Goal: Task Accomplishment & Management: Use online tool/utility

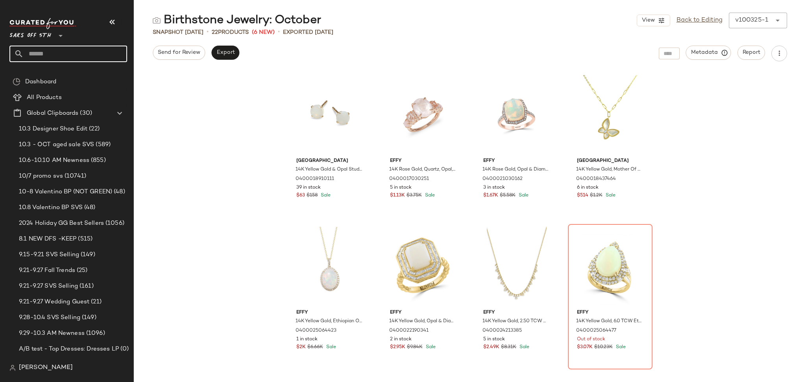
click at [49, 52] on input "text" at bounding box center [75, 54] width 103 height 17
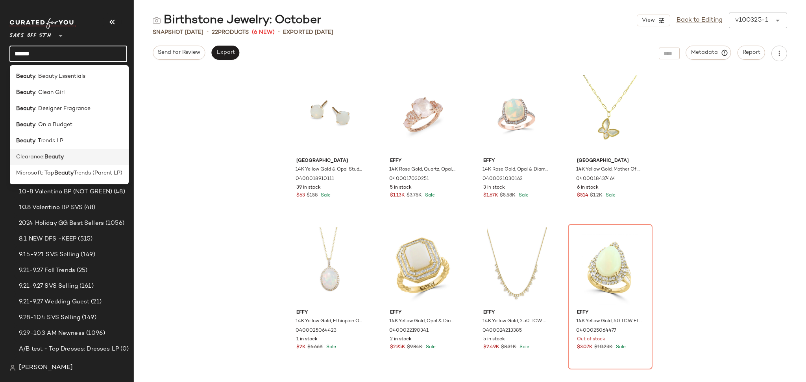
type input "******"
click at [63, 159] on b "Beauty" at bounding box center [53, 157] width 19 height 8
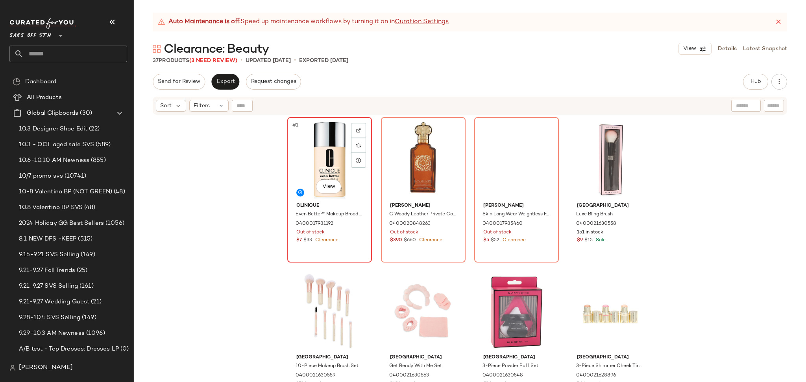
click at [326, 163] on div "#1 View" at bounding box center [329, 159] width 79 height 79
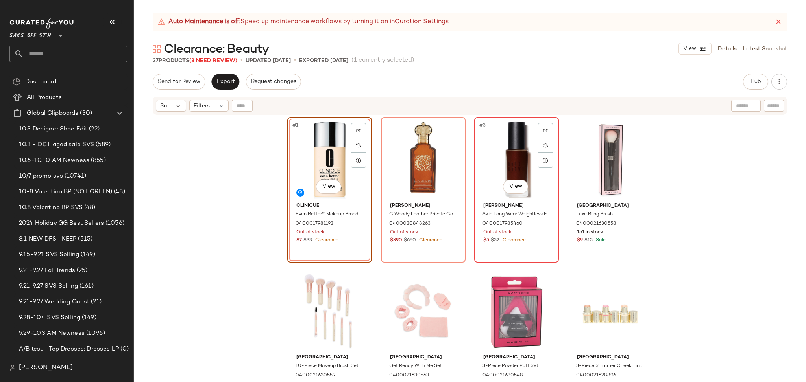
click at [509, 146] on div "#3 View" at bounding box center [516, 159] width 79 height 79
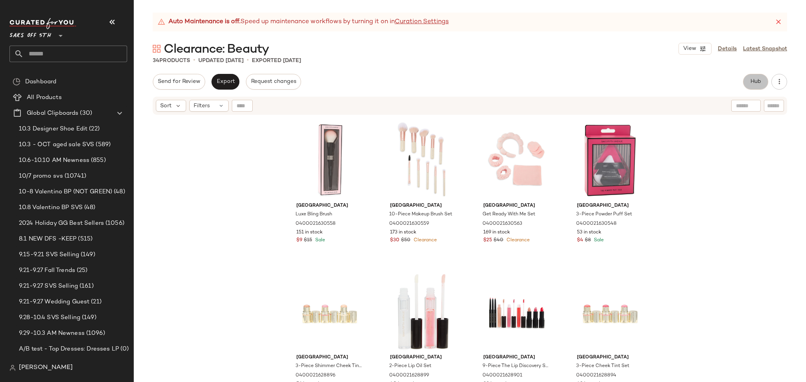
click at [750, 83] on span "Hub" at bounding box center [755, 82] width 11 height 6
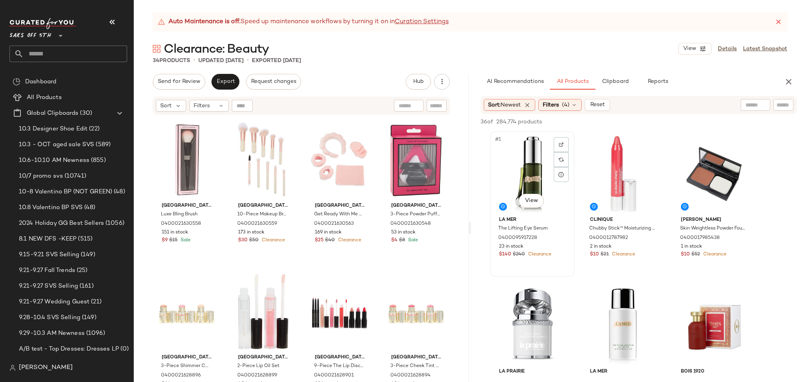
click at [512, 175] on div "#1 View" at bounding box center [531, 173] width 79 height 79
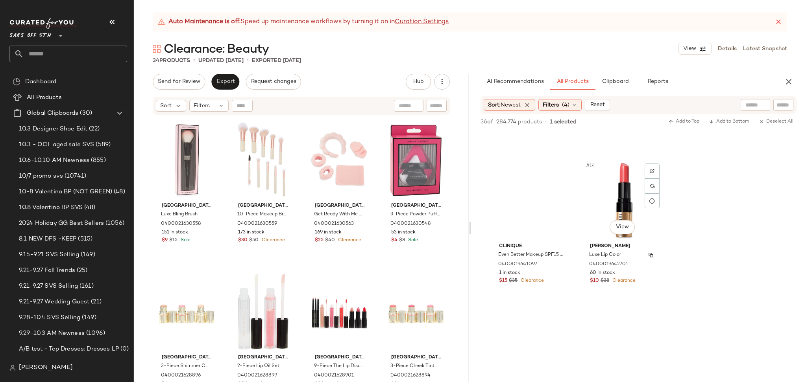
scroll to position [578, 0]
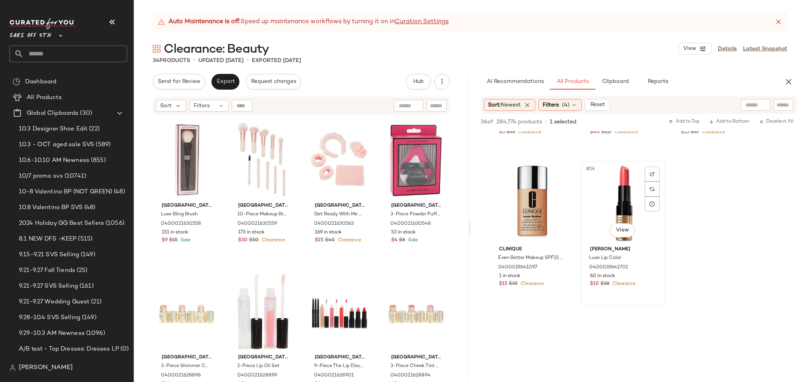
click at [623, 196] on div "#14 View" at bounding box center [622, 203] width 79 height 79
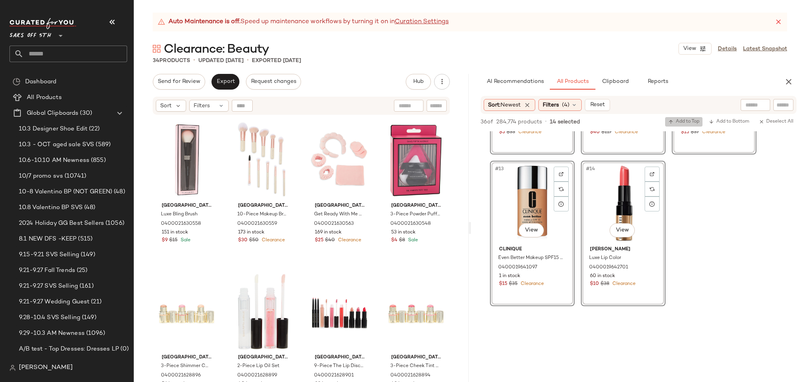
click at [674, 125] on span "Add to Top" at bounding box center [683, 122] width 31 height 6
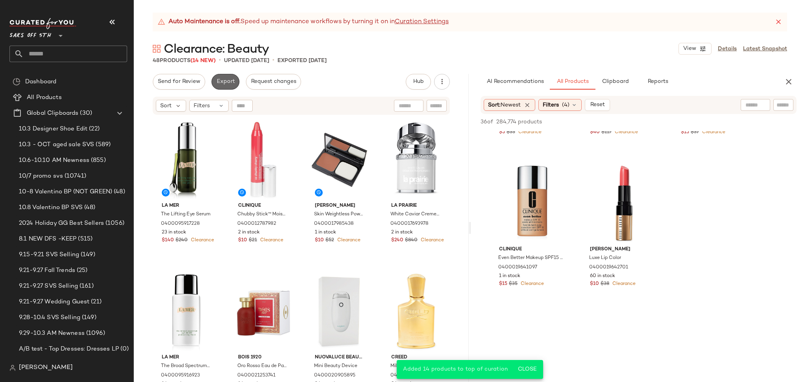
click at [214, 81] on button "Export" at bounding box center [225, 82] width 28 height 16
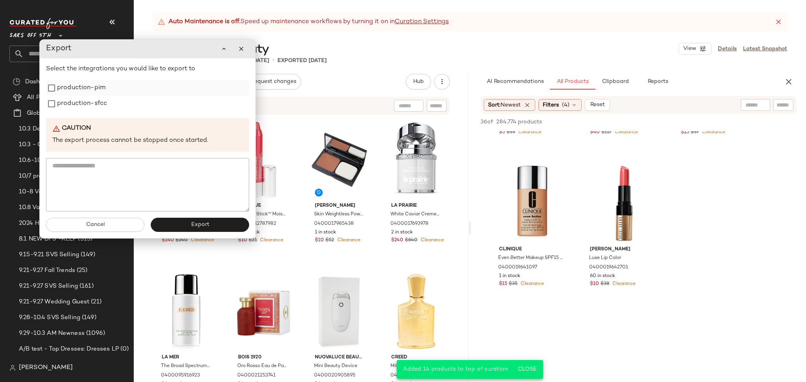
click at [76, 88] on label "production-pim" at bounding box center [81, 88] width 48 height 16
click at [72, 108] on label "production-sfcc" at bounding box center [82, 104] width 50 height 16
click at [184, 226] on button "Export" at bounding box center [200, 225] width 98 height 14
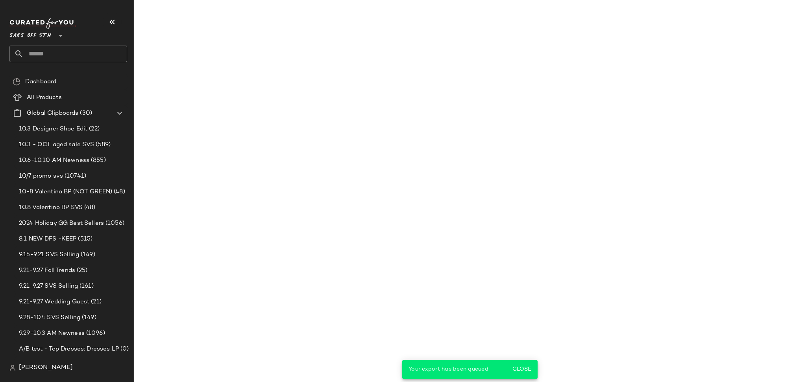
scroll to position [730, 0]
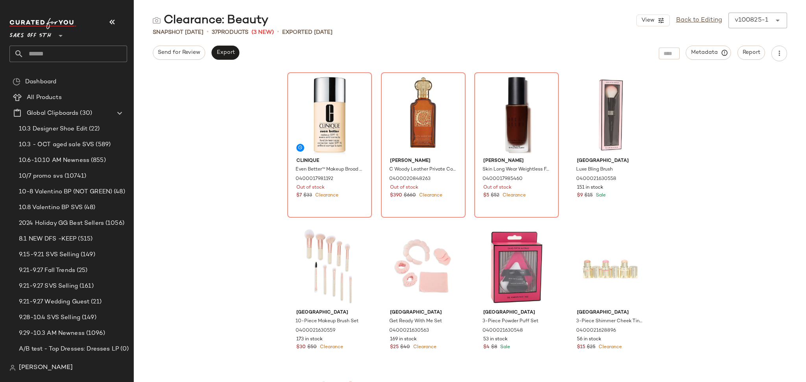
click at [79, 53] on input "text" at bounding box center [75, 54] width 103 height 17
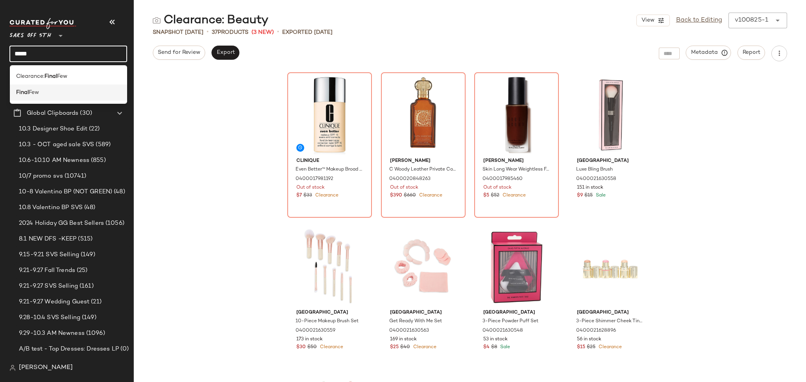
drag, startPoint x: 79, startPoint y: 53, endPoint x: 41, endPoint y: 94, distance: 55.7
click at [41, 94] on body "Saks OFF 5TH ** ***** Dashboard All Products Global Clipboards (30) 10.3 Design…" at bounding box center [403, 191] width 806 height 382
type input "*****"
click at [41, 94] on div "Final Few" at bounding box center [68, 92] width 105 height 8
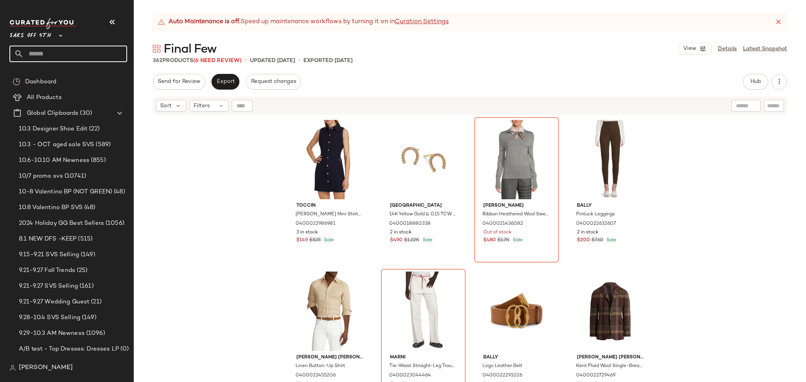
click at [97, 55] on input "text" at bounding box center [75, 54] width 103 height 17
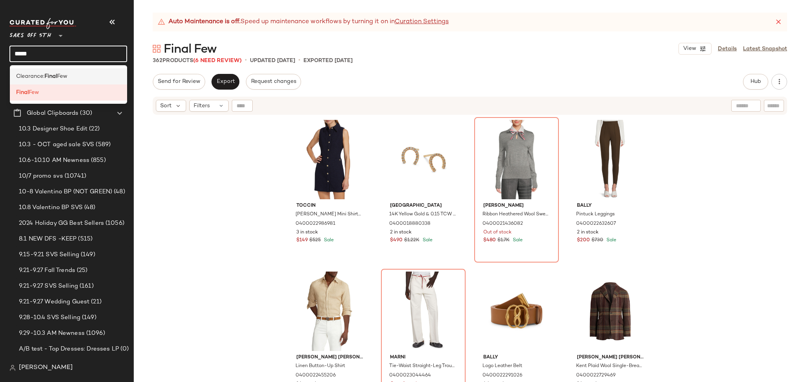
type input "*****"
click at [72, 73] on div "Clearance: Final Few" at bounding box center [68, 76] width 105 height 8
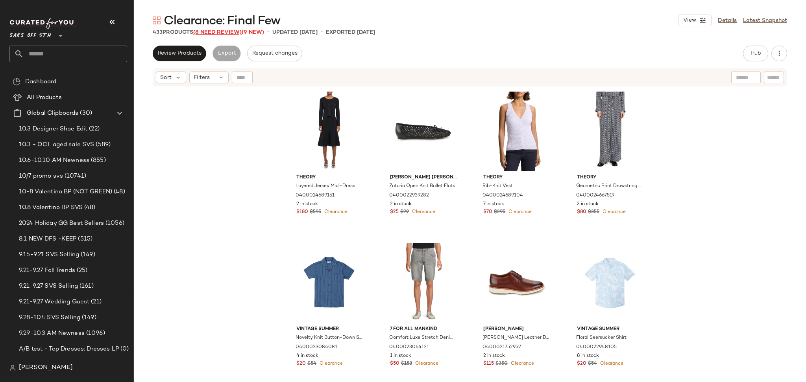
click at [212, 29] on span "(8 Need Review)" at bounding box center [217, 32] width 48 height 6
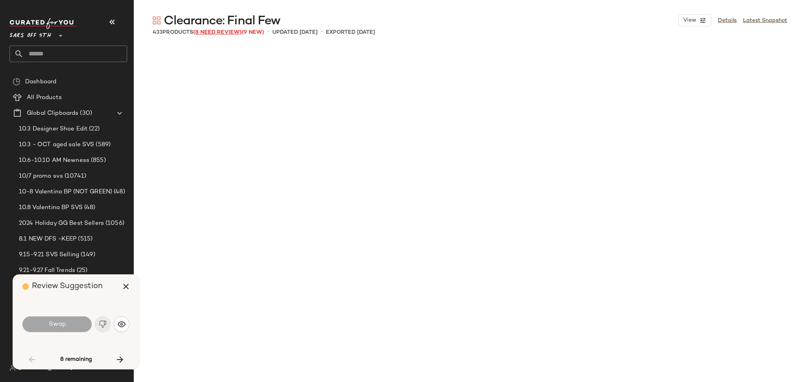
scroll to position [614, 0]
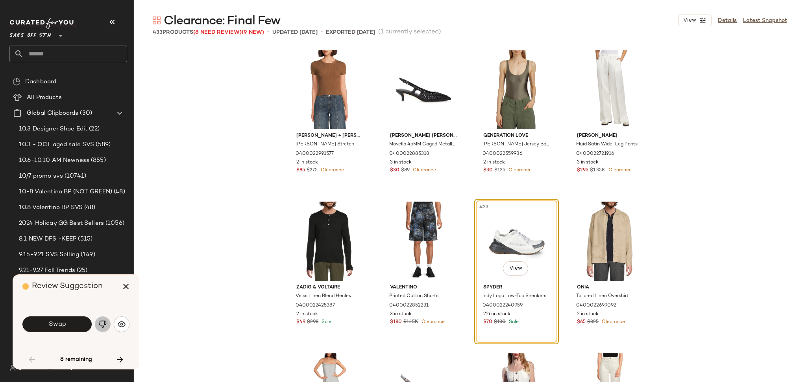
click at [99, 326] on img "button" at bounding box center [103, 325] width 8 height 8
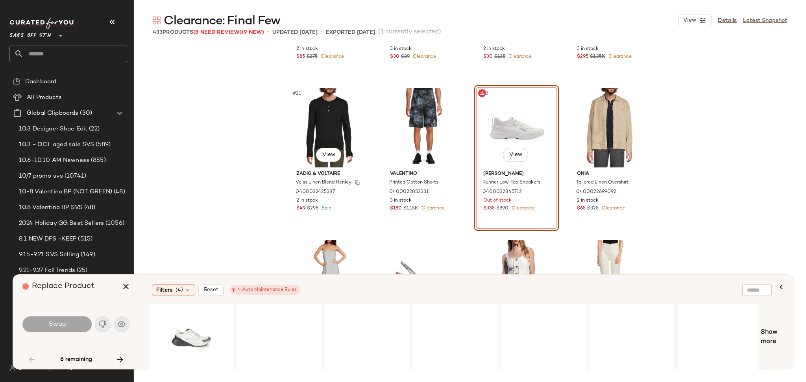
scroll to position [728, 0]
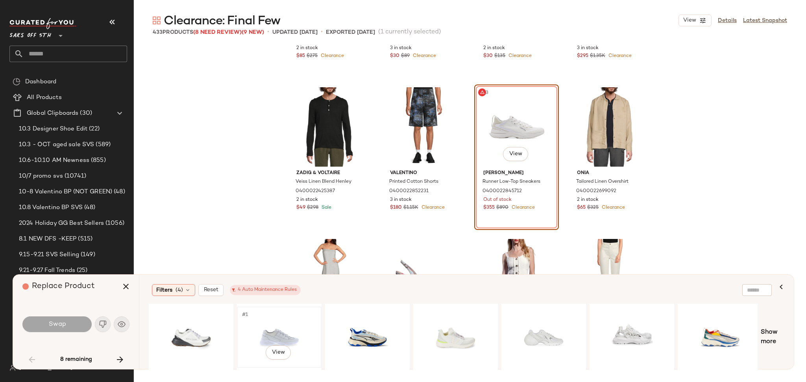
click at [272, 332] on div "#1 View" at bounding box center [279, 338] width 79 height 56
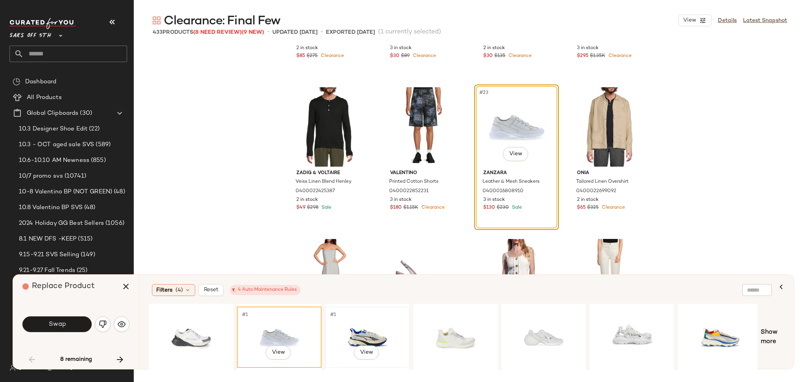
click at [345, 339] on div "#1 View" at bounding box center [367, 338] width 79 height 56
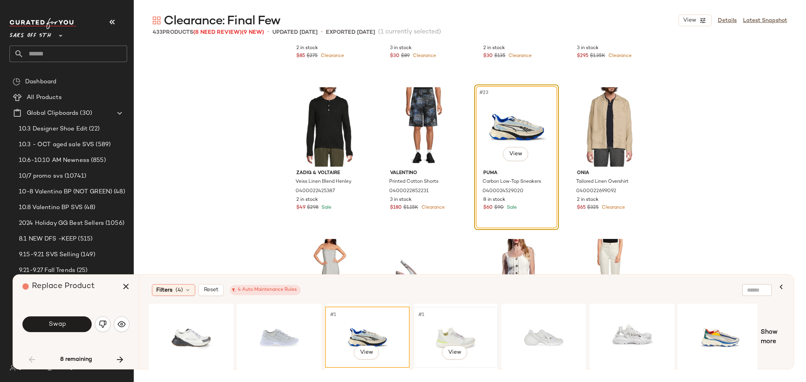
click at [449, 323] on div "#1 View" at bounding box center [455, 338] width 79 height 56
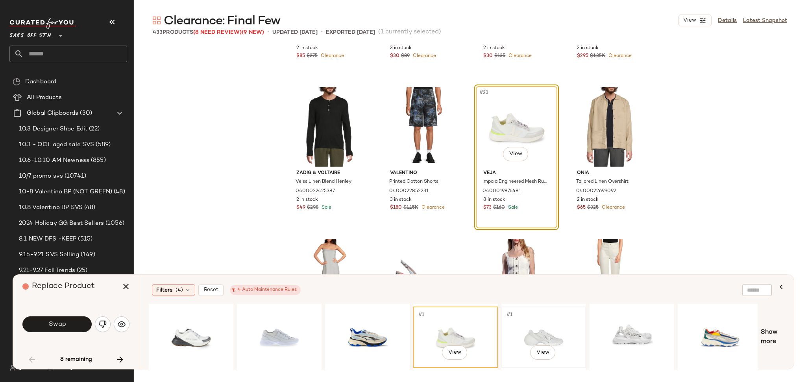
click at [525, 330] on div "#1 View" at bounding box center [543, 338] width 79 height 56
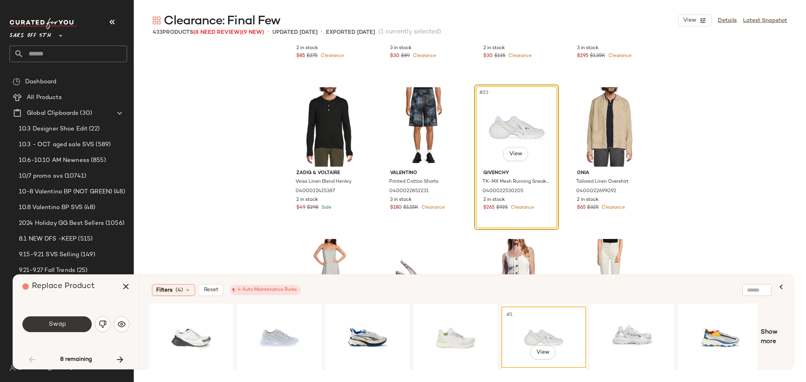
click at [74, 320] on button "Swap" at bounding box center [56, 325] width 69 height 16
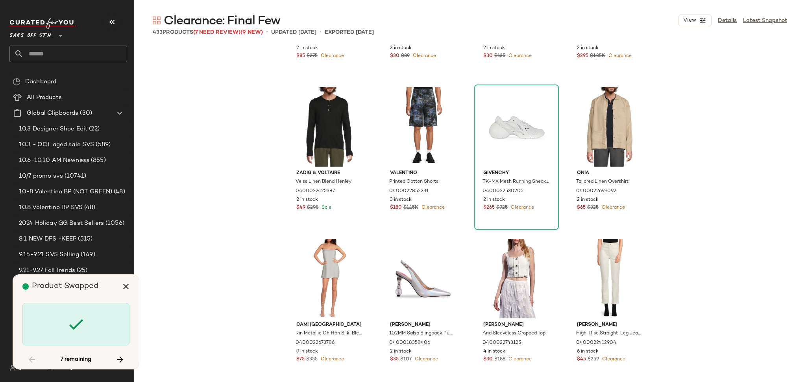
scroll to position [1366, 0]
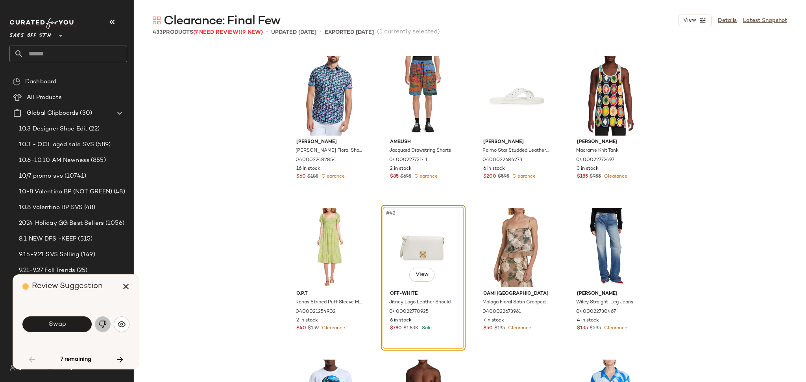
click at [105, 328] on img "button" at bounding box center [103, 325] width 8 height 8
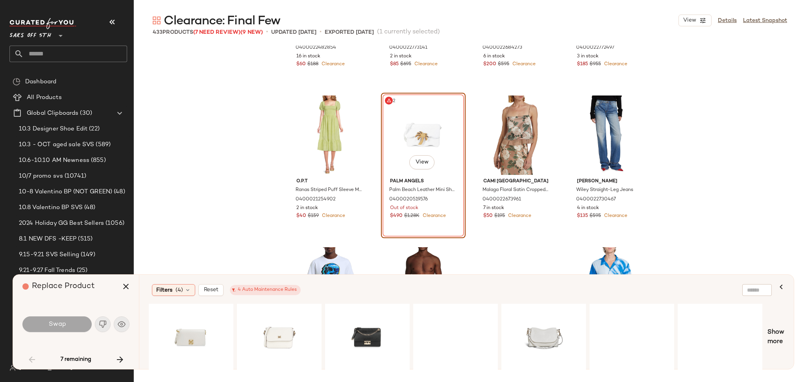
scroll to position [1480, 0]
click at [278, 336] on div "#1 View" at bounding box center [279, 338] width 79 height 56
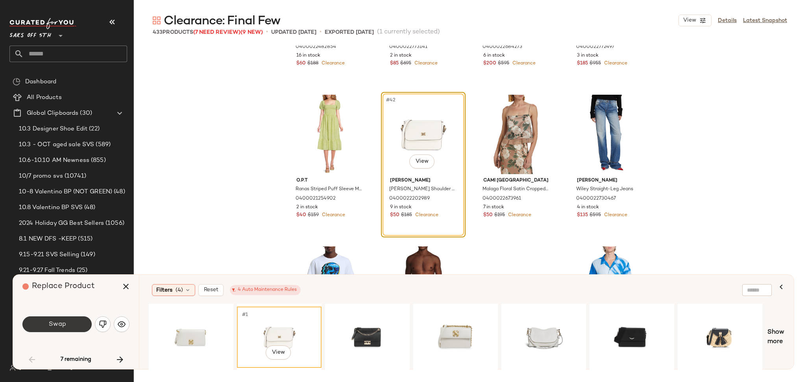
click at [72, 327] on button "Swap" at bounding box center [56, 325] width 69 height 16
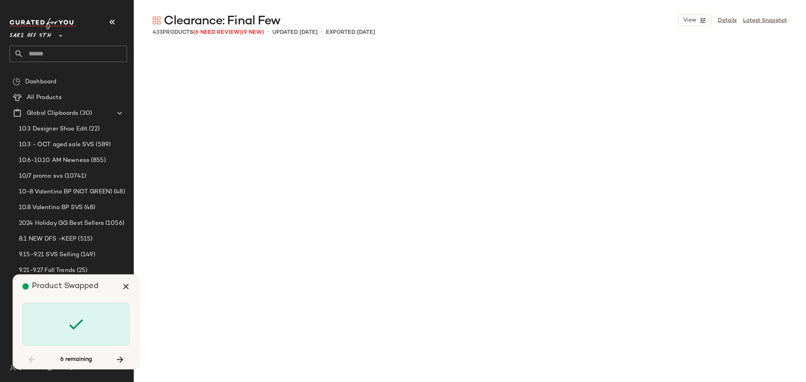
scroll to position [1973, 0]
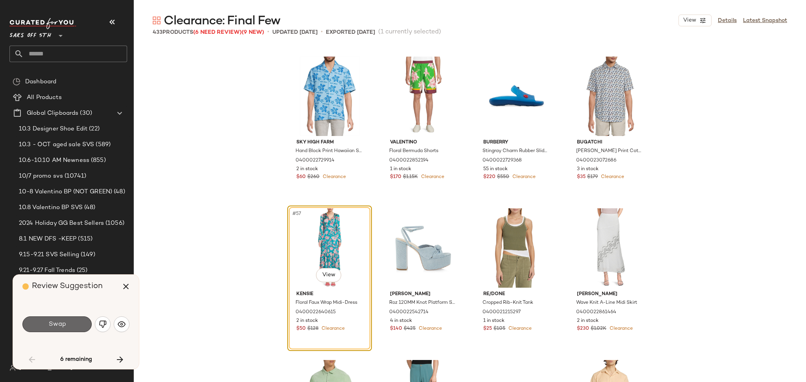
click at [76, 324] on button "Swap" at bounding box center [56, 325] width 69 height 16
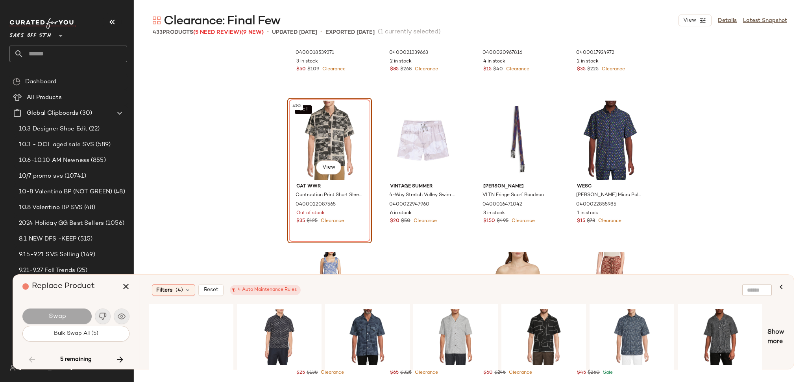
scroll to position [3145, 0]
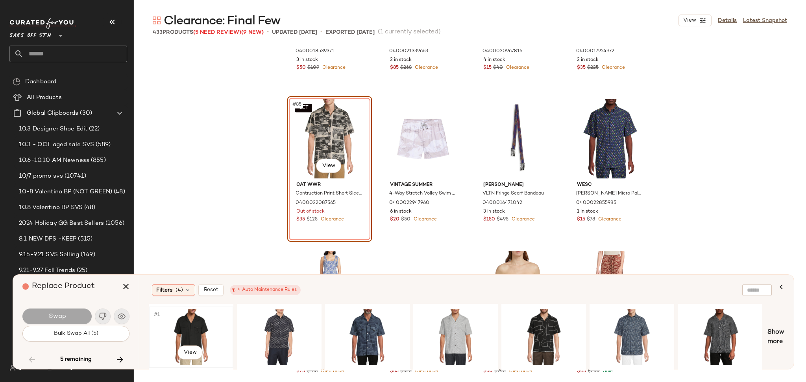
click at [193, 323] on div "#1 View" at bounding box center [190, 338] width 79 height 56
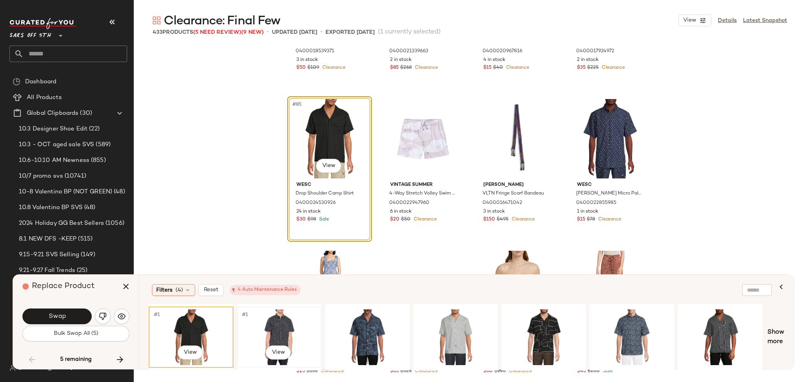
click at [268, 322] on div "#1 View" at bounding box center [279, 338] width 79 height 56
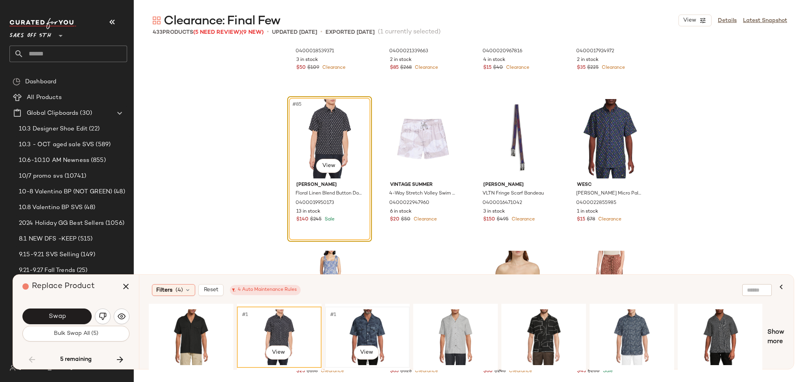
click at [361, 326] on div "#1 View" at bounding box center [367, 338] width 79 height 56
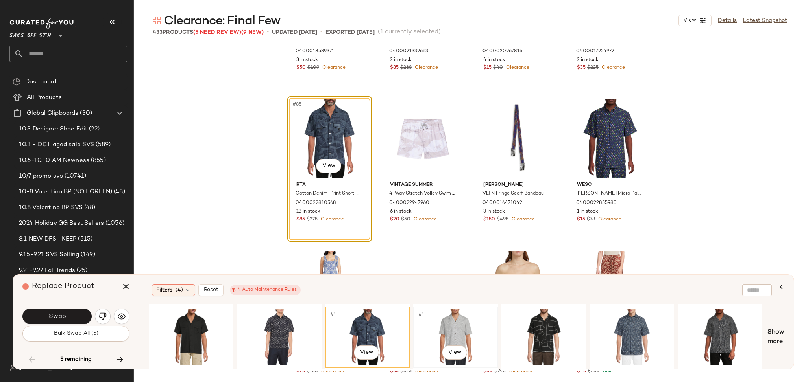
click at [444, 330] on div "#1 View" at bounding box center [455, 338] width 79 height 56
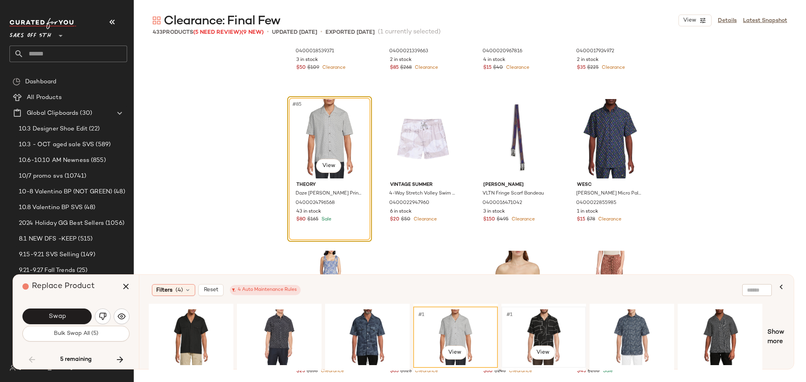
click at [541, 333] on div "#1 View" at bounding box center [543, 338] width 79 height 56
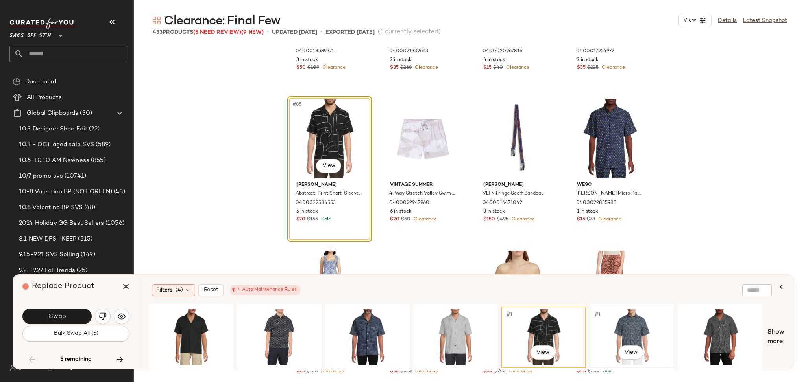
click at [624, 323] on div "#1 View" at bounding box center [631, 338] width 79 height 56
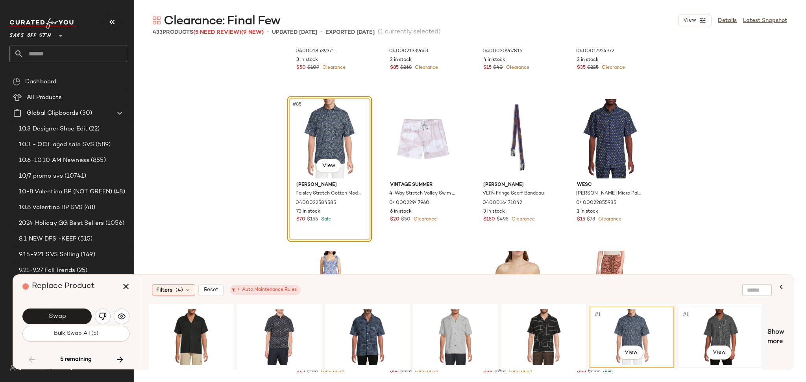
click at [712, 333] on div "#1 View" at bounding box center [719, 338] width 79 height 56
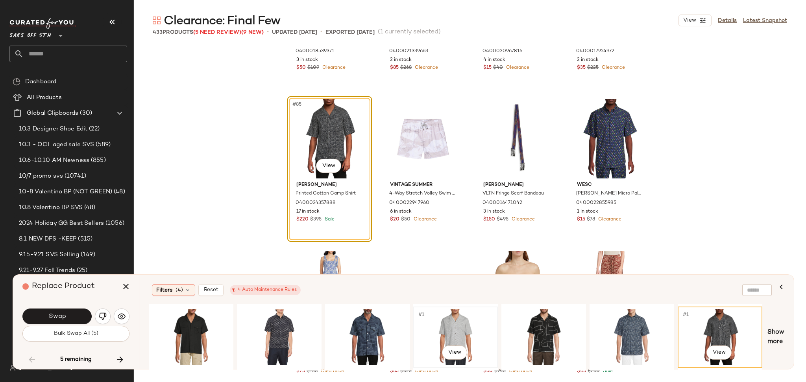
click at [466, 335] on div "#1 View" at bounding box center [455, 338] width 79 height 56
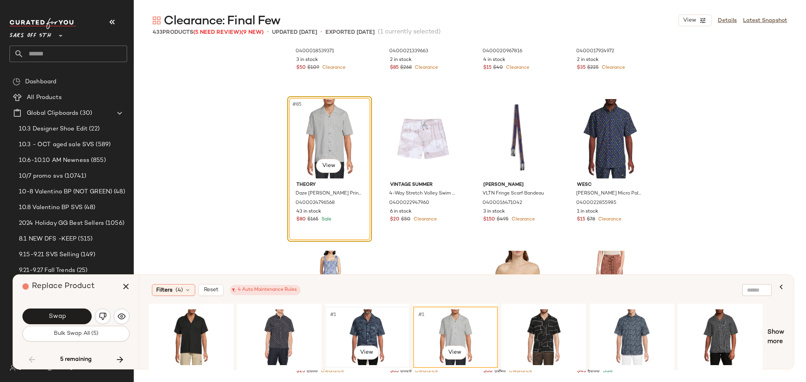
click at [359, 334] on div "#1 View" at bounding box center [367, 338] width 79 height 56
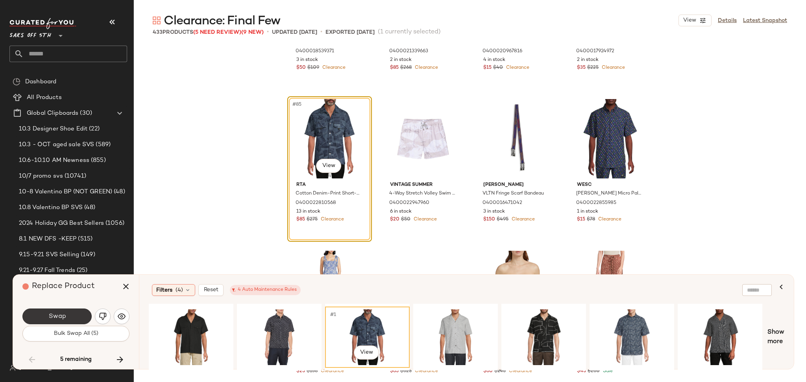
click at [76, 315] on button "Swap" at bounding box center [56, 317] width 69 height 16
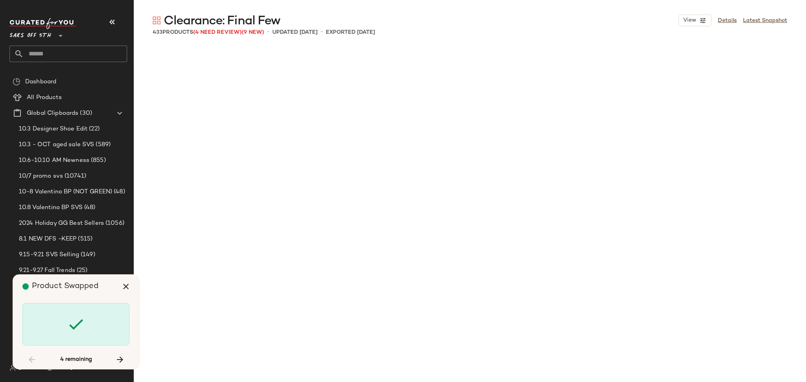
scroll to position [4099, 0]
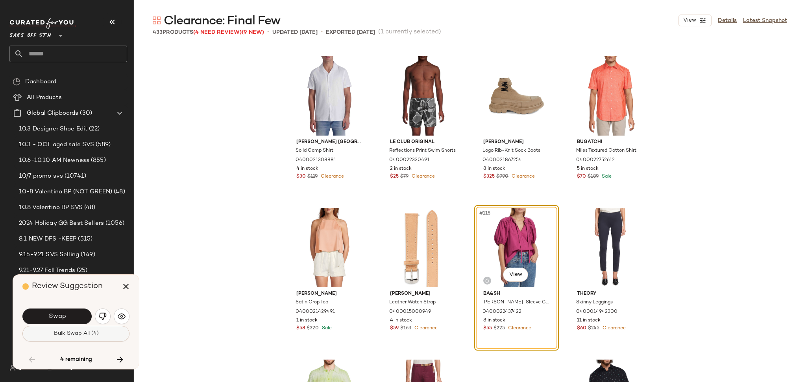
click at [76, 334] on span "Bulk Swap All (4)" at bounding box center [75, 334] width 45 height 6
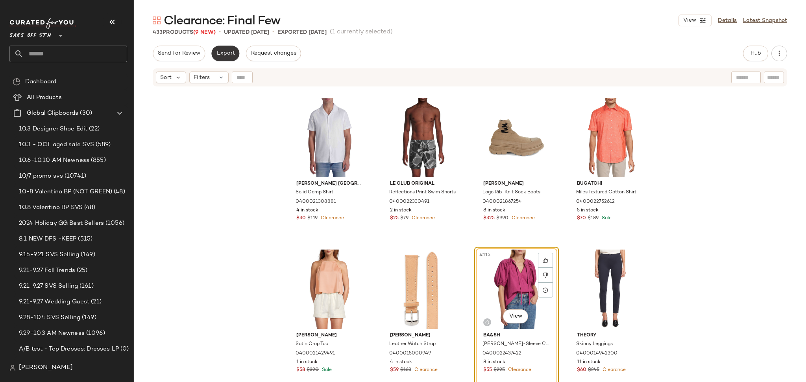
click at [221, 48] on button "Export" at bounding box center [225, 54] width 28 height 16
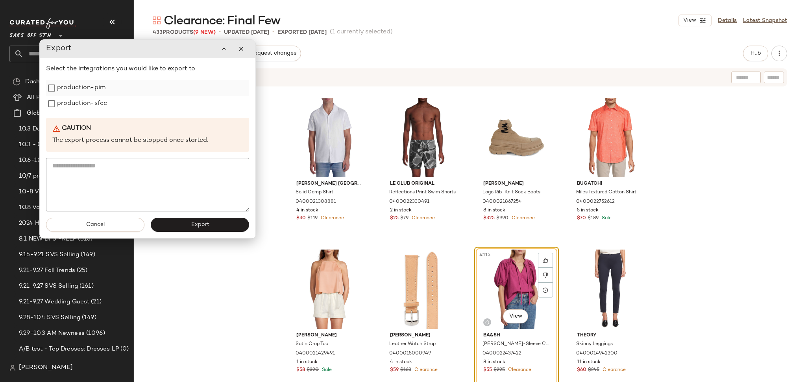
click at [107, 92] on div "production-pim" at bounding box center [147, 88] width 203 height 16
click at [93, 101] on label "production-sfcc" at bounding box center [82, 104] width 50 height 16
click at [90, 81] on label "production-pim" at bounding box center [81, 88] width 48 height 16
click at [186, 230] on button "Export" at bounding box center [200, 225] width 98 height 14
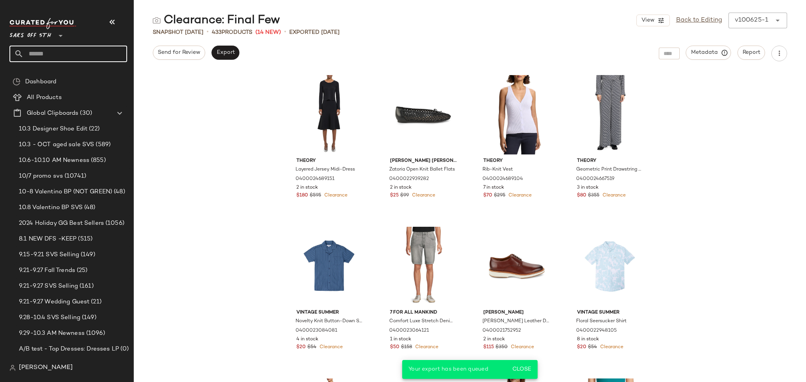
click at [59, 54] on input "text" at bounding box center [75, 54] width 103 height 17
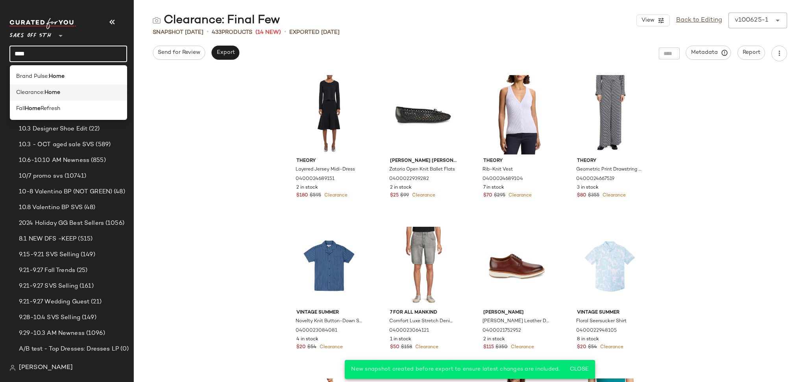
type input "****"
click at [54, 94] on b "Home" at bounding box center [52, 92] width 16 height 8
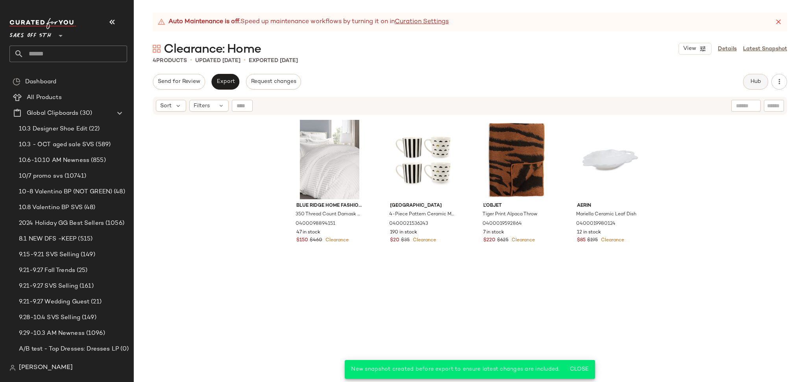
click at [748, 82] on button "Hub" at bounding box center [755, 82] width 25 height 16
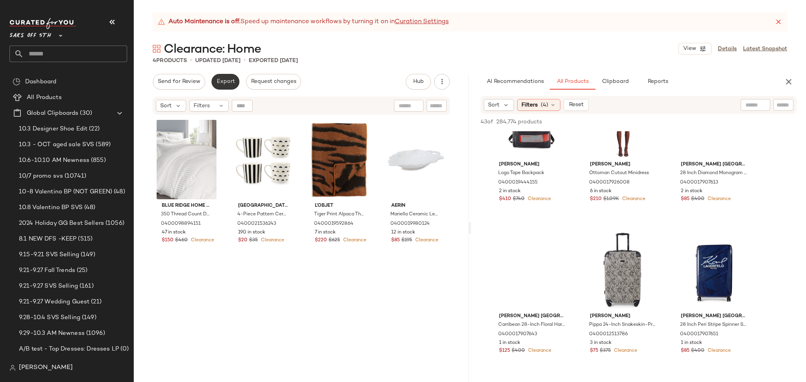
scroll to position [1725, 0]
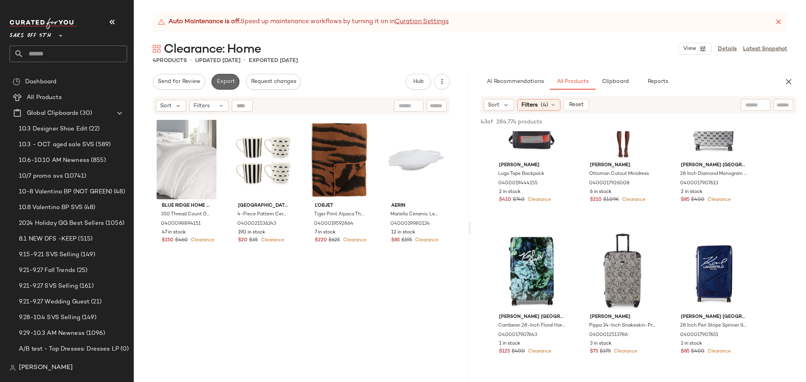
click at [222, 83] on span "Export" at bounding box center [225, 82] width 18 height 6
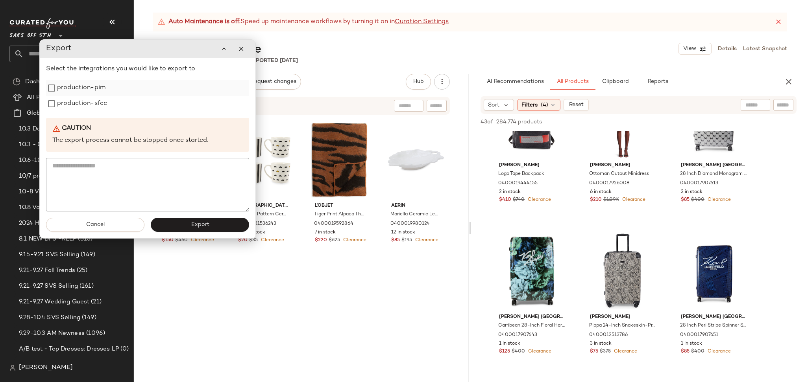
click at [75, 92] on label "production-pim" at bounding box center [81, 88] width 48 height 16
click at [77, 104] on label "production-sfcc" at bounding box center [82, 104] width 50 height 16
click at [190, 226] on span "Export" at bounding box center [199, 225] width 18 height 6
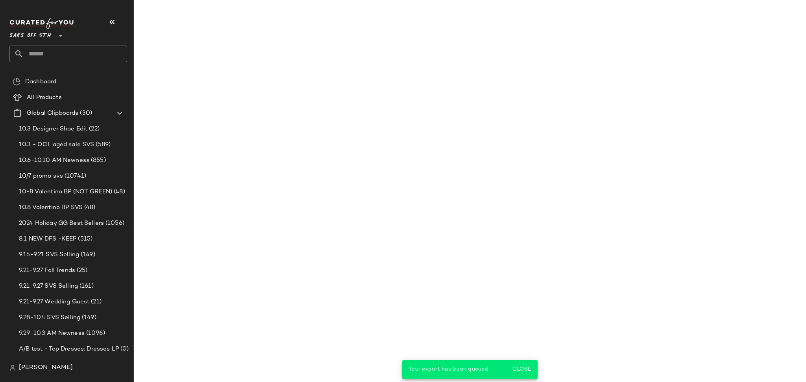
scroll to position [2484, 0]
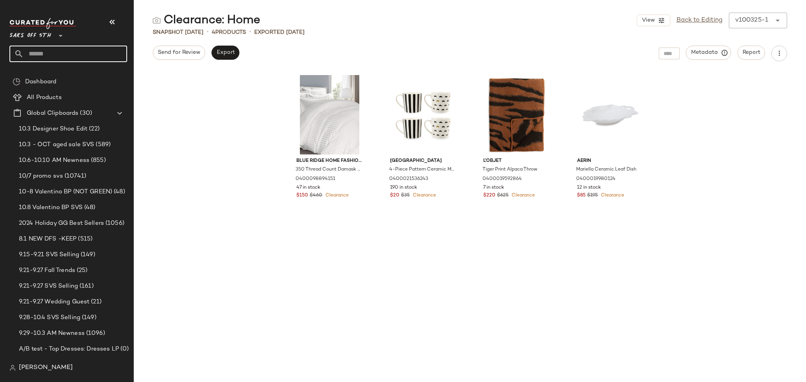
click at [55, 47] on input "text" at bounding box center [75, 54] width 103 height 17
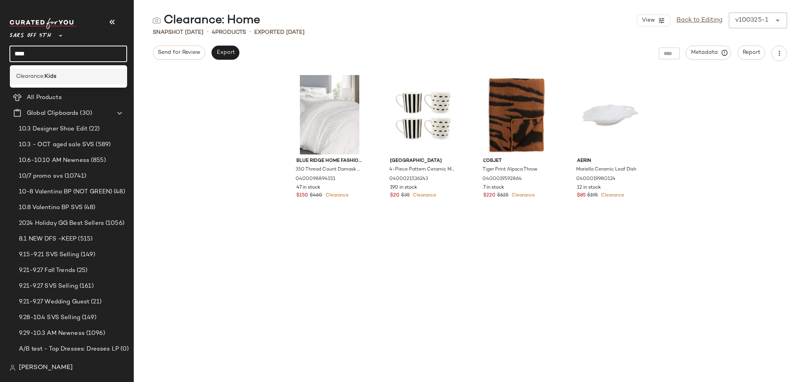
type input "****"
click at [50, 76] on b "Kids" at bounding box center [50, 76] width 12 height 8
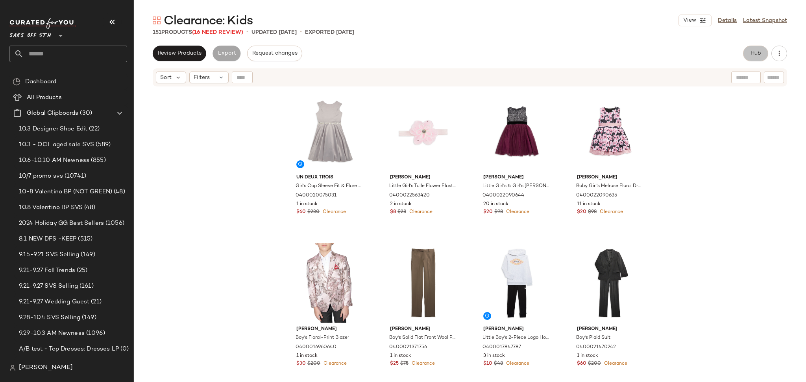
click at [758, 53] on span "Hub" at bounding box center [755, 53] width 11 height 6
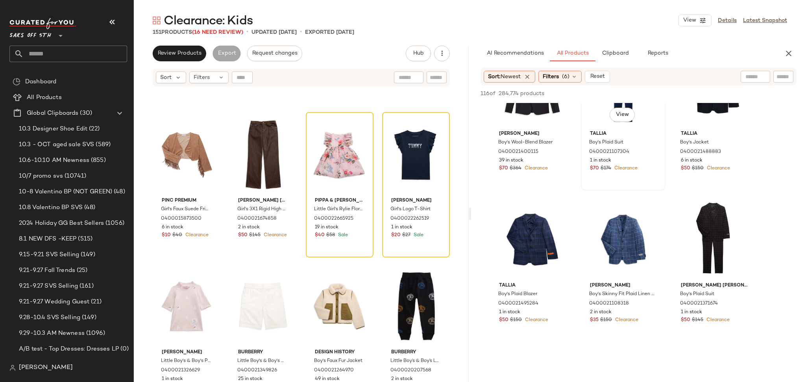
scroll to position [819, 0]
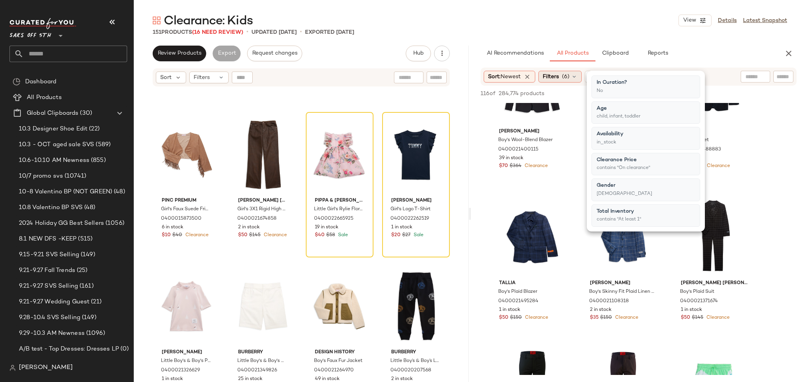
click at [564, 71] on div "Filters (6)" at bounding box center [559, 77] width 43 height 12
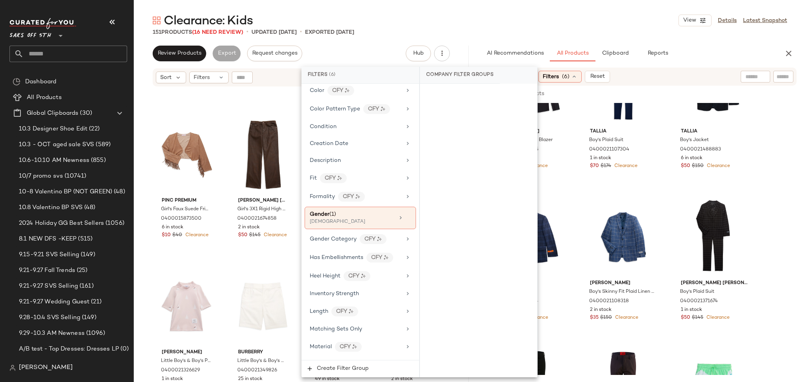
scroll to position [185, 0]
click at [362, 219] on div "[DEMOGRAPHIC_DATA]" at bounding box center [349, 221] width 79 height 7
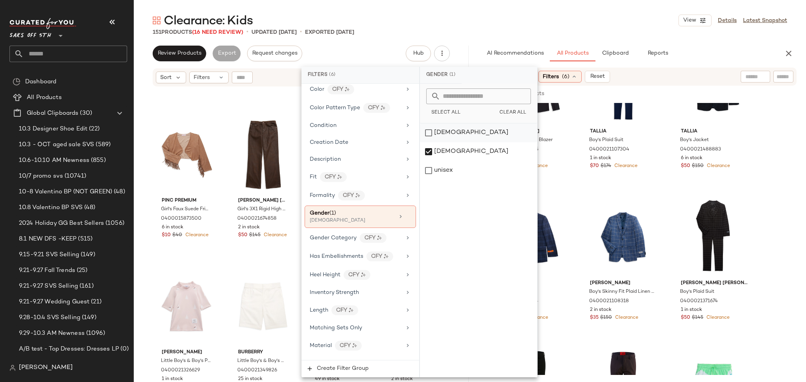
click at [430, 129] on div "[DEMOGRAPHIC_DATA]" at bounding box center [478, 133] width 117 height 19
click at [430, 155] on div "[DEMOGRAPHIC_DATA]" at bounding box center [478, 151] width 117 height 19
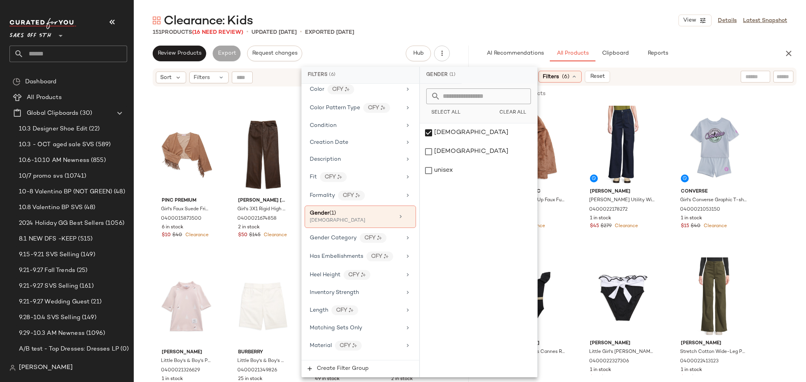
click at [567, 22] on div "Clearance: Kids View Details Latest Snapshot" at bounding box center [470, 21] width 672 height 16
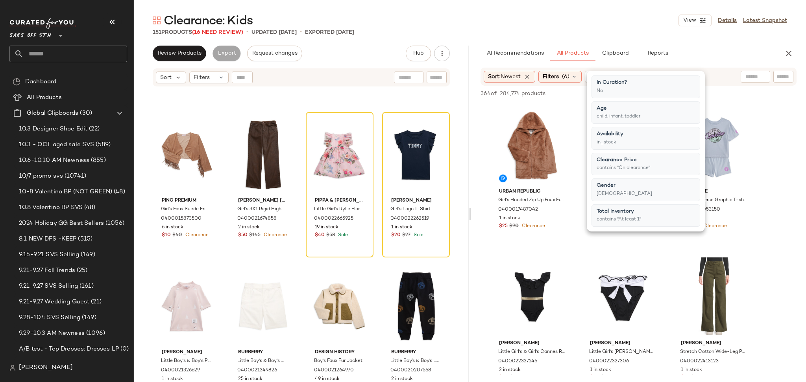
click at [567, 22] on div "Clearance: Kids View Details Latest Snapshot" at bounding box center [470, 21] width 672 height 16
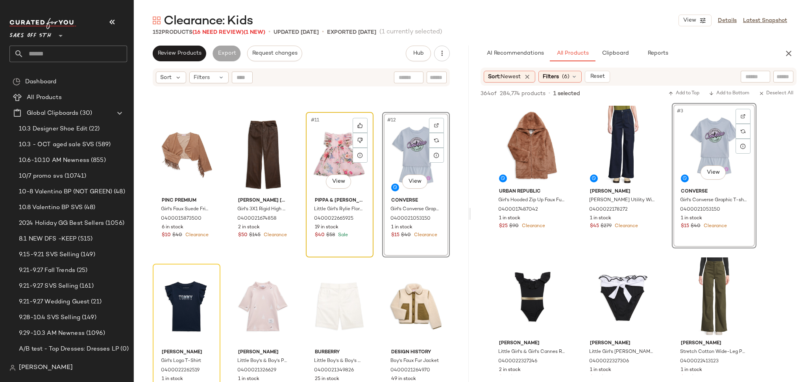
click at [339, 160] on div "#11 View" at bounding box center [339, 154] width 62 height 79
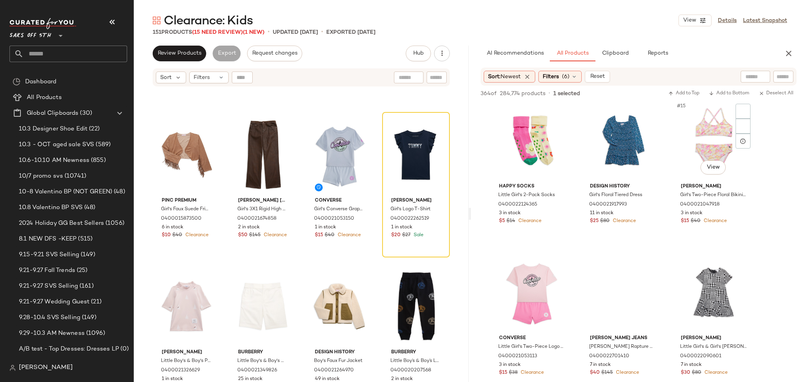
scroll to position [612, 0]
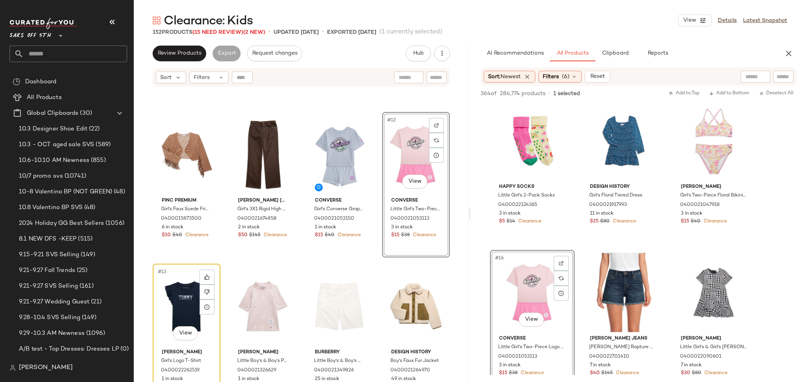
click at [179, 298] on div "#13 View" at bounding box center [186, 306] width 62 height 79
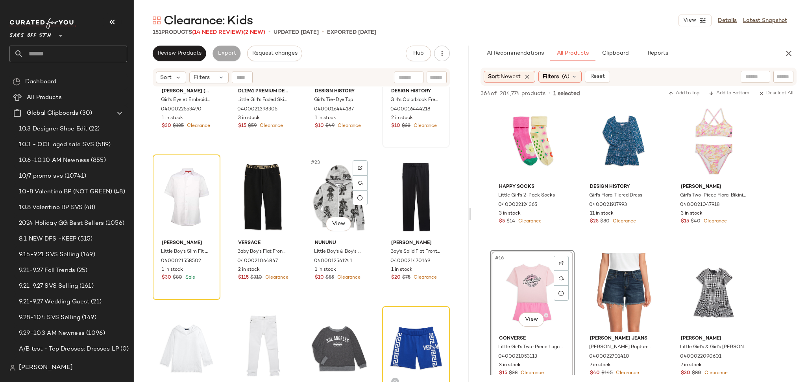
scroll to position [701, 0]
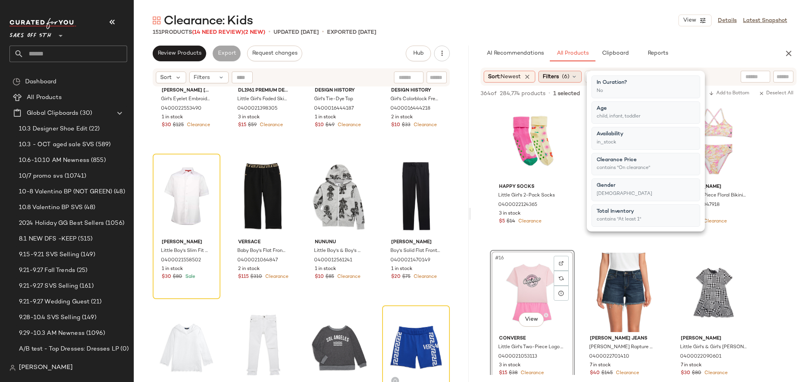
click at [571, 72] on div "Filters (6)" at bounding box center [559, 77] width 43 height 12
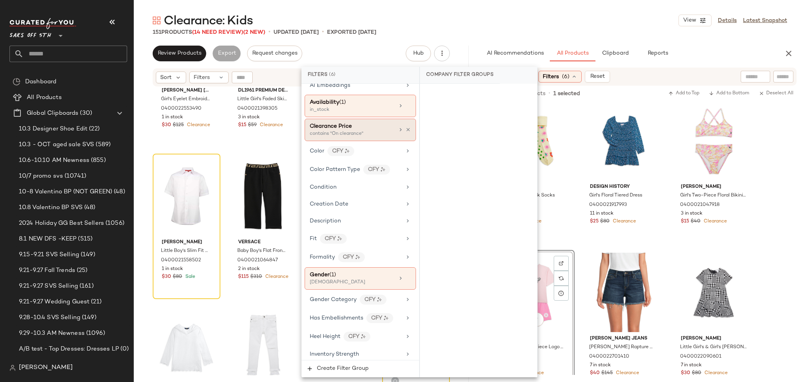
scroll to position [136, 0]
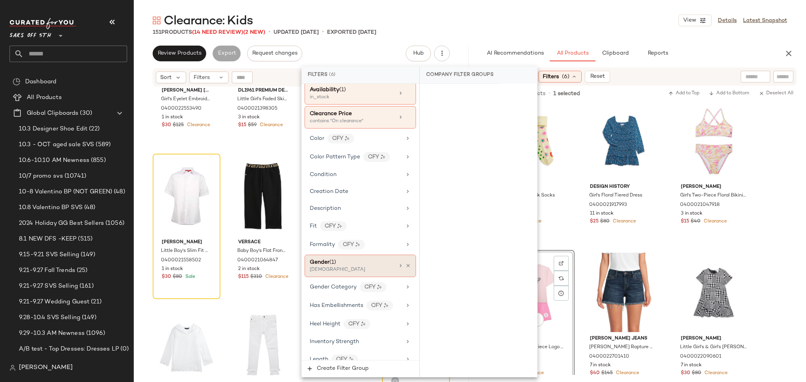
click at [353, 267] on div "[DEMOGRAPHIC_DATA]" at bounding box center [349, 270] width 79 height 7
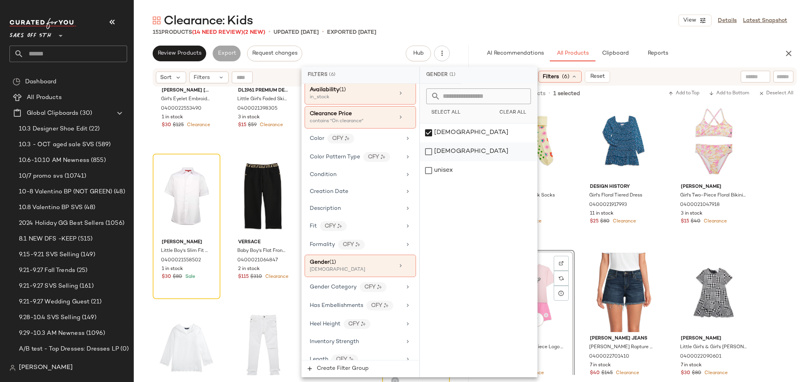
click at [429, 151] on div "[DEMOGRAPHIC_DATA]" at bounding box center [478, 151] width 117 height 19
click at [429, 131] on div "[DEMOGRAPHIC_DATA]" at bounding box center [478, 133] width 117 height 19
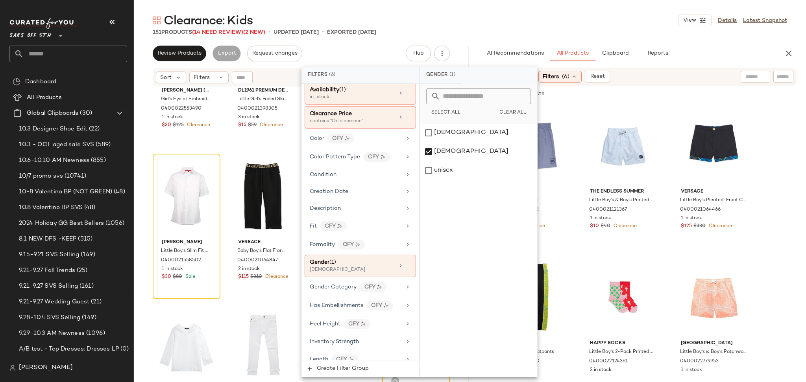
click at [549, 26] on div "Clearance: Kids View Details Latest Snapshot" at bounding box center [470, 21] width 672 height 16
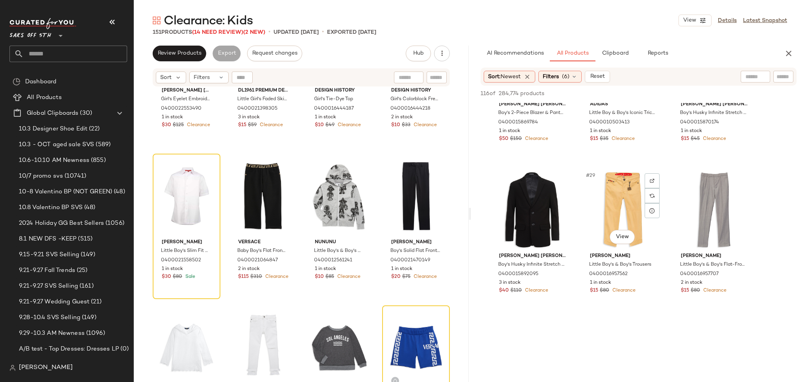
scroll to position [1303, 0]
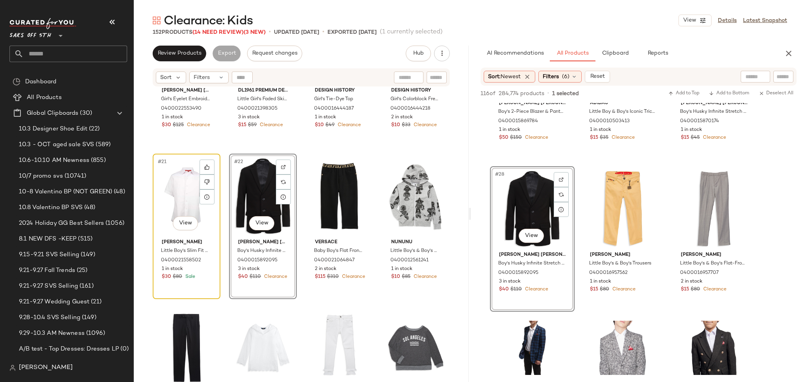
click at [178, 192] on div "#21 View" at bounding box center [186, 196] width 62 height 79
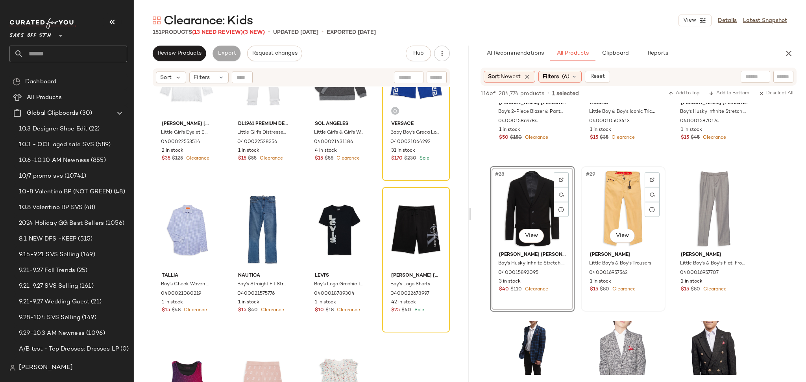
scroll to position [1326, 0]
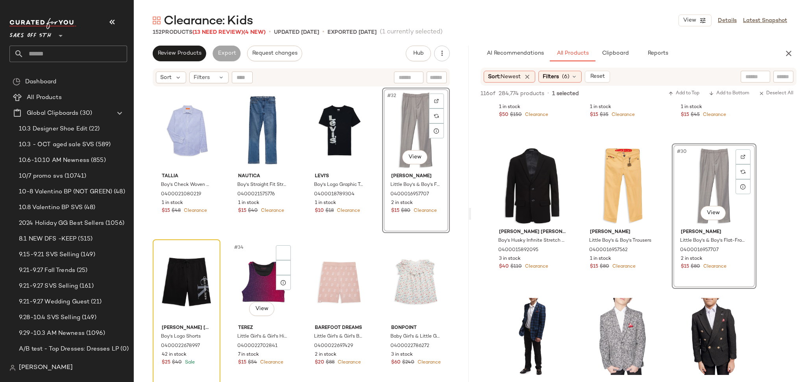
scroll to position [1075, 0]
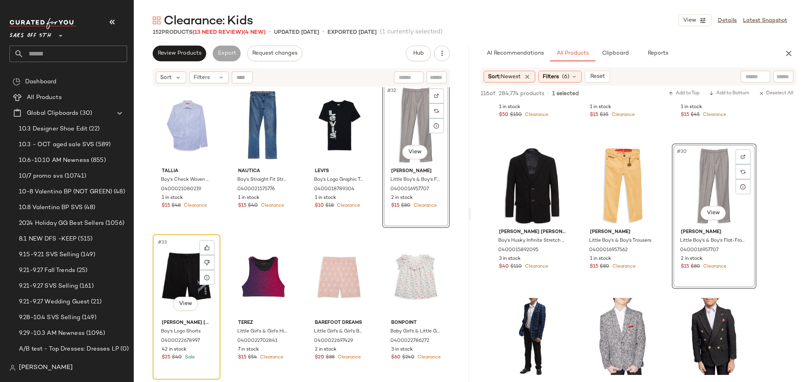
click at [171, 274] on div "#33 View" at bounding box center [186, 276] width 62 height 79
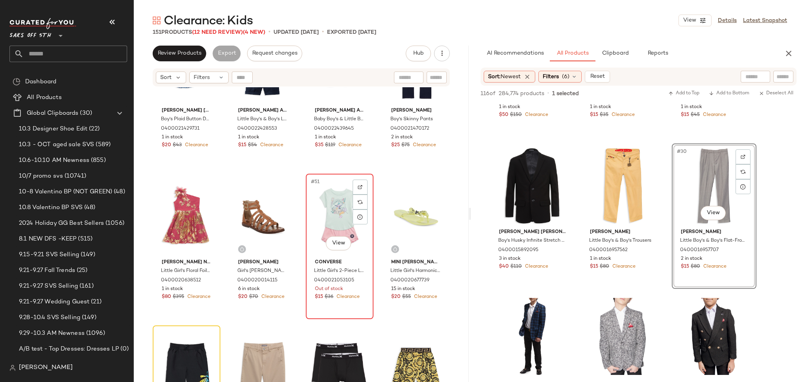
scroll to position [1777, 0]
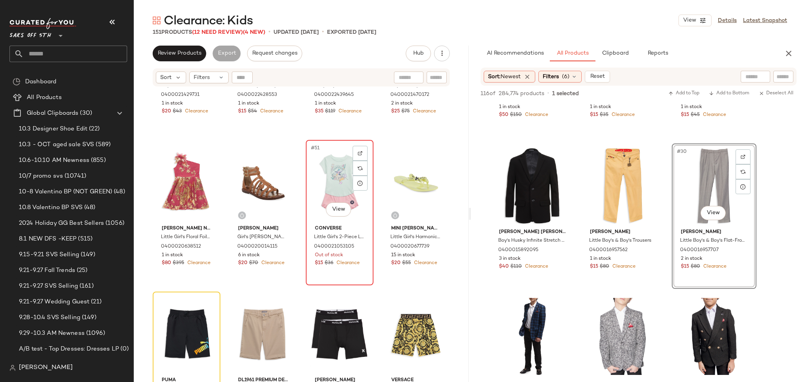
click at [320, 165] on div "#51 View" at bounding box center [339, 182] width 62 height 79
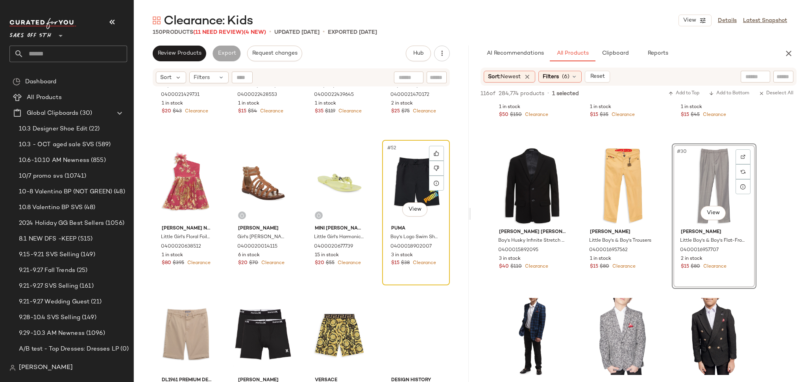
click at [407, 167] on div "#52 View" at bounding box center [416, 182] width 62 height 79
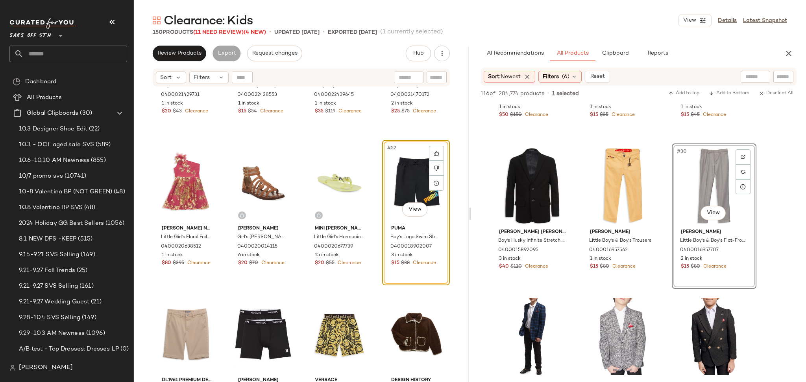
click at [407, 167] on div "#52 View" at bounding box center [416, 182] width 62 height 79
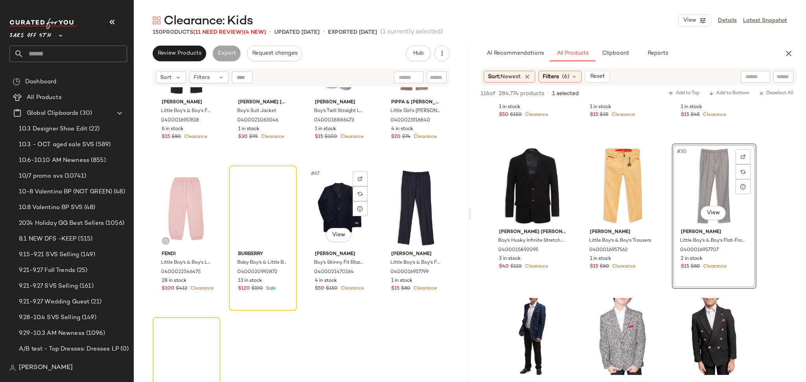
scroll to position [2370, 0]
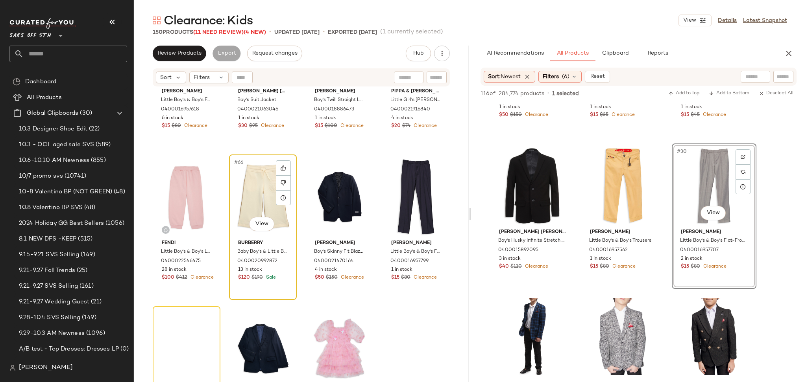
click at [253, 198] on div "#66 View" at bounding box center [263, 196] width 62 height 79
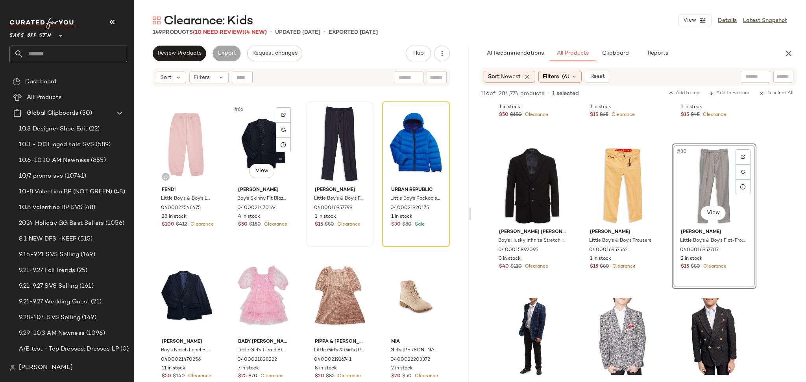
scroll to position [2423, 0]
click at [408, 122] on div "#68 View" at bounding box center [416, 143] width 62 height 79
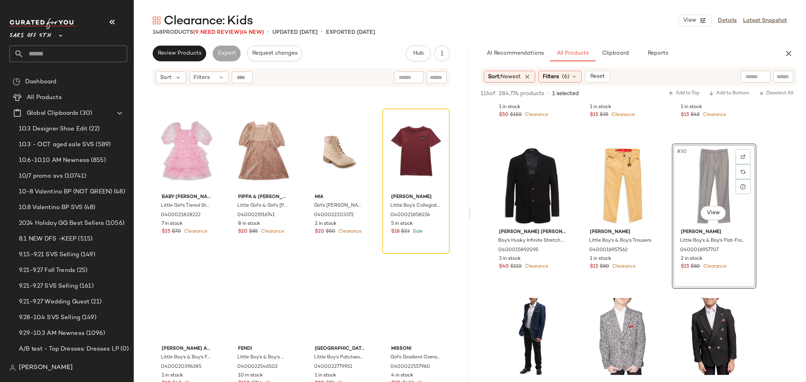
scroll to position [2569, 0]
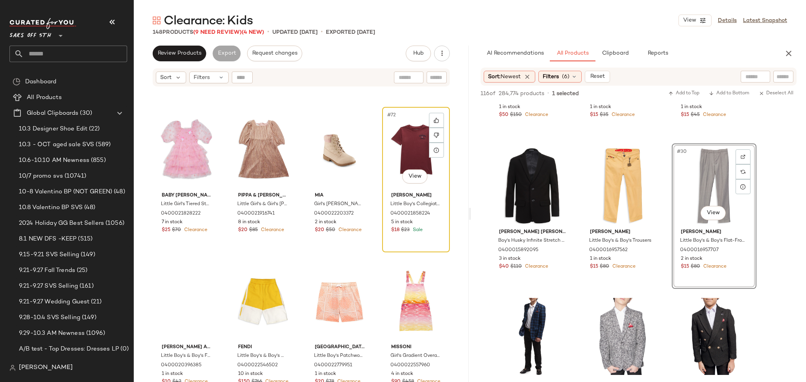
click at [400, 148] on div "#72 View" at bounding box center [416, 149] width 62 height 79
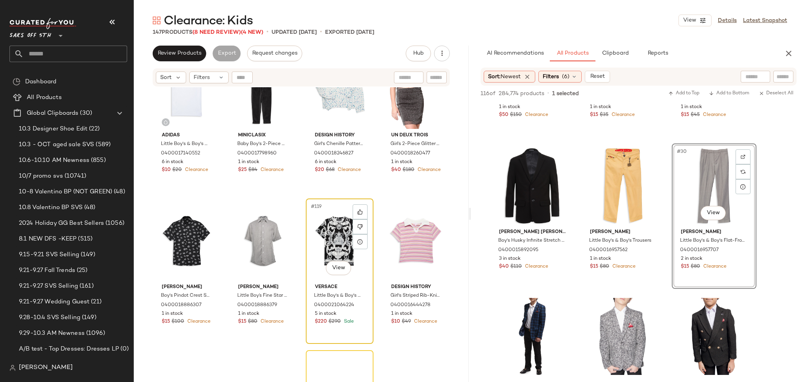
scroll to position [4300, 0]
click at [332, 232] on div "#119 View" at bounding box center [339, 240] width 62 height 79
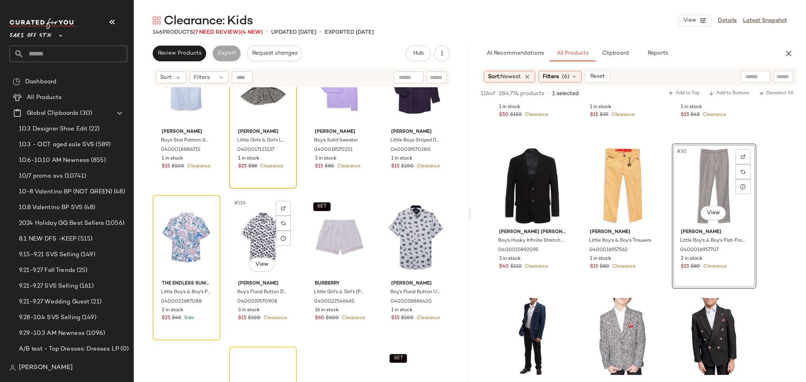
scroll to position [4610, 0]
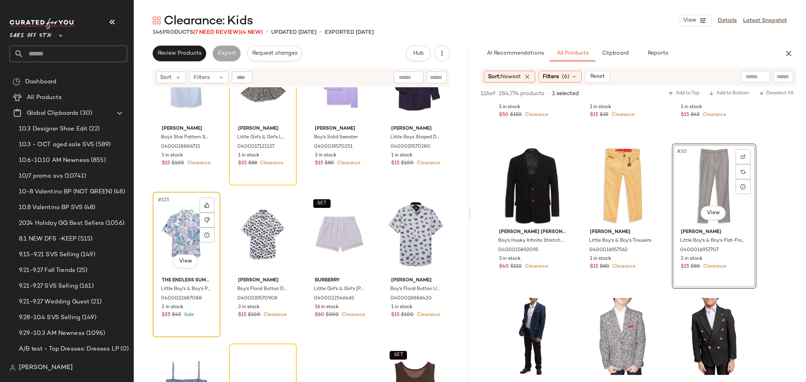
click at [172, 226] on div "#125 View" at bounding box center [186, 234] width 62 height 79
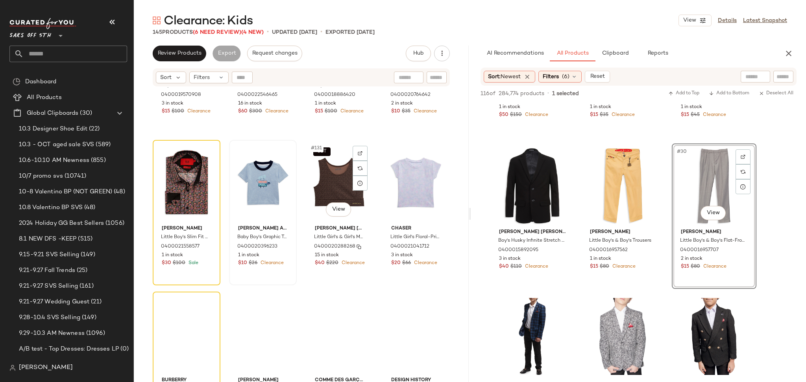
scroll to position [4814, 0]
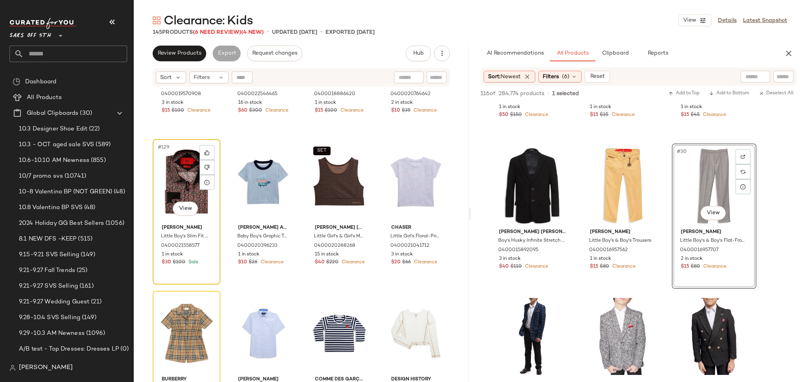
click at [171, 167] on div "#129 View" at bounding box center [186, 181] width 62 height 79
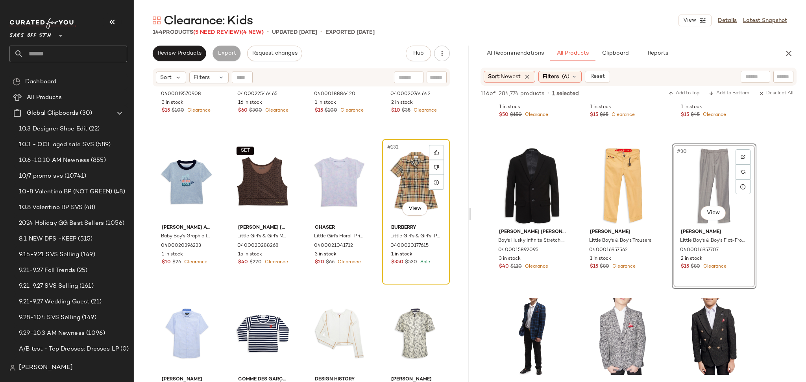
click at [404, 172] on div "#132 View" at bounding box center [416, 181] width 62 height 79
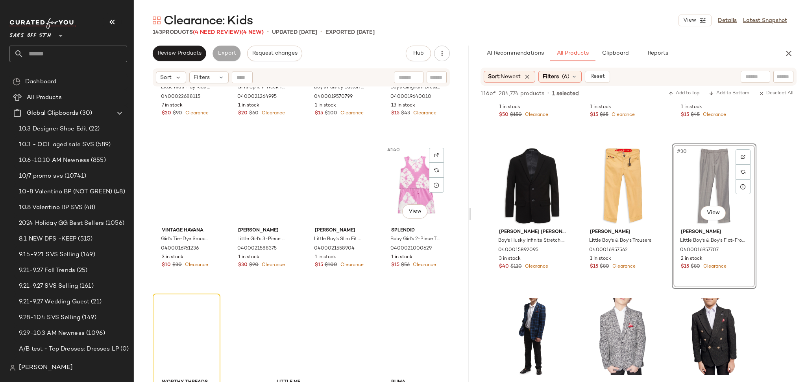
scroll to position [5152, 0]
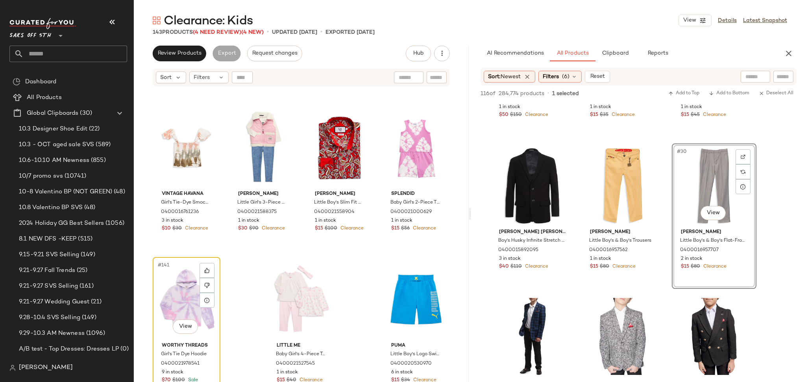
click at [175, 278] on div "#141 View" at bounding box center [186, 299] width 62 height 79
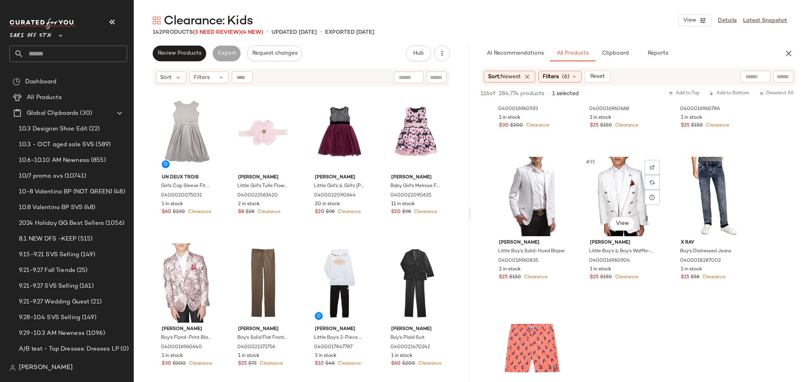
scroll to position [1618, 0]
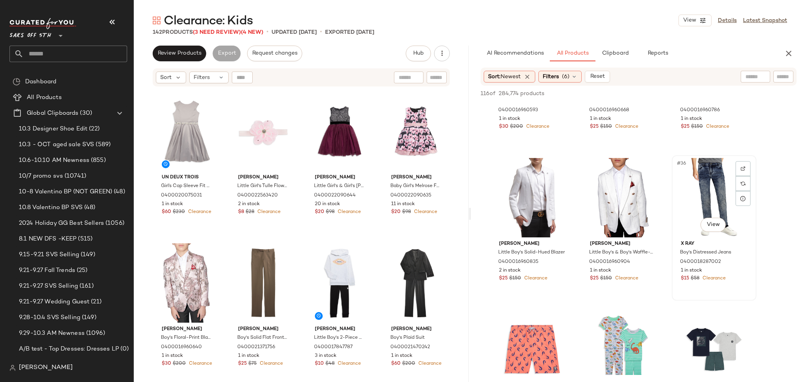
click at [710, 200] on div "#36 View" at bounding box center [713, 197] width 79 height 79
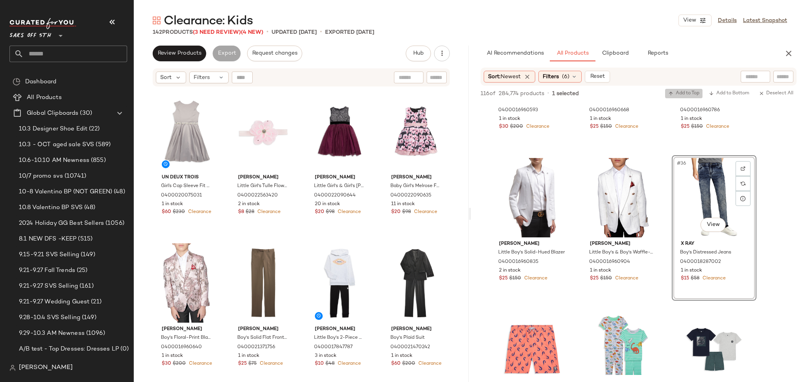
click at [678, 91] on span "Add to Top" at bounding box center [683, 94] width 31 height 6
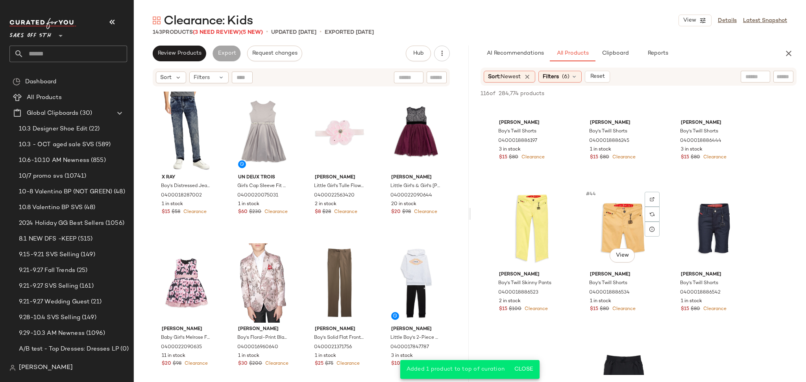
scroll to position [2049, 0]
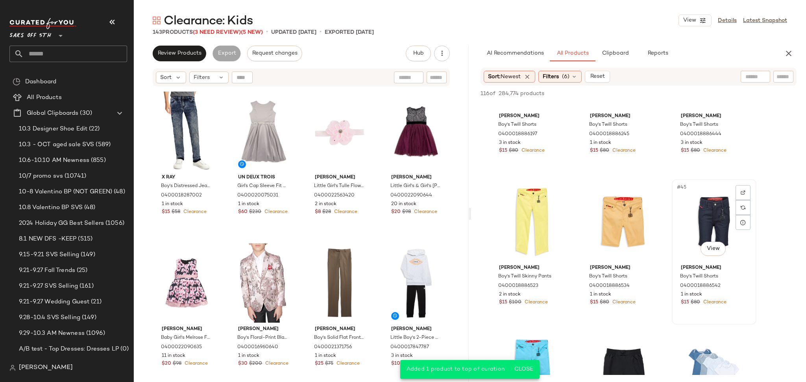
click at [706, 217] on div "#45 View" at bounding box center [713, 221] width 79 height 79
click at [677, 88] on div "116 of 284,774 products • 1 selected Add to Top Add to Bottom Deselect All" at bounding box center [638, 94] width 335 height 17
click at [676, 93] on span "Add to Top" at bounding box center [683, 94] width 31 height 6
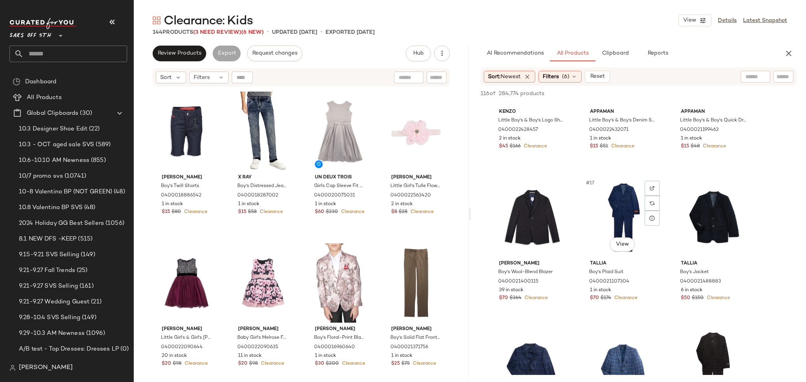
scroll to position [688, 0]
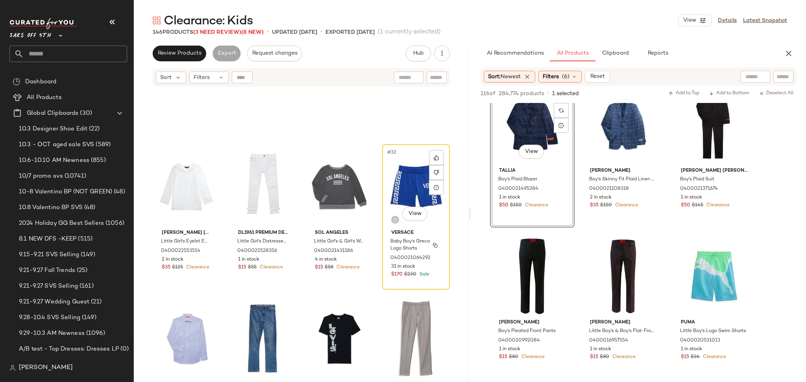
scroll to position [1013, 0]
click at [559, 78] on span "Filters" at bounding box center [550, 77] width 16 height 8
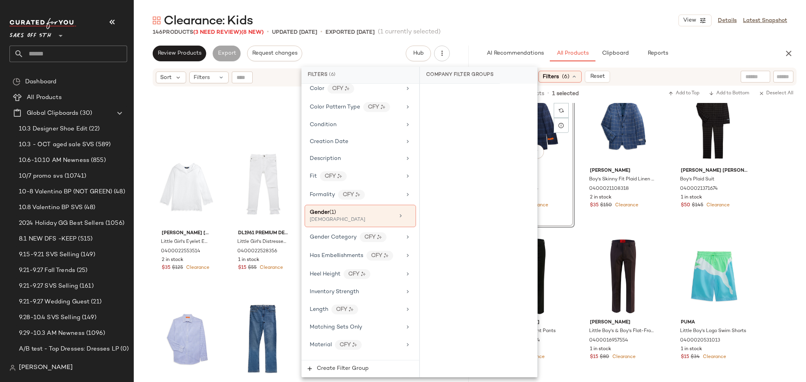
scroll to position [186, 0]
click at [353, 223] on div "[DEMOGRAPHIC_DATA]" at bounding box center [349, 219] width 79 height 7
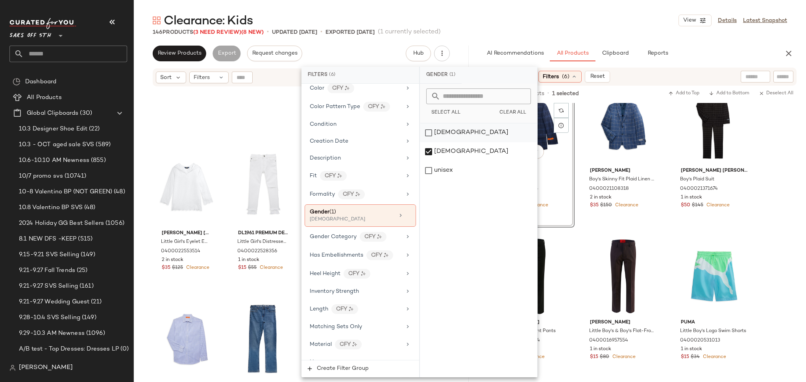
click at [428, 133] on div "[DEMOGRAPHIC_DATA]" at bounding box center [478, 133] width 117 height 19
click at [427, 149] on div "[DEMOGRAPHIC_DATA]" at bounding box center [478, 151] width 117 height 19
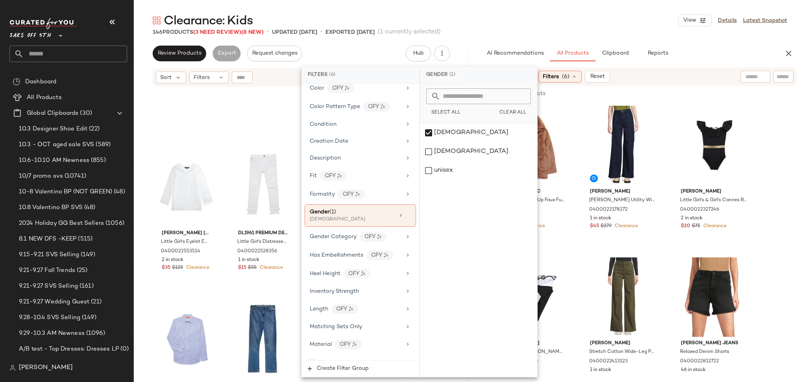
click at [545, 31] on div "146 Products (3 Need Review) (8 New) • updated Oct 10th • Exported Oct 8th (1 c…" at bounding box center [470, 32] width 672 height 8
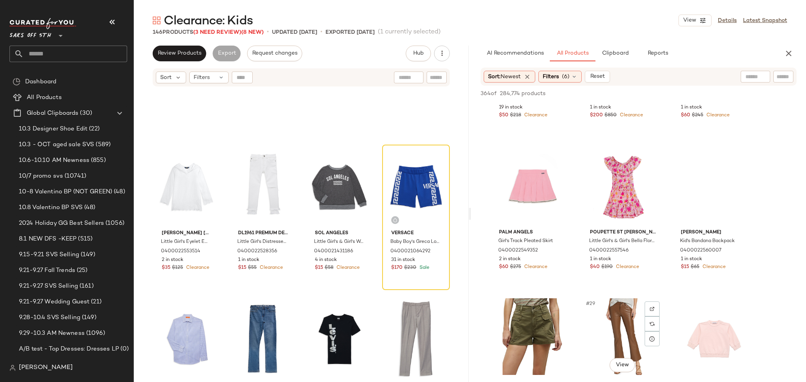
scroll to position [1173, 0]
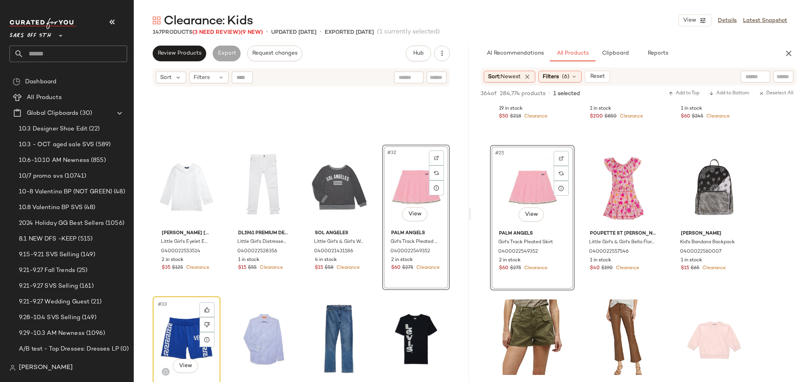
click at [179, 341] on div "#33 View" at bounding box center [186, 338] width 62 height 79
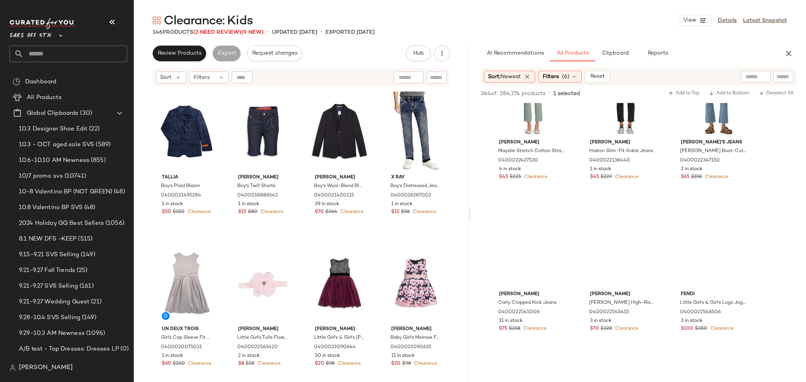
scroll to position [2398, 0]
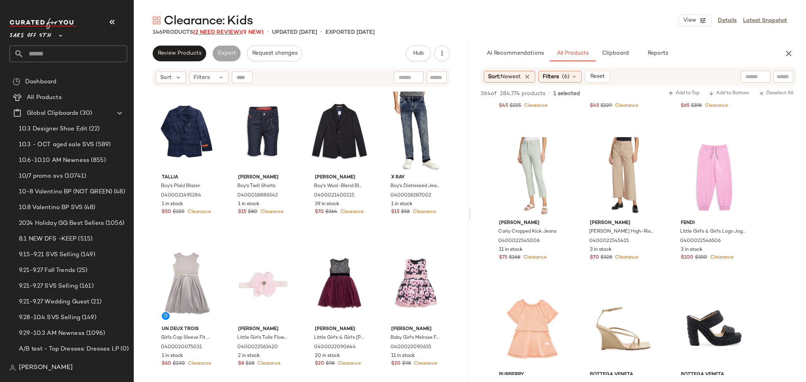
click at [222, 33] on span "(2 Need Review)" at bounding box center [217, 32] width 48 height 6
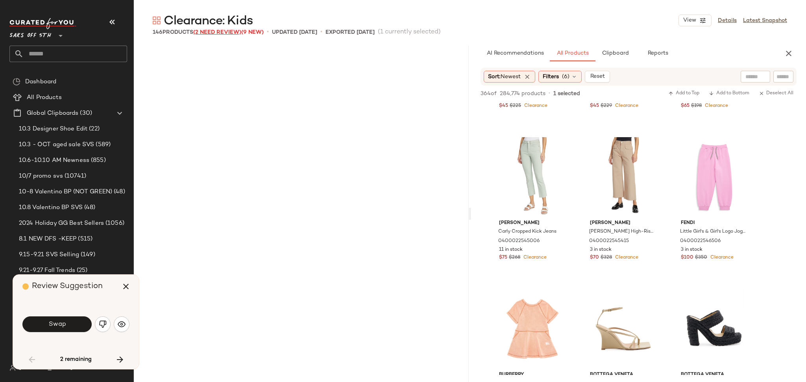
scroll to position [1822, 0]
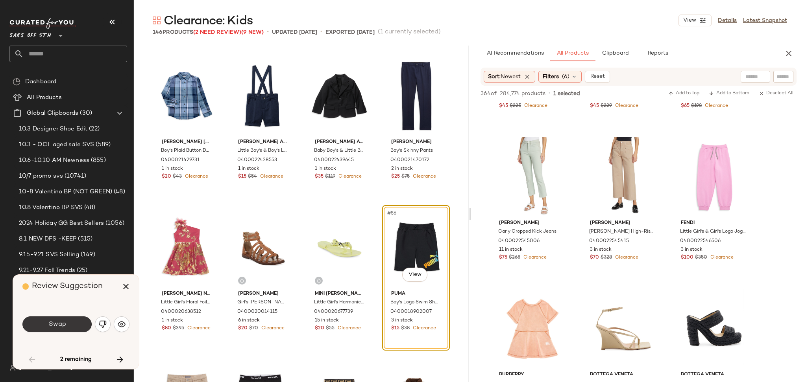
click at [70, 324] on button "Swap" at bounding box center [56, 325] width 69 height 16
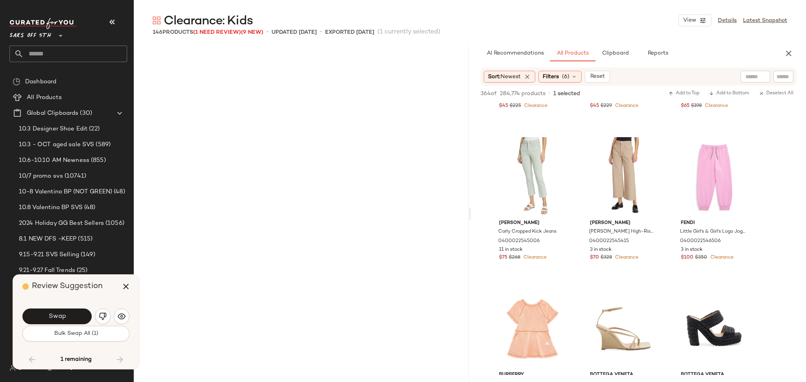
scroll to position [4554, 0]
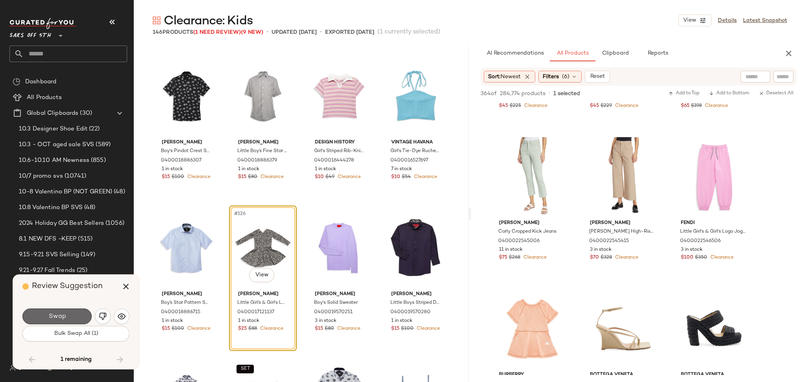
click at [72, 318] on button "Swap" at bounding box center [56, 317] width 69 height 16
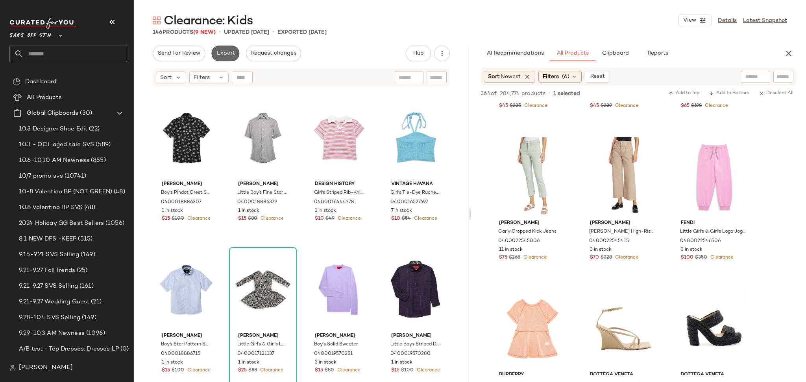
click at [218, 58] on button "Export" at bounding box center [225, 54] width 28 height 16
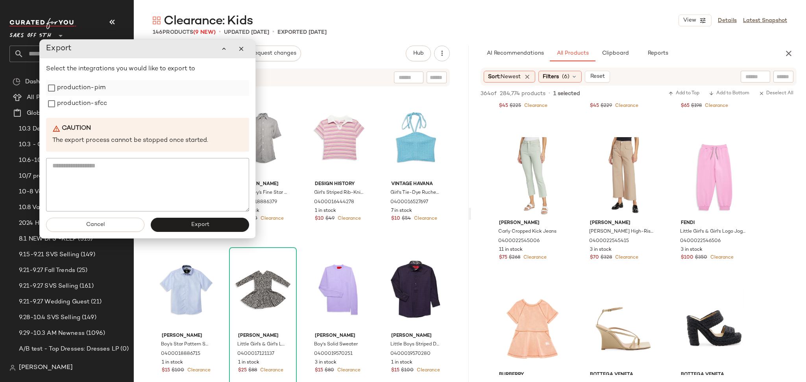
click at [94, 90] on label "production-pim" at bounding box center [81, 88] width 48 height 16
click at [96, 104] on label "production-sfcc" at bounding box center [82, 104] width 50 height 16
click at [194, 232] on button "Export" at bounding box center [200, 225] width 98 height 14
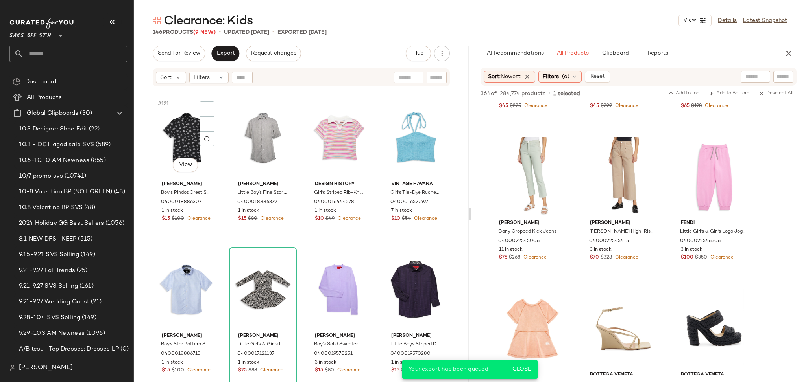
scroll to position [3460, 0]
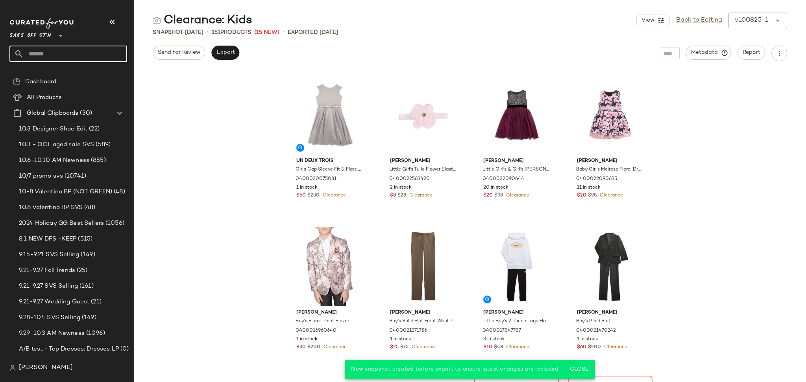
click at [73, 59] on input "text" at bounding box center [75, 54] width 103 height 17
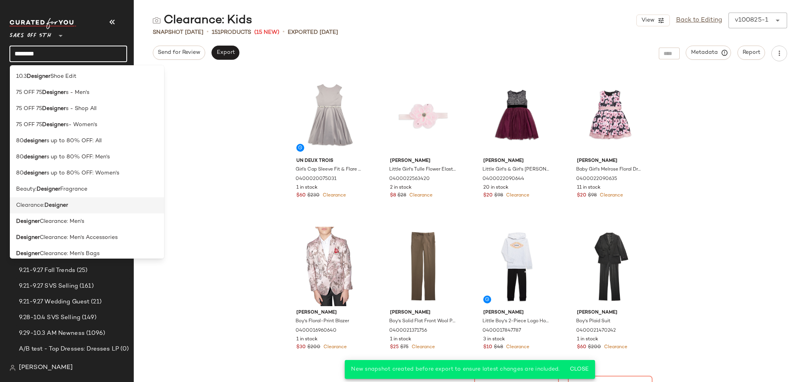
type input "********"
click at [71, 205] on div "Clearance: Designer" at bounding box center [87, 205] width 142 height 8
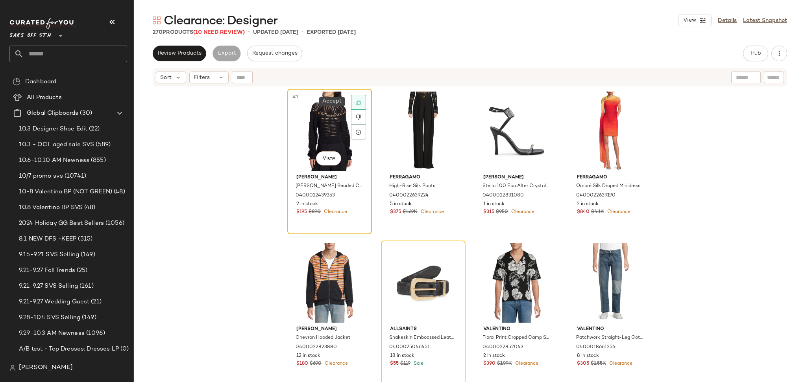
click at [356, 100] on icon at bounding box center [359, 103] width 6 height 6
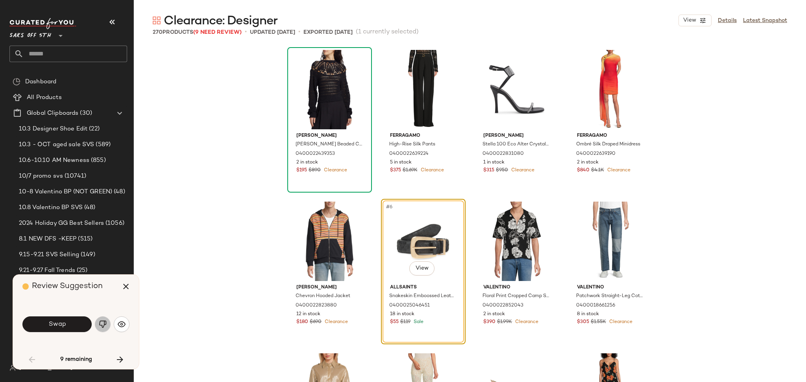
click at [98, 324] on button "button" at bounding box center [103, 325] width 16 height 16
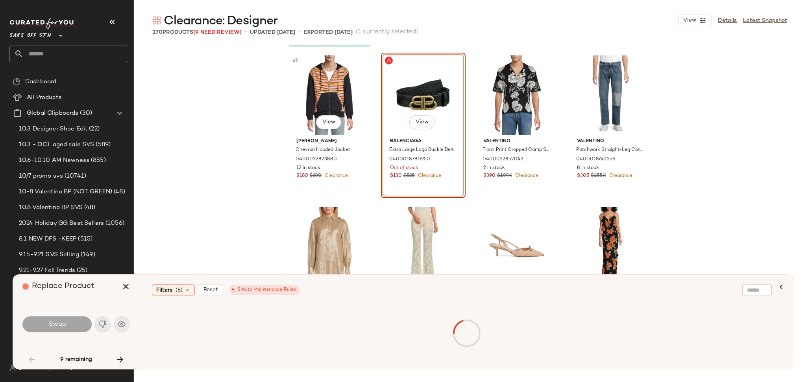
scroll to position [147, 0]
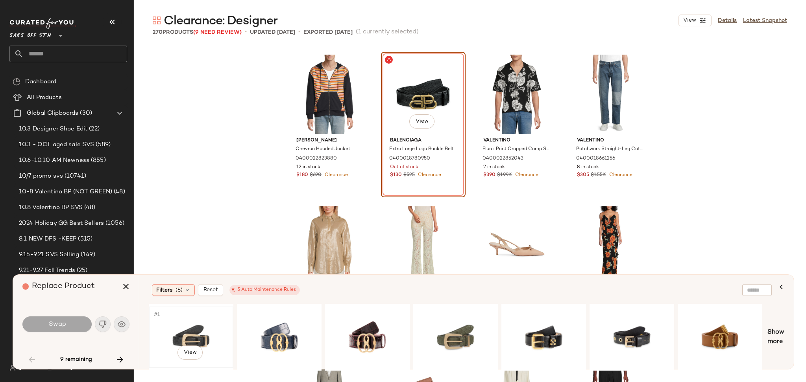
click at [203, 327] on div "#1 View" at bounding box center [190, 338] width 79 height 56
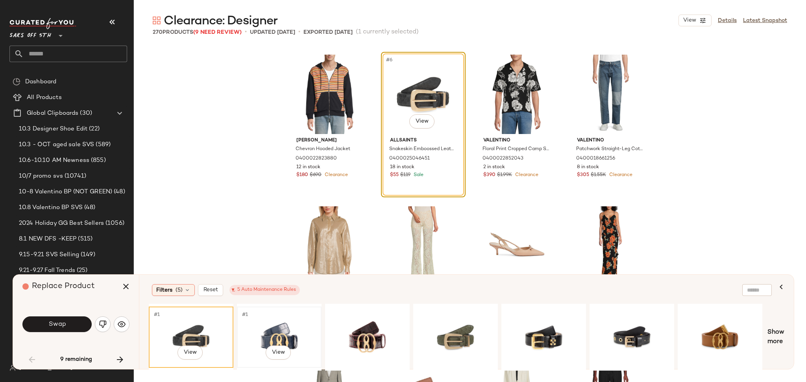
click at [262, 322] on div "#1 View" at bounding box center [279, 338] width 79 height 56
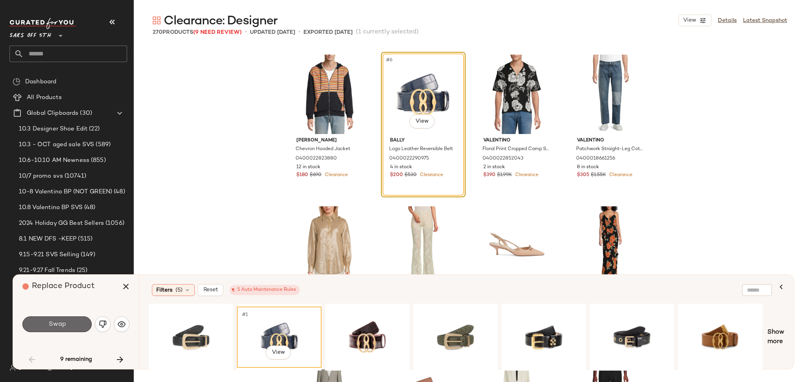
click at [84, 317] on button "Swap" at bounding box center [56, 325] width 69 height 16
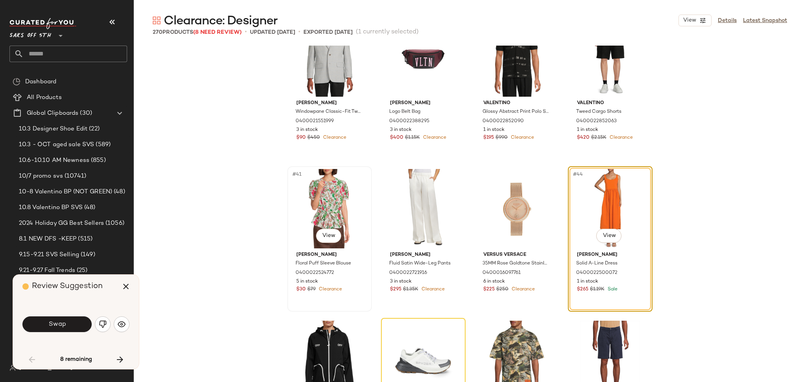
scroll to position [1439, 0]
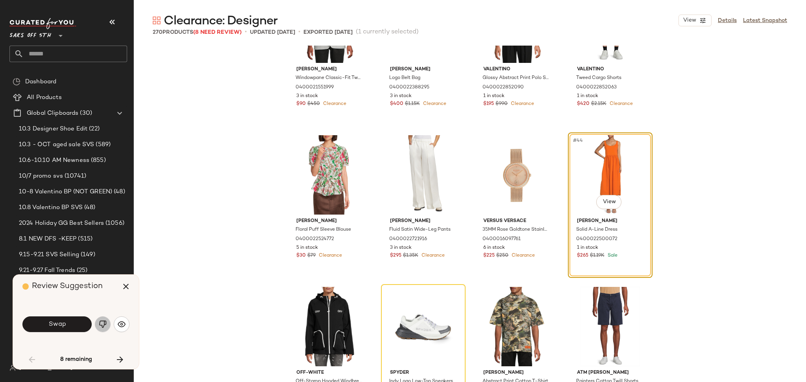
click at [98, 326] on button "button" at bounding box center [103, 325] width 16 height 16
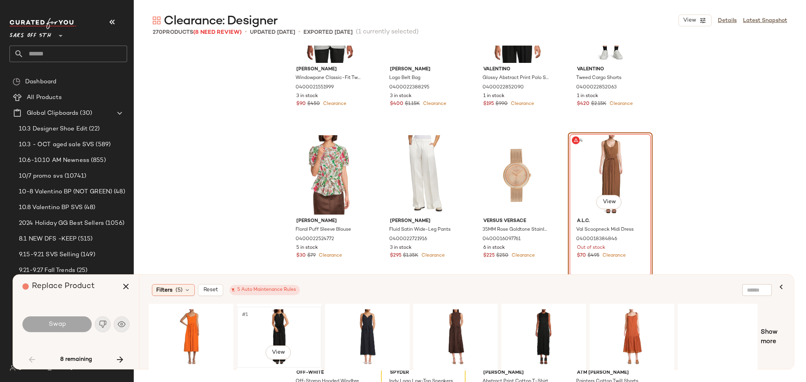
click at [257, 318] on div "#1 View" at bounding box center [279, 338] width 79 height 56
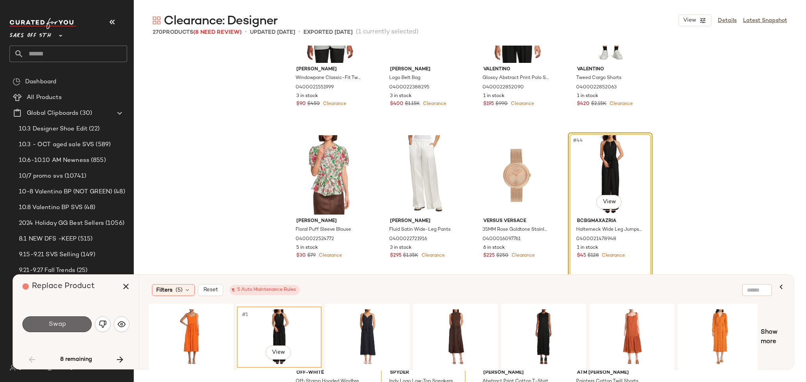
click at [76, 321] on button "Swap" at bounding box center [56, 325] width 69 height 16
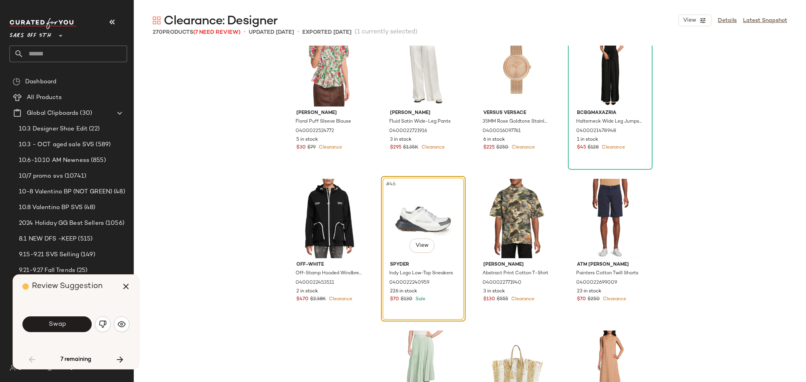
scroll to position [1580, 0]
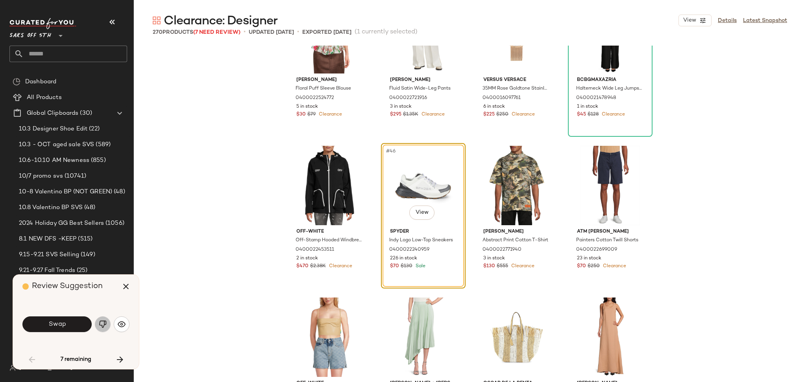
click at [102, 327] on img "button" at bounding box center [103, 325] width 8 height 8
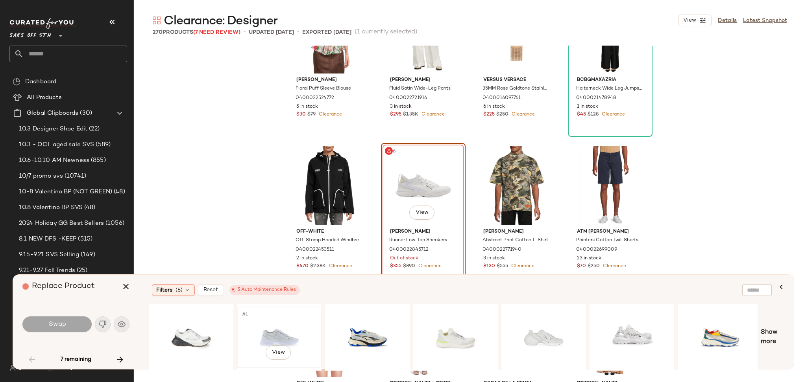
click at [270, 337] on div "#1 View" at bounding box center [279, 338] width 79 height 56
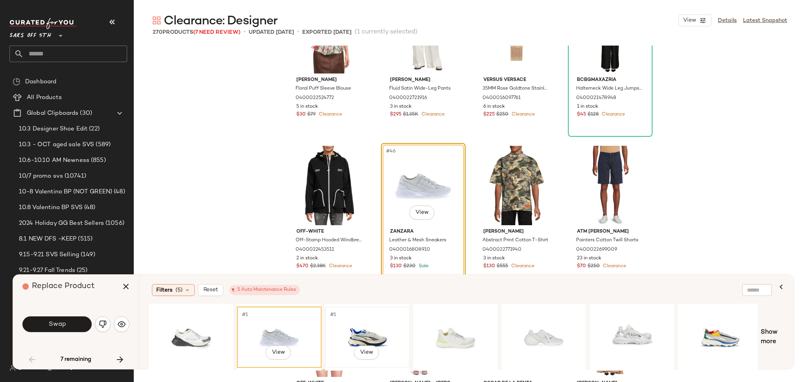
click at [353, 329] on div "#1 View" at bounding box center [367, 338] width 79 height 56
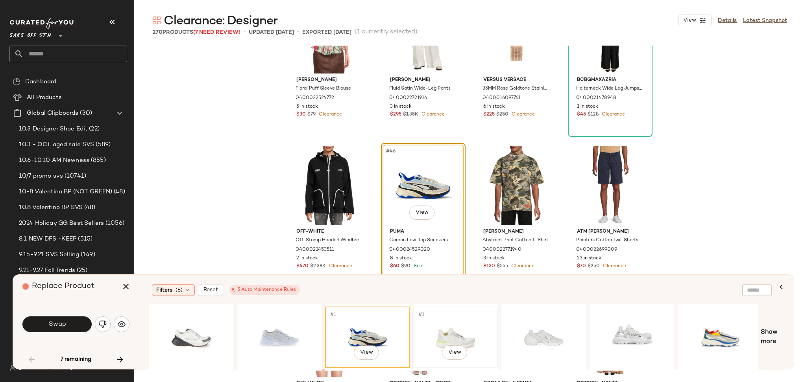
click at [457, 330] on div "#1 View" at bounding box center [455, 338] width 79 height 56
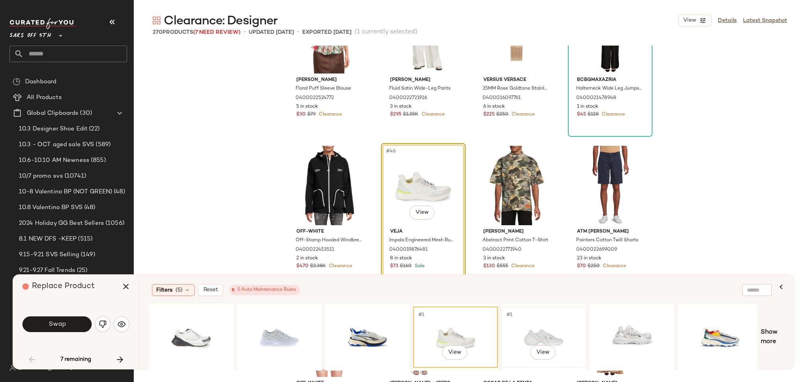
click at [526, 330] on div "#1 View" at bounding box center [543, 338] width 79 height 56
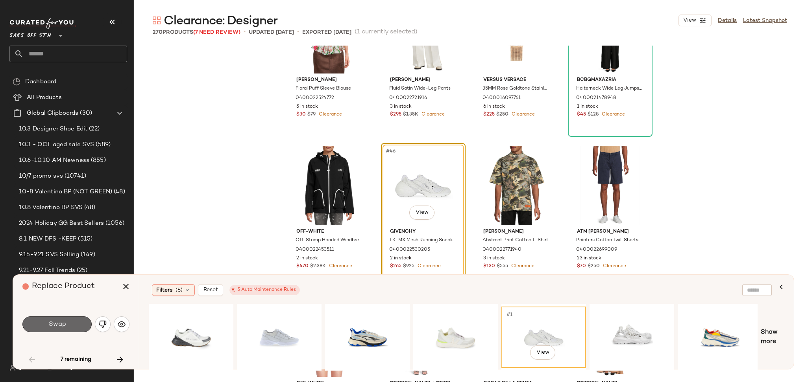
click at [68, 323] on button "Swap" at bounding box center [56, 325] width 69 height 16
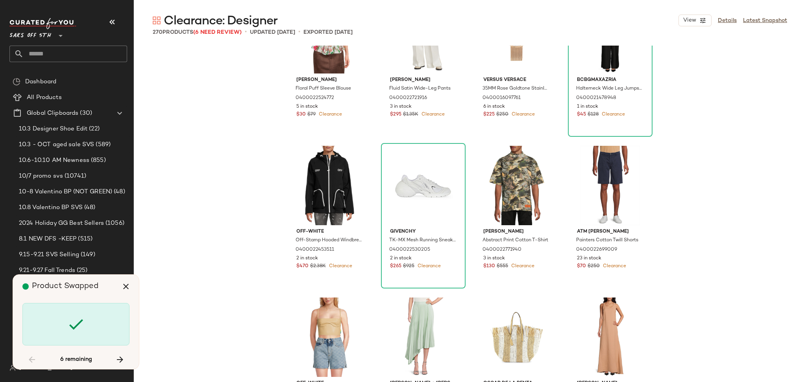
scroll to position [2125, 0]
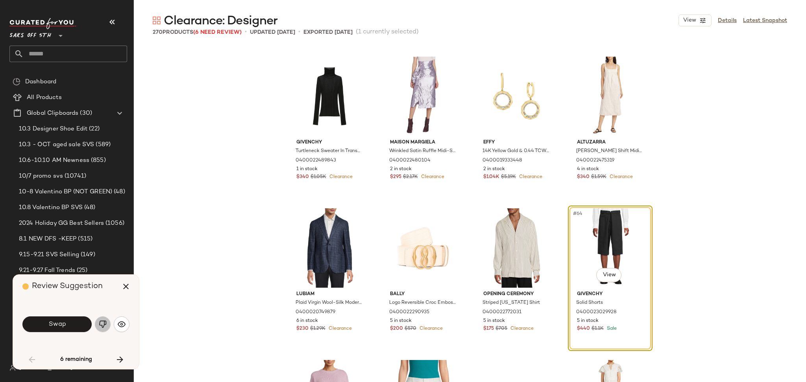
click at [104, 325] on img "button" at bounding box center [103, 325] width 8 height 8
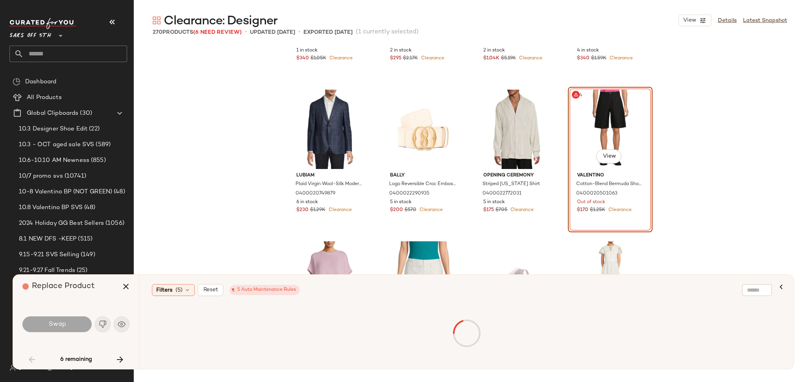
scroll to position [2245, 0]
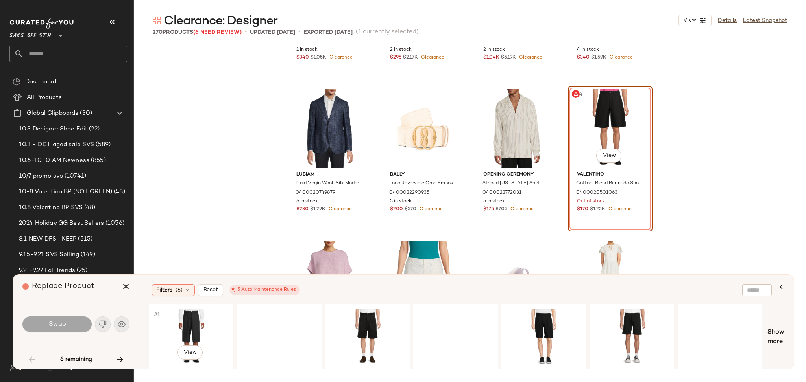
click at [186, 327] on div "#1 View" at bounding box center [190, 338] width 79 height 56
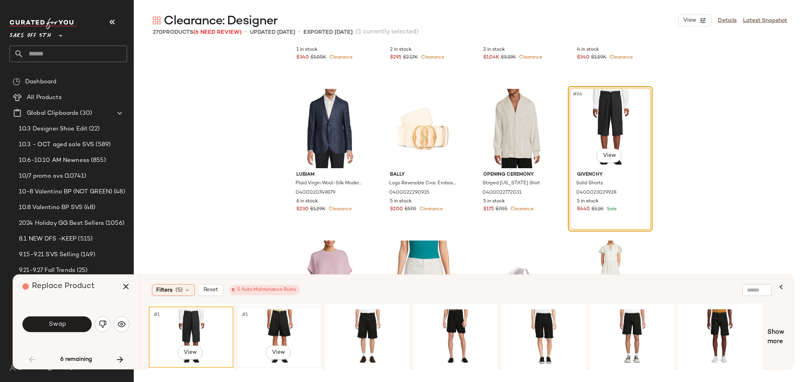
click at [255, 317] on div "#1 View" at bounding box center [279, 338] width 79 height 56
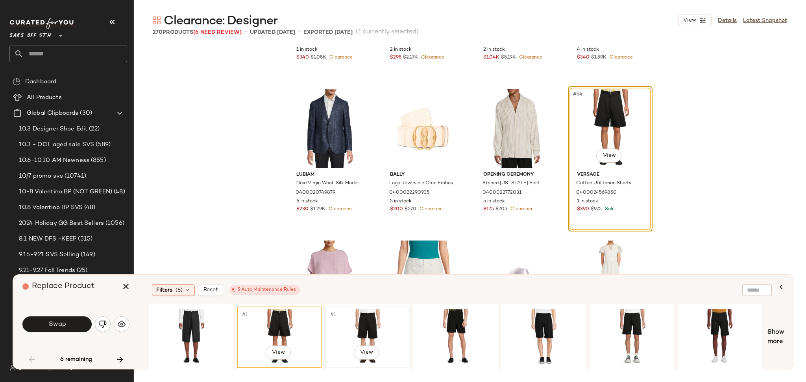
click at [380, 320] on div "#1 View" at bounding box center [367, 338] width 79 height 56
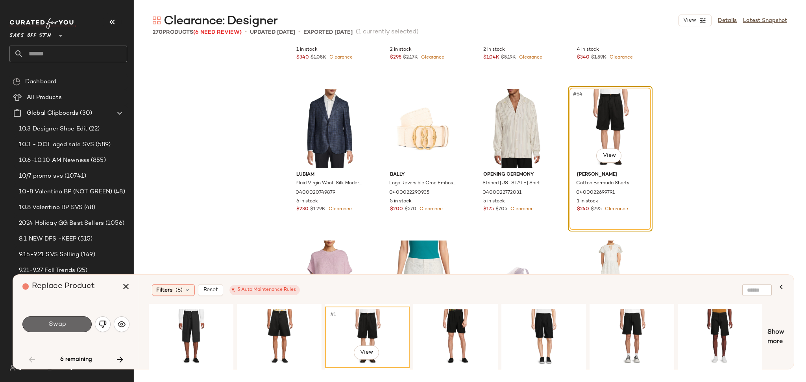
click at [76, 328] on button "Swap" at bounding box center [56, 325] width 69 height 16
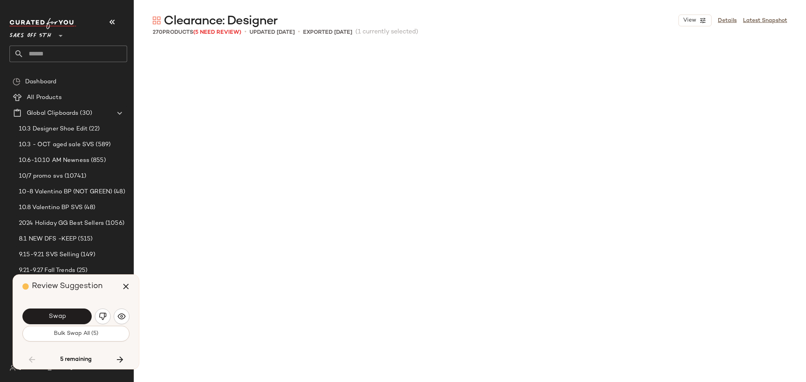
scroll to position [2581, 0]
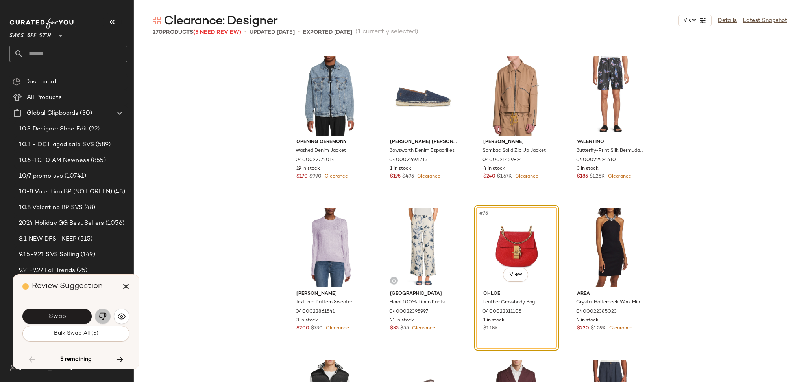
click at [102, 318] on img "button" at bounding box center [103, 317] width 8 height 8
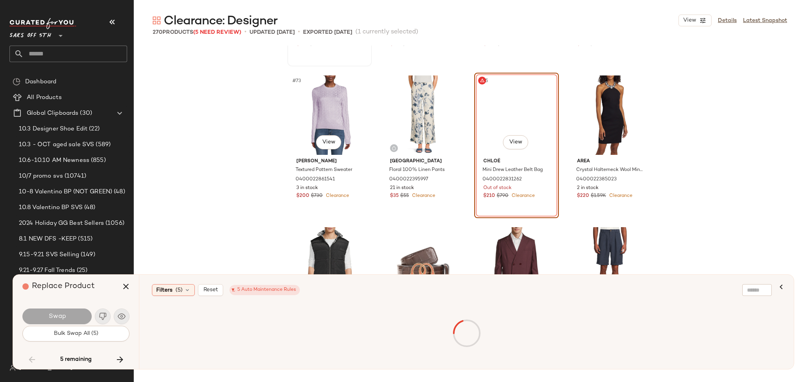
scroll to position [2716, 0]
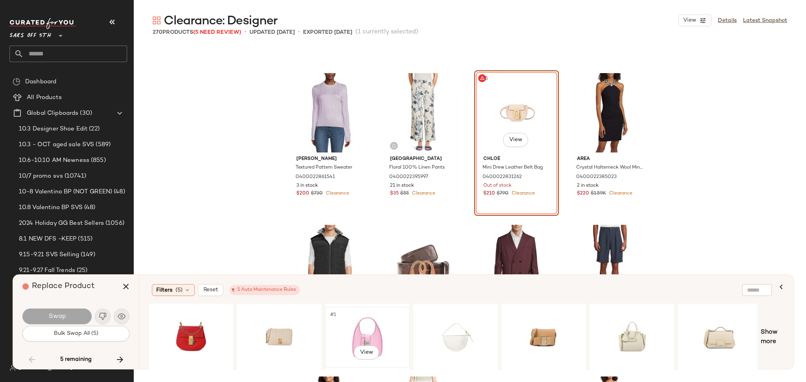
click at [373, 328] on div "#1 View" at bounding box center [367, 338] width 79 height 56
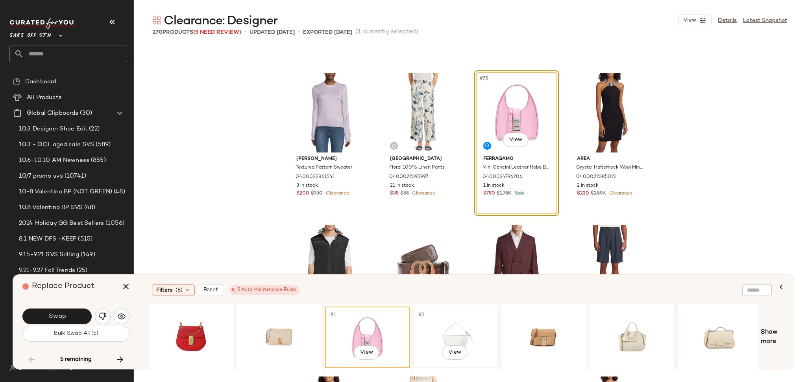
click at [460, 322] on div "#1 View" at bounding box center [455, 338] width 79 height 56
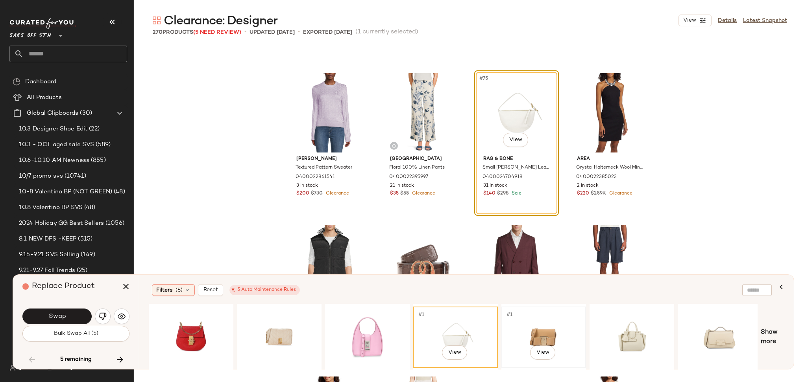
click at [532, 330] on div "#1 View" at bounding box center [543, 338] width 79 height 56
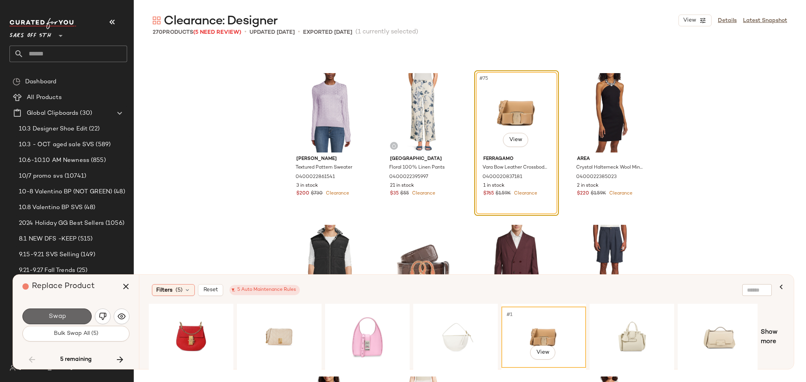
click at [41, 318] on button "Swap" at bounding box center [56, 317] width 69 height 16
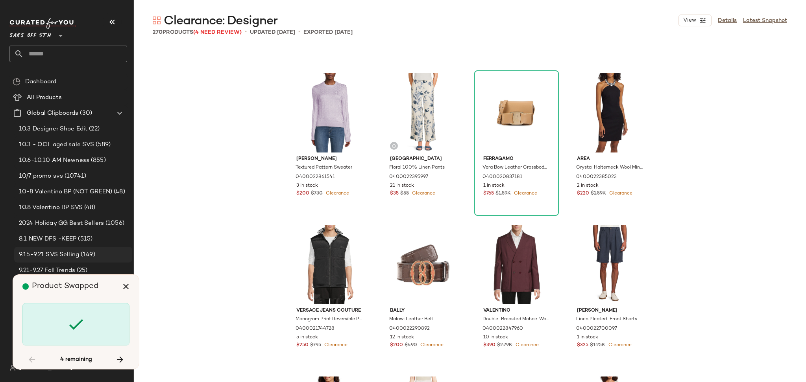
scroll to position [3947, 0]
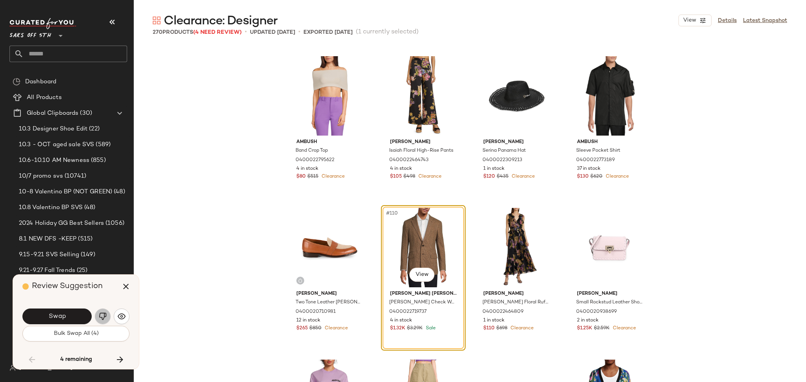
click at [101, 319] on img "button" at bounding box center [103, 317] width 8 height 8
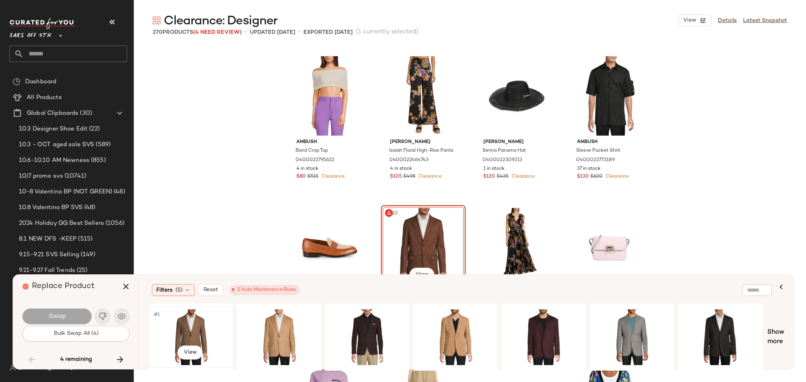
click at [203, 328] on div "#1 View" at bounding box center [190, 338] width 79 height 56
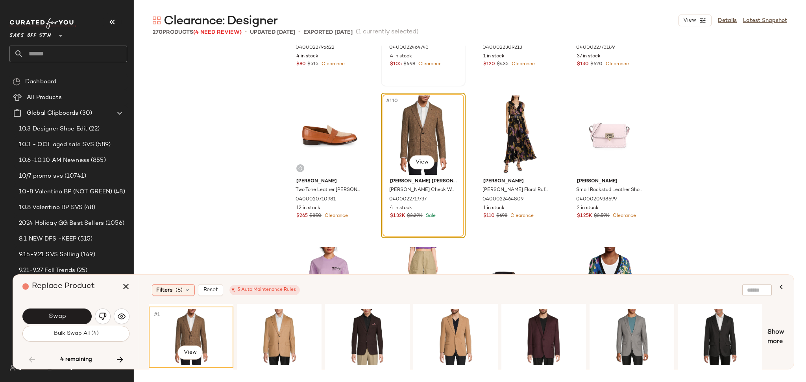
scroll to position [4061, 0]
click at [282, 320] on div "#1 View" at bounding box center [279, 338] width 79 height 56
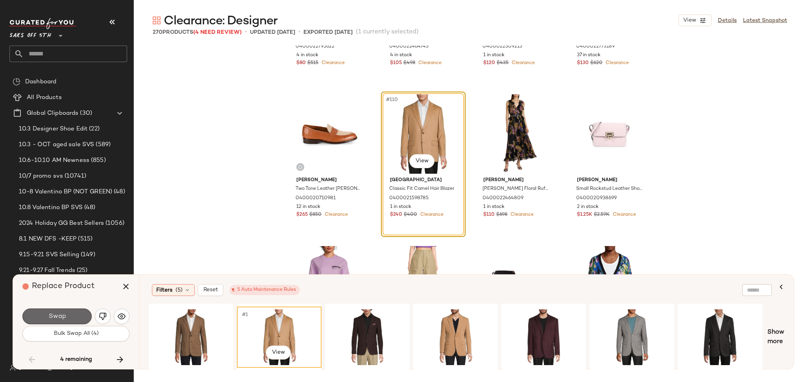
click at [70, 315] on button "Swap" at bounding box center [56, 317] width 69 height 16
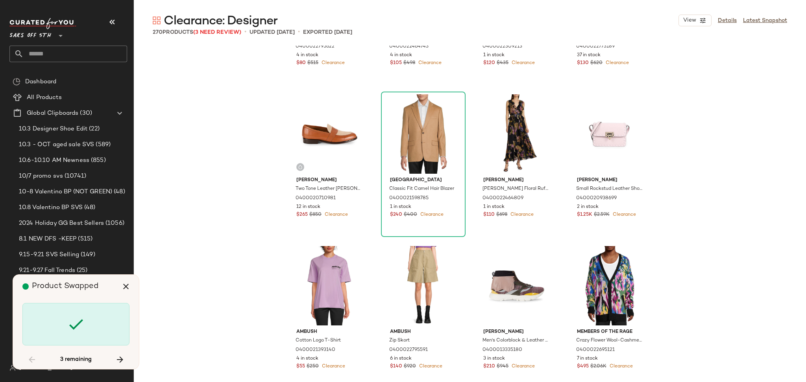
scroll to position [5162, 0]
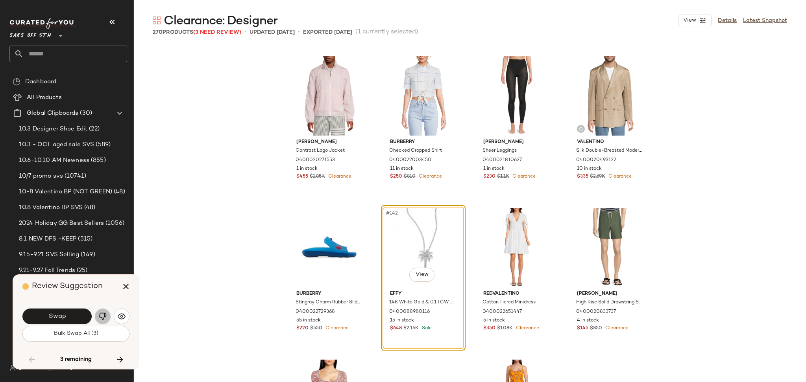
click at [100, 318] on img "button" at bounding box center [103, 317] width 8 height 8
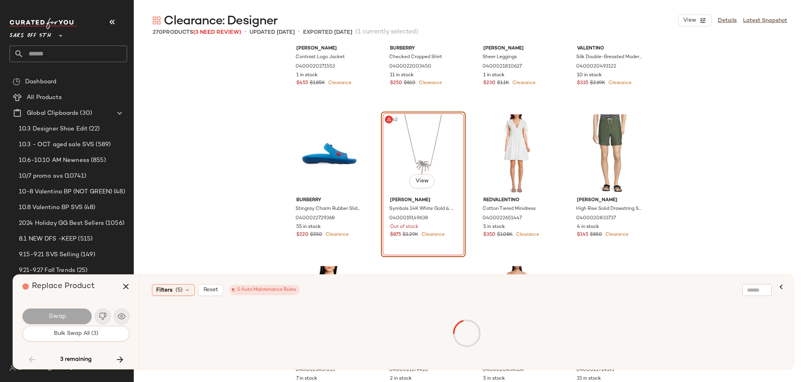
scroll to position [5256, 0]
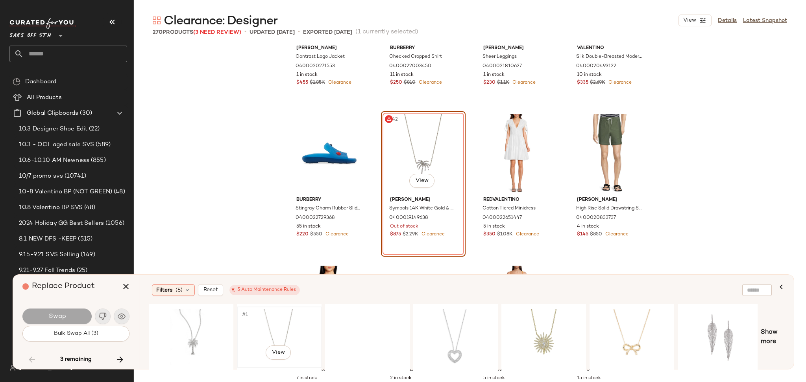
click at [269, 315] on div "#1 View" at bounding box center [279, 338] width 79 height 56
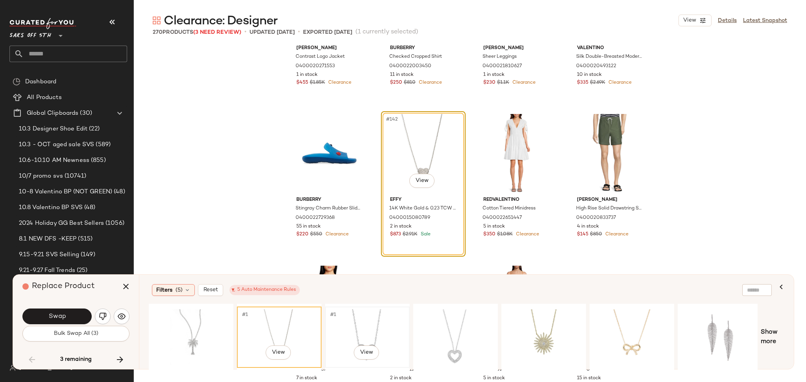
click at [354, 317] on div "#1 View" at bounding box center [367, 338] width 79 height 56
click at [450, 323] on div "#1 View" at bounding box center [455, 338] width 79 height 56
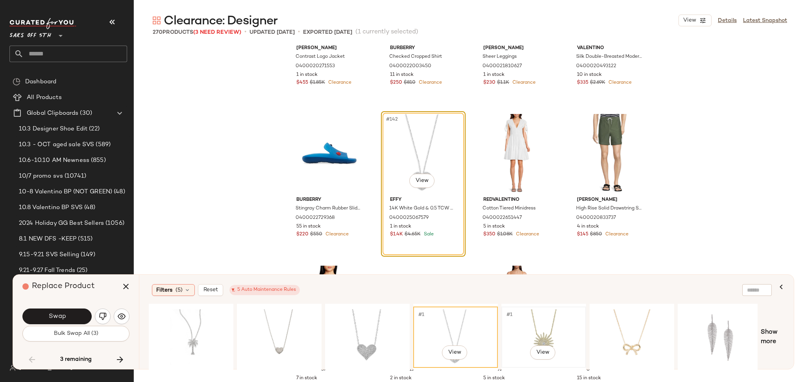
click at [535, 321] on div "#1 View" at bounding box center [543, 338] width 79 height 56
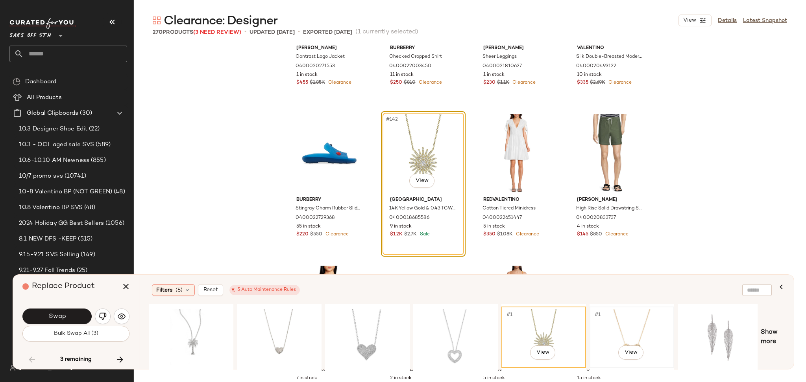
click at [629, 319] on div "#1 View" at bounding box center [631, 338] width 79 height 56
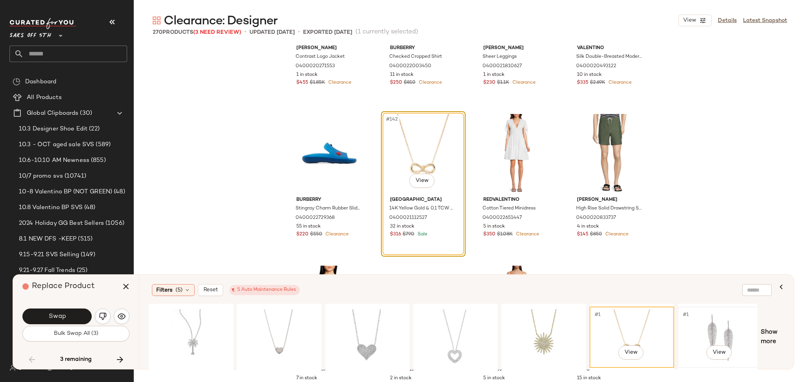
click at [701, 321] on div "#1 View" at bounding box center [719, 338] width 79 height 56
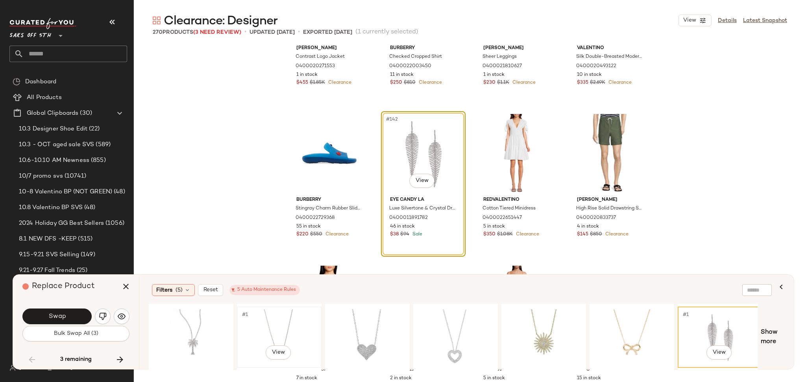
click at [279, 330] on div "#1 View" at bounding box center [279, 338] width 79 height 56
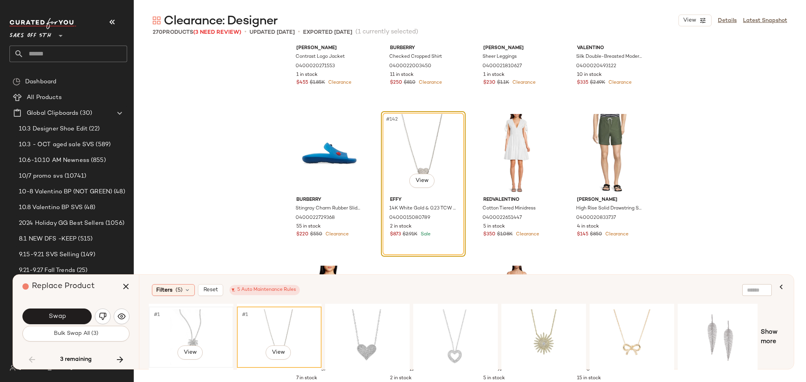
click at [184, 318] on div "#1 View" at bounding box center [190, 338] width 79 height 56
click at [271, 316] on div "#1 View" at bounding box center [279, 338] width 79 height 56
click at [79, 320] on button "Swap" at bounding box center [56, 317] width 69 height 16
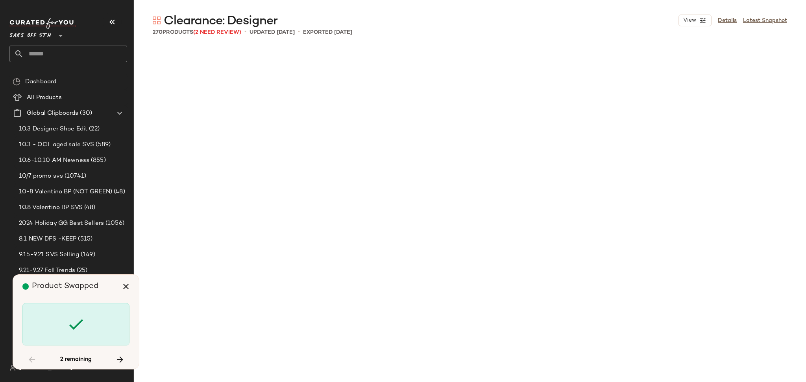
scroll to position [6073, 0]
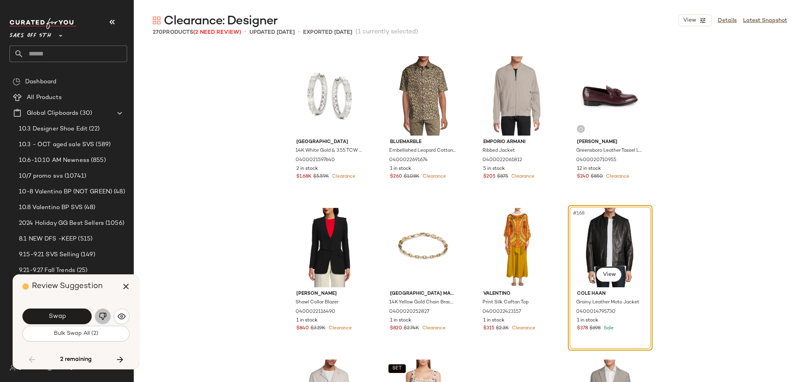
click at [101, 314] on img "button" at bounding box center [103, 317] width 8 height 8
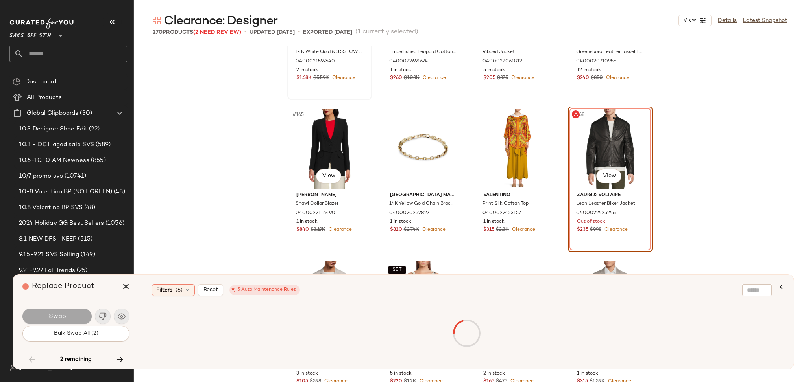
scroll to position [6186, 0]
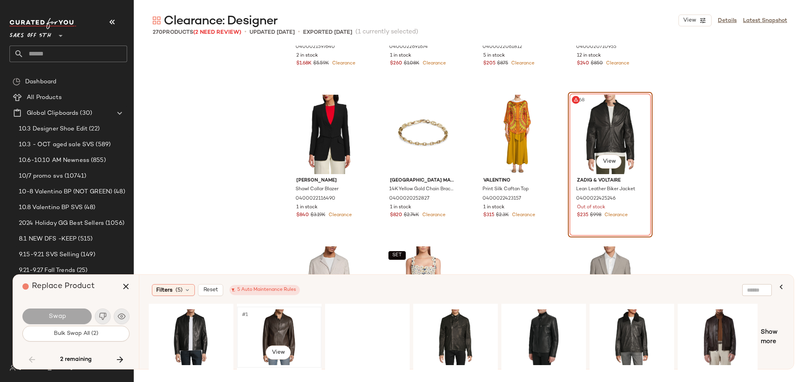
click at [272, 310] on div "#1 View" at bounding box center [279, 338] width 79 height 56
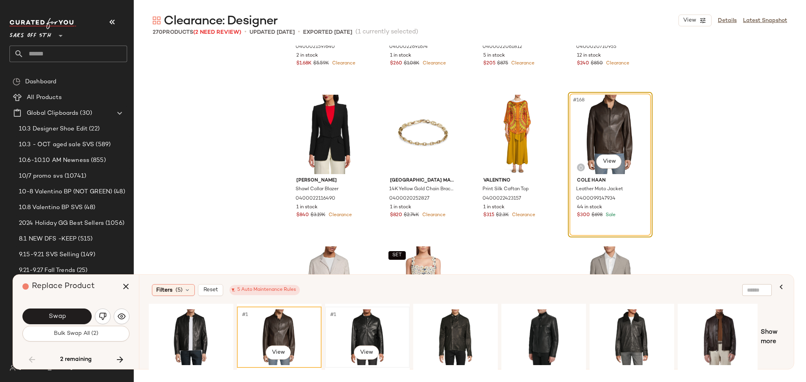
click at [370, 317] on div "#1 View" at bounding box center [367, 338] width 79 height 56
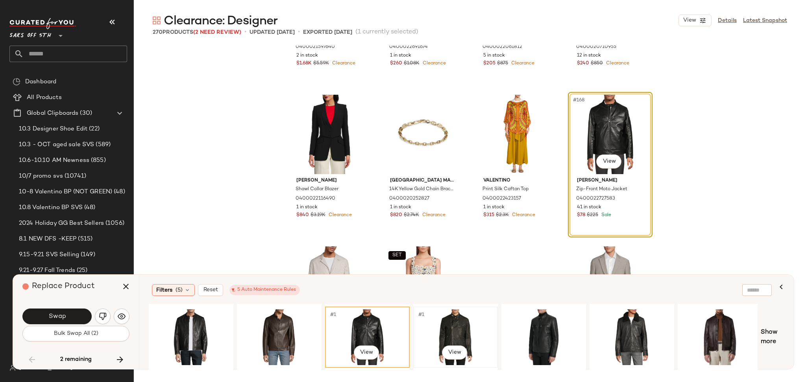
click at [444, 324] on div "#1 View" at bounding box center [455, 338] width 79 height 56
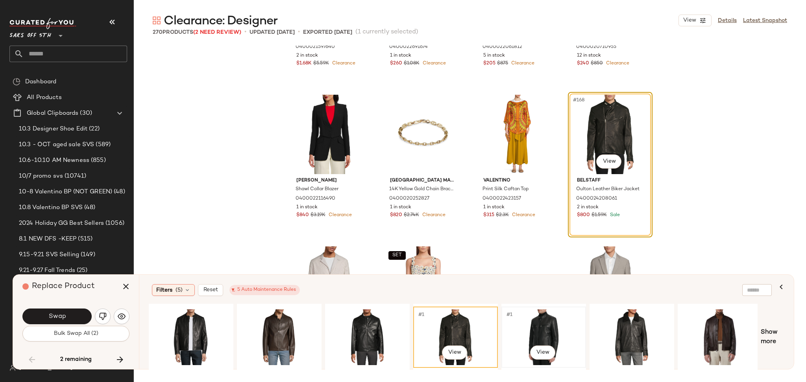
click at [530, 324] on div "#1 View" at bounding box center [543, 338] width 79 height 56
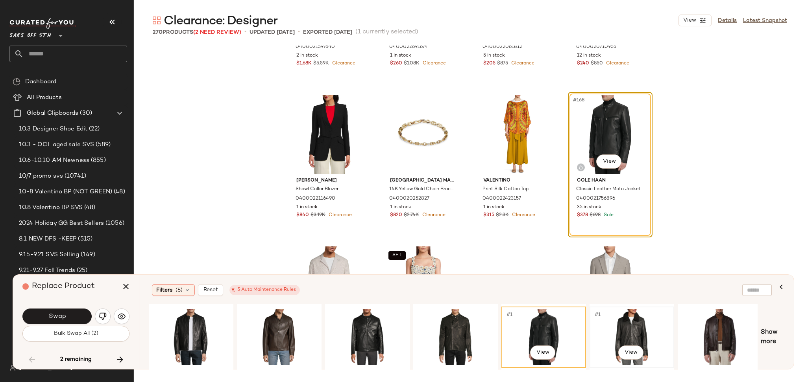
click at [635, 323] on div "#1 View" at bounding box center [631, 338] width 79 height 56
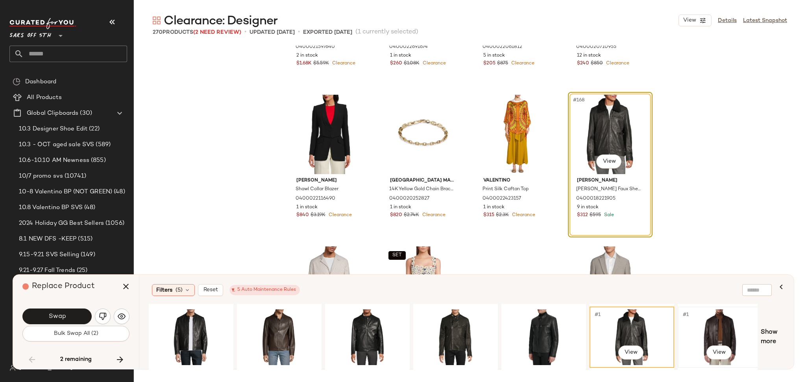
click at [714, 317] on div "#1 View" at bounding box center [719, 338] width 79 height 56
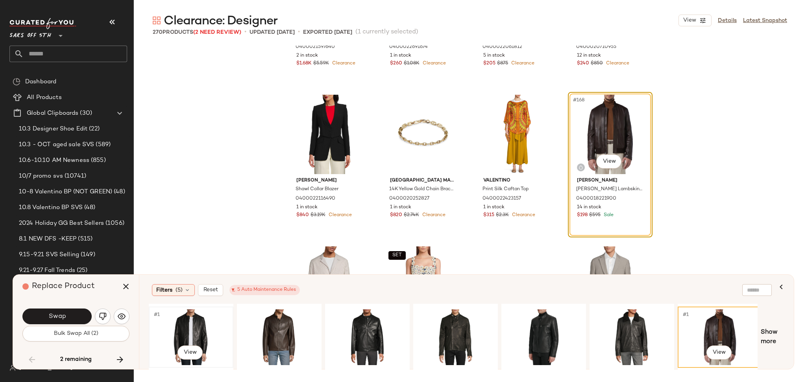
click at [193, 324] on div "#1 View" at bounding box center [190, 338] width 79 height 56
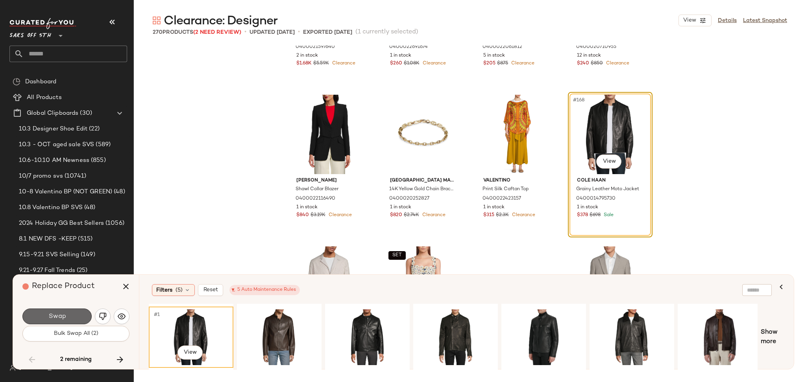
click at [60, 319] on span "Swap" at bounding box center [57, 316] width 18 height 7
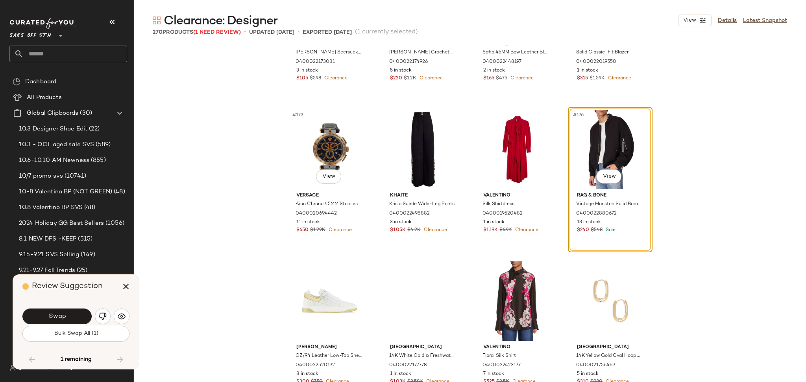
scroll to position [6477, 0]
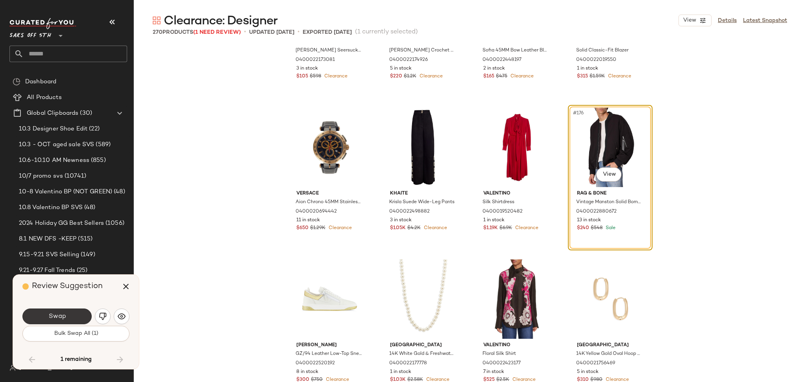
click at [74, 320] on button "Swap" at bounding box center [56, 317] width 69 height 16
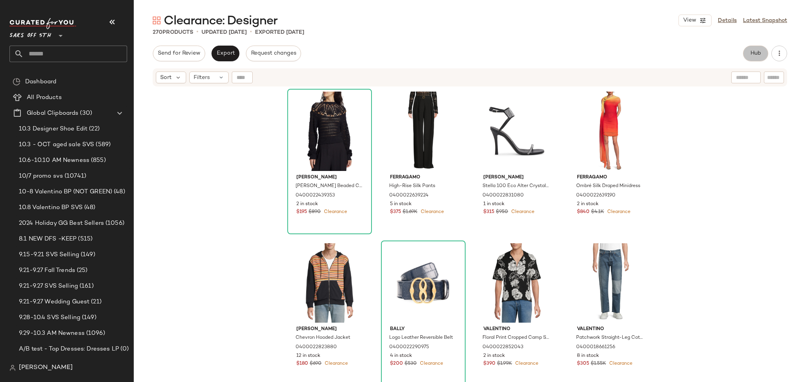
click at [757, 58] on button "Hub" at bounding box center [755, 54] width 25 height 16
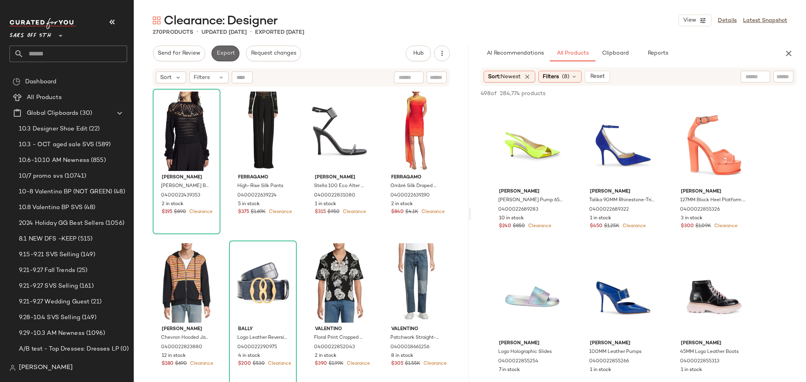
click at [227, 52] on span "Export" at bounding box center [225, 53] width 18 height 6
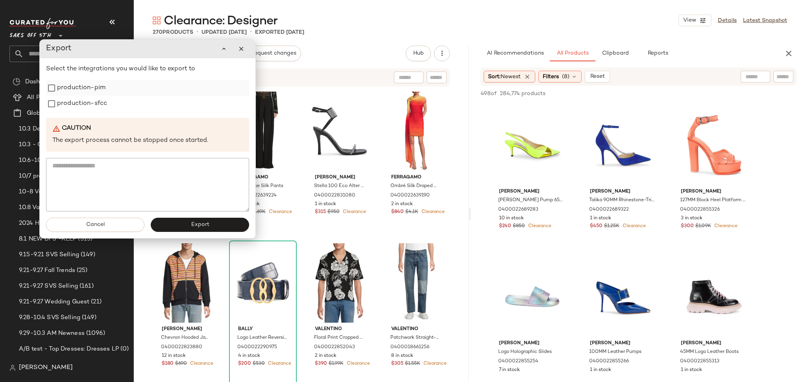
click at [66, 96] on label "production-pim" at bounding box center [81, 88] width 48 height 16
click at [60, 107] on label "production-sfcc" at bounding box center [82, 104] width 50 height 16
click at [192, 219] on button "Export" at bounding box center [200, 225] width 98 height 14
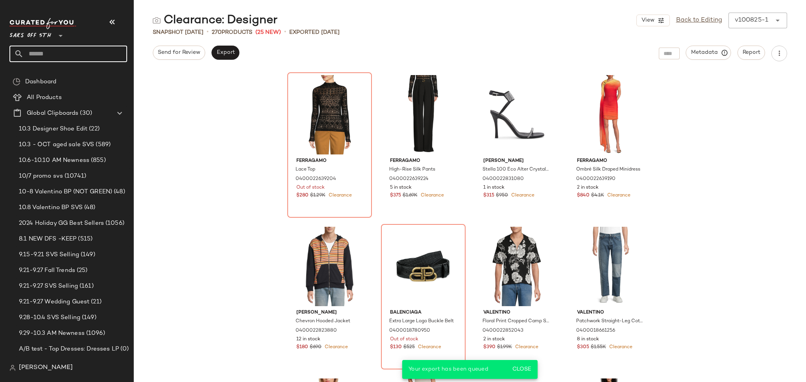
click at [50, 49] on input "text" at bounding box center [75, 54] width 103 height 17
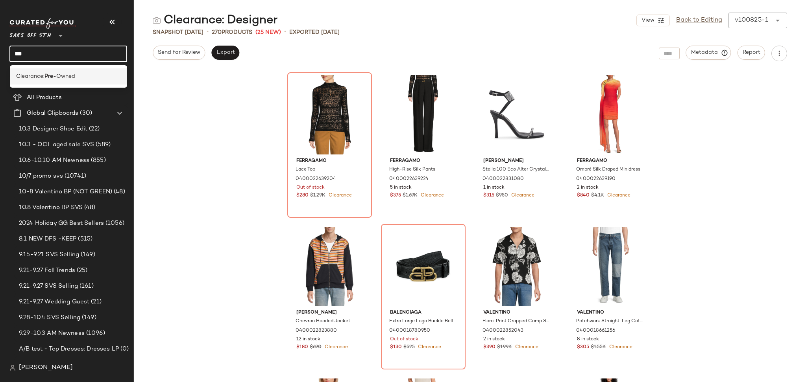
type input "***"
click at [47, 74] on b "Pre" at bounding box center [48, 76] width 9 height 8
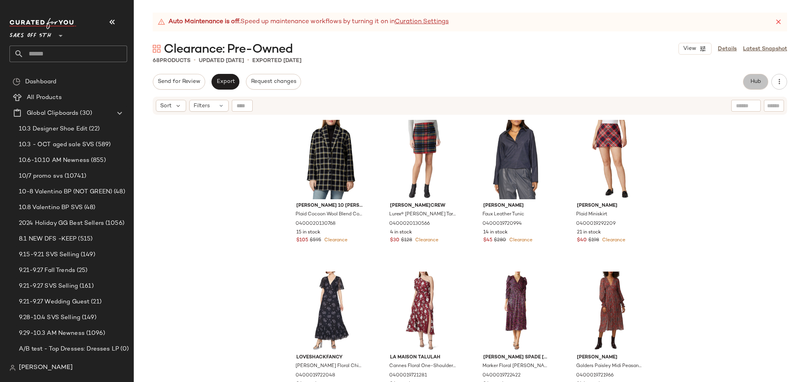
click at [759, 88] on button "Hub" at bounding box center [755, 82] width 25 height 16
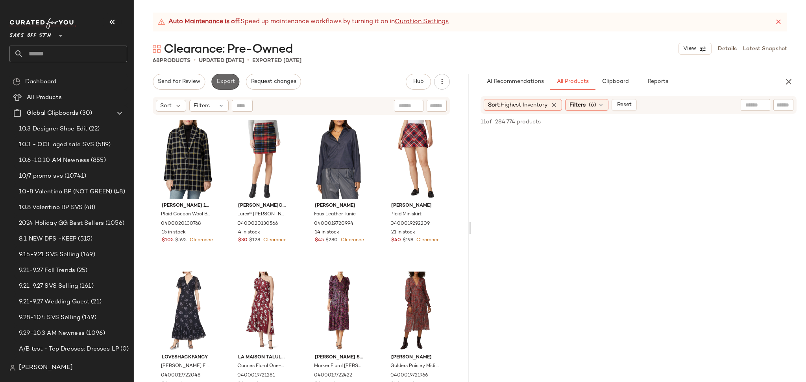
click at [227, 81] on span "Export" at bounding box center [225, 82] width 18 height 6
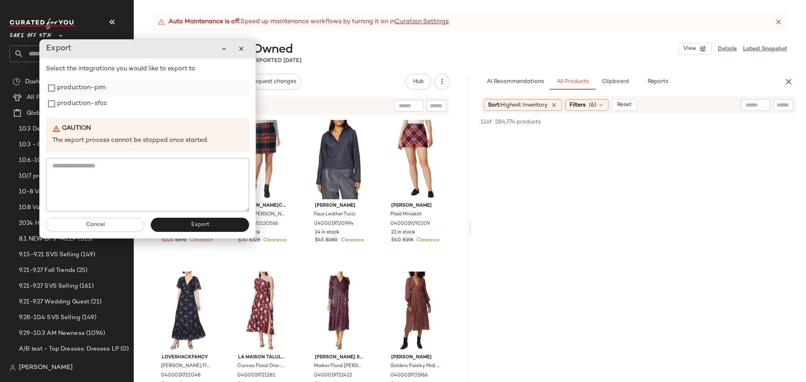
click at [100, 89] on label "production-pim" at bounding box center [81, 88] width 48 height 16
click at [89, 102] on label "production-sfcc" at bounding box center [82, 104] width 50 height 16
click at [211, 226] on button "Export" at bounding box center [200, 225] width 98 height 14
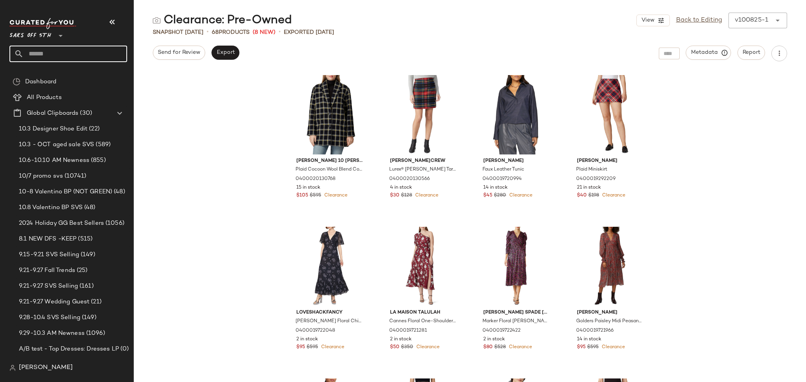
click at [73, 53] on input "text" at bounding box center [75, 54] width 103 height 17
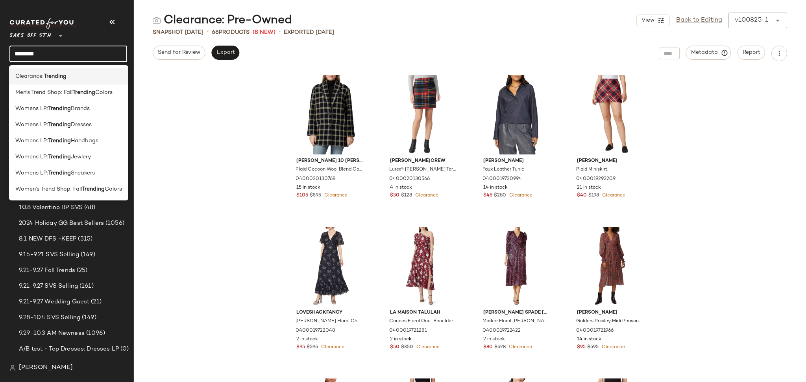
type input "********"
click at [50, 78] on b "Trending" at bounding box center [55, 76] width 23 height 8
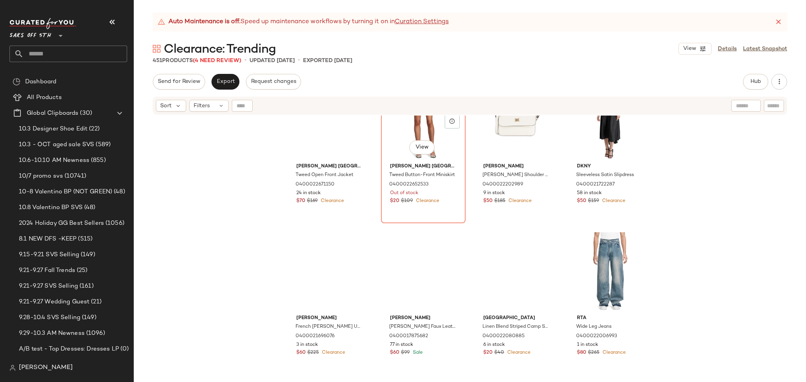
scroll to position [3903, 0]
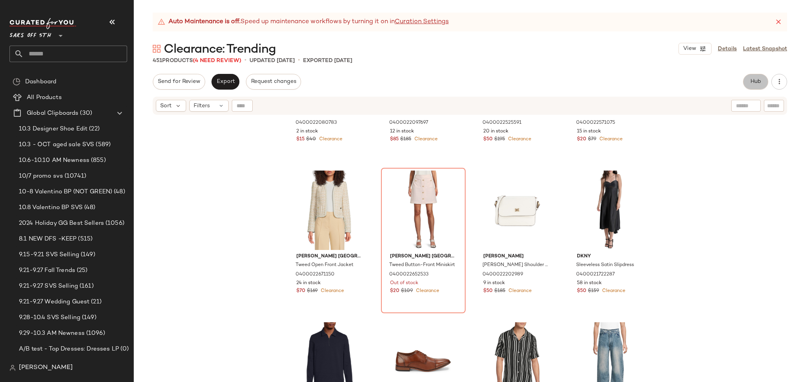
click at [757, 77] on button "Hub" at bounding box center [755, 82] width 25 height 16
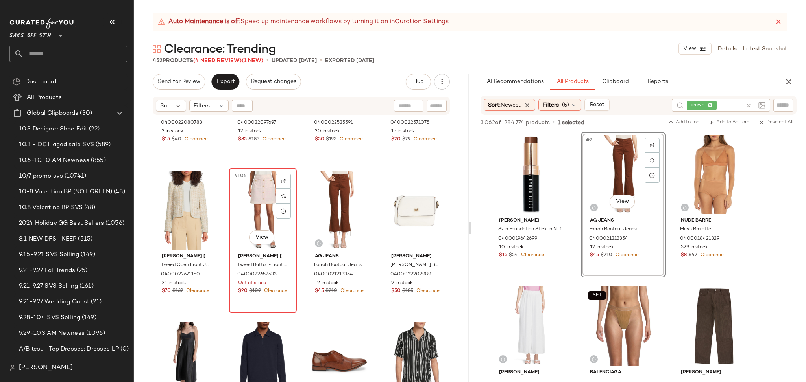
click at [253, 202] on div "#106 View" at bounding box center [263, 210] width 62 height 79
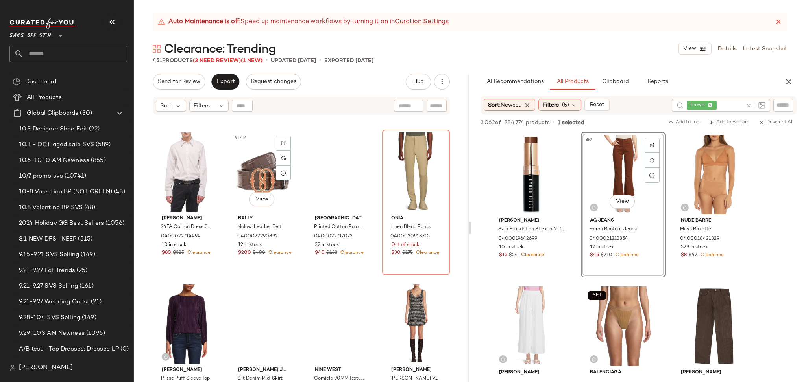
scroll to position [5311, 0]
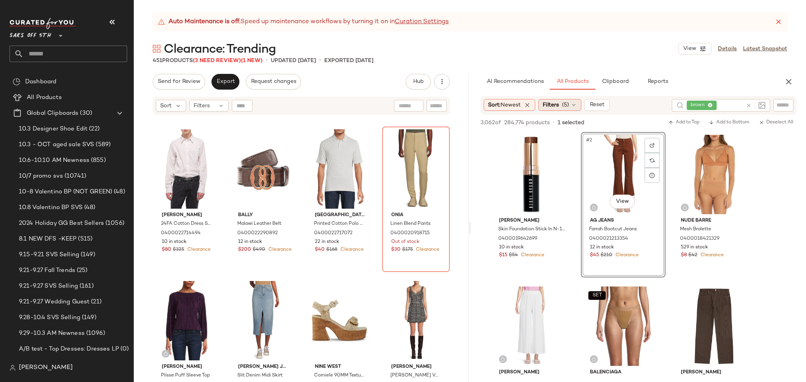
click at [565, 105] on span "(5)" at bounding box center [565, 105] width 7 height 8
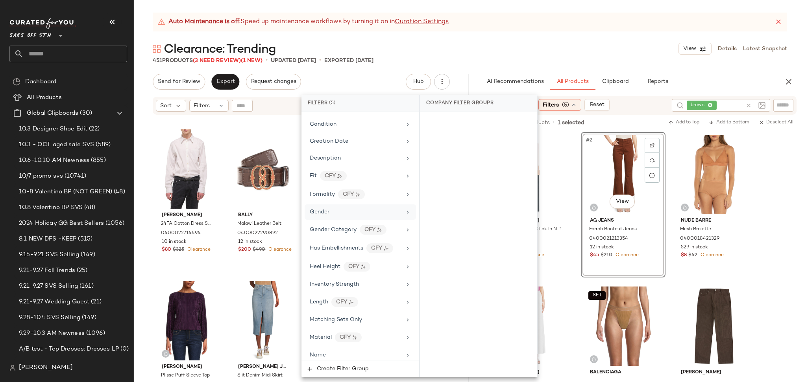
scroll to position [214, 0]
click at [550, 54] on div "Clearance: Trending View Details Latest Snapshot" at bounding box center [470, 49] width 672 height 16
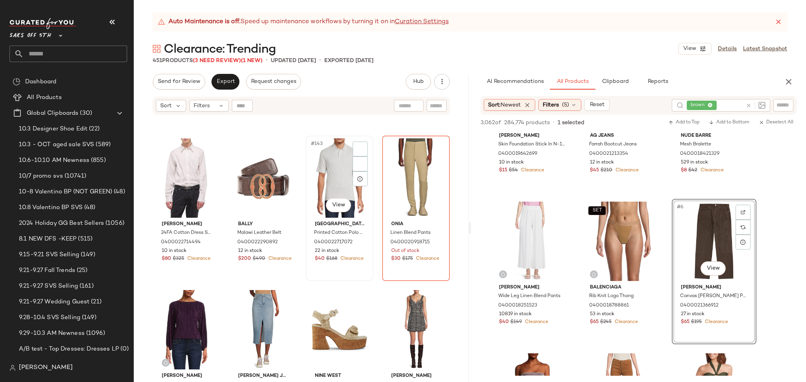
scroll to position [5300, 0]
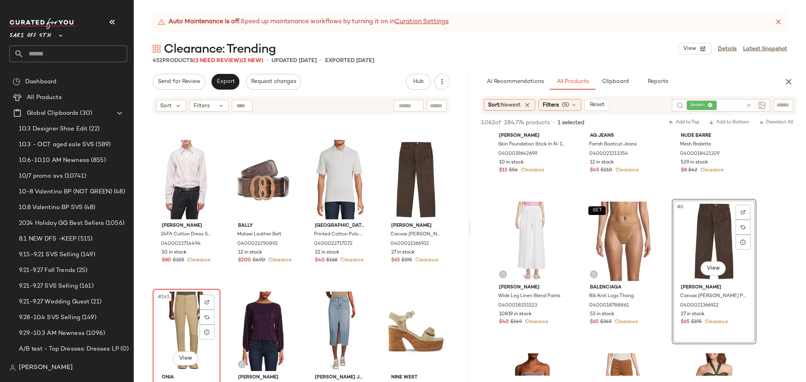
click at [162, 333] on div "#145 View" at bounding box center [186, 331] width 62 height 79
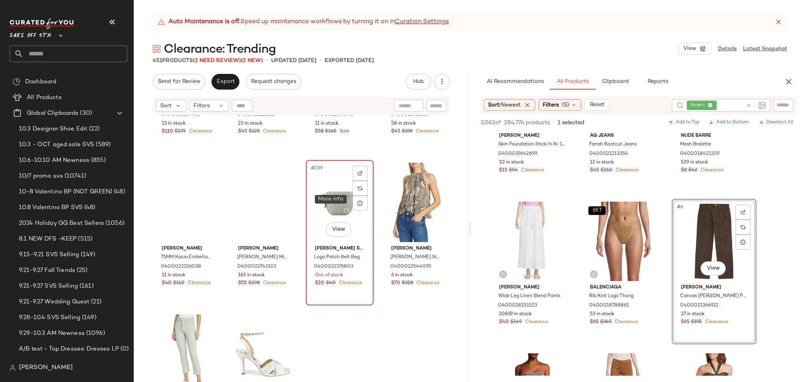
scroll to position [8925, 0]
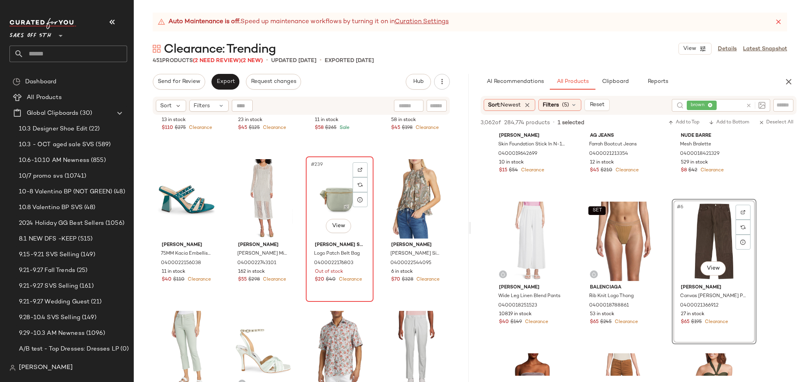
click at [311, 175] on div "#239 View" at bounding box center [339, 198] width 62 height 79
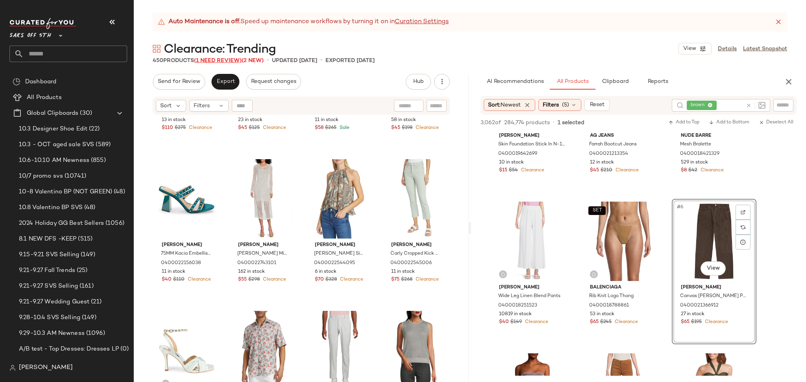
click at [221, 58] on span "(1 Need Review)" at bounding box center [218, 61] width 48 height 6
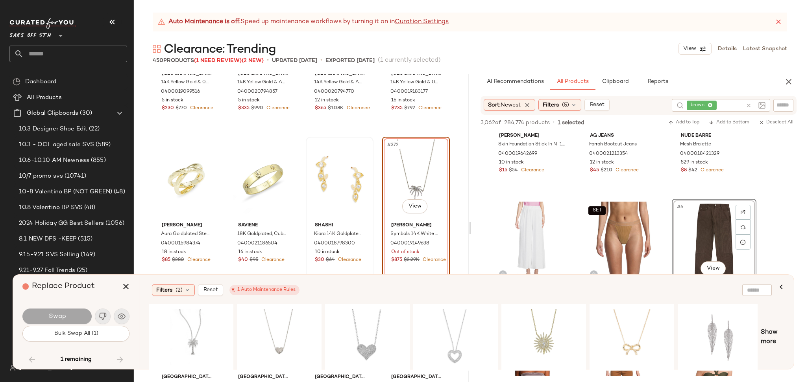
scroll to position [13913, 0]
click at [387, 162] on div "#372 View" at bounding box center [416, 178] width 62 height 79
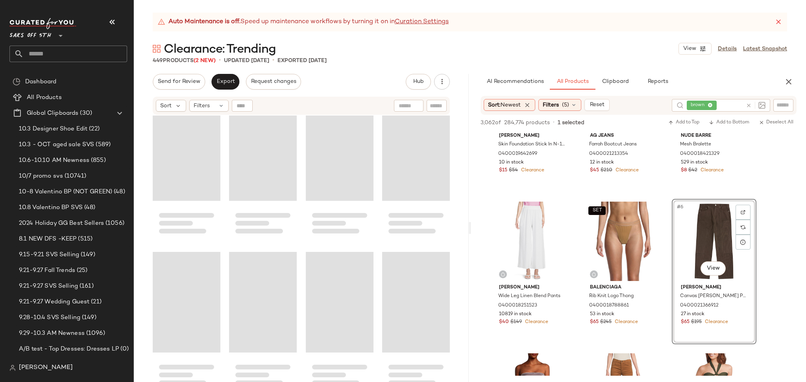
scroll to position [12501, 0]
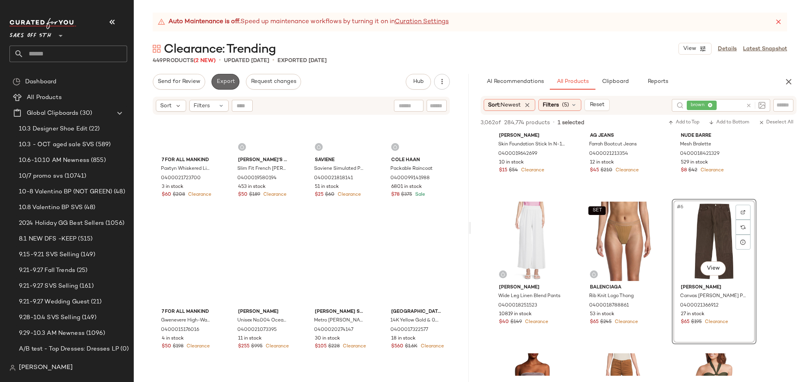
click at [224, 83] on span "Export" at bounding box center [225, 82] width 18 height 6
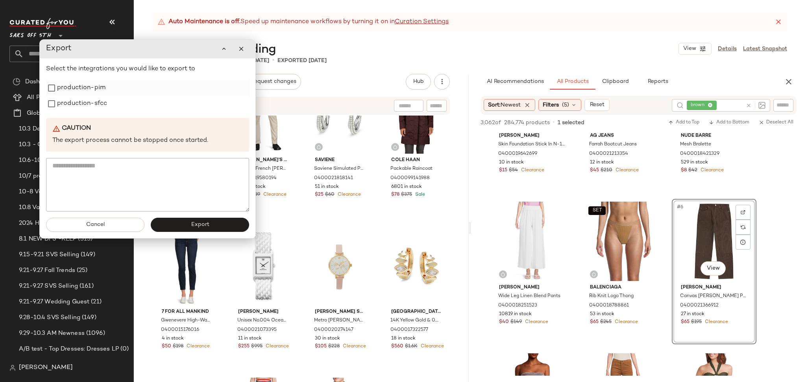
click at [95, 89] on label "production-pim" at bounding box center [81, 88] width 48 height 16
click at [95, 102] on label "production-sfcc" at bounding box center [82, 104] width 50 height 16
click at [188, 227] on button "Export" at bounding box center [200, 225] width 98 height 14
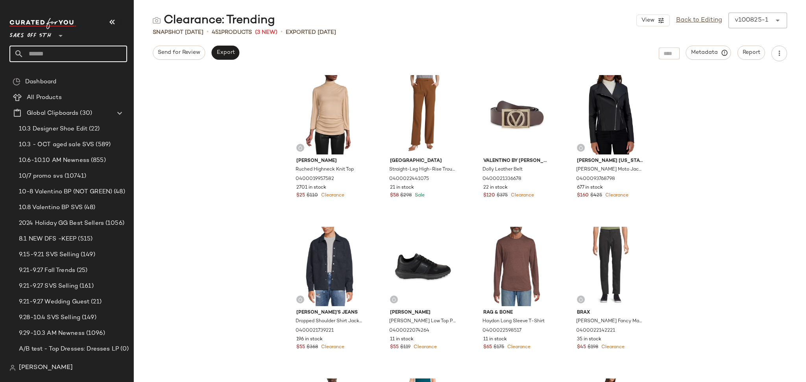
click at [57, 49] on input "text" at bounding box center [75, 54] width 103 height 17
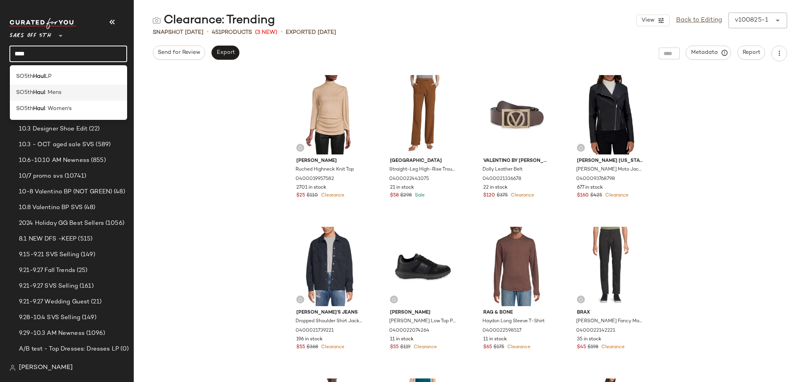
type input "****"
click at [54, 95] on span ": Mens" at bounding box center [53, 92] width 17 height 8
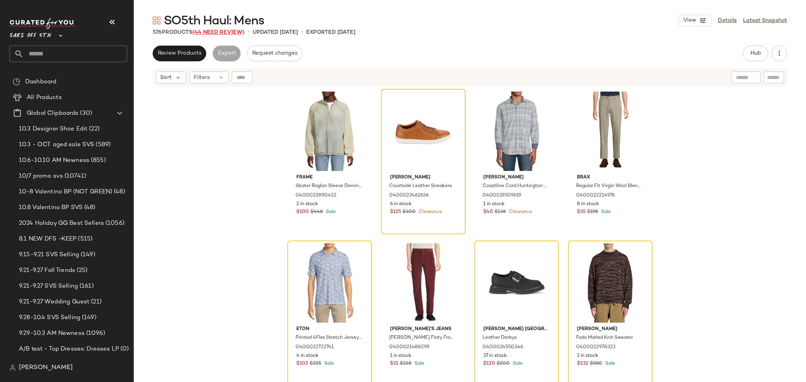
click at [234, 30] on span "(44 Need Review)" at bounding box center [218, 32] width 52 height 6
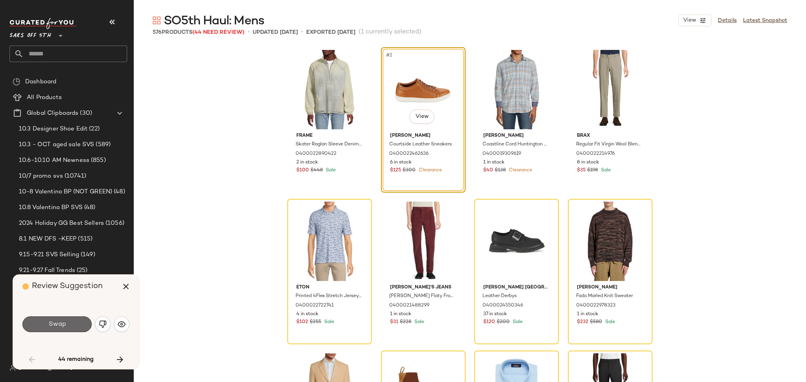
click at [76, 324] on button "Swap" at bounding box center [56, 325] width 69 height 16
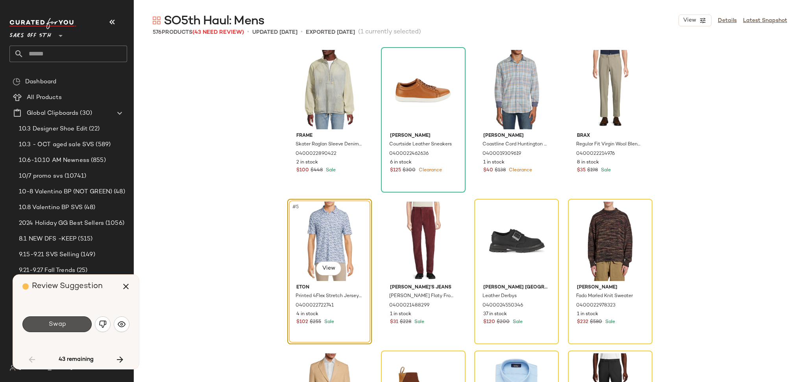
click at [76, 324] on button "Swap" at bounding box center [56, 325] width 69 height 16
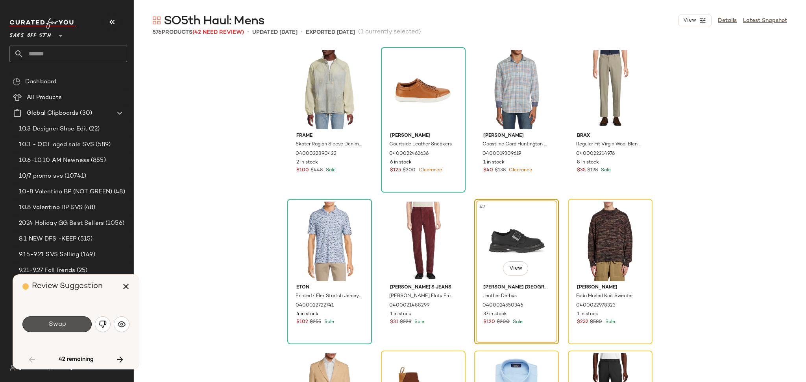
click at [76, 324] on button "Swap" at bounding box center [56, 325] width 69 height 16
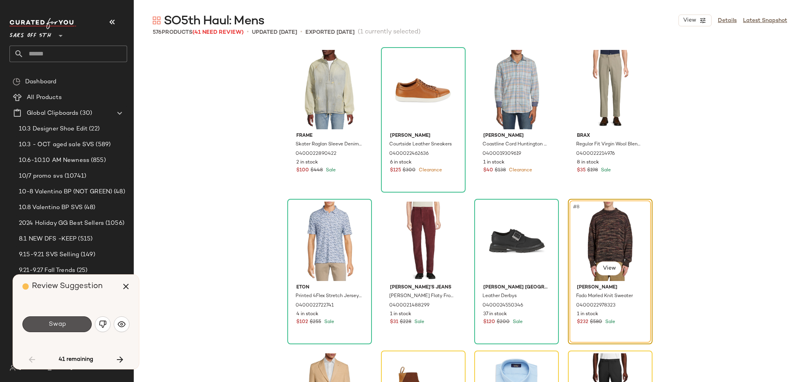
click at [76, 324] on button "Swap" at bounding box center [56, 325] width 69 height 16
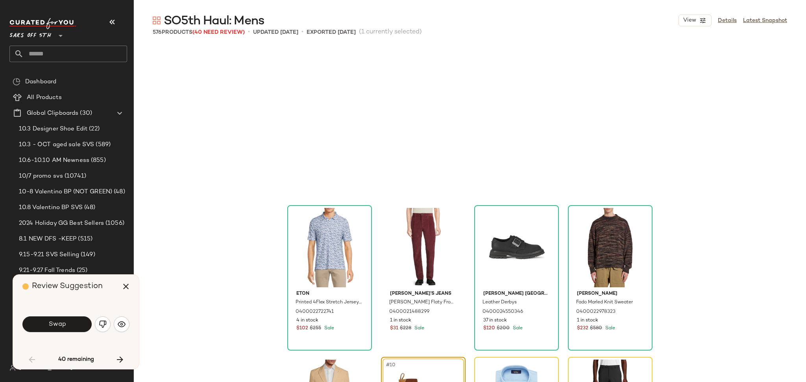
scroll to position [158, 0]
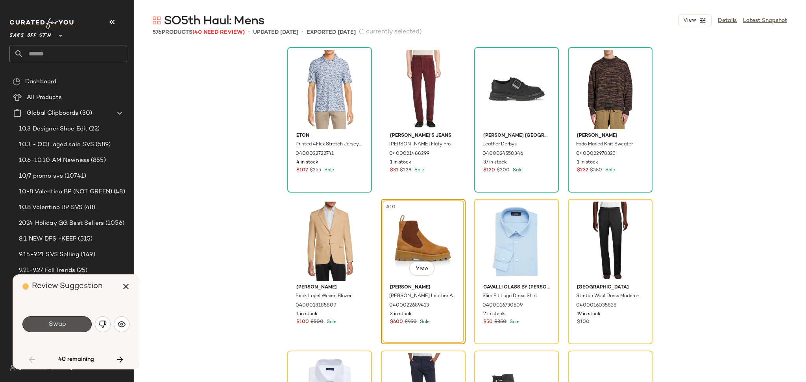
click at [76, 324] on button "Swap" at bounding box center [56, 325] width 69 height 16
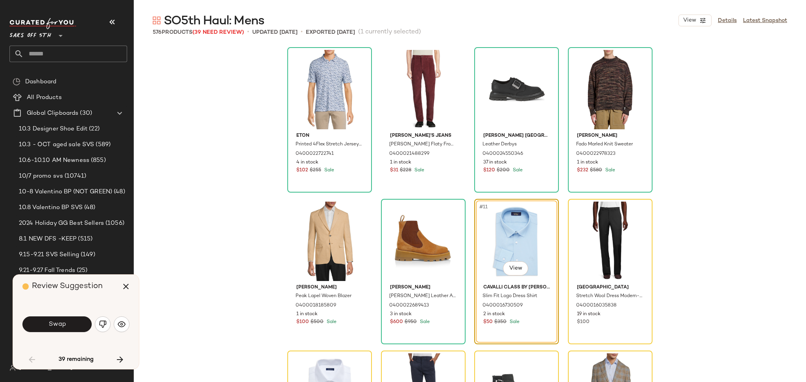
scroll to position [152, 0]
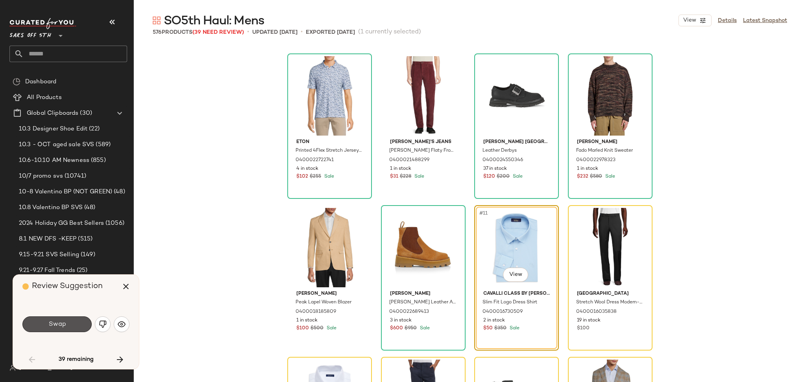
click at [76, 324] on button "Swap" at bounding box center [56, 325] width 69 height 16
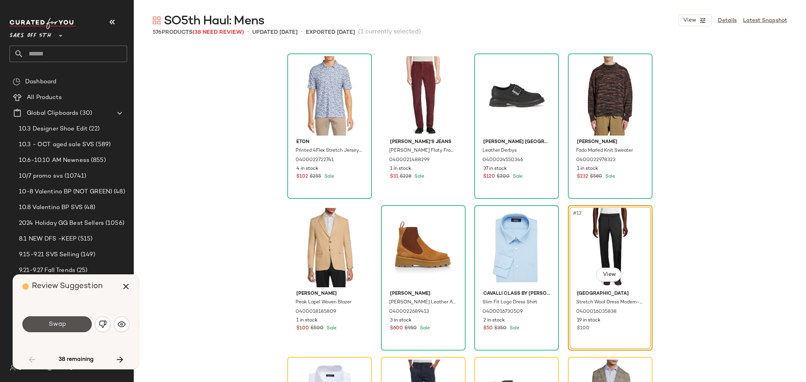
click at [76, 324] on button "Swap" at bounding box center [56, 325] width 69 height 16
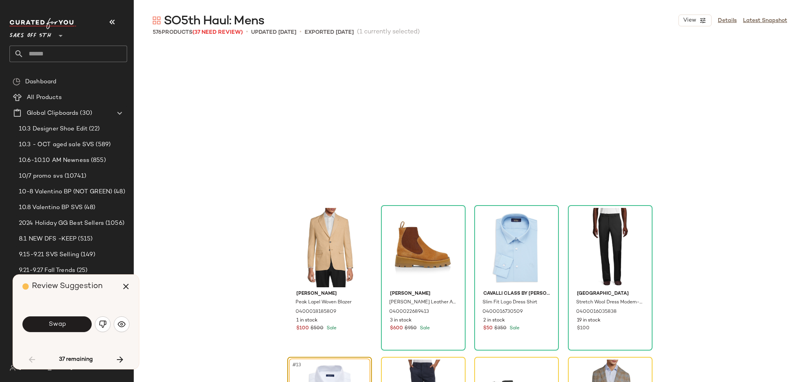
scroll to position [304, 0]
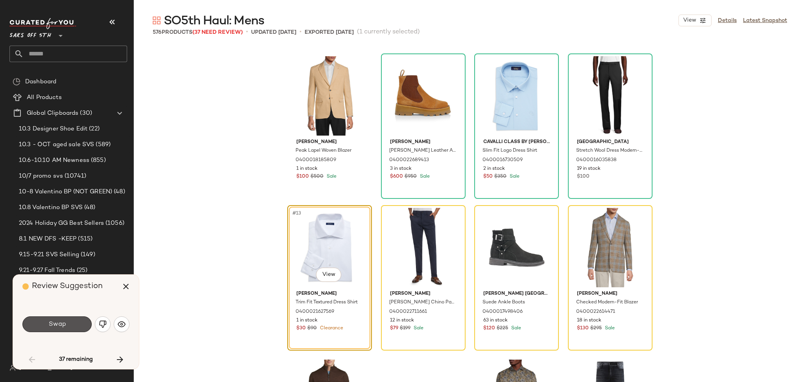
click at [76, 324] on button "Swap" at bounding box center [56, 325] width 69 height 16
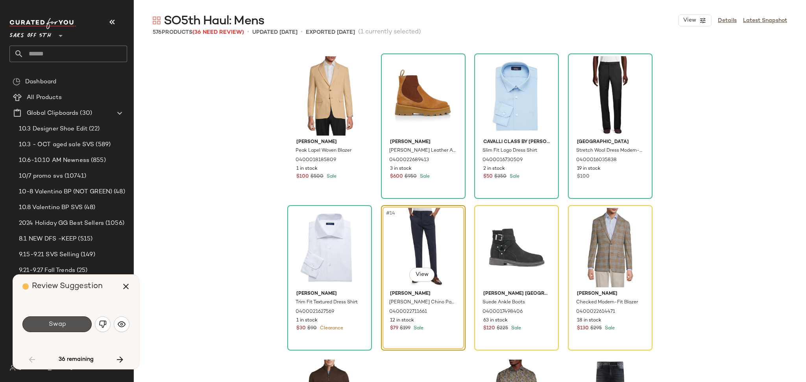
click at [76, 324] on button "Swap" at bounding box center [56, 325] width 69 height 16
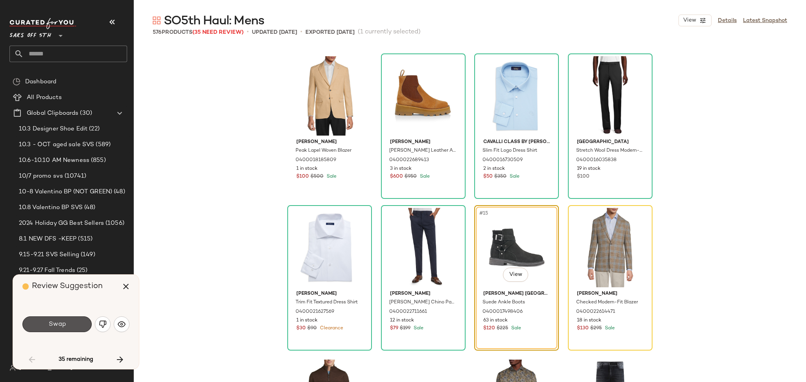
click at [76, 324] on button "Swap" at bounding box center [56, 325] width 69 height 16
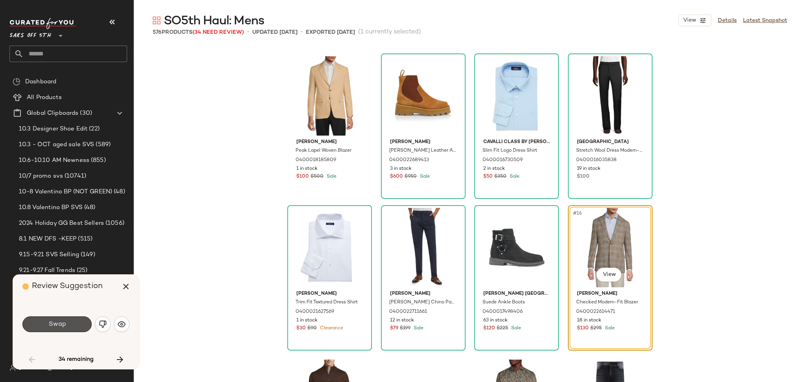
click at [76, 324] on button "Swap" at bounding box center [56, 325] width 69 height 16
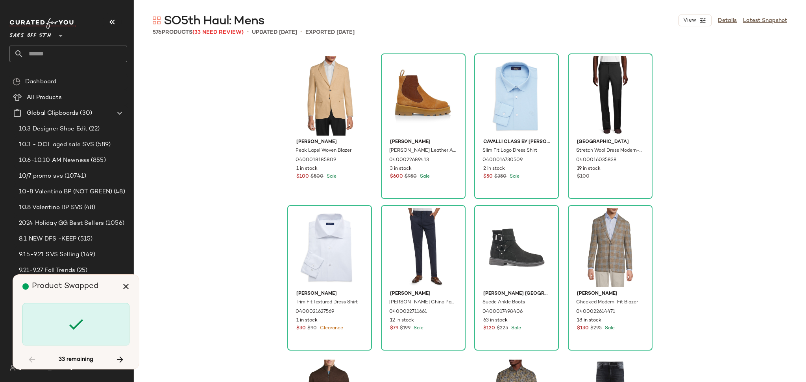
scroll to position [1822, 0]
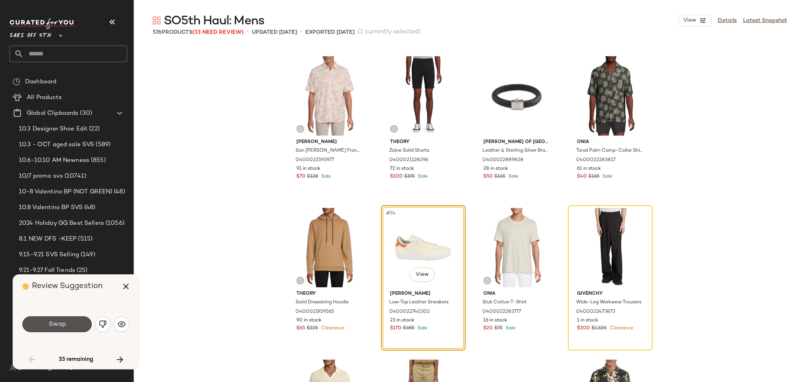
click at [76, 324] on button "Swap" at bounding box center [56, 325] width 69 height 16
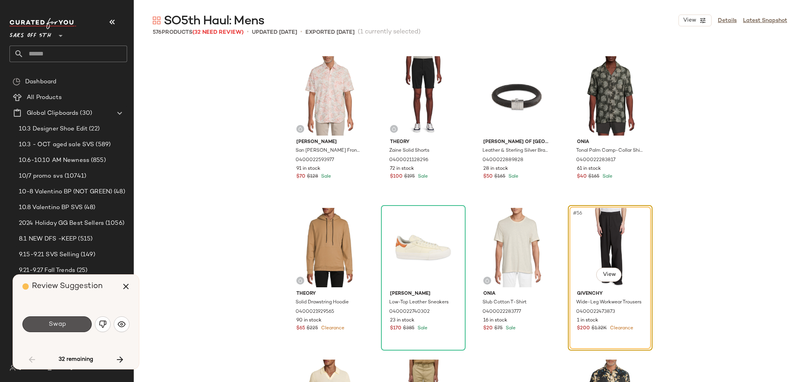
click at [76, 324] on button "Swap" at bounding box center [56, 325] width 69 height 16
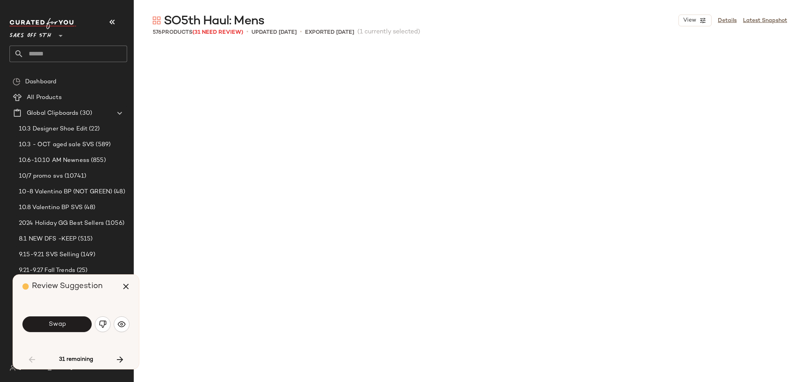
scroll to position [2277, 0]
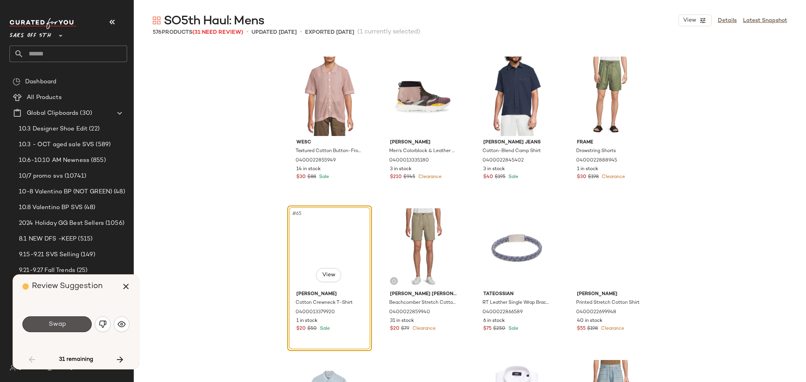
click at [76, 324] on button "Swap" at bounding box center [56, 325] width 69 height 16
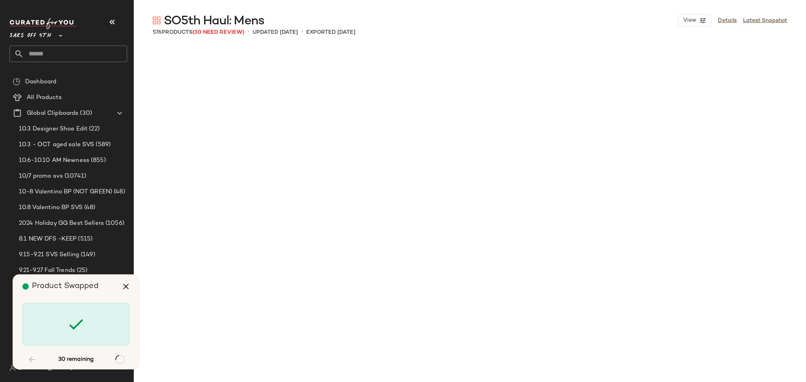
scroll to position [2885, 0]
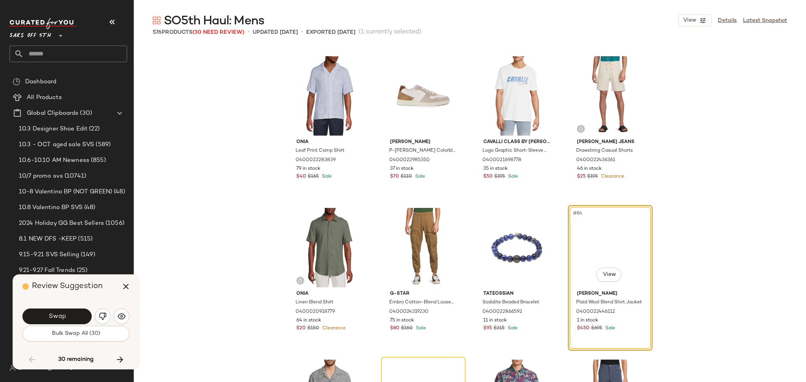
click at [76, 324] on div "Swap" at bounding box center [75, 316] width 107 height 19
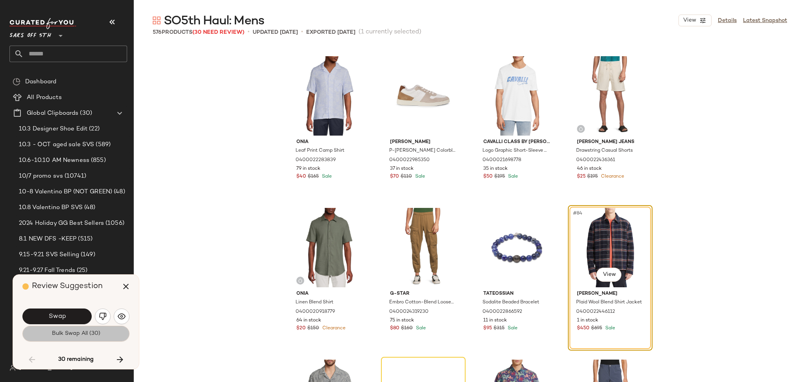
click at [77, 335] on span "Bulk Swap All (30)" at bounding box center [76, 334] width 49 height 6
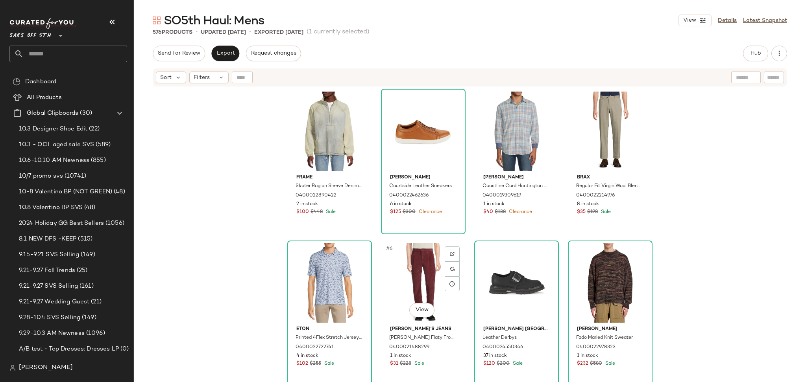
click at [420, 280] on div "#6 View" at bounding box center [422, 282] width 79 height 79
click at [755, 52] on span "Hub" at bounding box center [755, 53] width 11 height 6
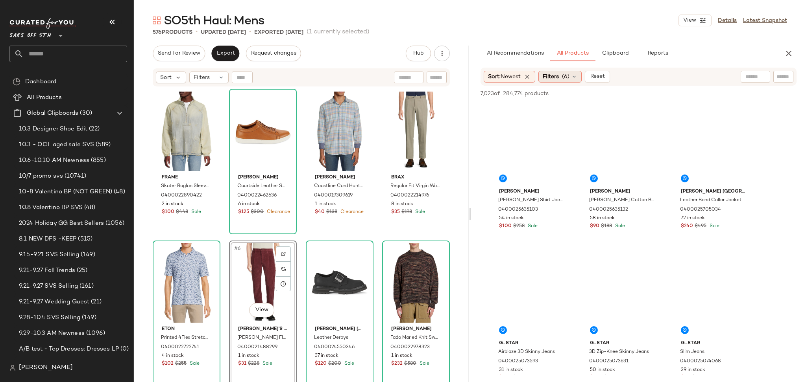
click at [559, 81] on div "Filters (6)" at bounding box center [559, 77] width 43 height 12
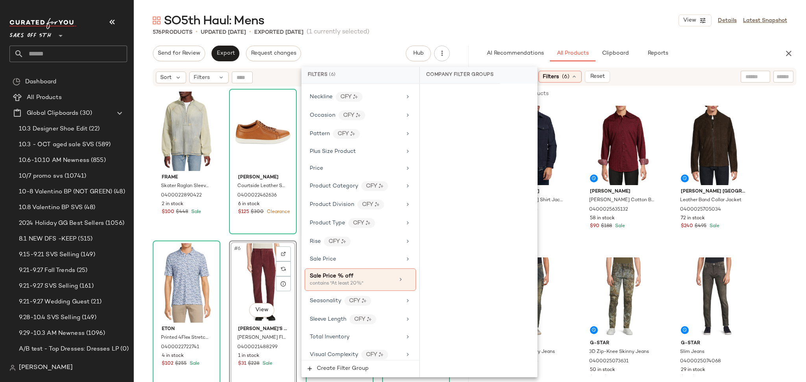
scroll to position [476, 0]
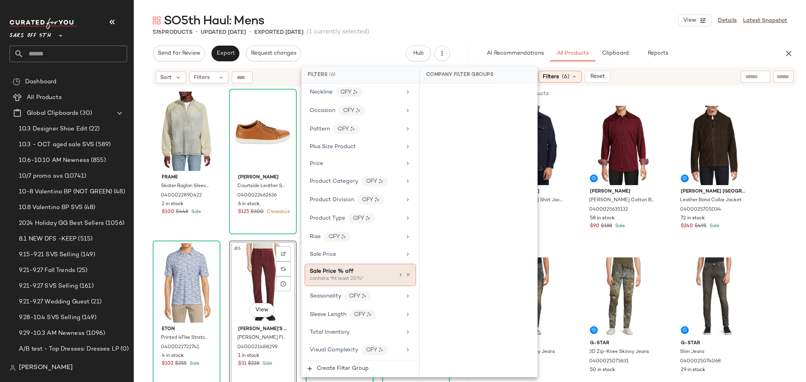
click at [372, 279] on div "contains "At least 20%"" at bounding box center [349, 279] width 79 height 7
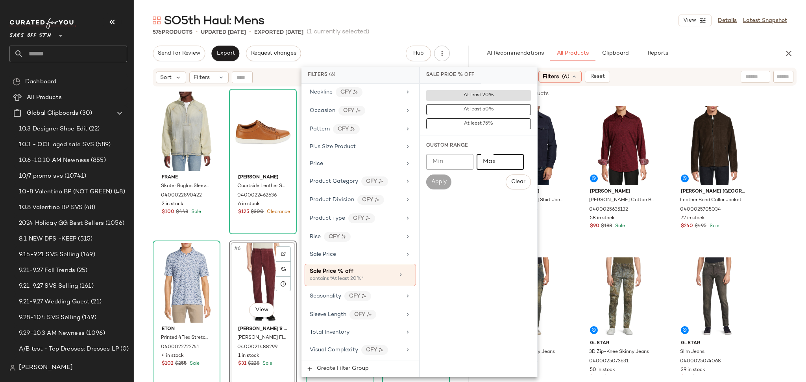
click at [492, 157] on input "Max" at bounding box center [499, 162] width 47 height 16
type input "**"
drag, startPoint x: 456, startPoint y: 159, endPoint x: 423, endPoint y: 164, distance: 33.8
click at [423, 164] on div "Custom Range Min Min Max ** Max Apply Clear" at bounding box center [478, 166] width 117 height 60
type input "**"
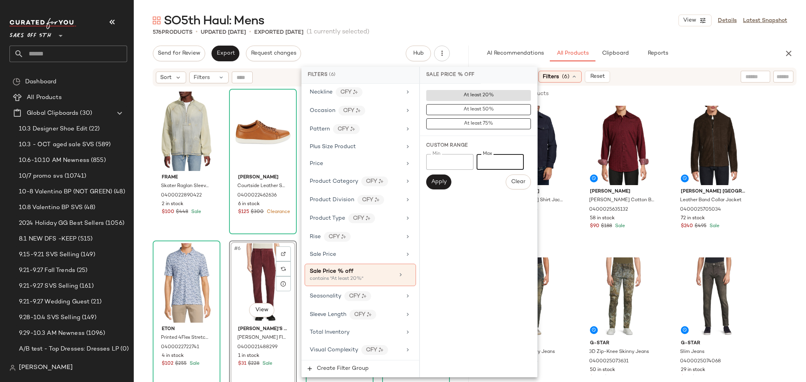
drag, startPoint x: 500, startPoint y: 154, endPoint x: 464, endPoint y: 170, distance: 39.3
click at [464, 170] on div "Min ** Min Max ** Max" at bounding box center [478, 162] width 105 height 16
click at [441, 180] on span "Apply" at bounding box center [439, 182] width 16 height 6
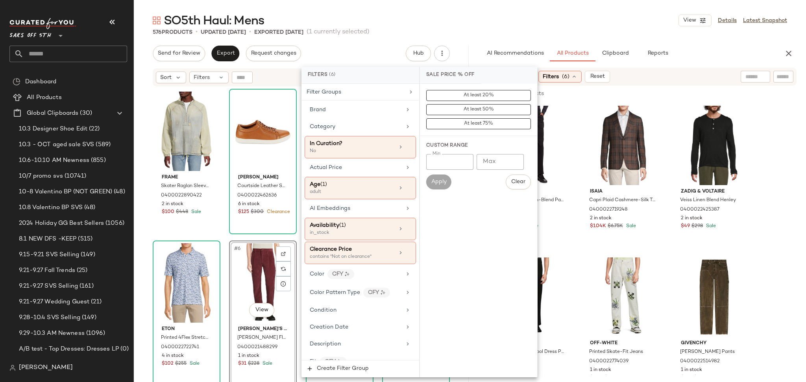
click at [538, 19] on div "SO5th Haul: Mens View Details Latest Snapshot" at bounding box center [470, 21] width 672 height 16
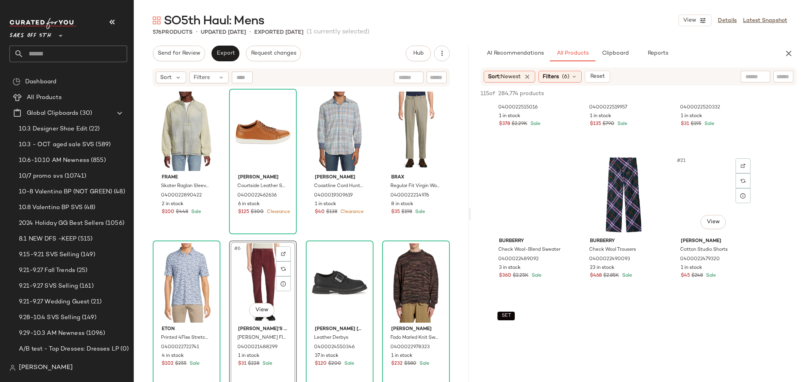
scroll to position [862, 0]
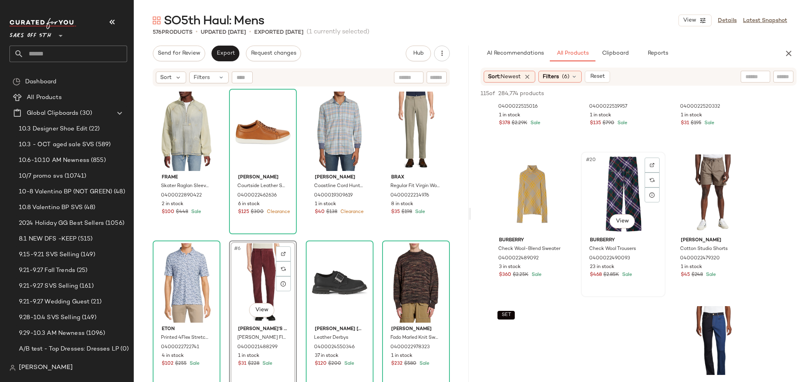
click at [614, 177] on div "#20 View" at bounding box center [622, 194] width 79 height 79
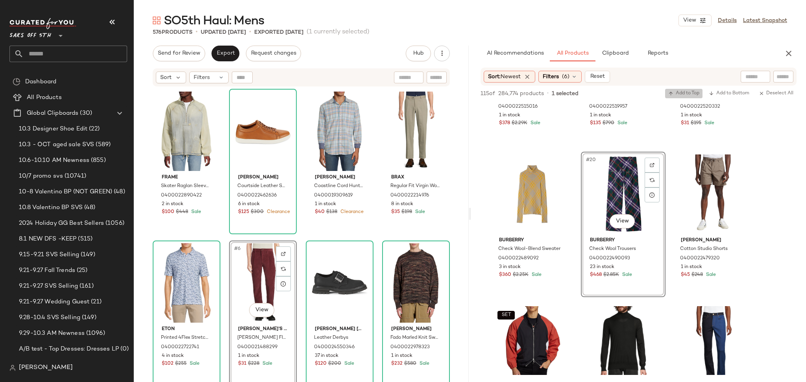
click at [681, 91] on span "Add to Top" at bounding box center [683, 94] width 31 height 6
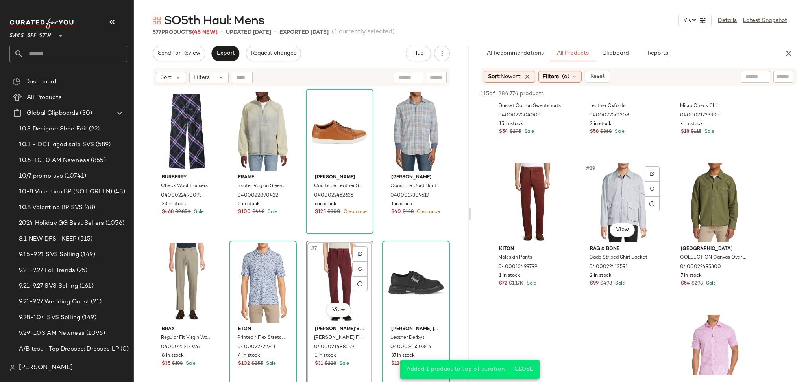
scroll to position [1310, 0]
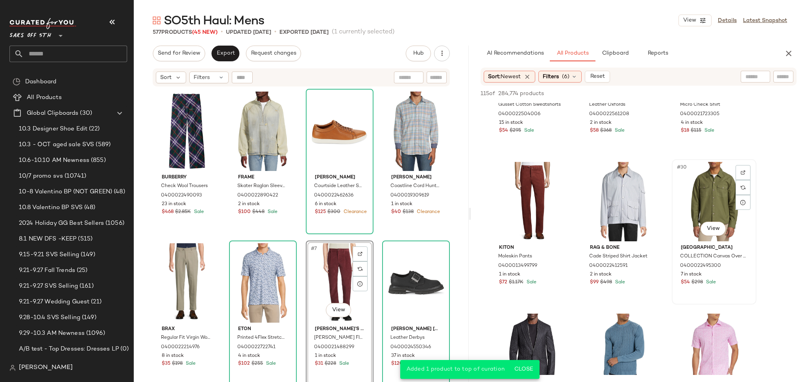
click at [703, 194] on div "#30 View" at bounding box center [713, 201] width 79 height 79
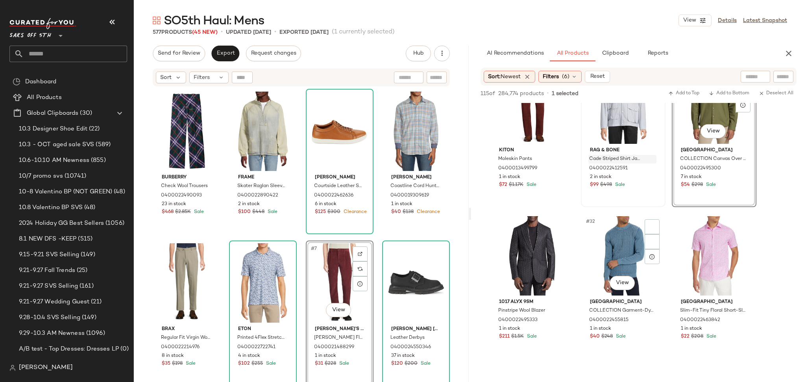
scroll to position [1410, 0]
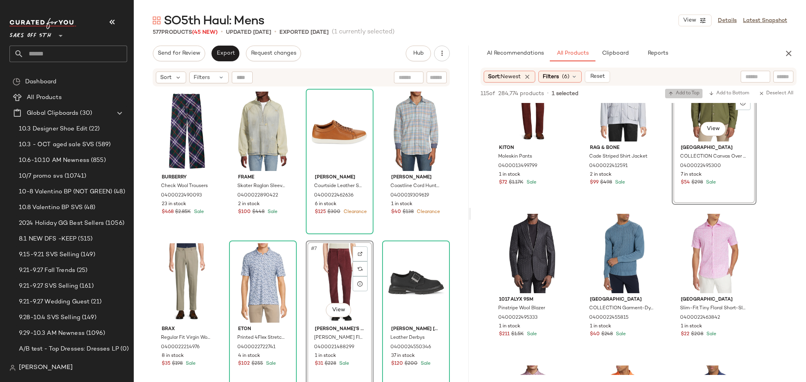
click at [673, 93] on span "Add to Top" at bounding box center [683, 94] width 31 height 6
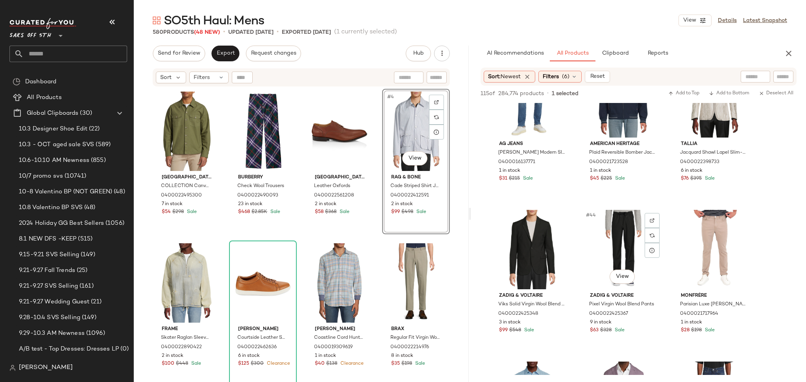
scroll to position [2024, 0]
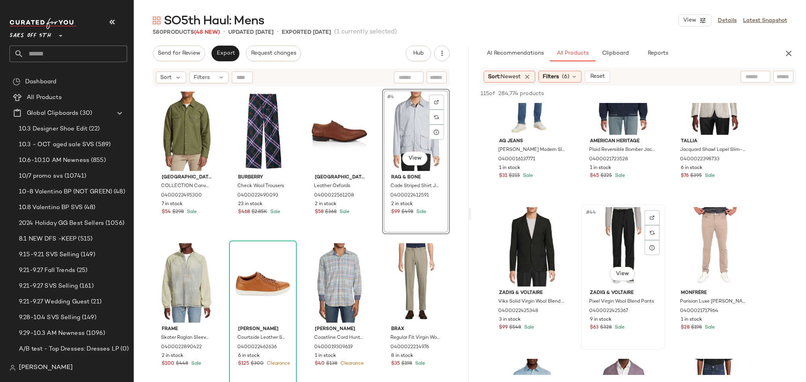
click at [609, 230] on div "#44 View" at bounding box center [622, 246] width 79 height 79
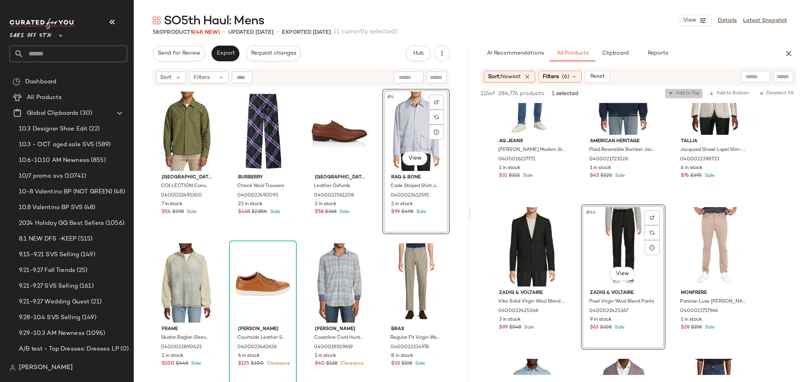
click at [677, 89] on button "Add to Top" at bounding box center [683, 93] width 37 height 9
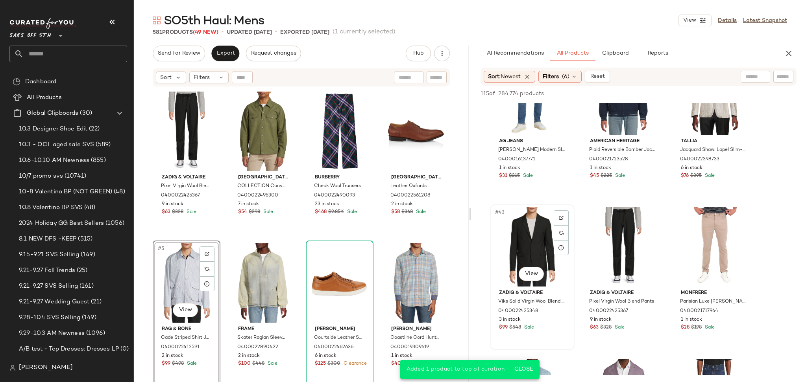
click at [532, 223] on div "#43 View" at bounding box center [531, 246] width 79 height 79
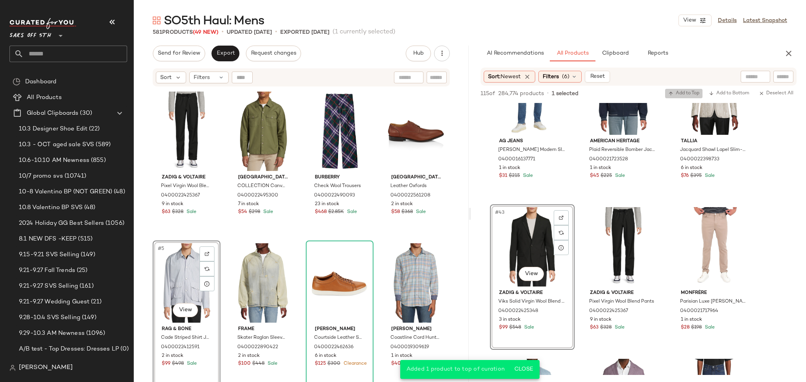
click at [672, 92] on span "Add to Top" at bounding box center [683, 94] width 31 height 6
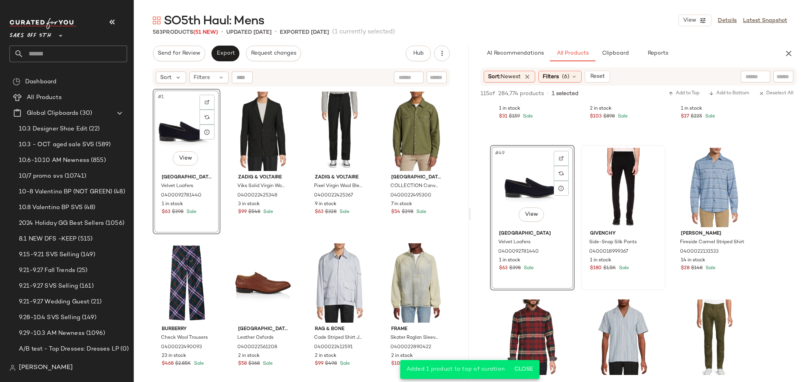
scroll to position [2388, 0]
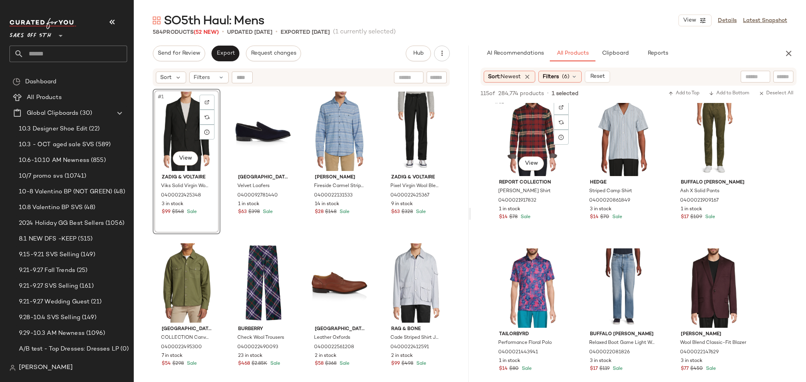
scroll to position [2590, 0]
click at [623, 280] on div "#56 View" at bounding box center [622, 287] width 79 height 79
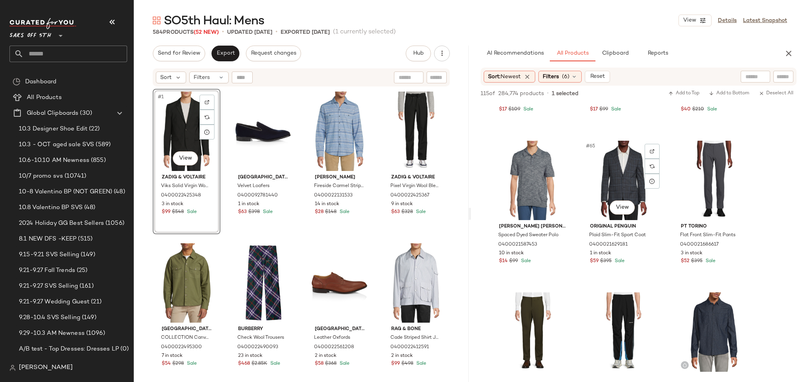
scroll to position [3174, 0]
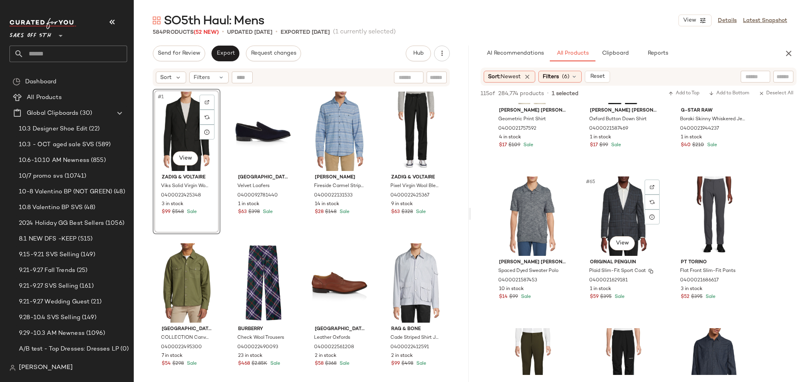
scroll to position [3117, 0]
click at [695, 218] on div "#66 View" at bounding box center [713, 216] width 79 height 79
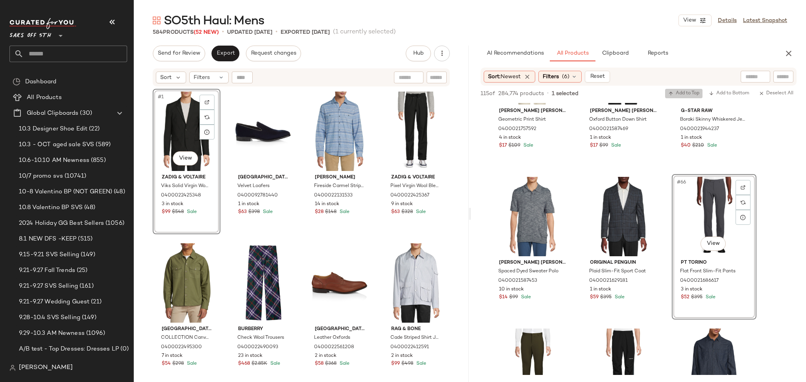
click at [682, 94] on span "Add to Top" at bounding box center [683, 94] width 31 height 6
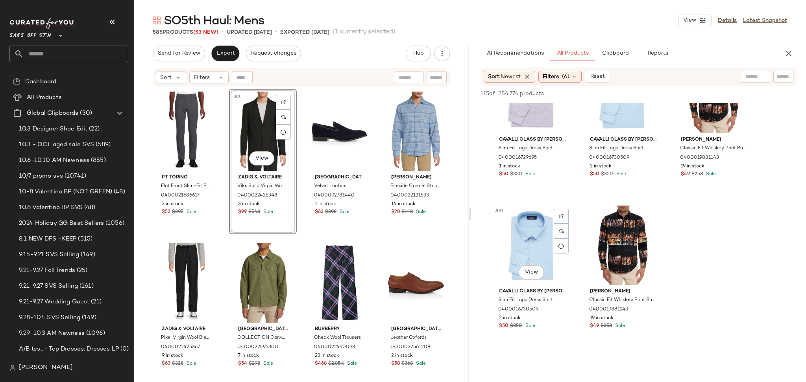
scroll to position [4453, 0]
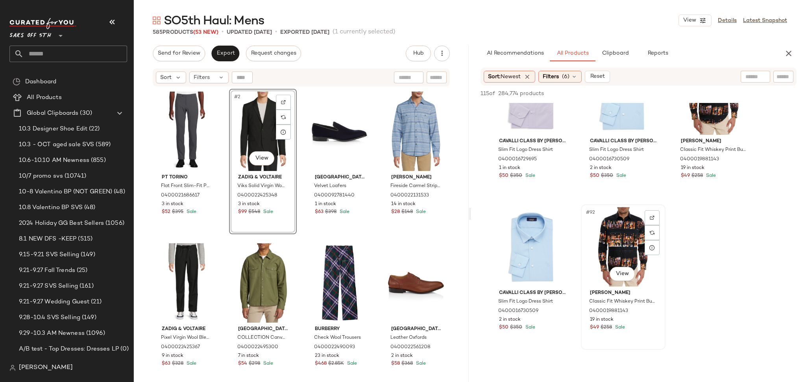
click at [609, 236] on div "#92 View" at bounding box center [622, 246] width 79 height 79
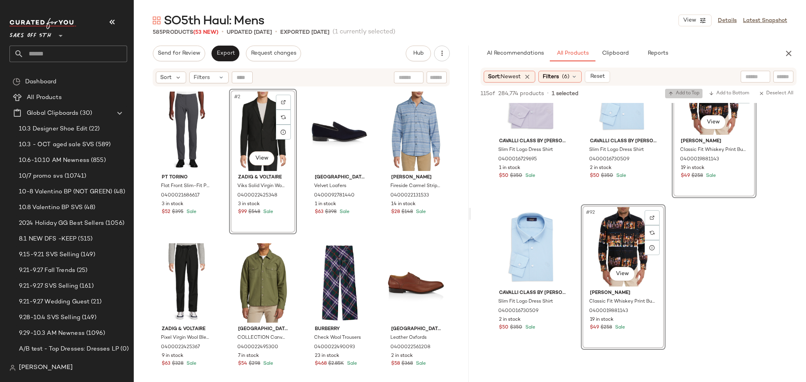
click at [673, 94] on span "Add to Top" at bounding box center [683, 94] width 31 height 6
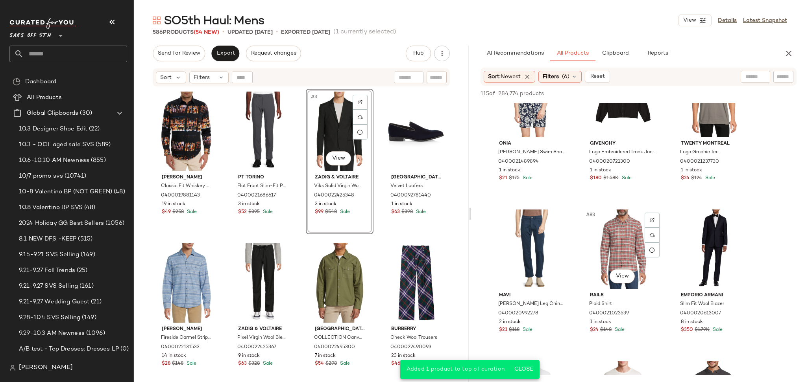
scroll to position [3989, 0]
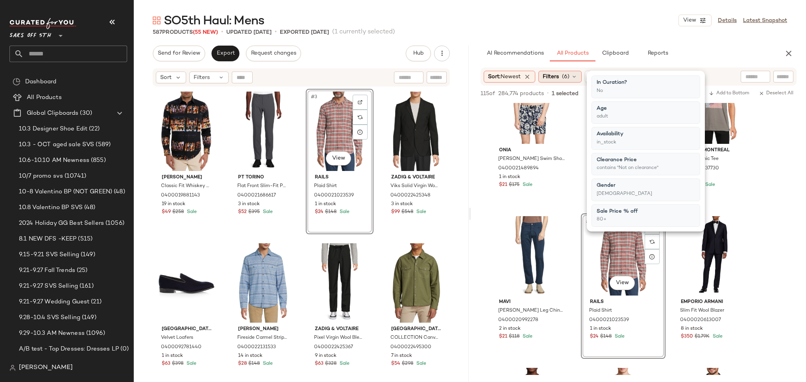
click at [566, 76] on span "(6)" at bounding box center [565, 77] width 7 height 8
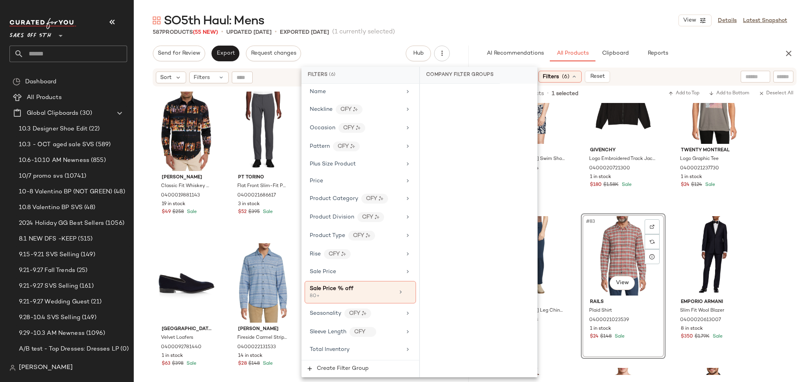
scroll to position [476, 0]
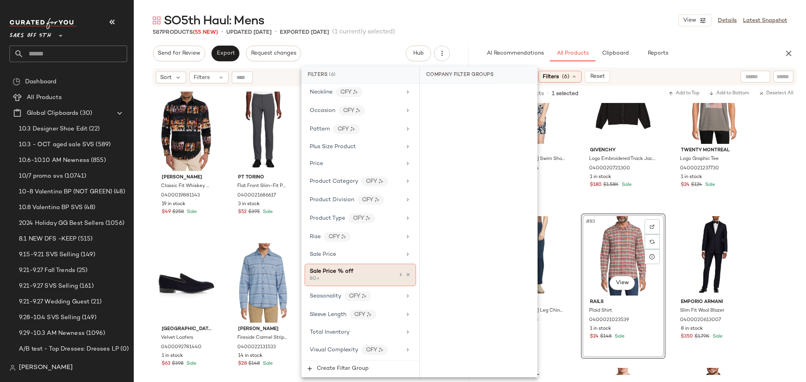
click at [369, 276] on div "80+" at bounding box center [349, 279] width 79 height 7
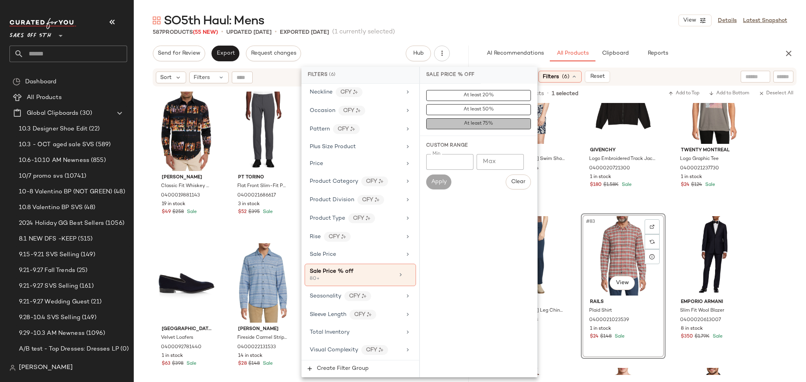
click at [481, 125] on span "At least 75%" at bounding box center [477, 124] width 29 height 6
click at [556, 28] on div "587 Products (55 New) • updated Oct 10th • Exported Sep 23rd (1 currently selec…" at bounding box center [470, 32] width 672 height 8
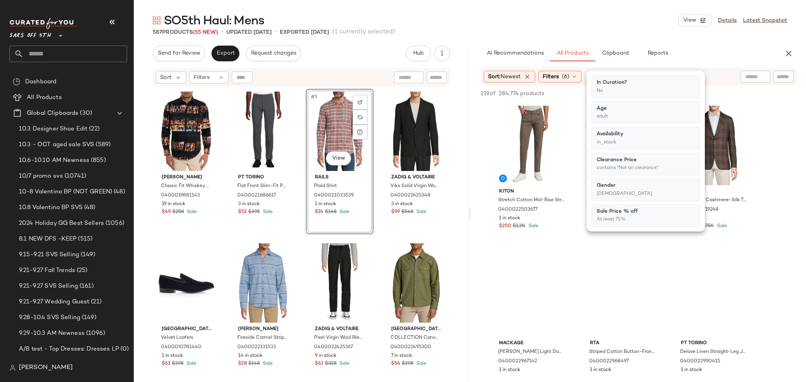
click at [556, 28] on div "587 Products (55 New) • updated Oct 10th • Exported Sep 23rd (1 currently selec…" at bounding box center [470, 32] width 672 height 8
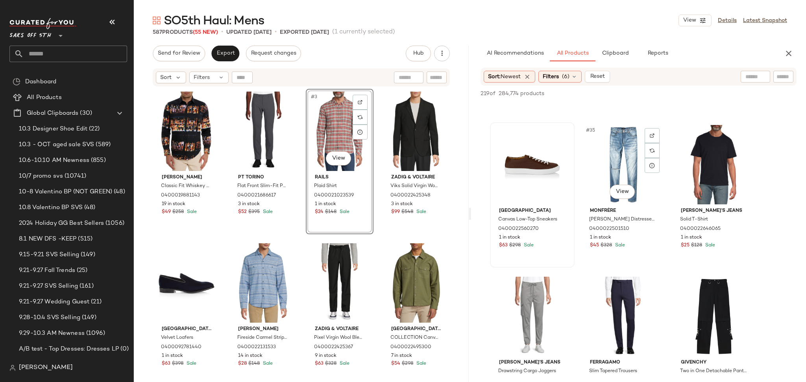
scroll to position [1650, 0]
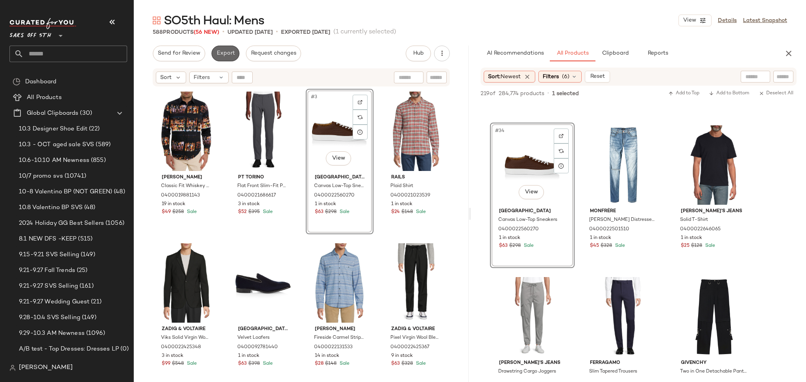
click at [225, 54] on span "Export" at bounding box center [225, 53] width 18 height 6
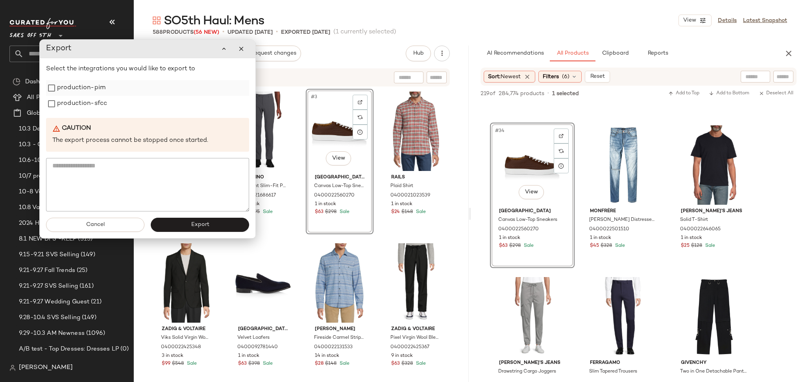
click at [72, 83] on label "production-pim" at bounding box center [81, 88] width 48 height 16
click at [70, 112] on div "Select the integrations you would like to export to production-pim production-s…" at bounding box center [147, 138] width 203 height 147
click at [73, 109] on label "production-sfcc" at bounding box center [82, 104] width 50 height 16
click at [126, 225] on button "Cancel" at bounding box center [95, 225] width 98 height 14
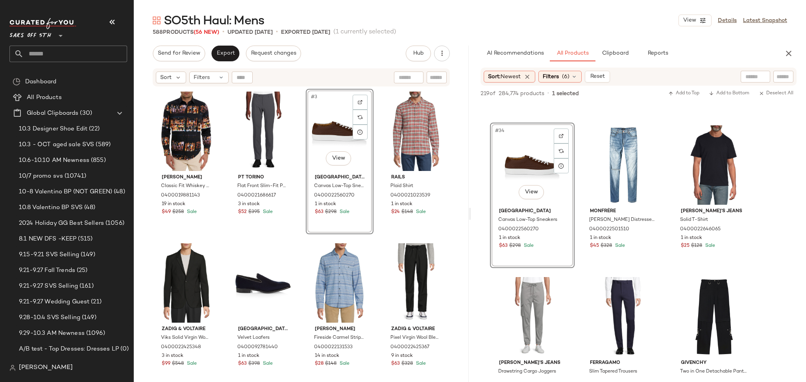
click at [51, 53] on input "text" at bounding box center [75, 54] width 103 height 17
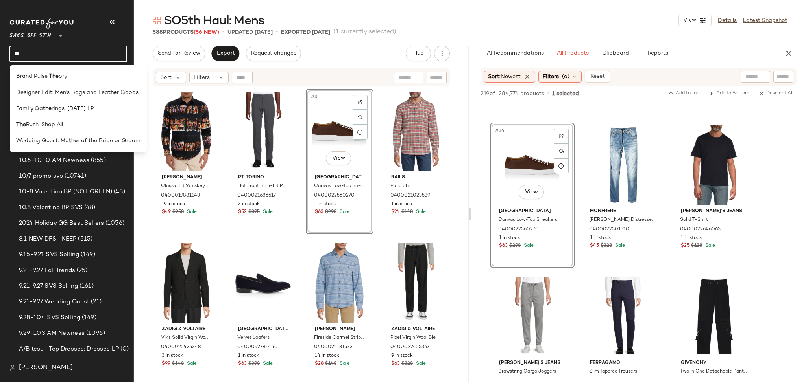
type input "*"
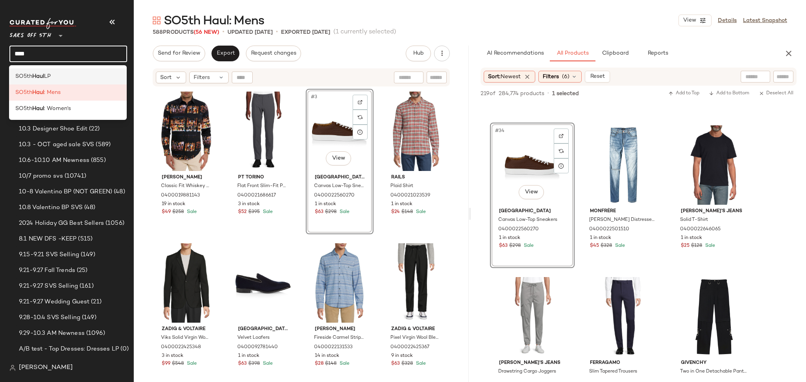
type input "****"
click at [54, 79] on div "SO5th Haul LP" at bounding box center [67, 76] width 105 height 8
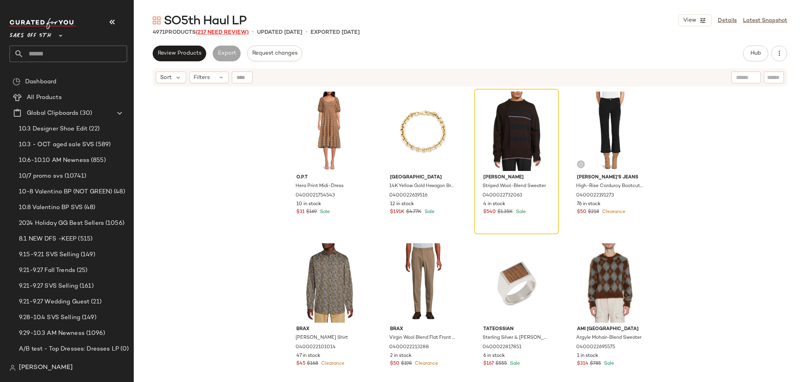
click at [225, 32] on span "(217 Need Review)" at bounding box center [221, 32] width 53 height 6
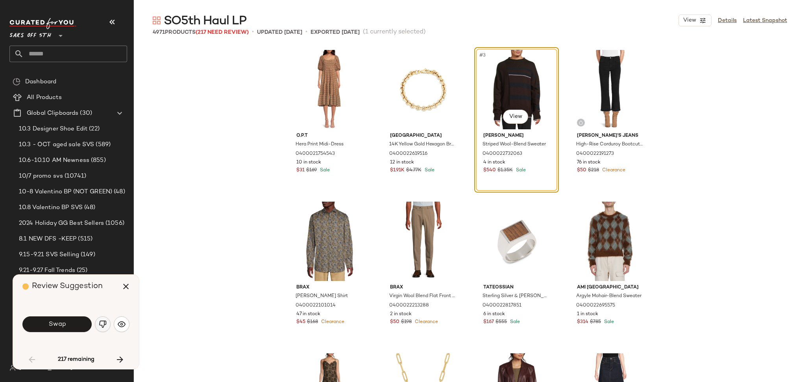
click at [100, 329] on button "button" at bounding box center [103, 325] width 16 height 16
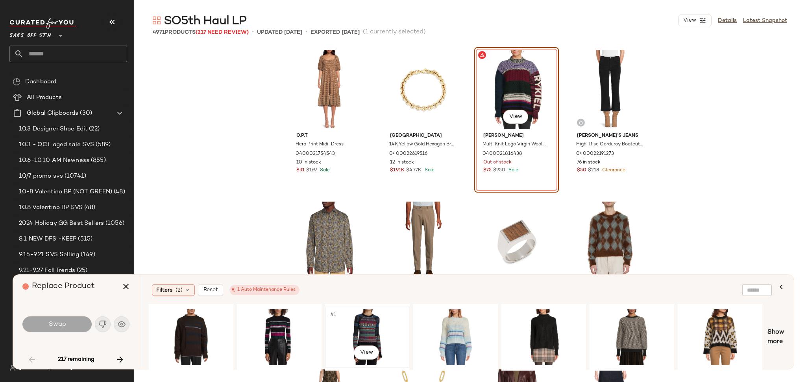
click at [360, 326] on div "#1 View" at bounding box center [367, 338] width 79 height 56
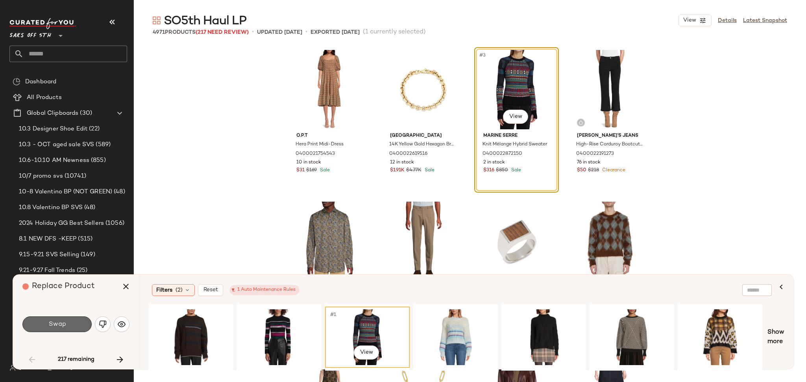
click at [55, 327] on span "Swap" at bounding box center [57, 324] width 18 height 7
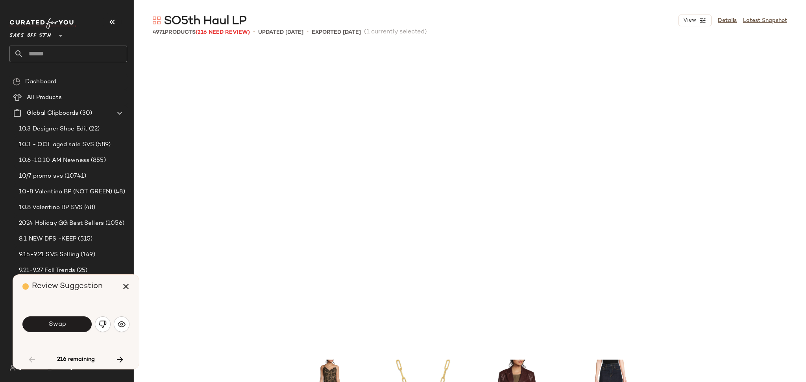
scroll to position [310, 0]
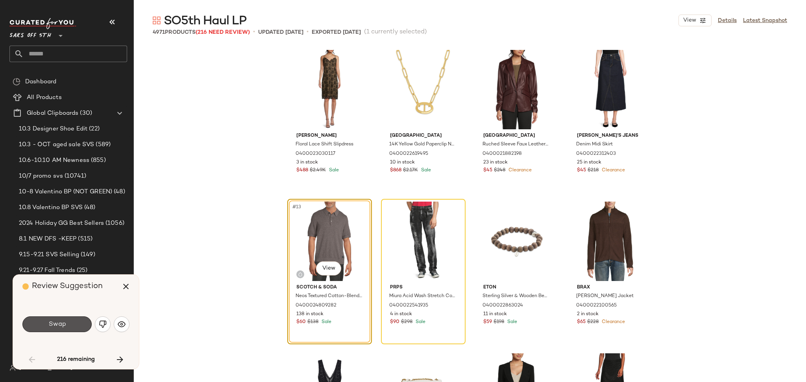
click at [55, 327] on span "Swap" at bounding box center [57, 324] width 18 height 7
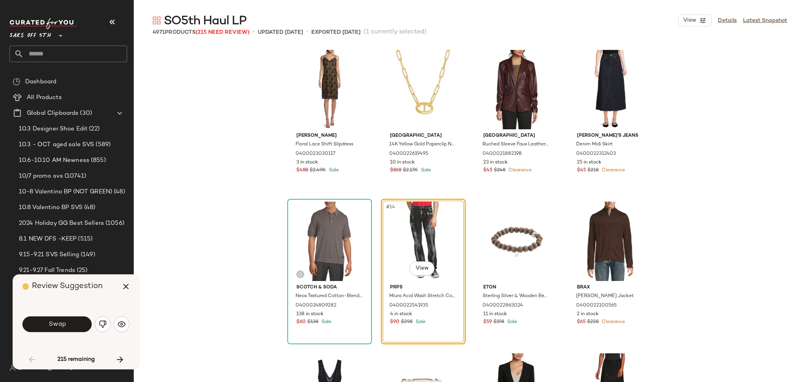
scroll to position [304, 0]
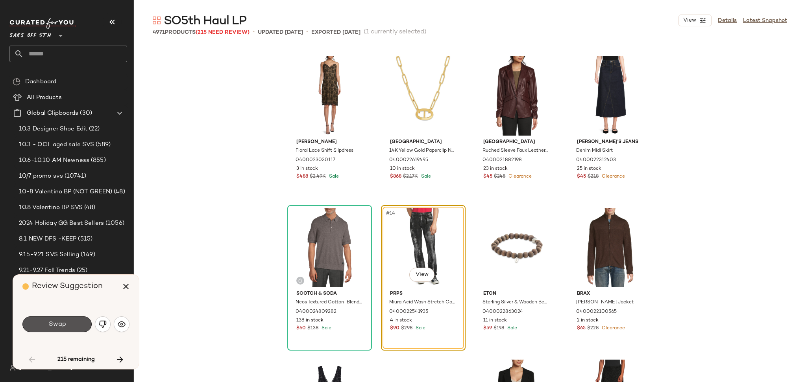
click at [55, 327] on span "Swap" at bounding box center [57, 324] width 18 height 7
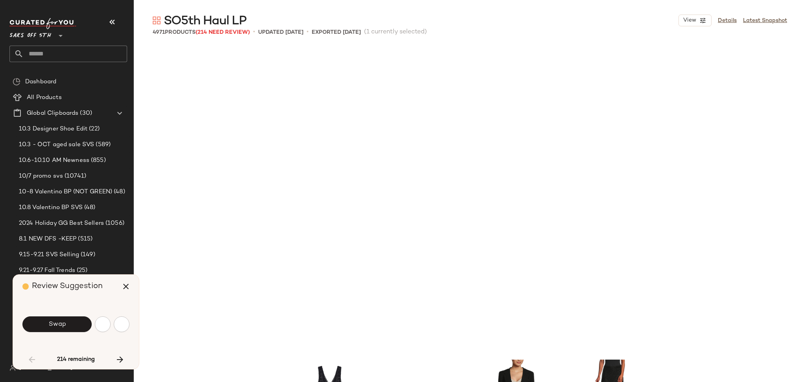
scroll to position [607, 0]
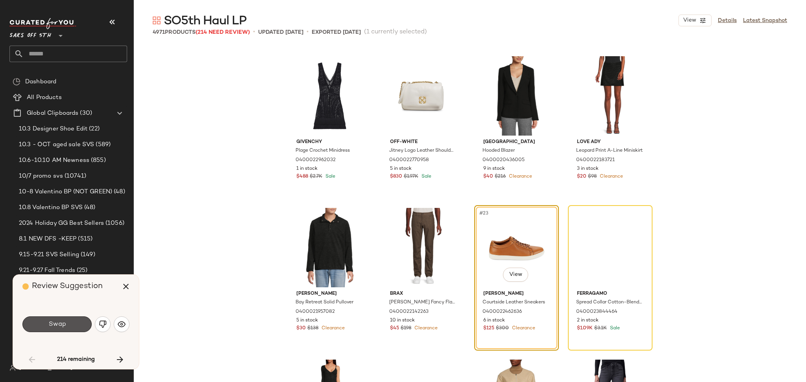
click at [55, 327] on span "Swap" at bounding box center [57, 324] width 18 height 7
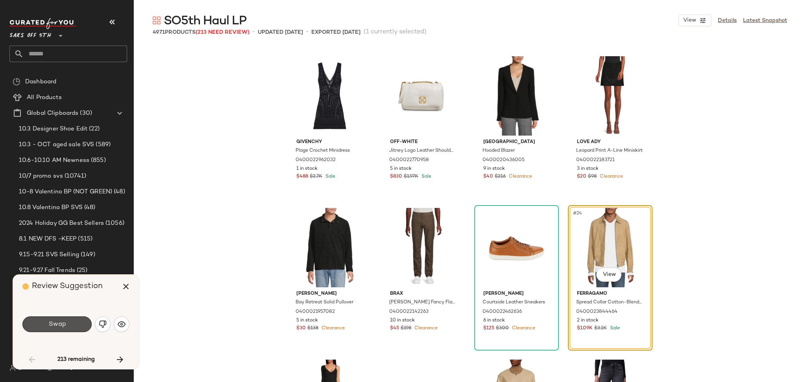
click at [70, 323] on button "Swap" at bounding box center [56, 325] width 69 height 16
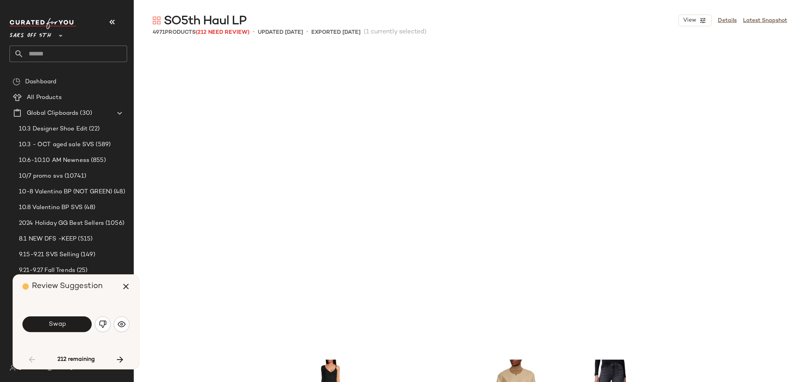
scroll to position [911, 0]
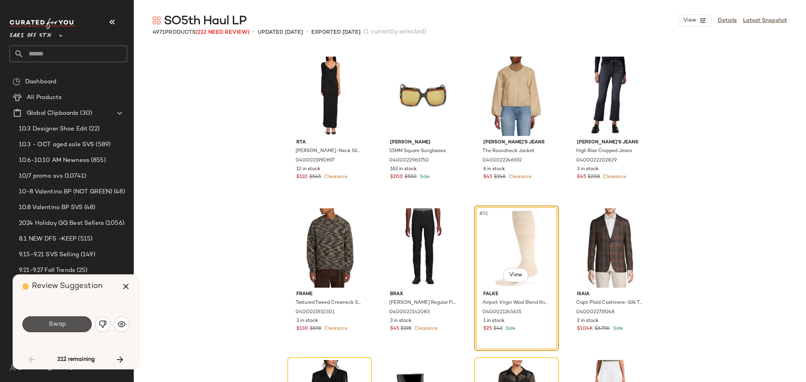
click at [70, 323] on button "Swap" at bounding box center [56, 325] width 69 height 16
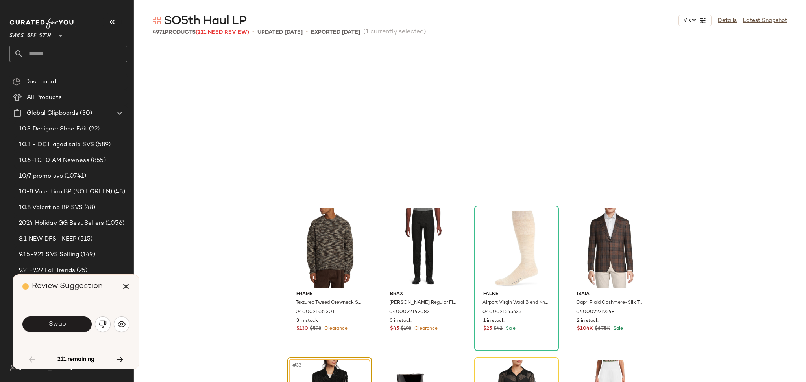
scroll to position [1062, 0]
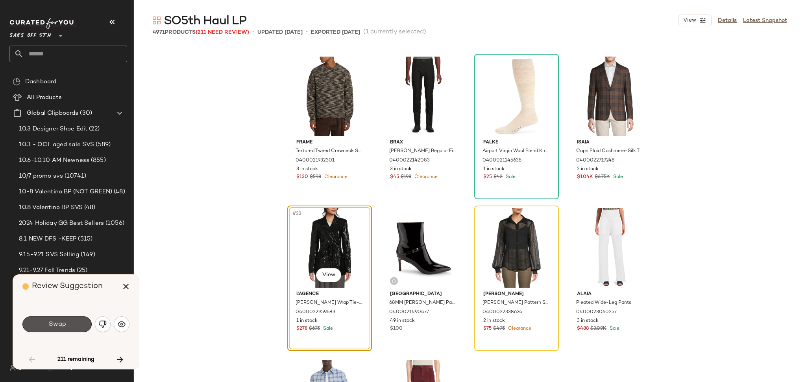
click at [70, 323] on button "Swap" at bounding box center [56, 325] width 69 height 16
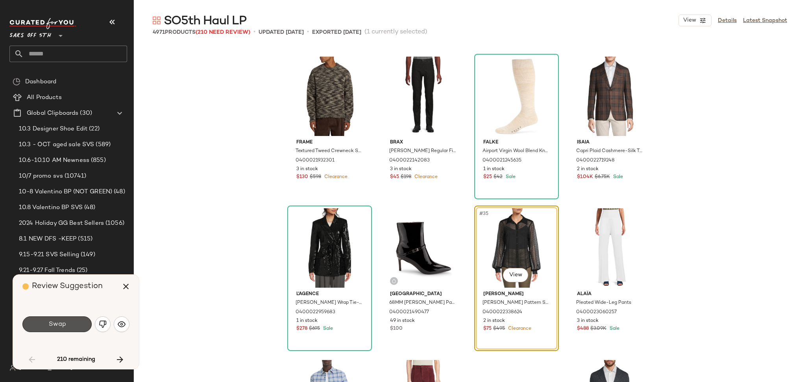
click at [70, 323] on button "Swap" at bounding box center [56, 325] width 69 height 16
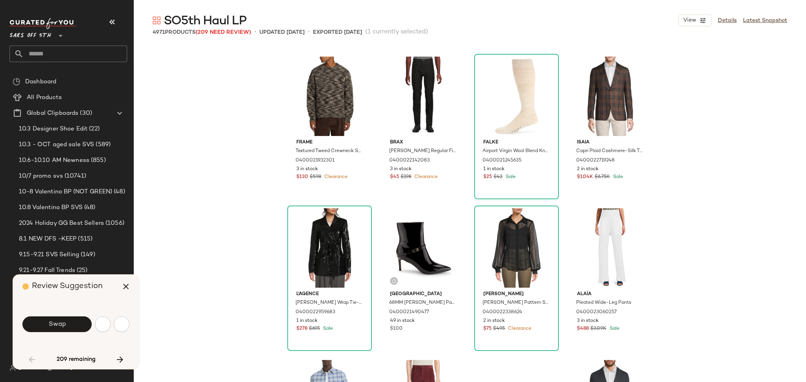
scroll to position [1366, 0]
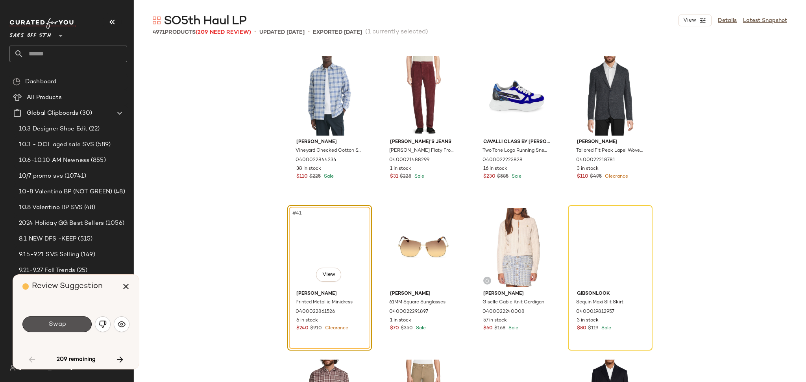
click at [70, 323] on button "Swap" at bounding box center [56, 325] width 69 height 16
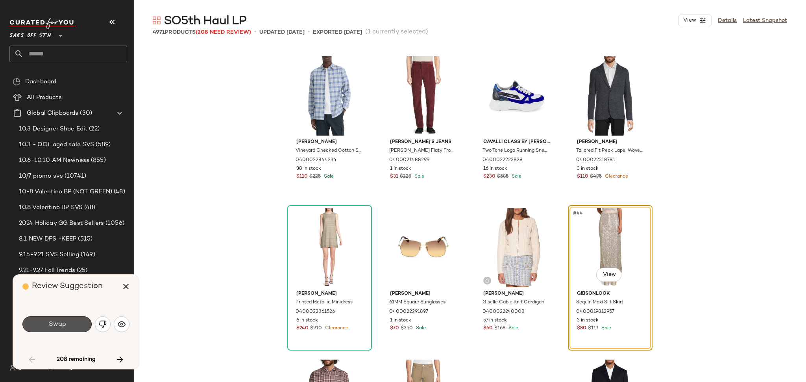
click at [70, 323] on button "Swap" at bounding box center [56, 325] width 69 height 16
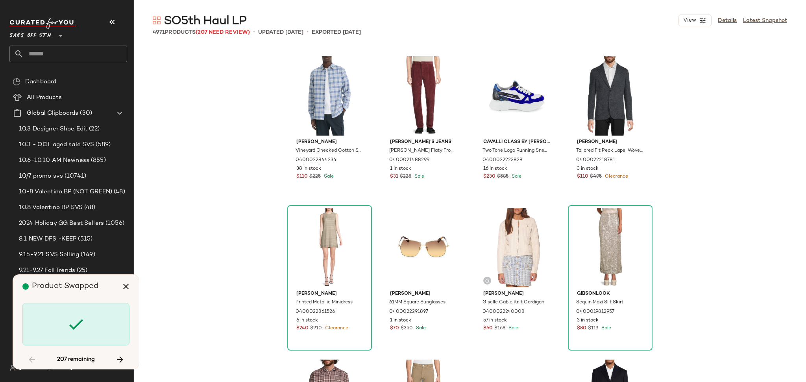
scroll to position [2277, 0]
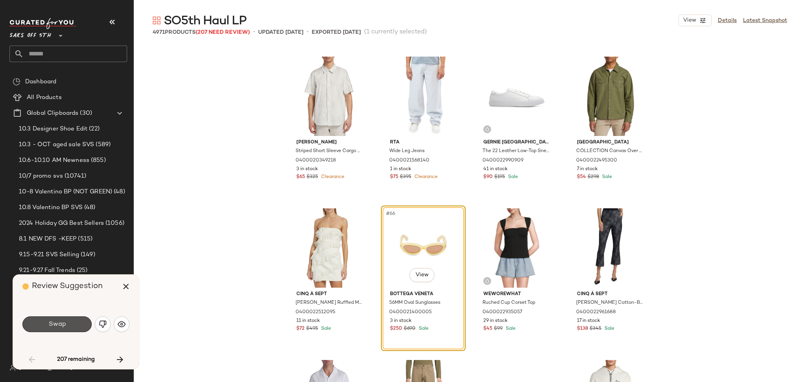
click at [70, 323] on button "Swap" at bounding box center [56, 325] width 69 height 16
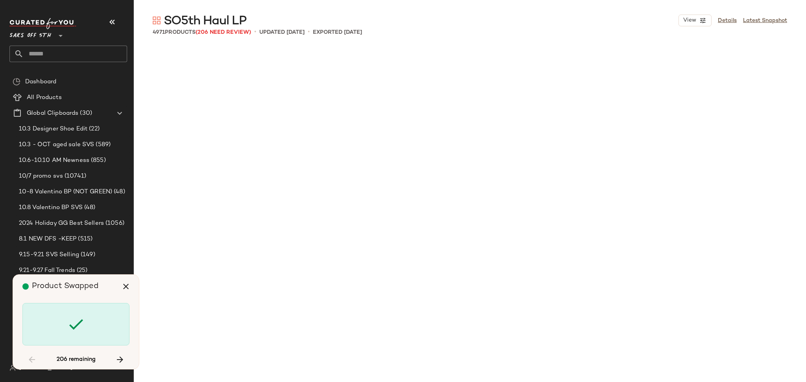
scroll to position [3188, 0]
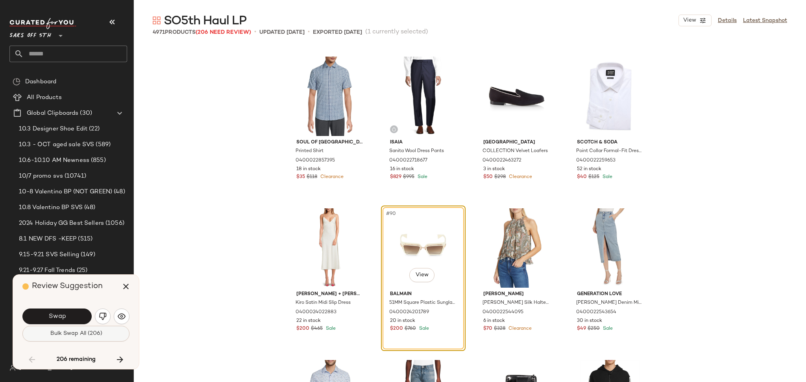
click at [76, 329] on button "Bulk Swap All (206)" at bounding box center [75, 334] width 107 height 16
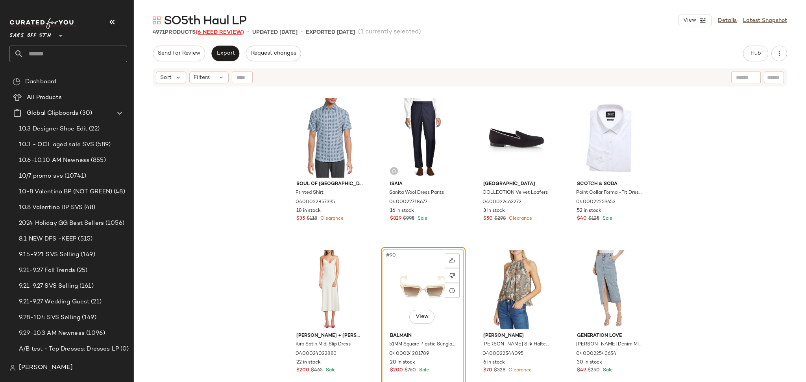
click at [230, 33] on span "(6 Need Review)" at bounding box center [219, 32] width 48 height 6
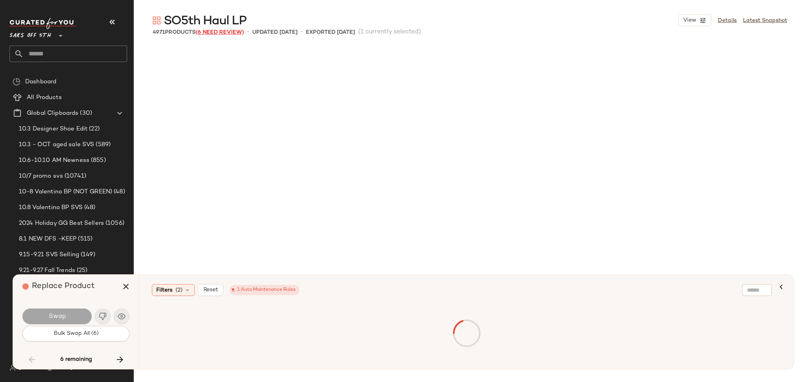
scroll to position [76975, 0]
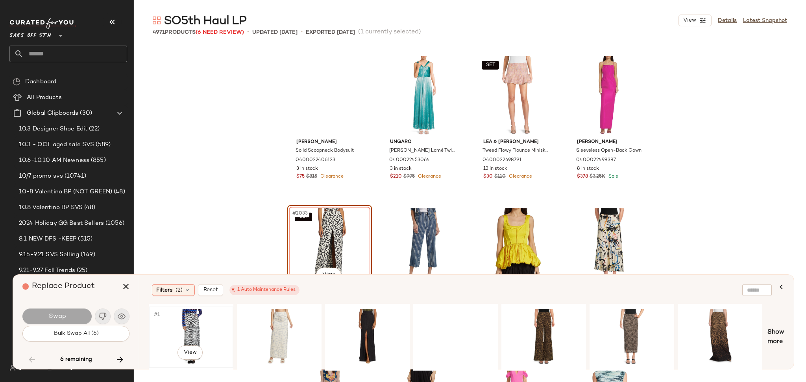
click at [203, 323] on div "#1 View" at bounding box center [190, 338] width 79 height 56
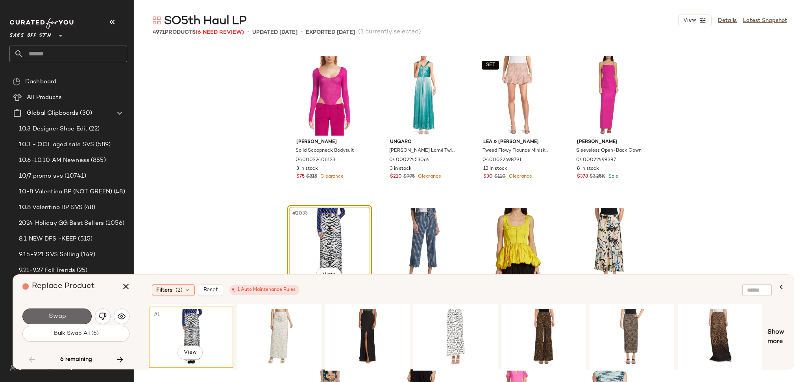
click at [85, 309] on button "Swap" at bounding box center [56, 317] width 69 height 16
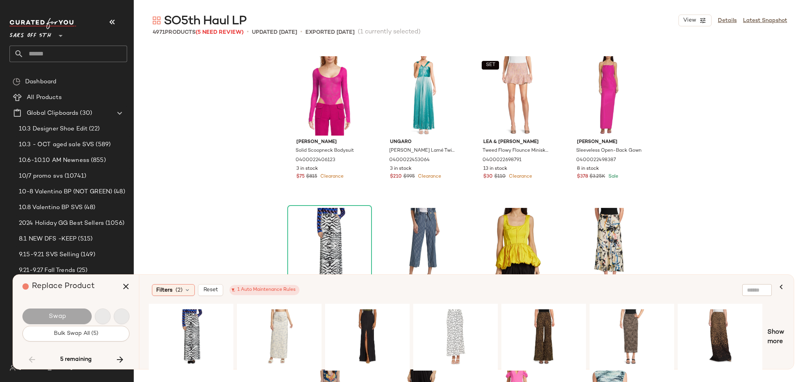
scroll to position [91398, 0]
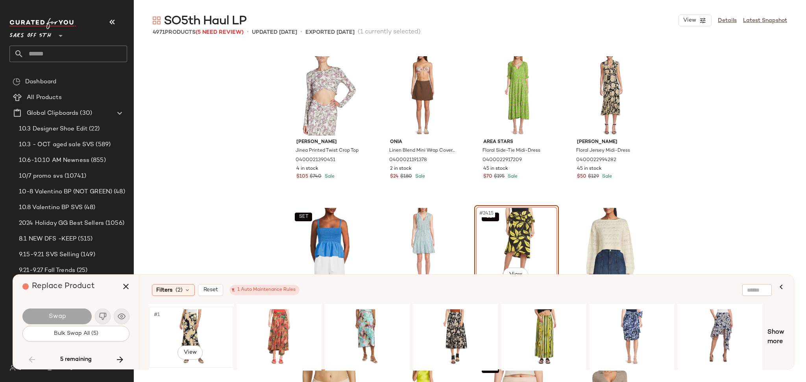
click at [199, 320] on div "#1 View" at bounding box center [190, 338] width 79 height 56
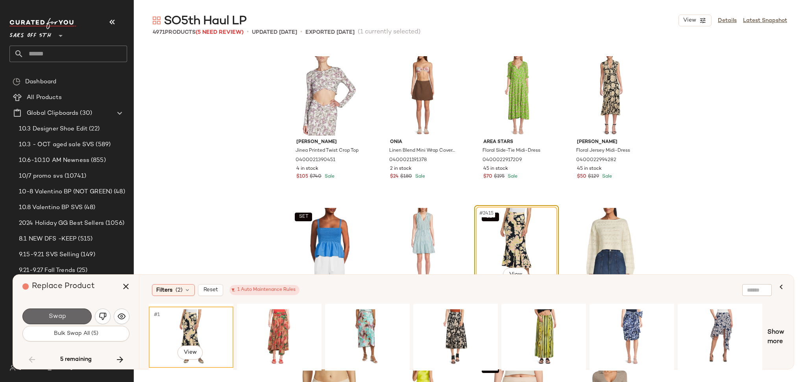
click at [79, 322] on button "Swap" at bounding box center [56, 317] width 69 height 16
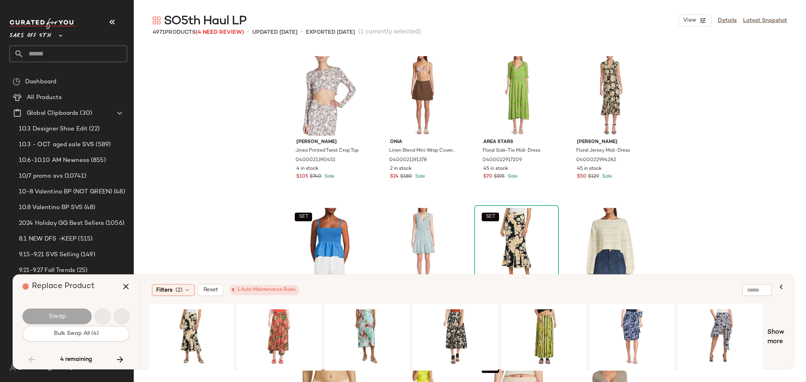
scroll to position [122674, 0]
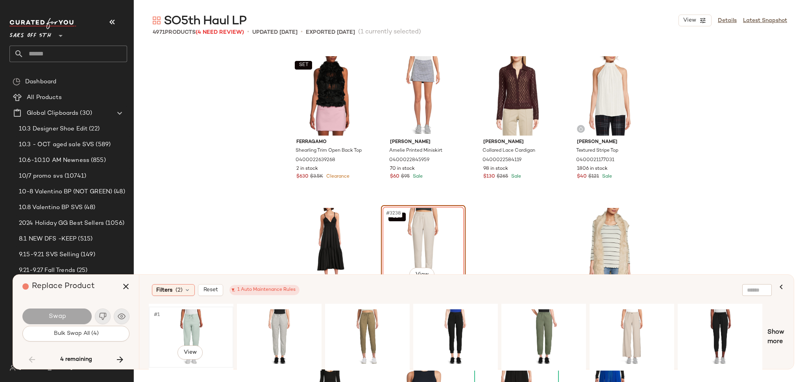
click at [174, 322] on div "#1 View" at bounding box center [190, 338] width 79 height 56
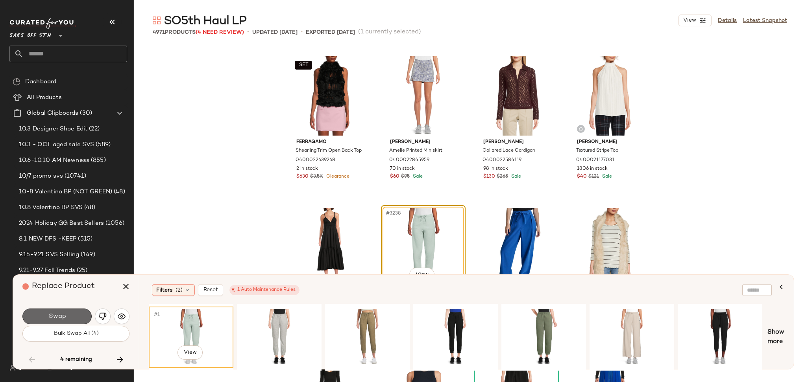
click at [76, 314] on button "Swap" at bounding box center [56, 317] width 69 height 16
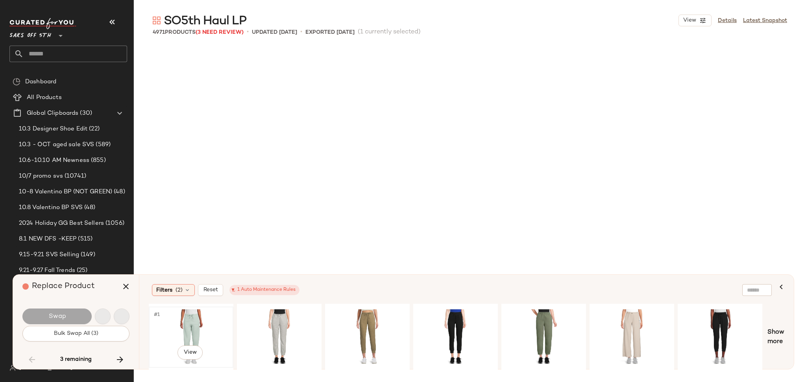
scroll to position [130720, 0]
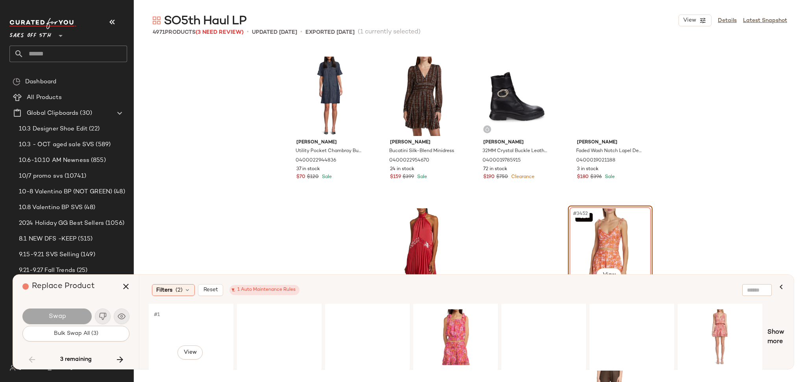
click at [184, 330] on div "#1 View" at bounding box center [190, 338] width 79 height 56
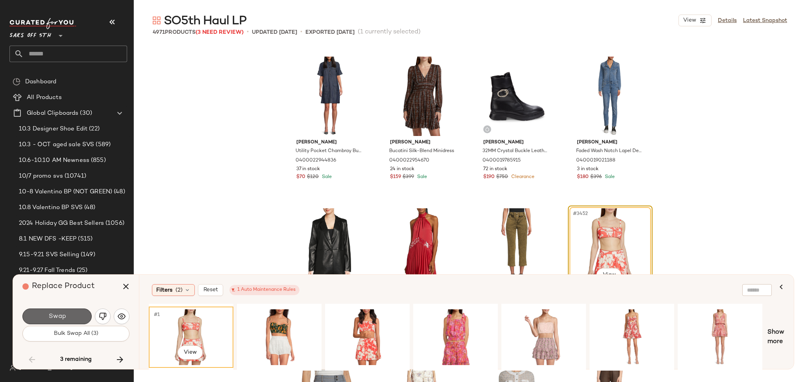
click at [81, 318] on button "Swap" at bounding box center [56, 317] width 69 height 16
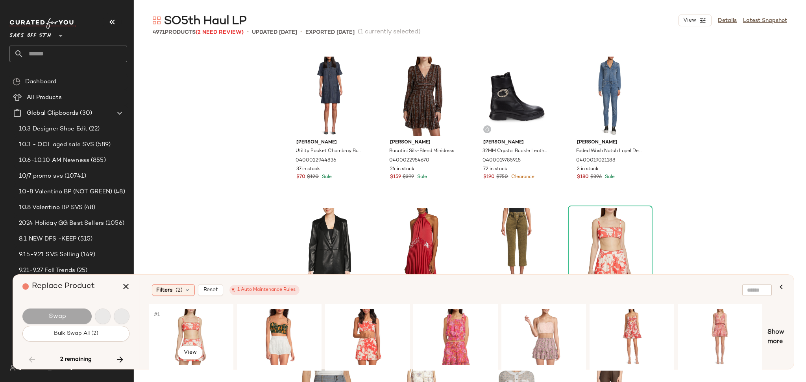
scroll to position [139070, 0]
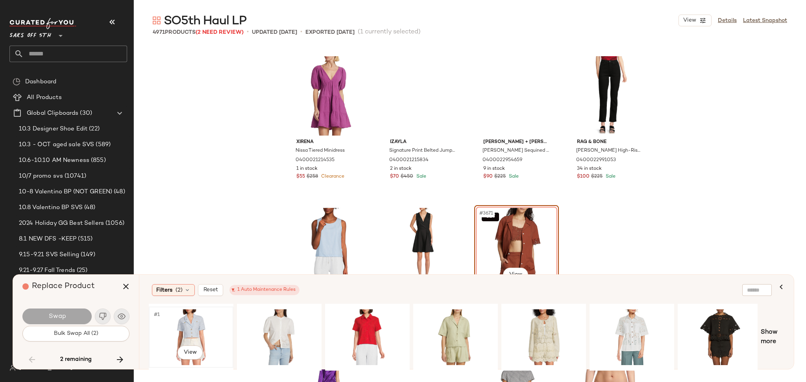
click at [190, 321] on div "#1 View" at bounding box center [190, 338] width 79 height 56
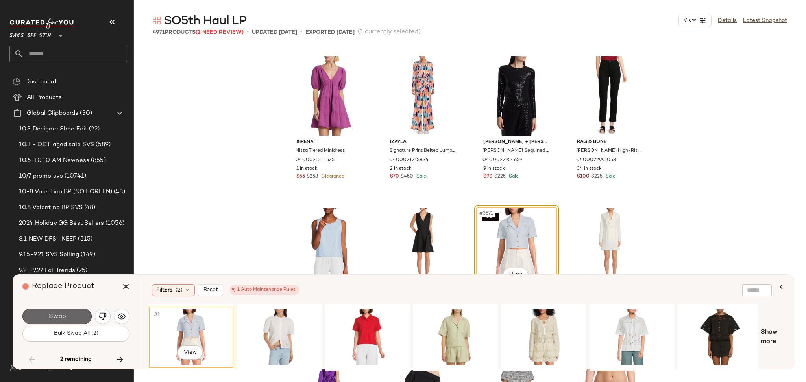
click at [78, 312] on button "Swap" at bounding box center [56, 317] width 69 height 16
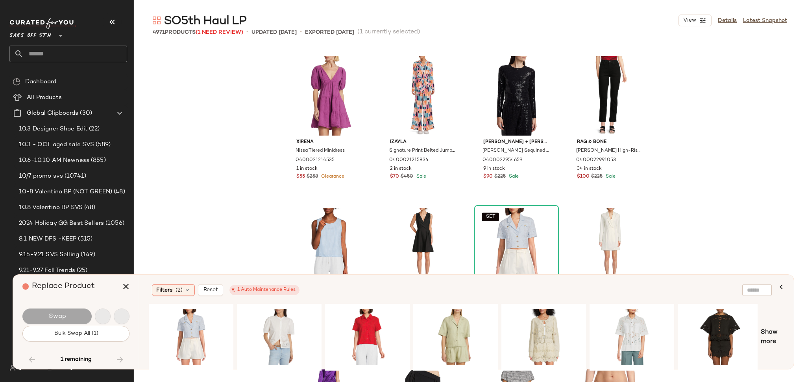
scroll to position [152279, 0]
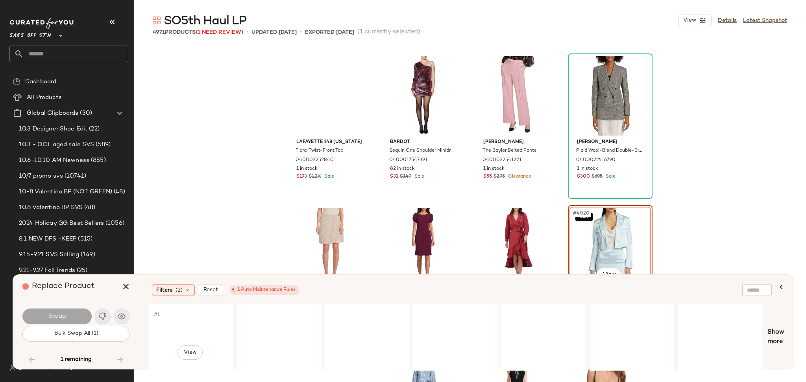
click at [178, 322] on div "#1 View" at bounding box center [190, 338] width 79 height 56
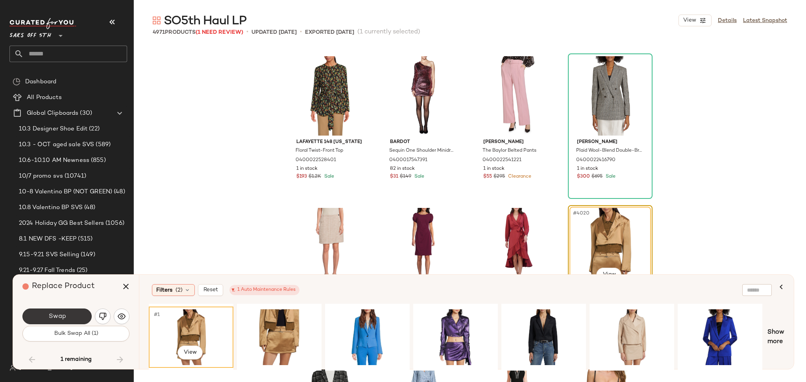
click at [74, 315] on button "Swap" at bounding box center [56, 317] width 69 height 16
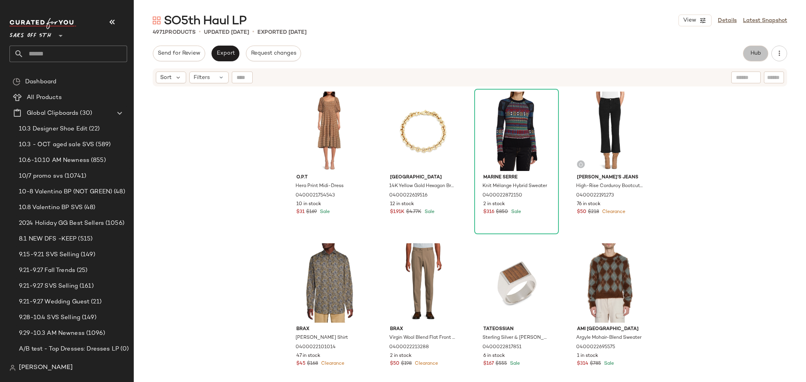
click at [752, 51] on span "Hub" at bounding box center [755, 53] width 11 height 6
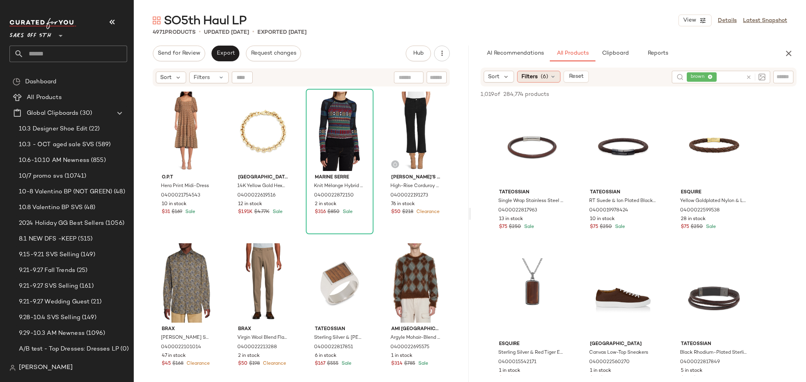
click at [545, 75] on span "(6)" at bounding box center [543, 77] width 7 height 8
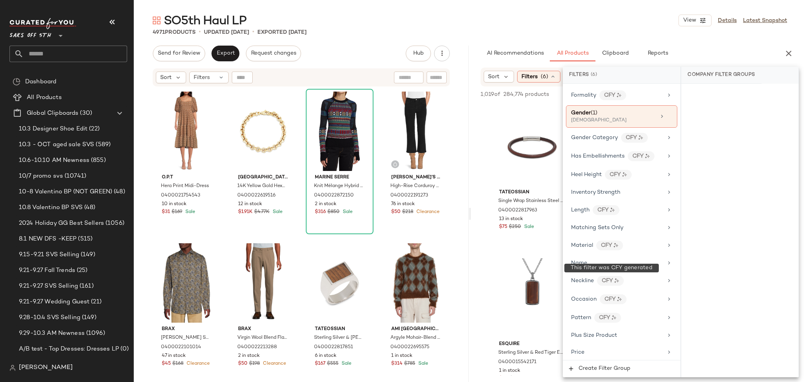
scroll to position [278, 0]
click at [590, 122] on div "[DEMOGRAPHIC_DATA]" at bounding box center [610, 120] width 79 height 7
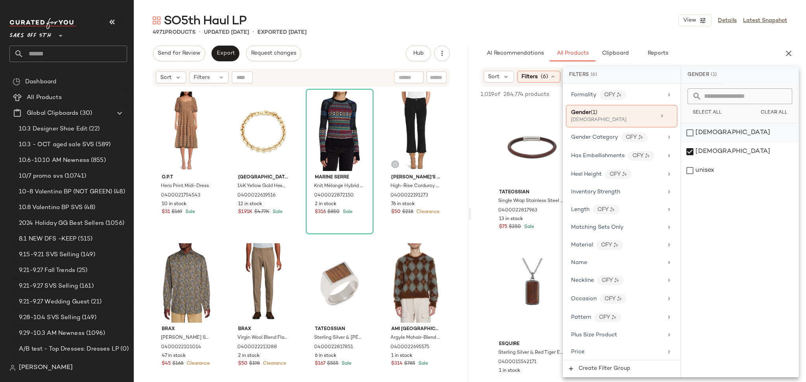
click at [689, 129] on div "[DEMOGRAPHIC_DATA]" at bounding box center [739, 133] width 117 height 19
click at [690, 147] on div "[DEMOGRAPHIC_DATA]" at bounding box center [739, 151] width 117 height 19
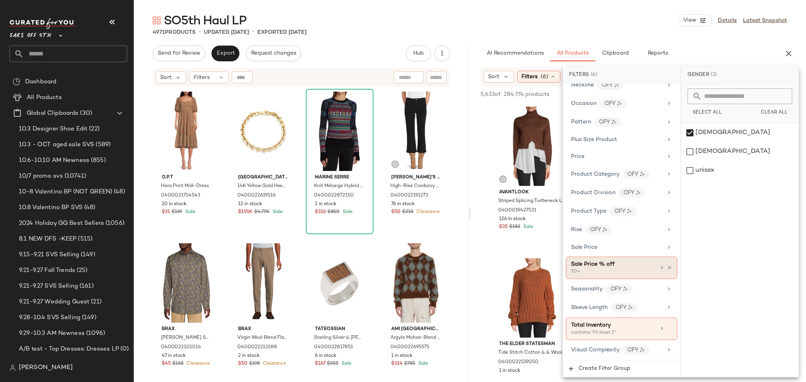
click at [616, 274] on div "70+" at bounding box center [610, 272] width 79 height 7
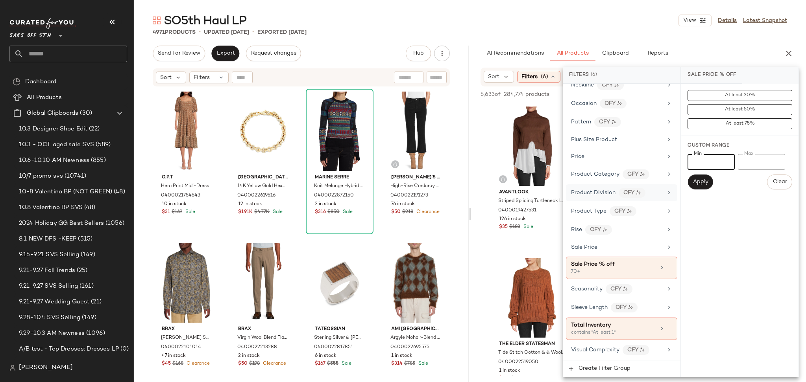
drag, startPoint x: 709, startPoint y: 160, endPoint x: 639, endPoint y: 195, distance: 78.3
click at [639, 195] on div "Filters (6) Filter Groups Brand Category In Curation? No Actual Price Age (1) a…" at bounding box center [680, 222] width 236 height 311
type input "*"
type input "**"
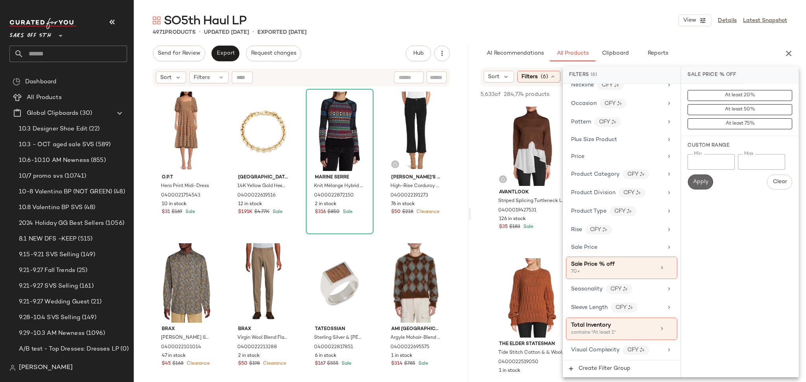
click at [703, 179] on span "Apply" at bounding box center [700, 182] width 16 height 6
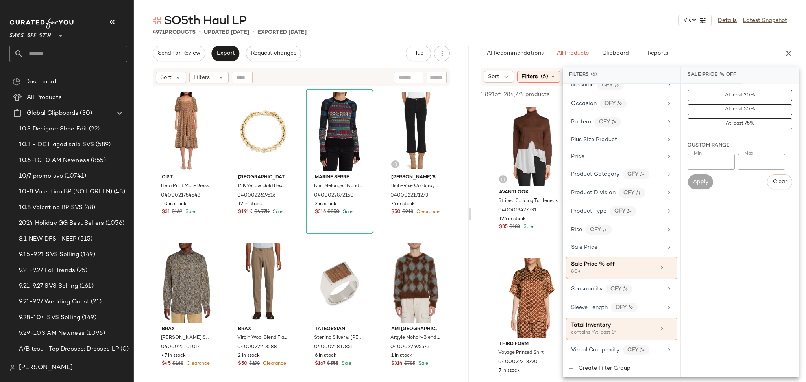
click at [557, 29] on div "4971 Products • updated Sep 23rd • Exported Sep 23rd" at bounding box center [470, 32] width 672 height 8
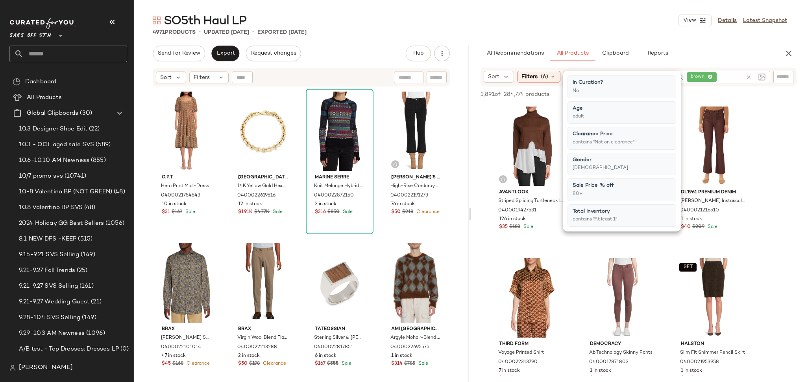
click at [557, 29] on div "4971 Products • updated Sep 23rd • Exported Sep 23rd" at bounding box center [470, 32] width 672 height 8
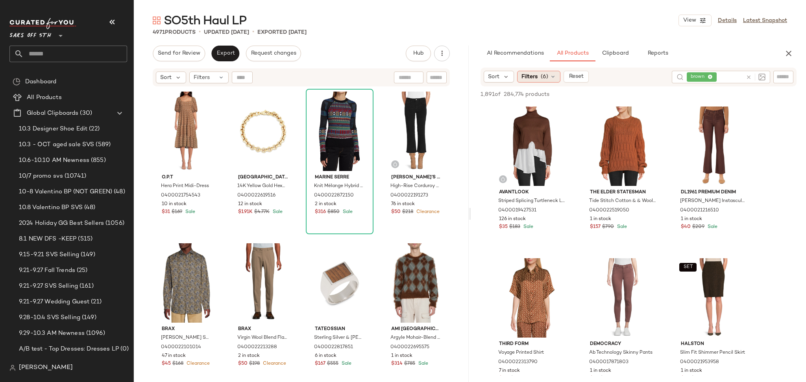
click at [540, 75] on span "(6)" at bounding box center [543, 77] width 7 height 8
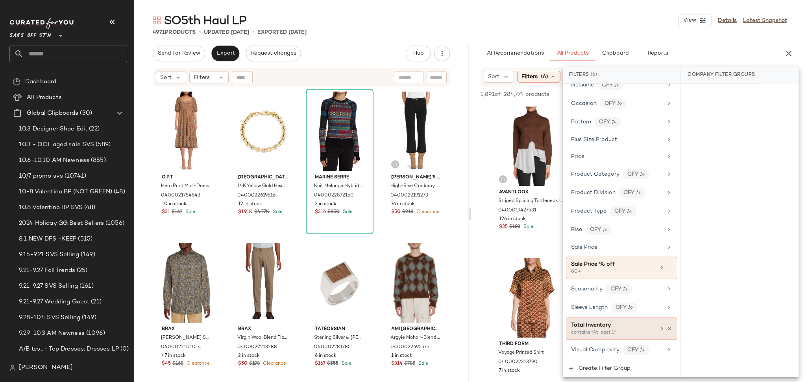
click at [602, 332] on div "contains "At least 1"" at bounding box center [610, 333] width 79 height 7
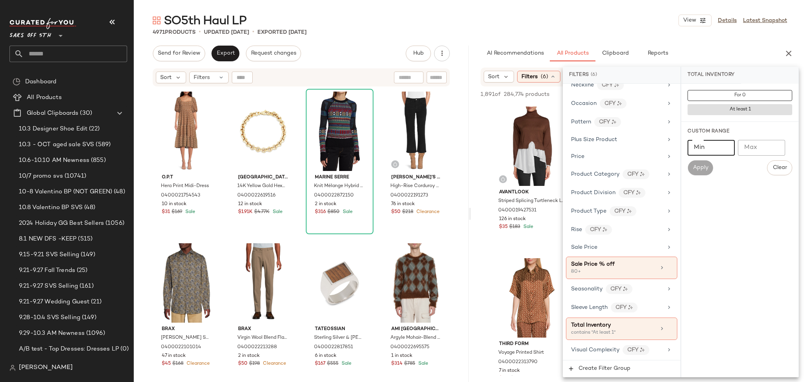
click at [705, 154] on input "Min" at bounding box center [710, 148] width 47 height 16
type input "*"
click at [707, 169] on span "Apply" at bounding box center [700, 168] width 16 height 6
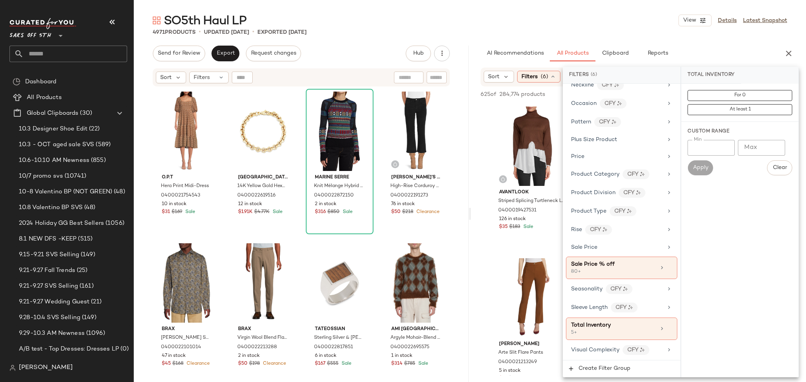
click at [622, 32] on div "4971 Products • updated Sep 23rd • Exported Sep 23rd" at bounding box center [470, 32] width 672 height 8
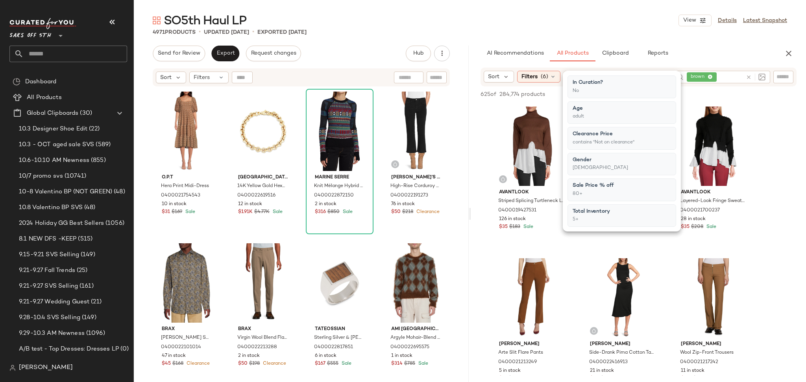
click at [622, 32] on div "4971 Products • updated Sep 23rd • Exported Sep 23rd" at bounding box center [470, 32] width 672 height 8
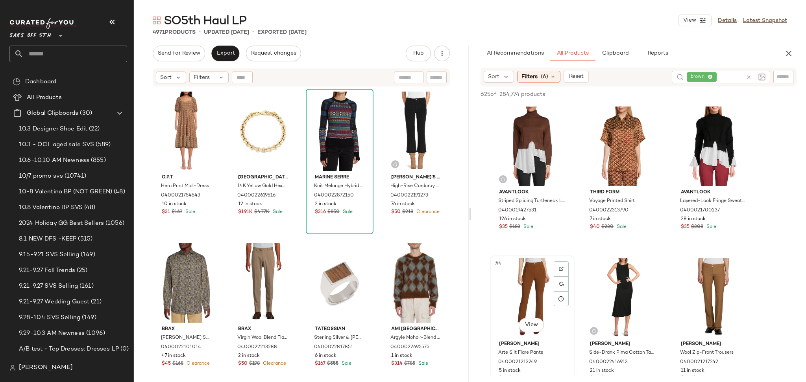
click at [538, 301] on div "#4 View" at bounding box center [531, 297] width 79 height 79
click at [687, 98] on button "Add to Top" at bounding box center [683, 94] width 37 height 9
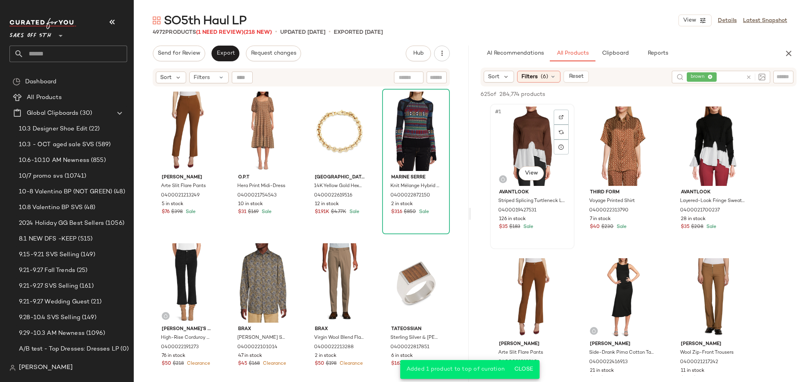
click at [524, 126] on div "#1 View" at bounding box center [531, 146] width 79 height 79
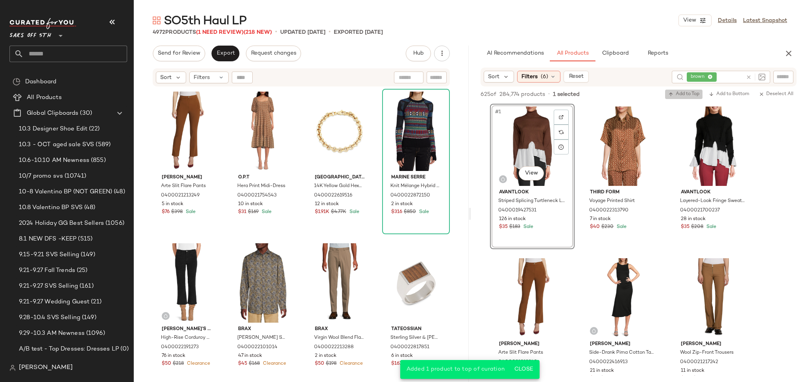
click at [676, 96] on span "Add to Top" at bounding box center [683, 95] width 31 height 6
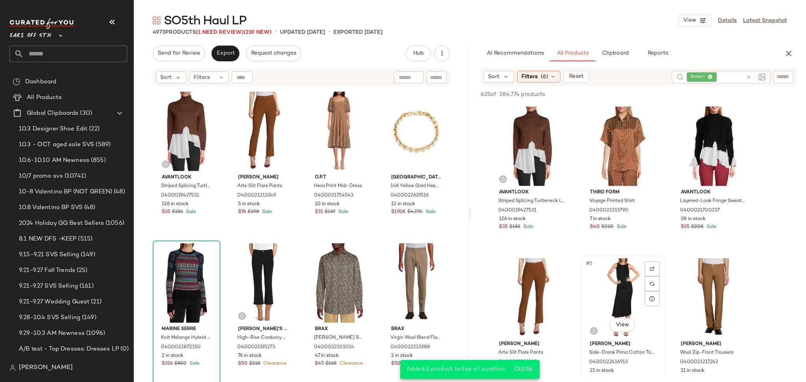
click at [621, 274] on div "#5 View" at bounding box center [622, 297] width 79 height 79
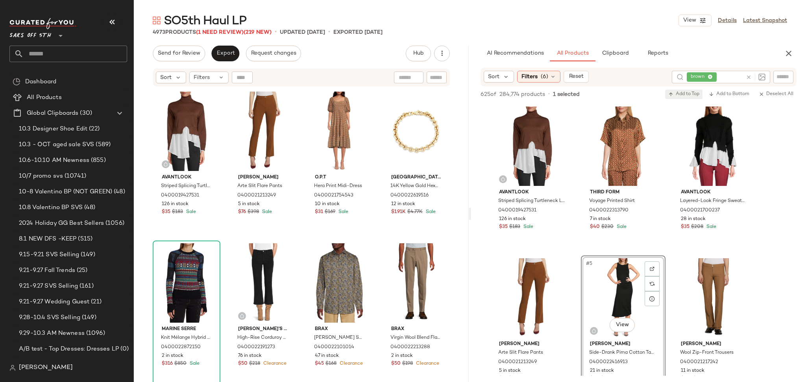
click at [689, 92] on span "Add to Top" at bounding box center [683, 95] width 31 height 6
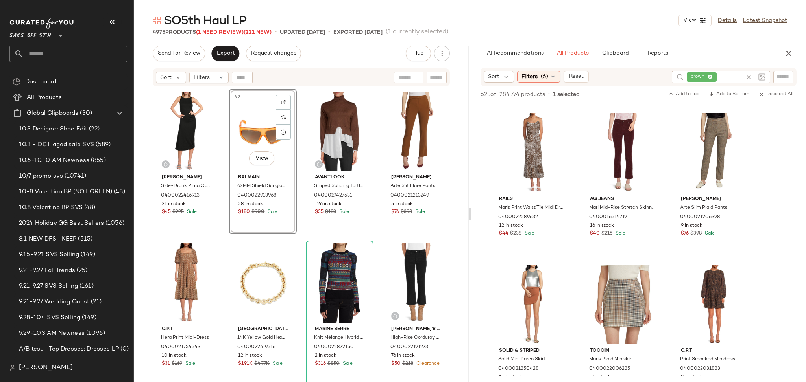
scroll to position [293, 0]
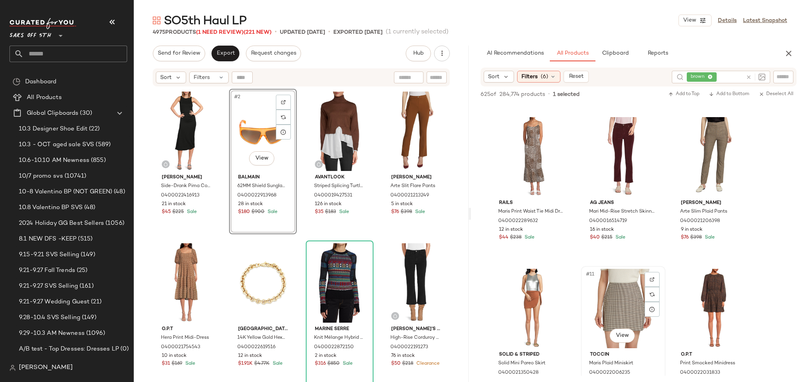
click at [625, 289] on div "#11 View" at bounding box center [622, 308] width 79 height 79
click at [675, 98] on button "Add to Top" at bounding box center [683, 94] width 37 height 9
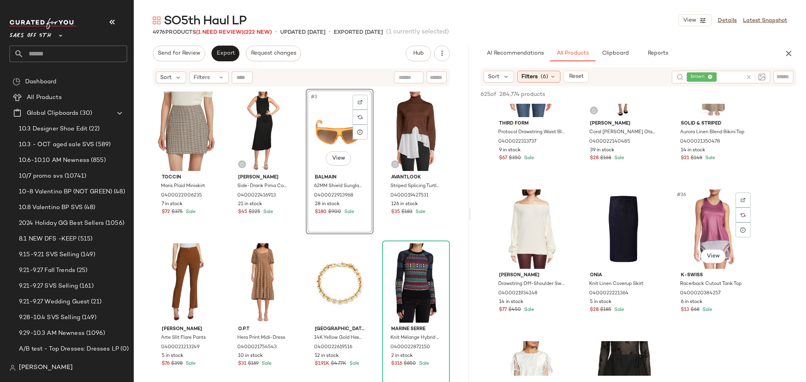
scroll to position [1587, 0]
click at [537, 215] on div "#34 View" at bounding box center [531, 228] width 79 height 79
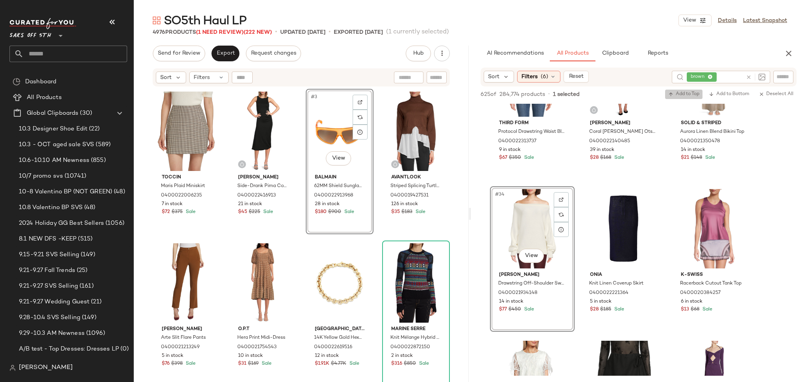
click at [680, 98] on button "Add to Top" at bounding box center [683, 94] width 37 height 9
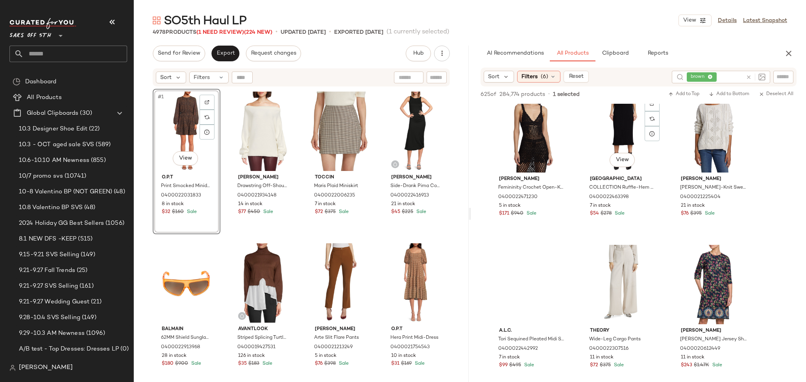
scroll to position [3506, 0]
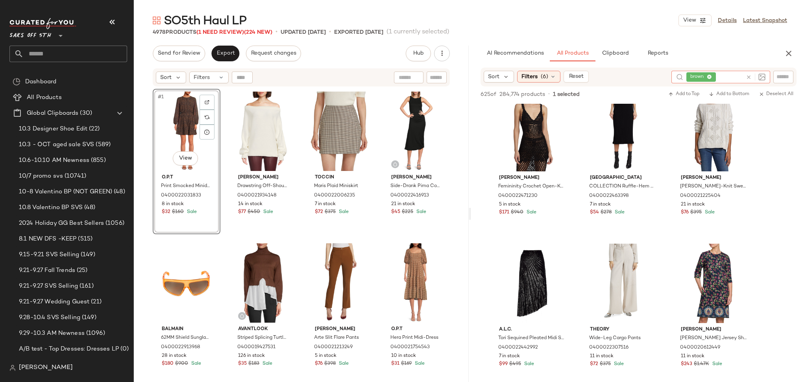
click at [746, 76] on icon at bounding box center [748, 77] width 6 height 6
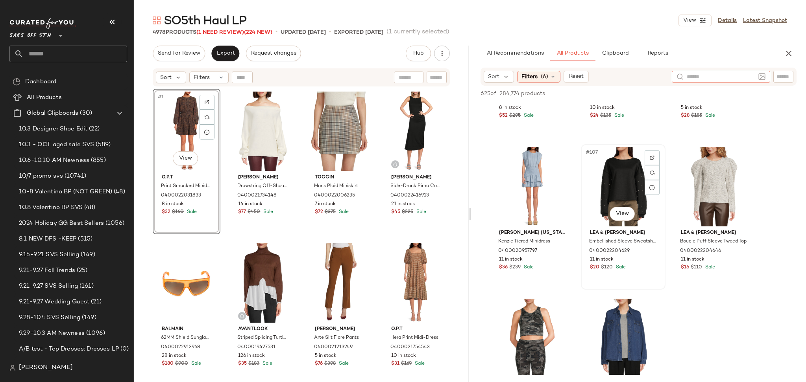
scroll to position [5275, 0]
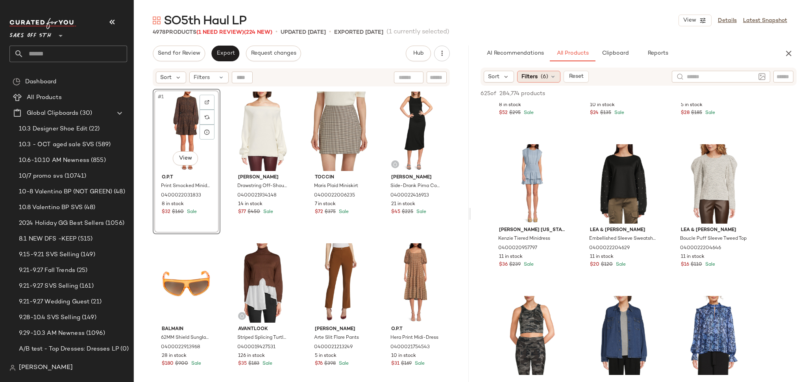
click at [544, 77] on span "(6)" at bounding box center [543, 77] width 7 height 8
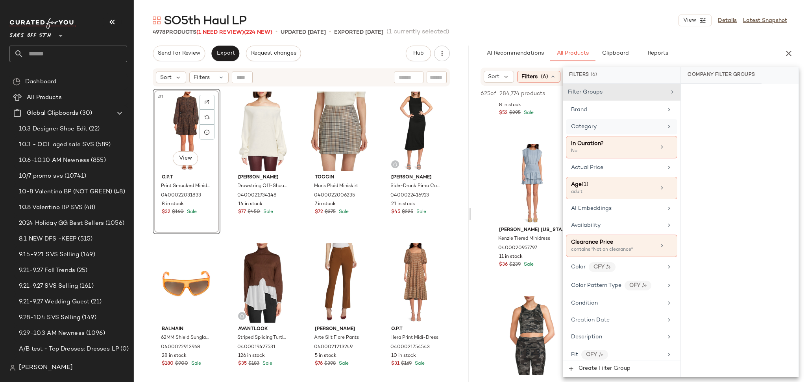
click at [595, 124] on span "Category" at bounding box center [584, 127] width 26 height 6
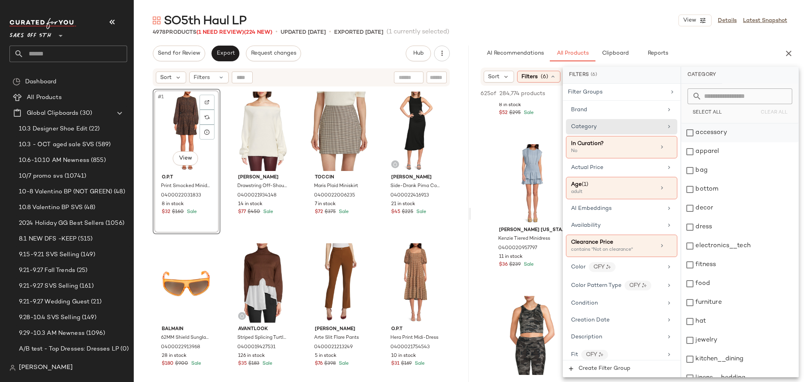
click at [684, 130] on div "accessory" at bounding box center [739, 133] width 117 height 19
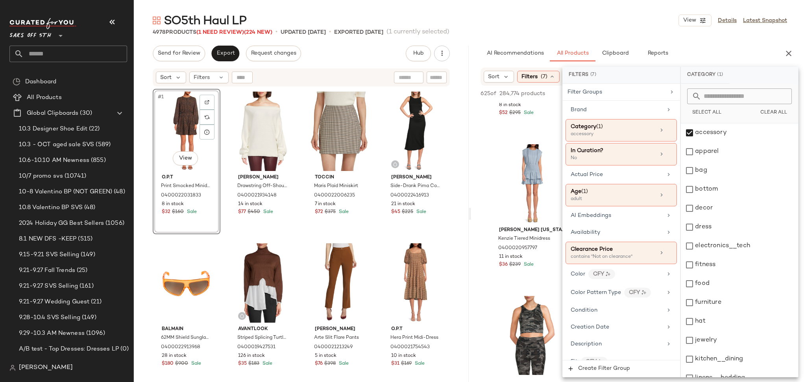
click at [607, 20] on div "SO5th Haul LP View Details Latest Snapshot" at bounding box center [470, 21] width 672 height 16
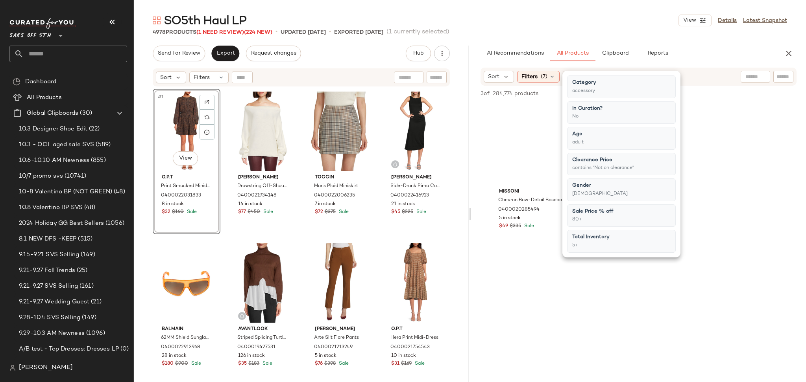
click at [607, 20] on div "SO5th Haul LP View Details Latest Snapshot" at bounding box center [470, 21] width 672 height 16
click at [549, 77] on icon at bounding box center [552, 77] width 6 height 6
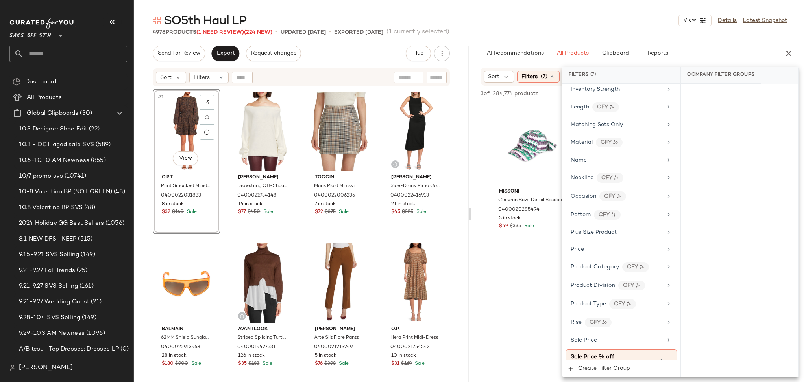
scroll to position [483, 0]
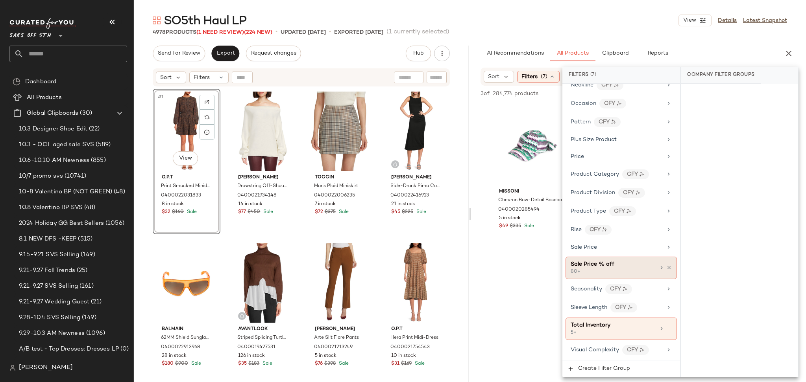
click at [631, 267] on div "Sale Price % off" at bounding box center [612, 264] width 85 height 8
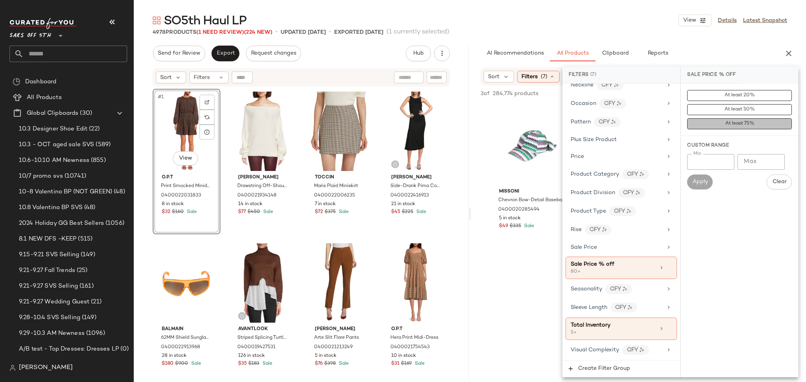
click at [716, 124] on button "At least 75%" at bounding box center [739, 123] width 105 height 11
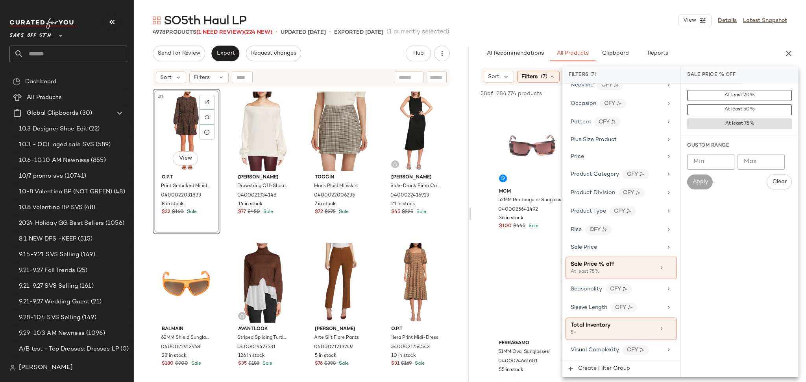
click at [624, 28] on div "4978 Products (1 Need Review) (224 New) • updated Oct 10th • Exported Sep 23rd …" at bounding box center [470, 32] width 672 height 8
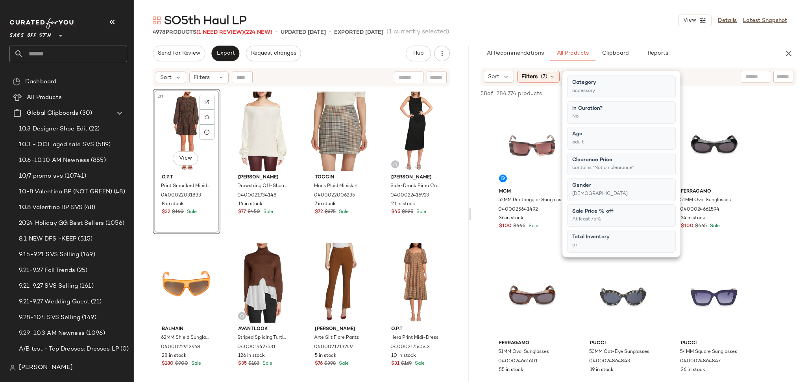
click at [624, 28] on div "4978 Products (1 Need Review) (224 New) • updated Oct 10th • Exported Sep 23rd …" at bounding box center [470, 32] width 672 height 8
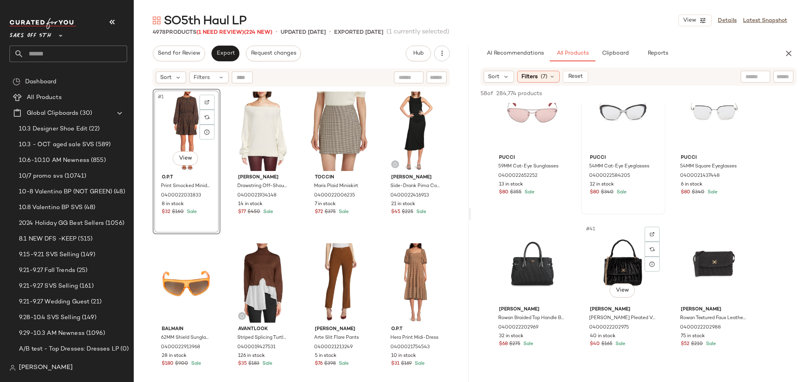
scroll to position [1856, 0]
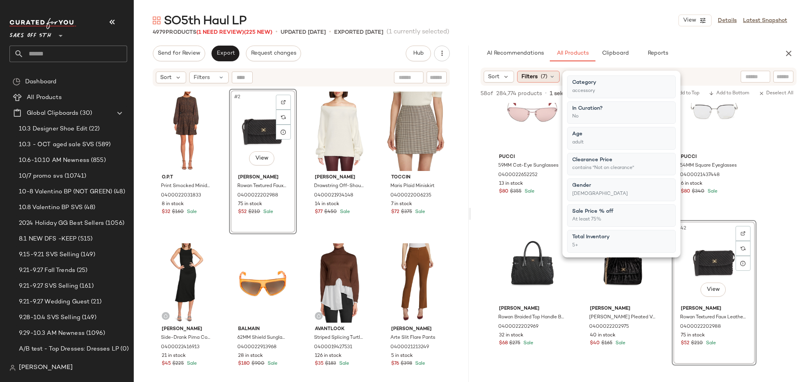
click at [551, 72] on div "Filters (7)" at bounding box center [538, 77] width 42 height 12
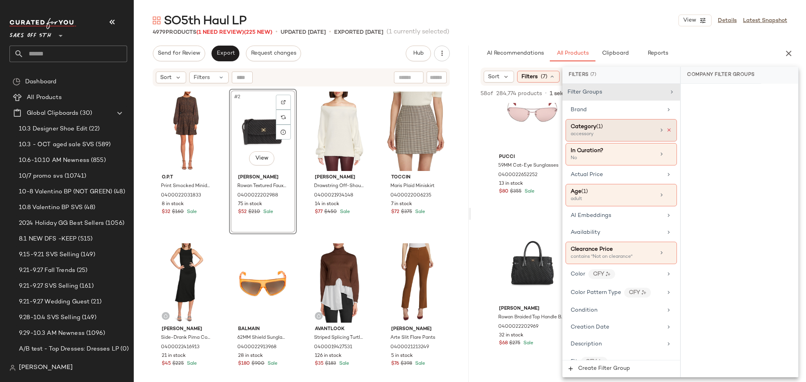
click at [666, 129] on icon at bounding box center [669, 130] width 6 height 6
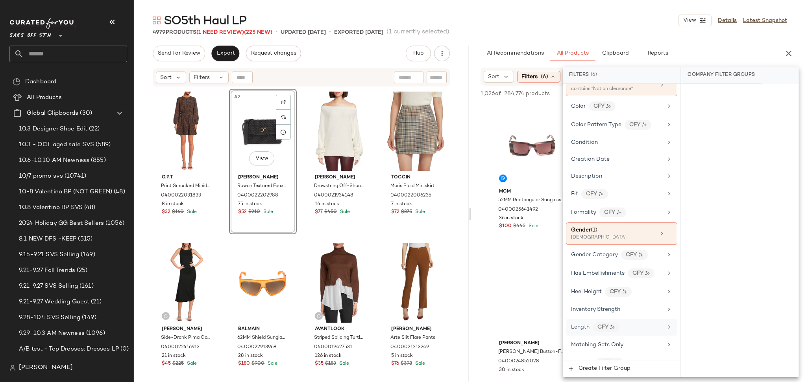
scroll to position [123, 0]
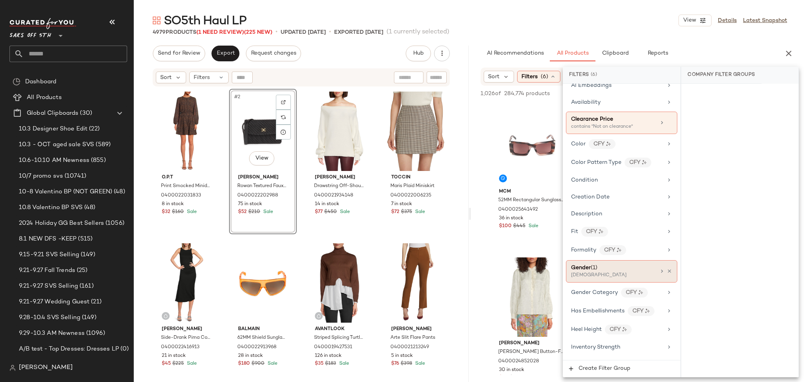
click at [618, 273] on div "[DEMOGRAPHIC_DATA]" at bounding box center [610, 275] width 79 height 7
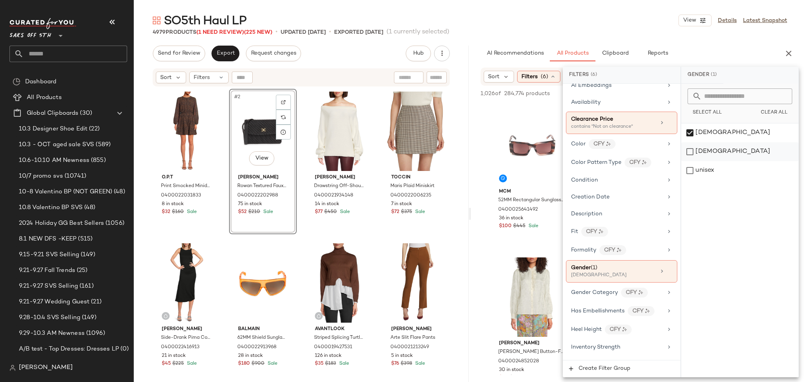
click at [688, 155] on div "[DEMOGRAPHIC_DATA]" at bounding box center [739, 151] width 117 height 19
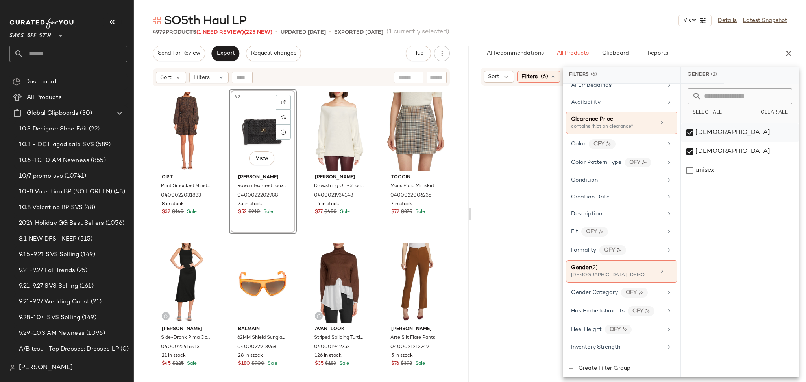
click at [691, 131] on div "[DEMOGRAPHIC_DATA]" at bounding box center [739, 133] width 117 height 19
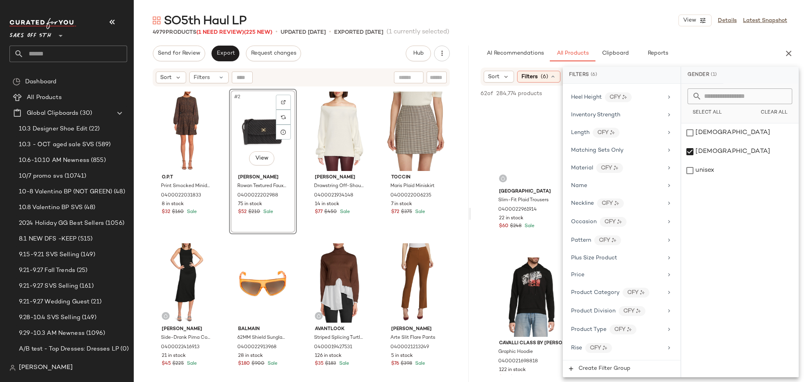
scroll to position [476, 0]
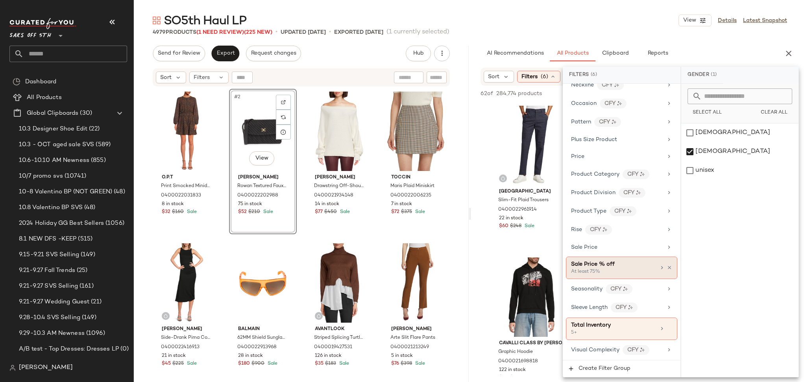
click at [624, 265] on div "Sale Price % off" at bounding box center [613, 264] width 85 height 8
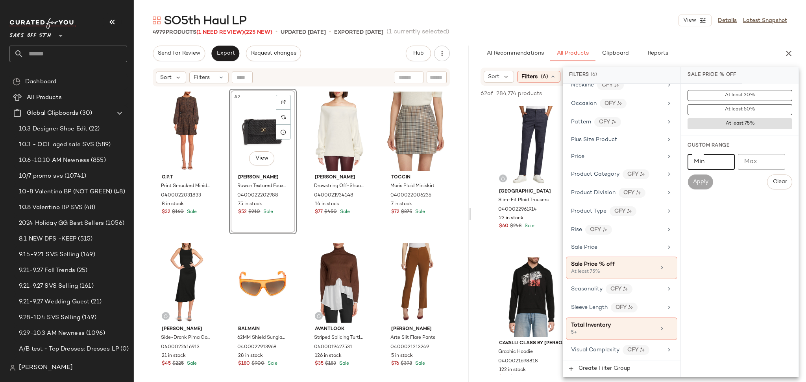
click at [711, 161] on input "Min" at bounding box center [710, 162] width 47 height 16
type input "**"
click at [707, 182] on span "Apply" at bounding box center [700, 182] width 16 height 6
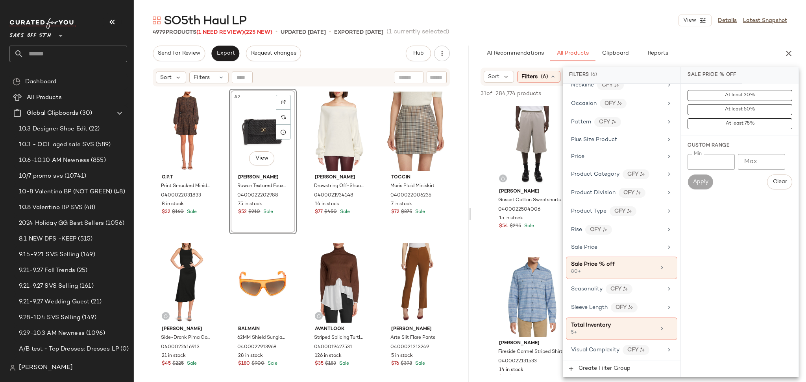
click at [561, 24] on div "SO5th Haul LP View Details Latest Snapshot" at bounding box center [470, 21] width 672 height 16
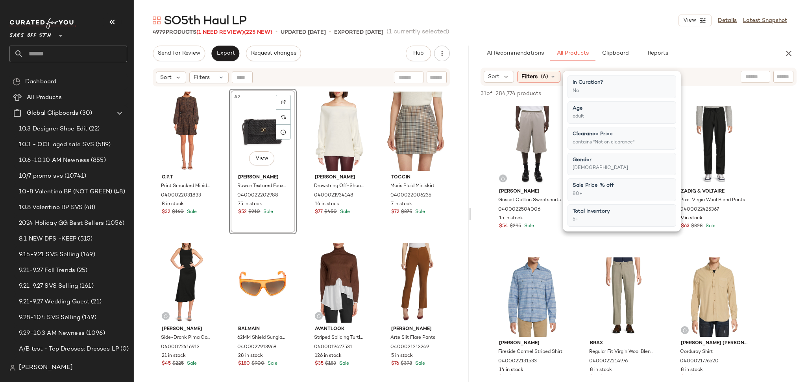
click at [561, 24] on div "SO5th Haul LP View Details Latest Snapshot" at bounding box center [470, 21] width 672 height 16
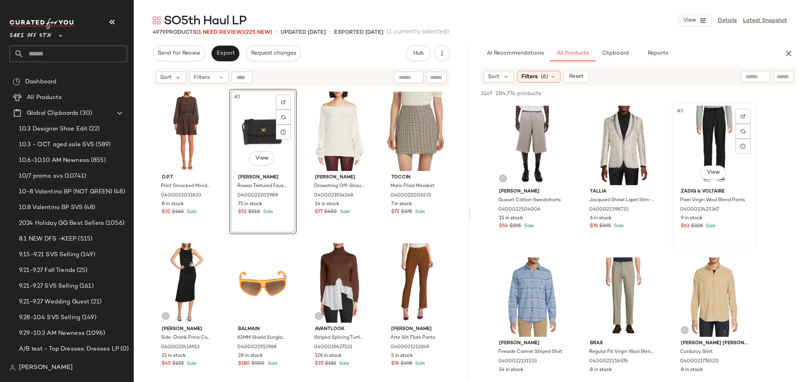
click at [699, 144] on div "#3 View" at bounding box center [713, 145] width 79 height 79
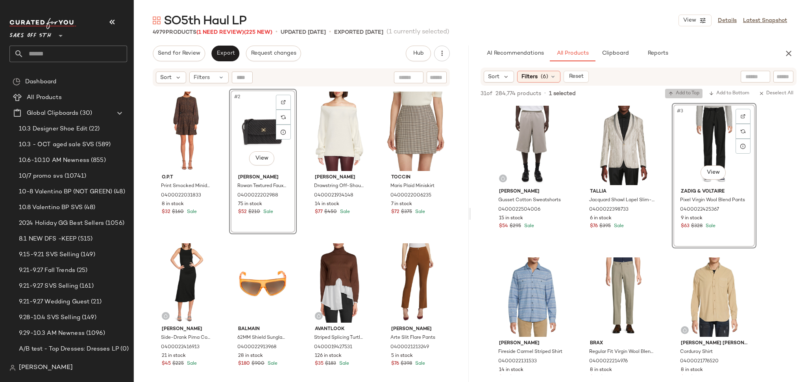
click at [688, 96] on span "Add to Top" at bounding box center [683, 94] width 31 height 6
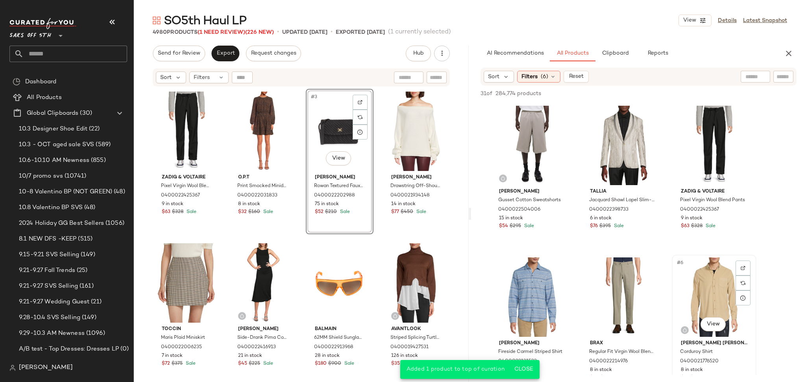
click at [708, 274] on div "#6 View" at bounding box center [713, 297] width 79 height 79
click at [679, 92] on span "Add to Top" at bounding box center [683, 94] width 31 height 6
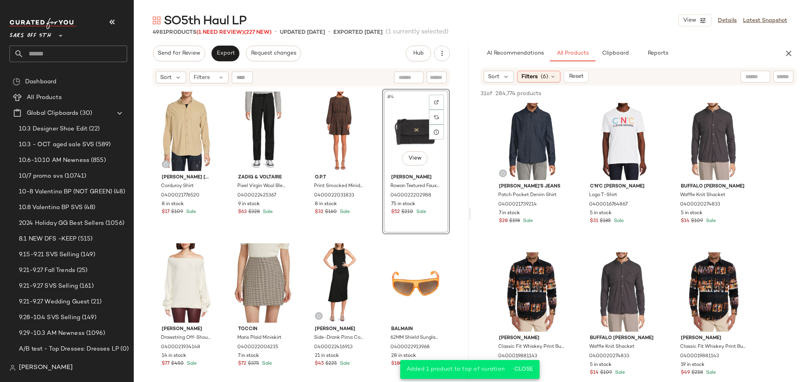
scroll to position [310, 0]
click at [540, 262] on div "#10 View" at bounding box center [531, 291] width 79 height 79
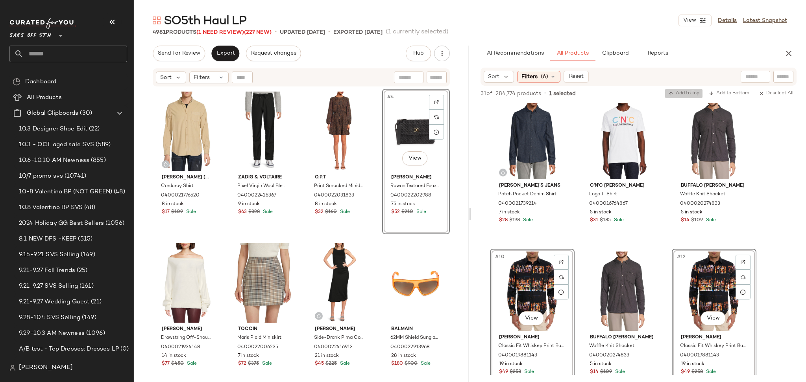
click at [673, 95] on span "Add to Top" at bounding box center [683, 94] width 31 height 6
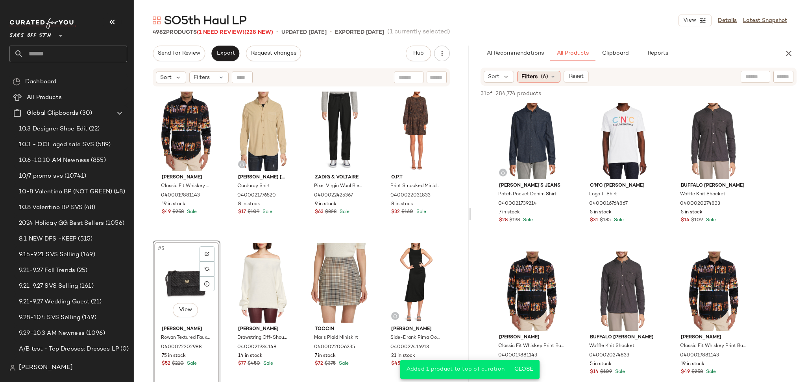
click at [540, 81] on div "Filters (6)" at bounding box center [538, 77] width 43 height 12
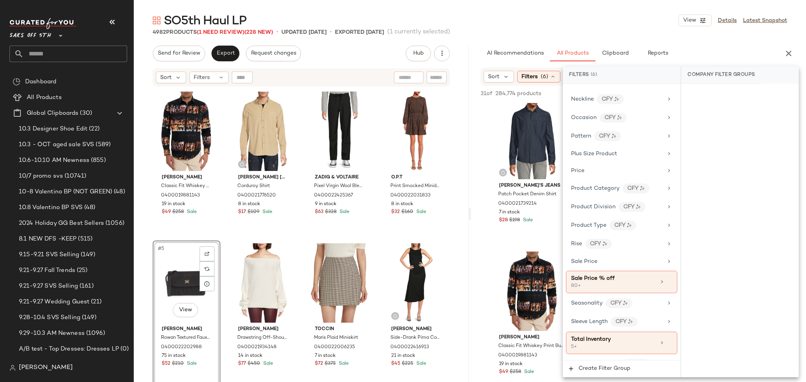
scroll to position [476, 0]
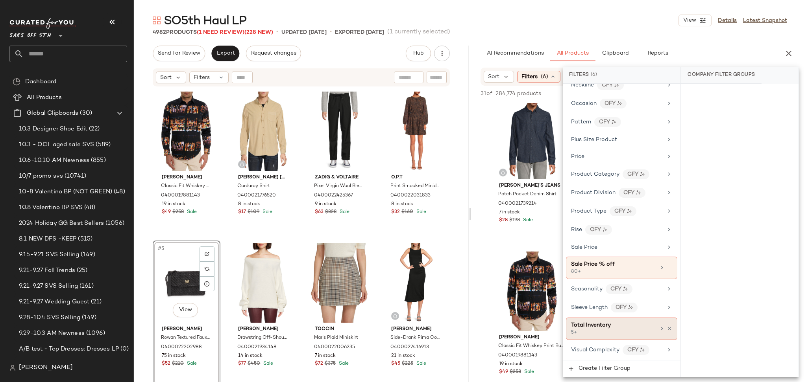
click at [607, 337] on div "Total Inventory 5+" at bounding box center [621, 329] width 111 height 22
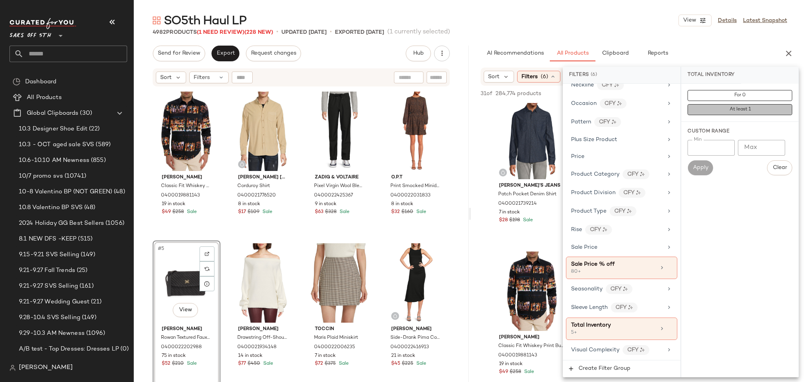
click at [724, 109] on button "At least 1" at bounding box center [739, 109] width 105 height 11
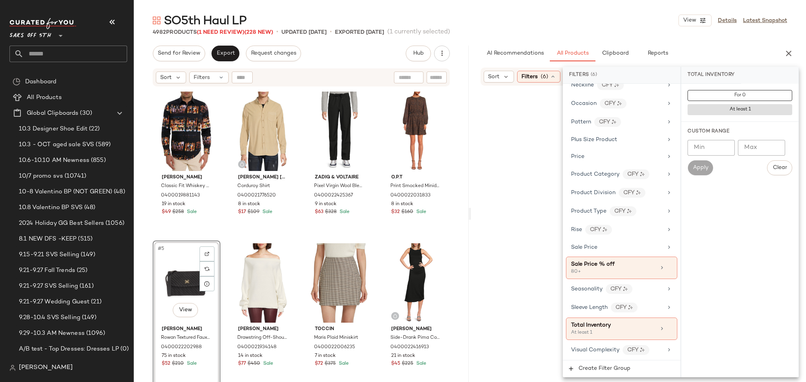
click at [631, 23] on div "SO5th Haul LP View Details Latest Snapshot" at bounding box center [470, 21] width 672 height 16
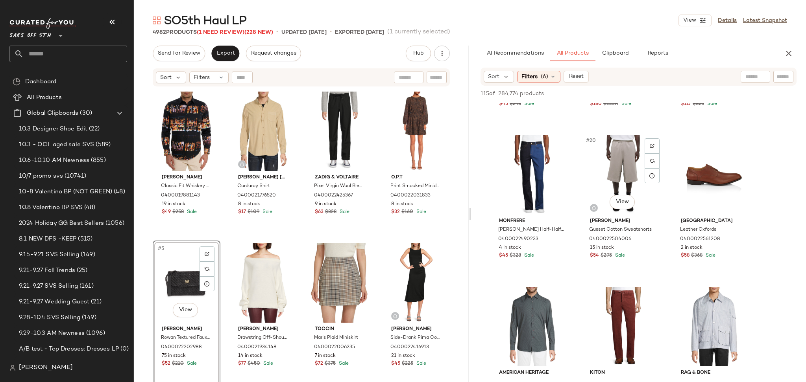
scroll to position [884, 0]
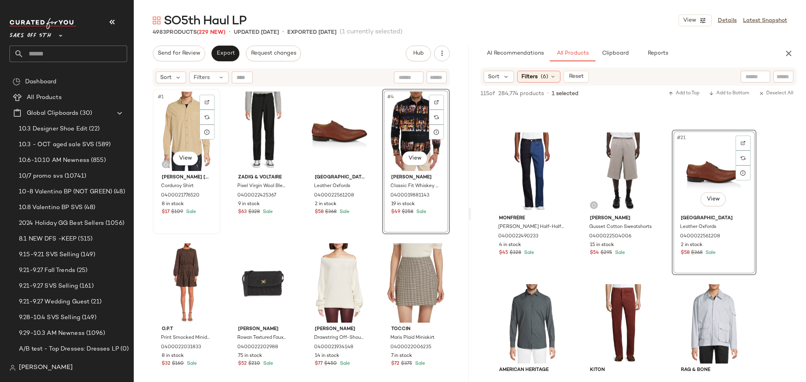
click at [181, 113] on div "#1 View" at bounding box center [186, 131] width 62 height 79
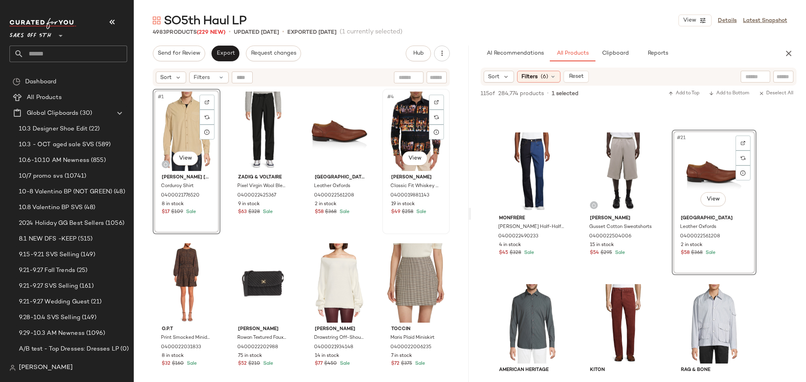
click at [403, 125] on div "#4 View" at bounding box center [416, 131] width 62 height 79
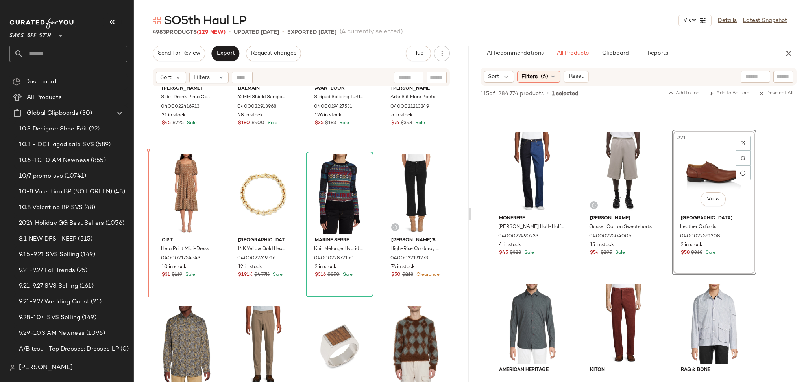
scroll to position [393, 0]
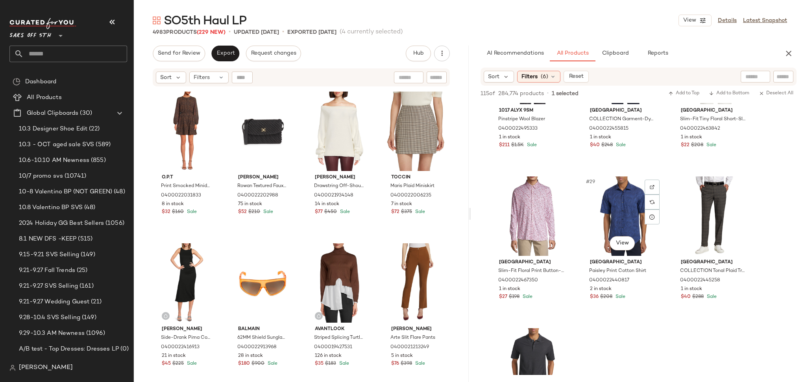
scroll to position [1310, 0]
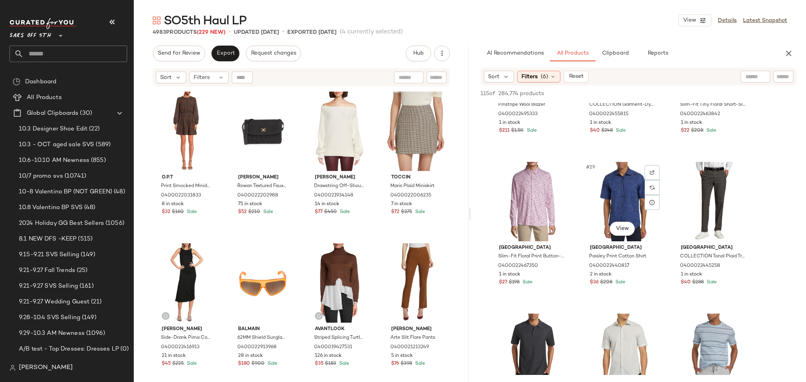
click at [632, 242] on div "Saks Fifth Avenue Paisley Print Cotton Shirt 0400022440817 2 in stock $36 $208 …" at bounding box center [622, 265] width 79 height 46
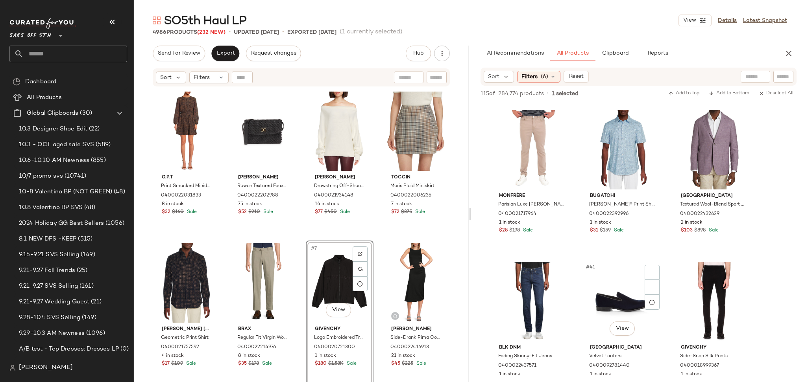
scroll to position [1824, 0]
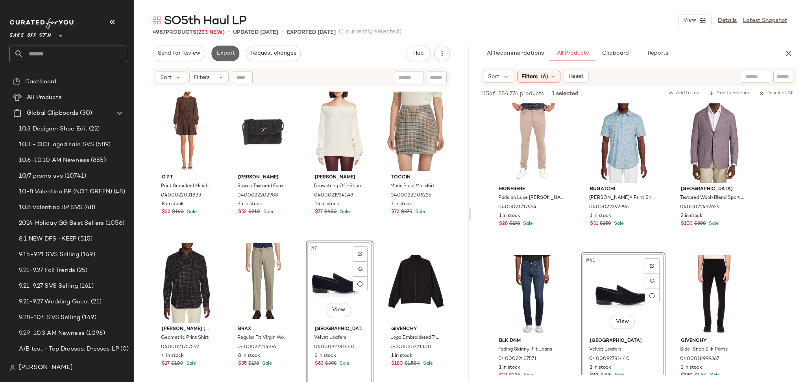
click at [225, 52] on span "Export" at bounding box center [225, 53] width 18 height 6
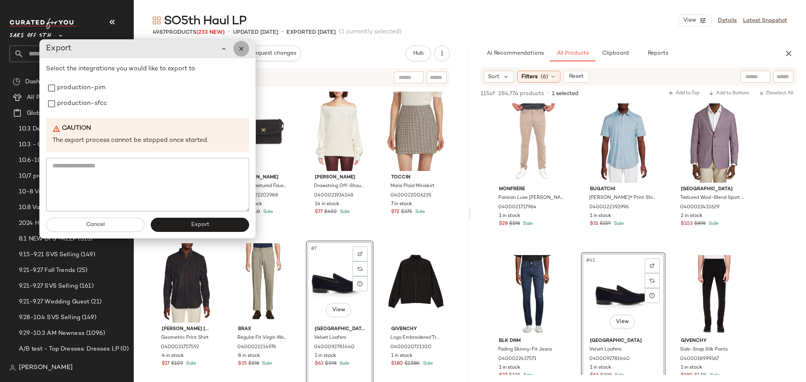
click at [247, 49] on button "button" at bounding box center [241, 49] width 16 height 16
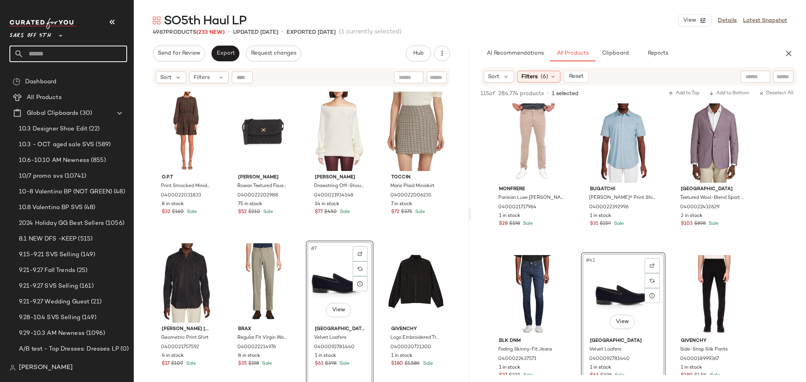
click at [70, 57] on input "text" at bounding box center [75, 54] width 103 height 17
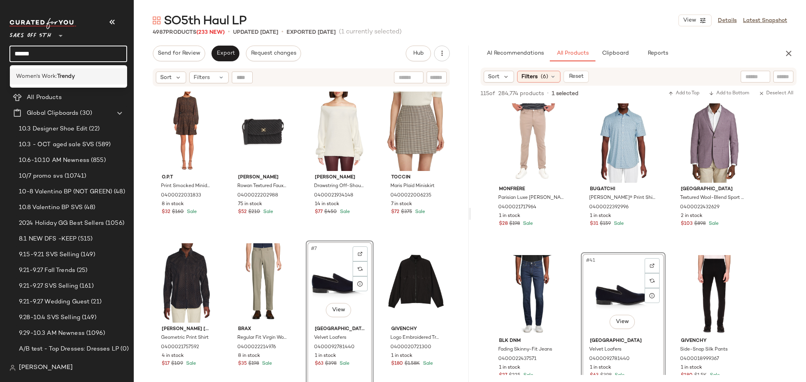
type input "******"
click at [65, 76] on b "Trendy" at bounding box center [66, 76] width 18 height 8
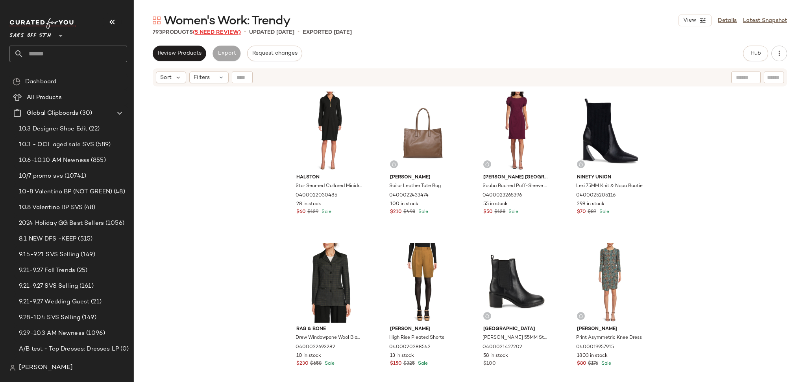
click at [223, 33] on span "(5 Need Review)" at bounding box center [217, 32] width 48 height 6
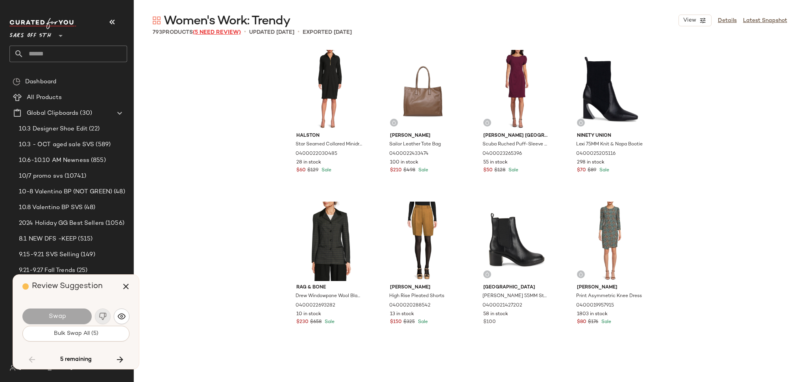
scroll to position [17460, 0]
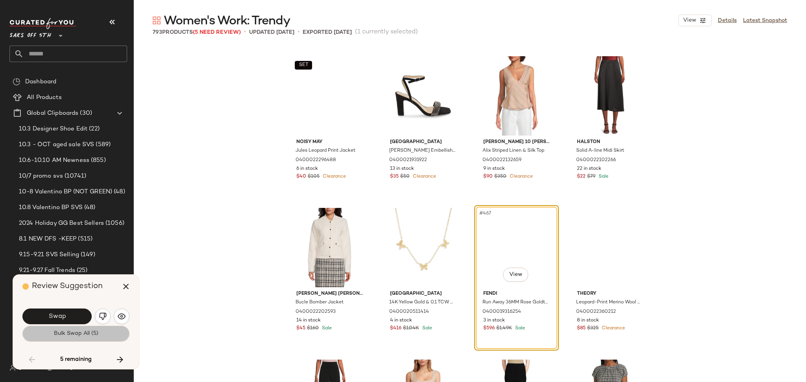
click at [109, 337] on button "Bulk Swap All (5)" at bounding box center [75, 334] width 107 height 16
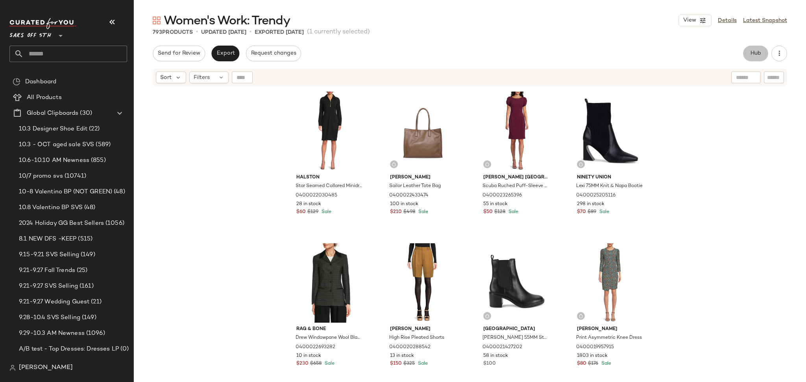
click at [745, 50] on button "Hub" at bounding box center [755, 54] width 25 height 16
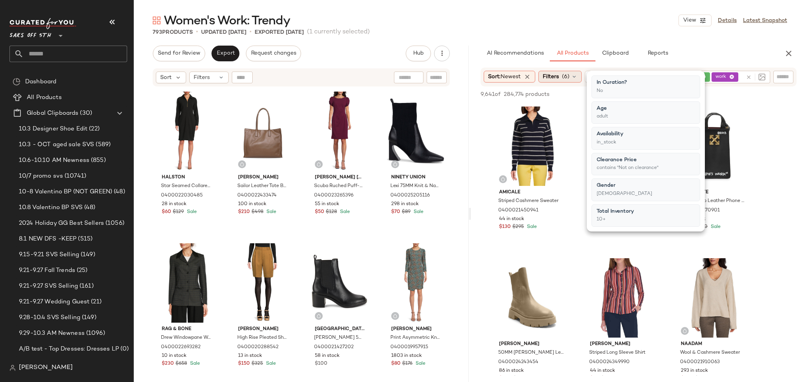
click at [561, 75] on div "Filters (6)" at bounding box center [559, 77] width 43 height 12
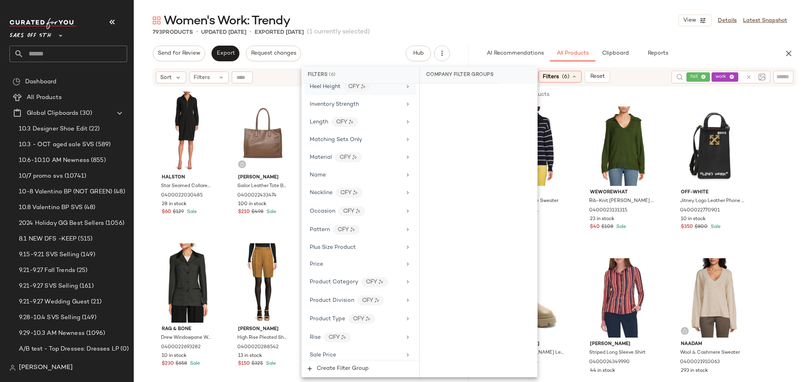
scroll to position [375, 0]
click at [340, 260] on div "Price" at bounding box center [356, 263] width 92 height 8
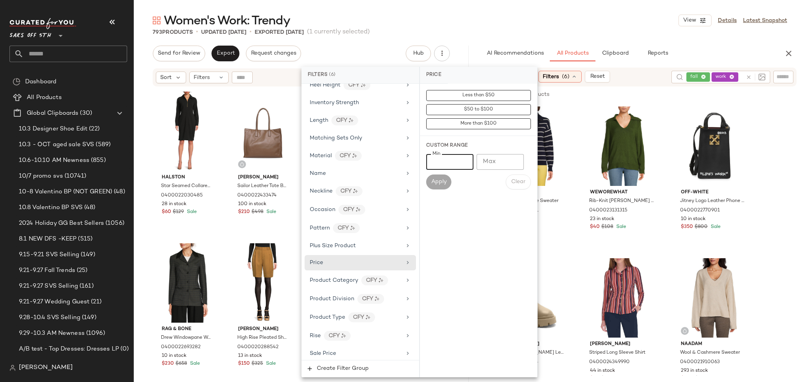
click at [447, 162] on input "Min" at bounding box center [449, 162] width 47 height 16
type input "***"
click at [435, 180] on span "Apply" at bounding box center [439, 182] width 16 height 6
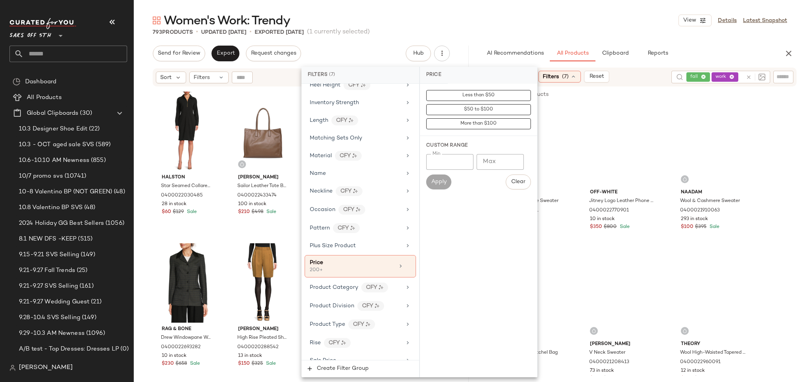
click at [590, 27] on div "Women's Work: Trendy View Details Latest Snapshot" at bounding box center [470, 21] width 672 height 16
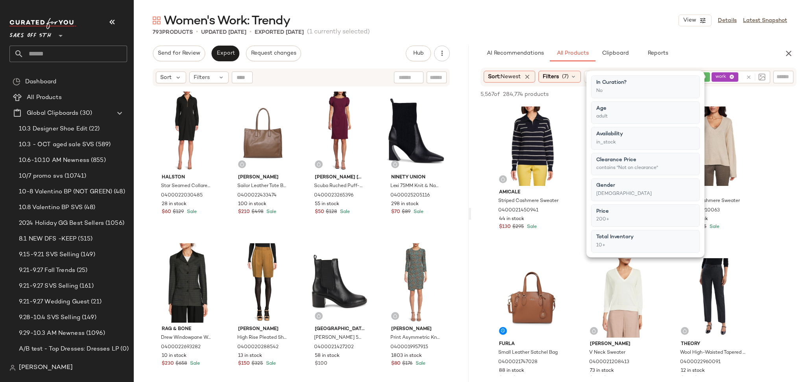
click at [590, 27] on div "Women's Work: Trendy View Details Latest Snapshot" at bounding box center [470, 21] width 672 height 16
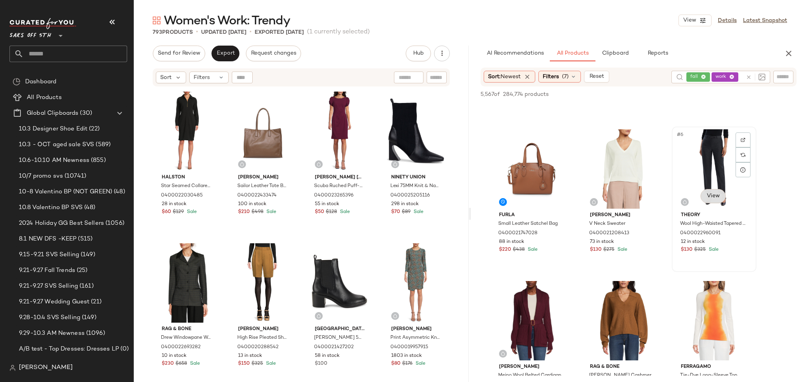
scroll to position [131, 0]
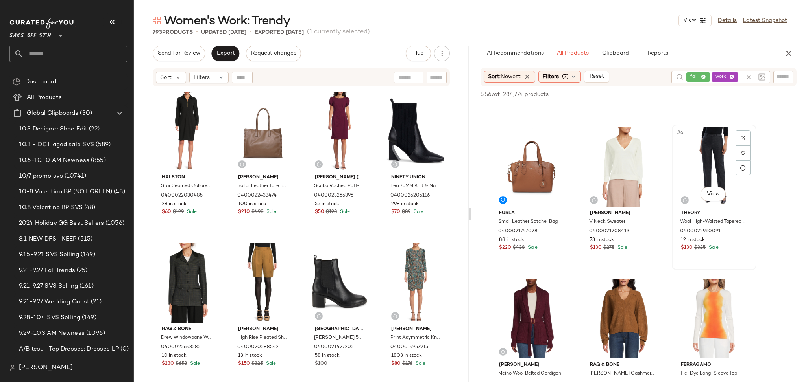
click at [710, 172] on div "#6 View" at bounding box center [713, 166] width 79 height 79
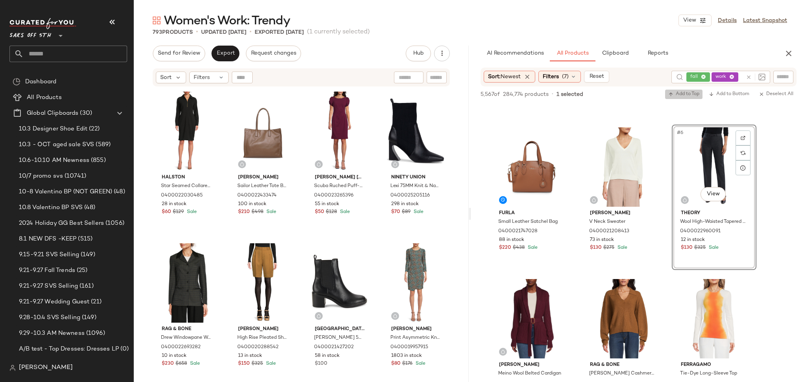
click at [684, 92] on span "Add to Top" at bounding box center [683, 95] width 31 height 6
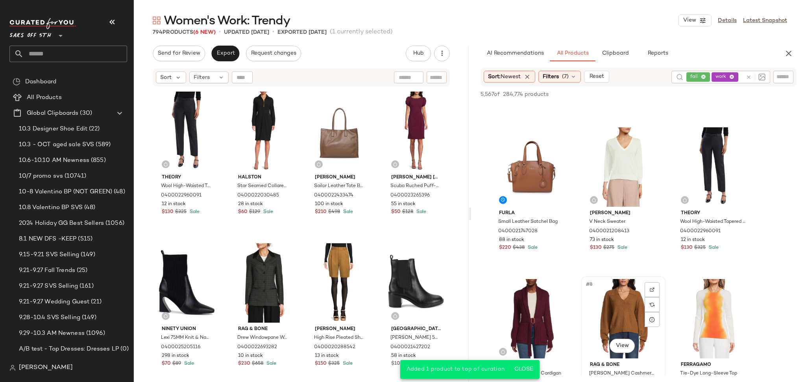
scroll to position [140, 0]
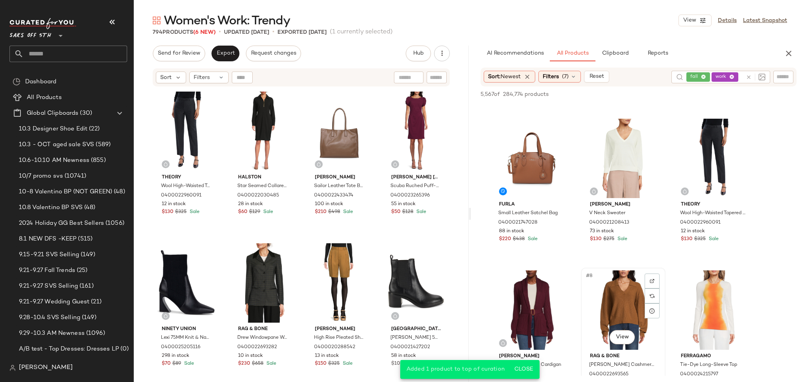
click at [622, 299] on div "#8 View" at bounding box center [622, 310] width 79 height 79
click at [673, 96] on span "Add to Top" at bounding box center [683, 95] width 31 height 6
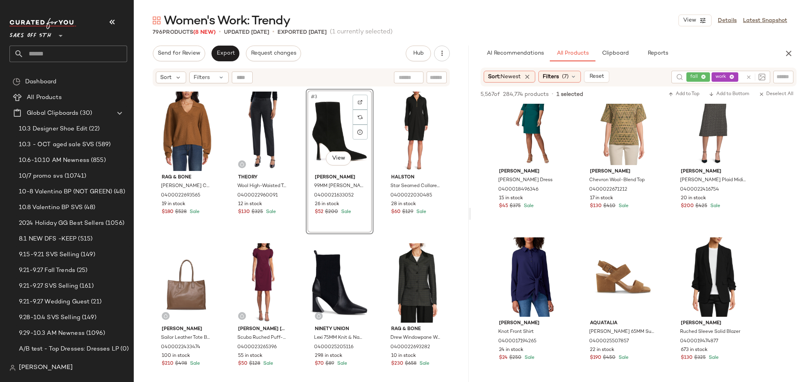
scroll to position [2147, 0]
click at [560, 71] on div "Filters (7)" at bounding box center [559, 77] width 42 height 12
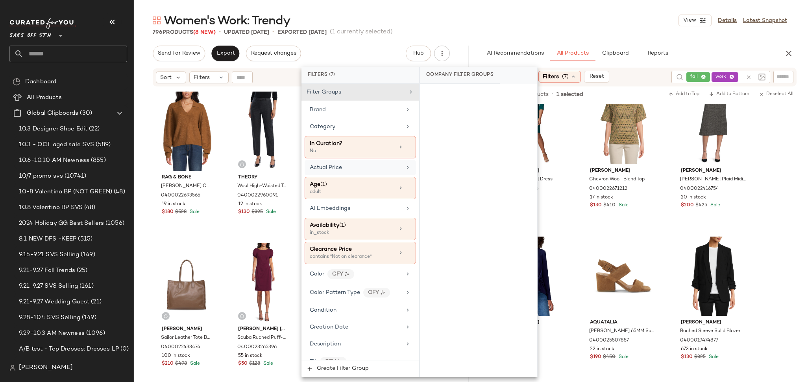
click at [362, 166] on div "Actual Price" at bounding box center [356, 168] width 92 height 8
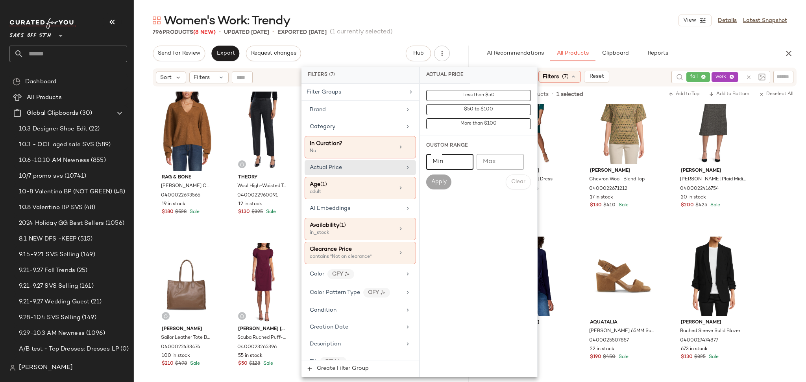
click at [450, 161] on input "Min" at bounding box center [449, 162] width 47 height 16
type input "***"
click at [442, 179] on span "Apply" at bounding box center [439, 182] width 16 height 6
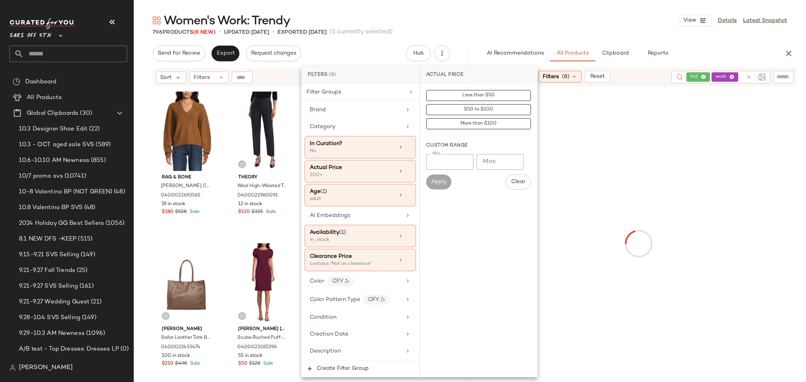
click at [492, 27] on div "Women's Work: Trendy View Details Latest Snapshot" at bounding box center [470, 21] width 672 height 16
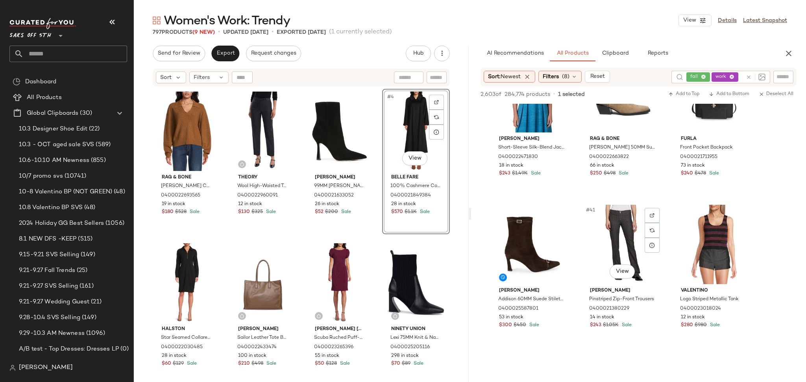
scroll to position [1876, 0]
click at [607, 231] on div "#41 View" at bounding box center [622, 244] width 79 height 79
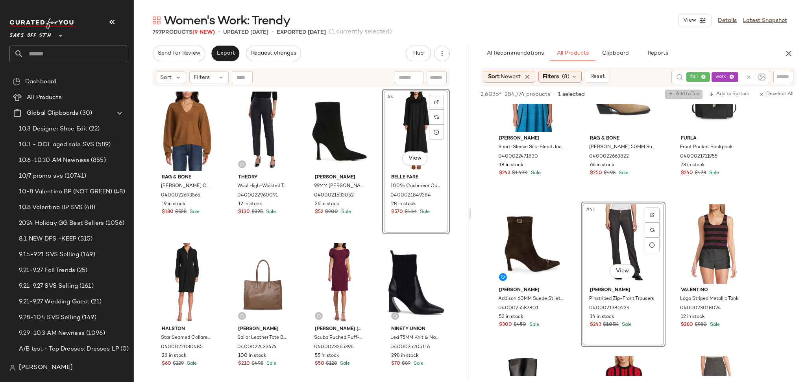
click at [674, 90] on button "Add to Top" at bounding box center [683, 94] width 37 height 9
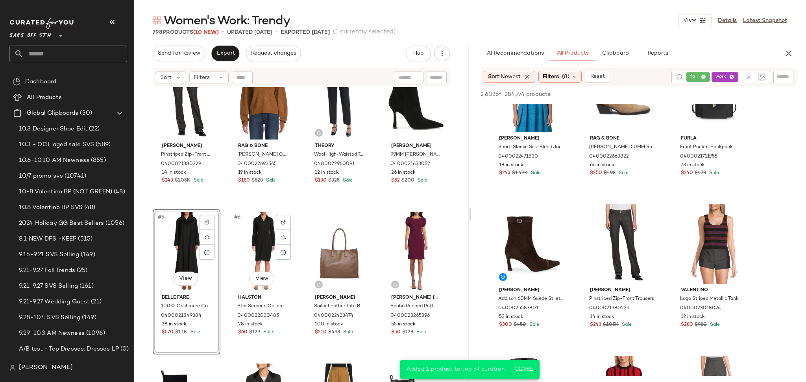
scroll to position [0, 0]
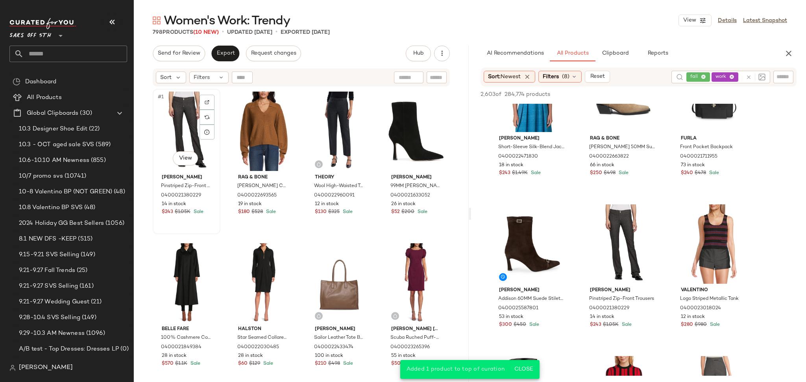
click at [183, 107] on div "#1 View" at bounding box center [186, 131] width 62 height 79
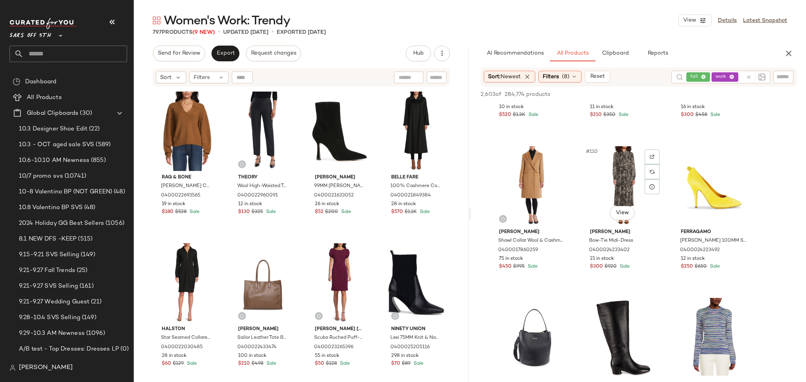
scroll to position [5457, 0]
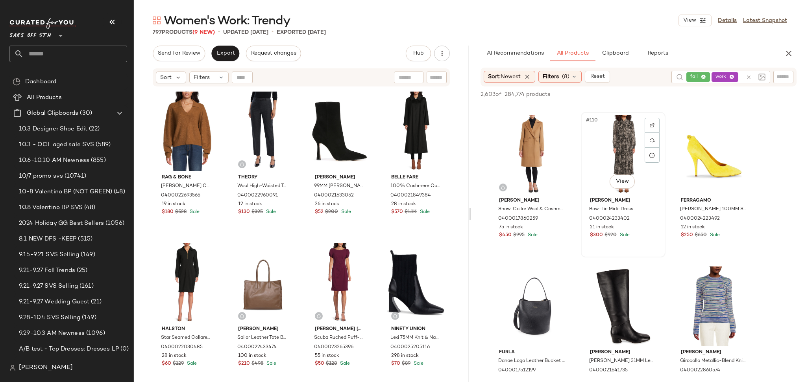
click at [619, 148] on div "#110 View" at bounding box center [622, 154] width 79 height 79
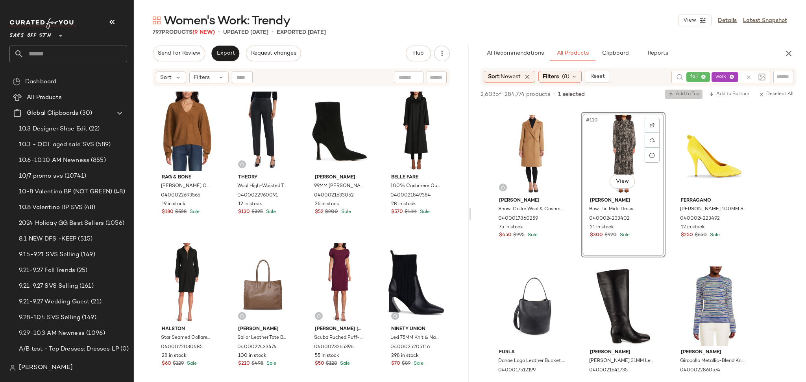
click at [670, 93] on icon "button" at bounding box center [671, 95] width 6 height 6
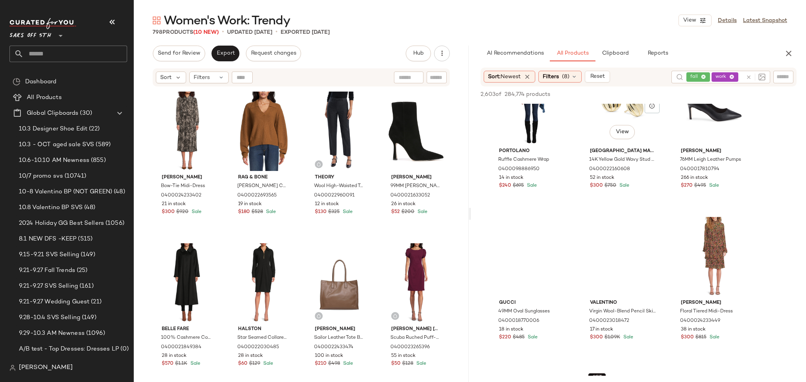
scroll to position [6722, 0]
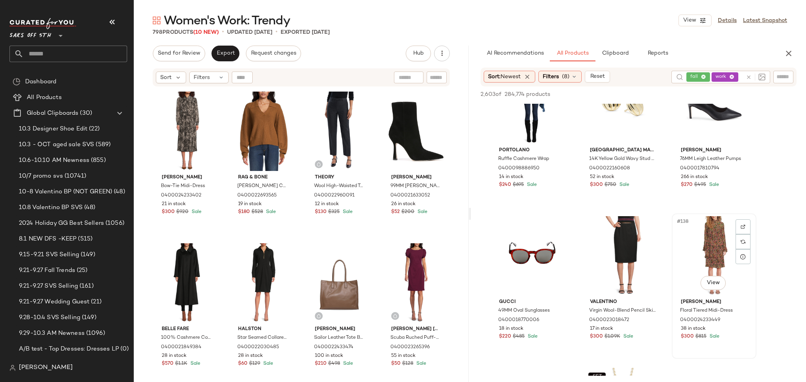
click at [695, 259] on div "#138 View" at bounding box center [713, 255] width 79 height 79
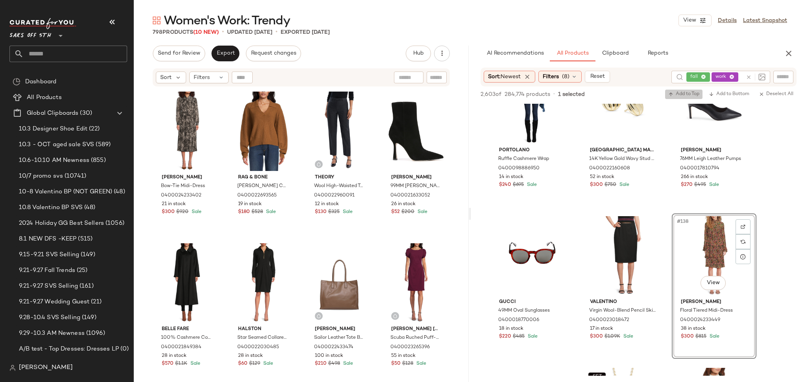
click at [686, 92] on span "Add to Top" at bounding box center [683, 95] width 31 height 6
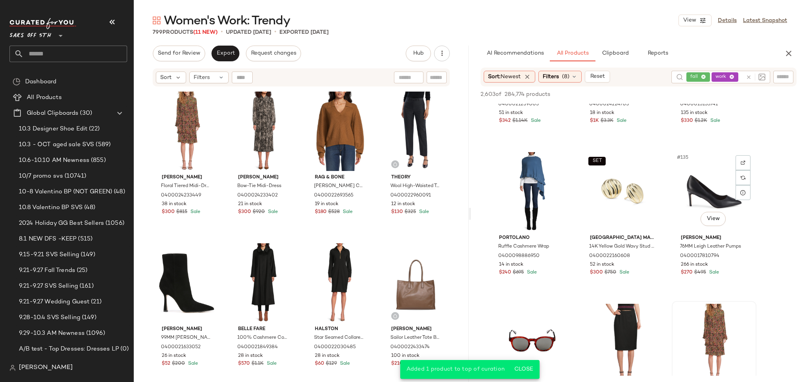
scroll to position [6630, 0]
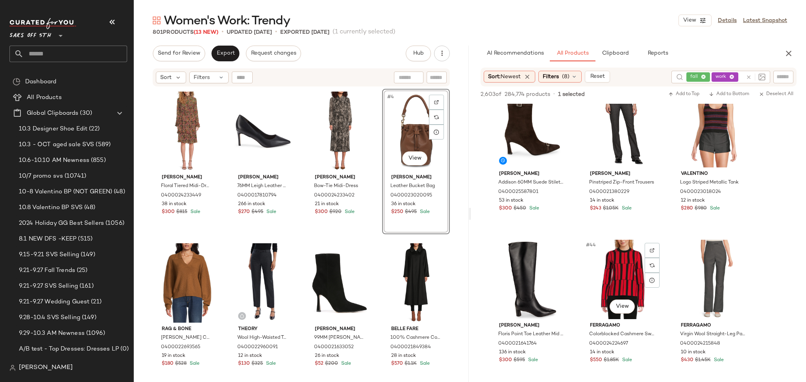
scroll to position [1992, 0]
click at [704, 274] on div "#45 View" at bounding box center [713, 279] width 79 height 79
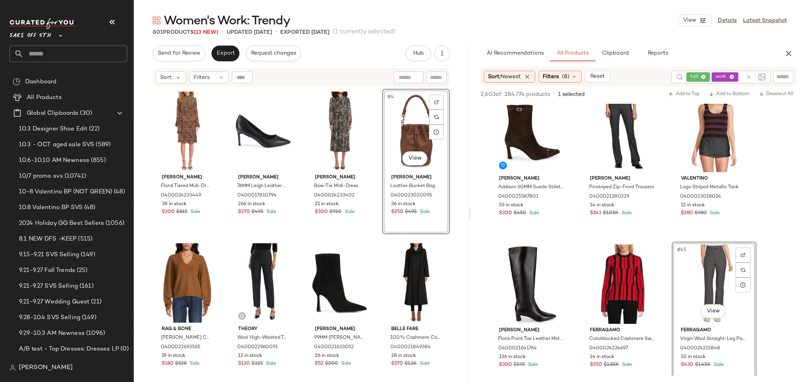
scroll to position [1988, 0]
click at [675, 93] on span "Add to Top" at bounding box center [683, 95] width 31 height 6
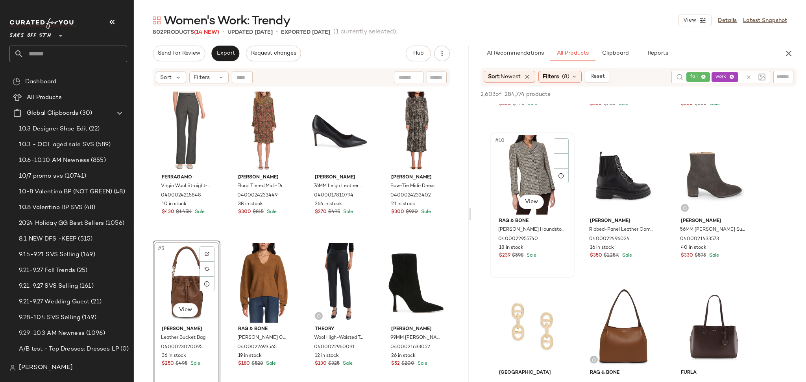
scroll to position [433, 0]
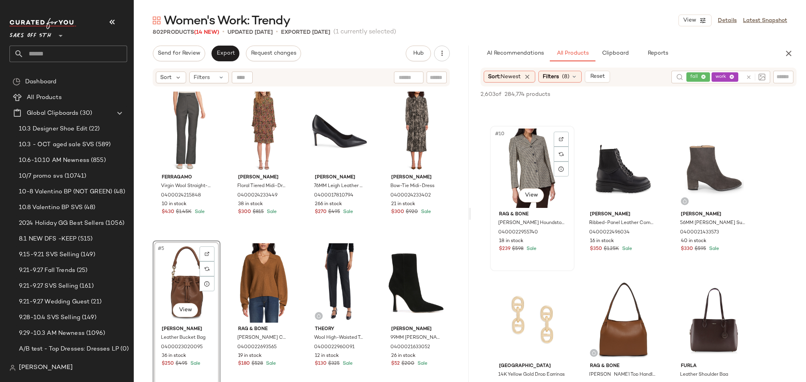
click at [519, 152] on div "#10 View" at bounding box center [531, 168] width 79 height 79
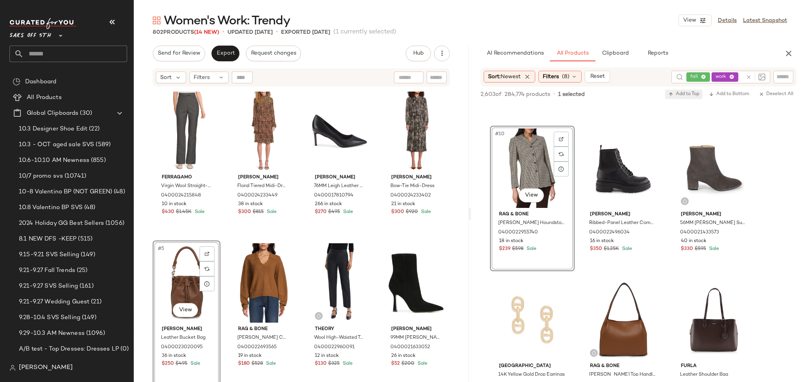
click at [672, 94] on span "Add to Top" at bounding box center [683, 95] width 31 height 6
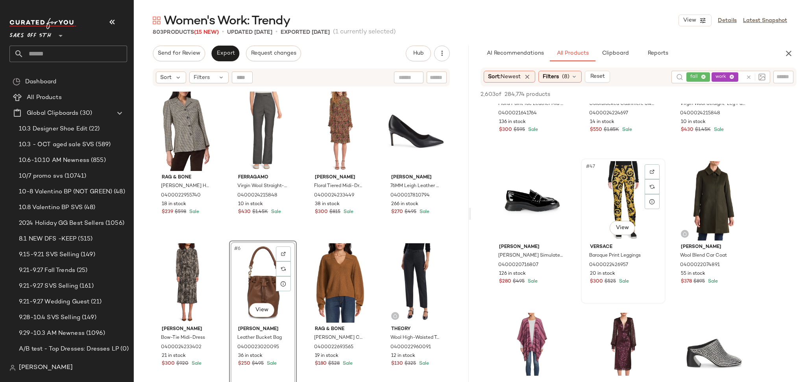
scroll to position [2224, 0]
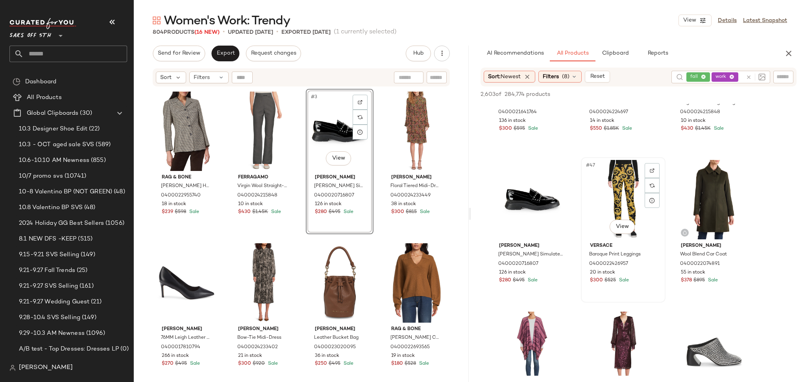
click at [593, 248] on span "Versace" at bounding box center [623, 246] width 66 height 7
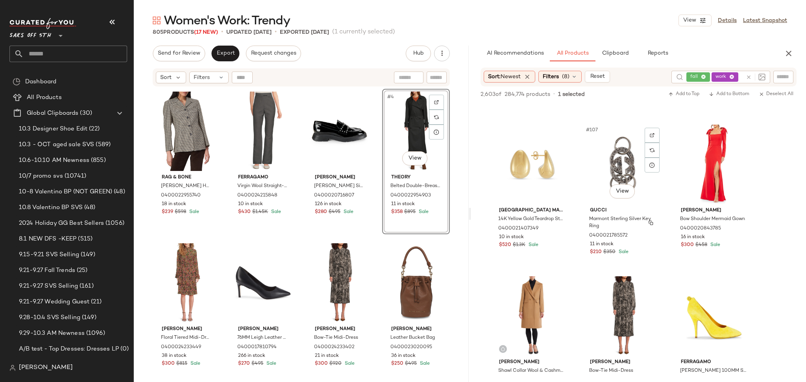
scroll to position [5296, 0]
click at [518, 153] on div "#106 View" at bounding box center [531, 163] width 79 height 79
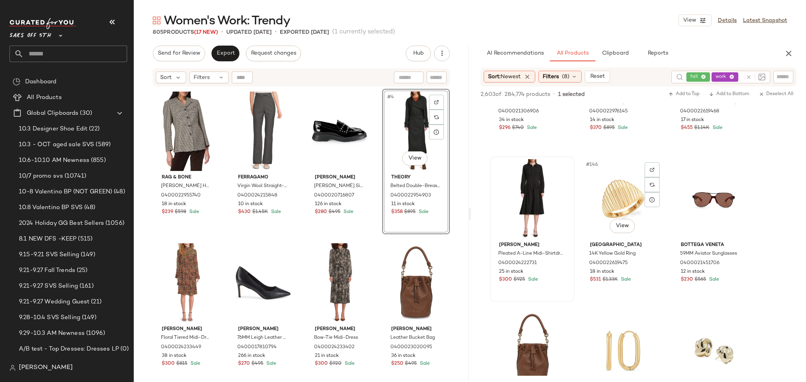
scroll to position [7219, 0]
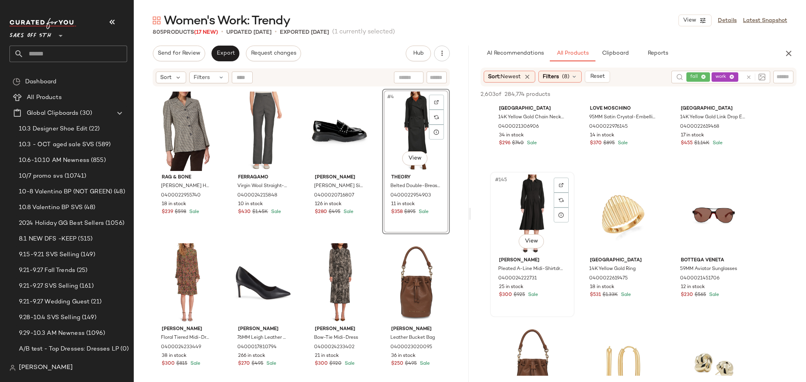
click at [537, 197] on div "#145 View" at bounding box center [531, 214] width 79 height 79
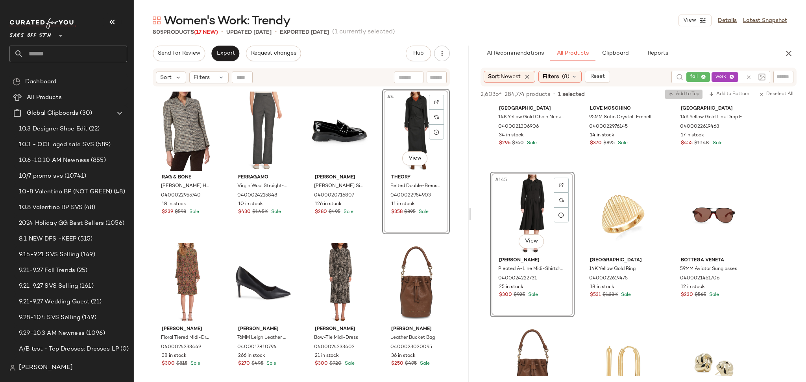
click at [678, 95] on span "Add to Top" at bounding box center [683, 95] width 31 height 6
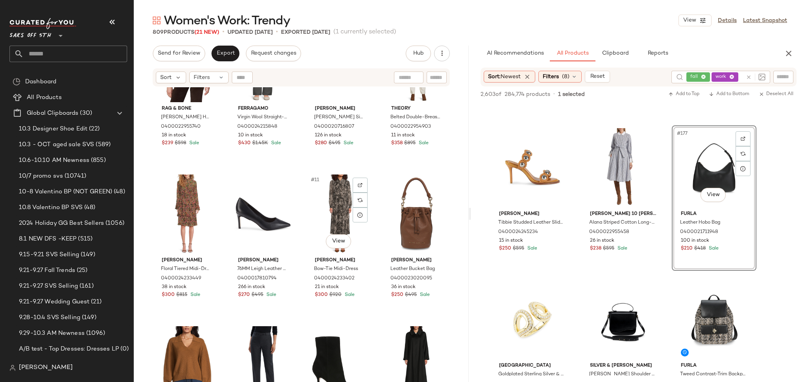
scroll to position [243, 0]
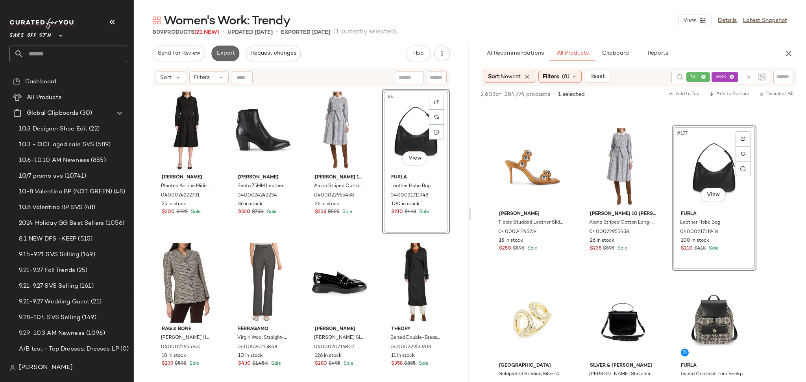
click at [232, 54] on span "Export" at bounding box center [225, 53] width 18 height 6
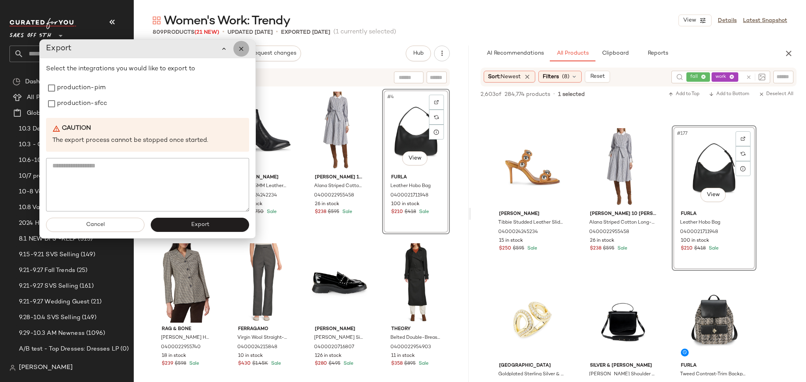
click at [240, 52] on button "button" at bounding box center [241, 49] width 16 height 16
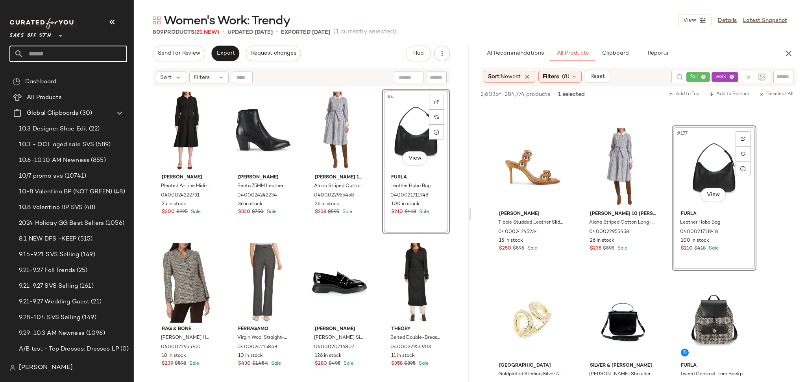
click at [106, 46] on input "text" at bounding box center [75, 54] width 103 height 17
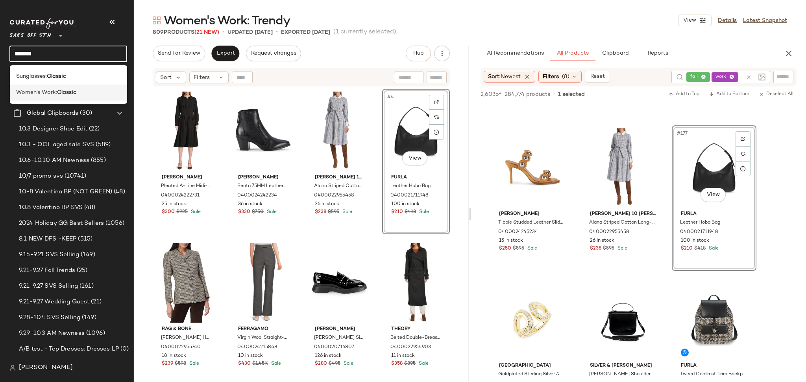
type input "*******"
click at [73, 91] on b "Classic" at bounding box center [66, 92] width 19 height 8
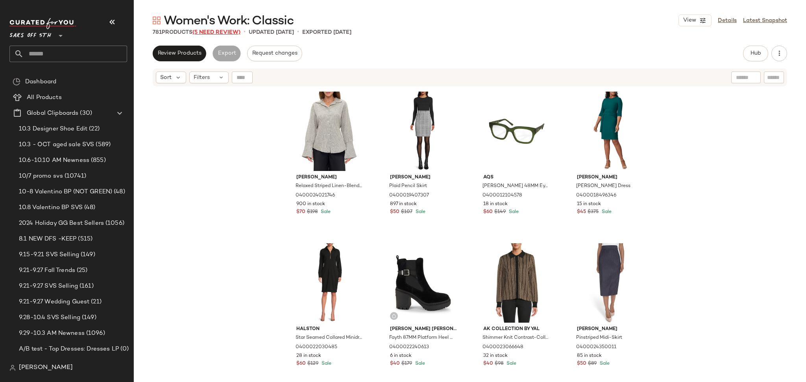
click at [215, 34] on span "(5 Need Review)" at bounding box center [216, 32] width 48 height 6
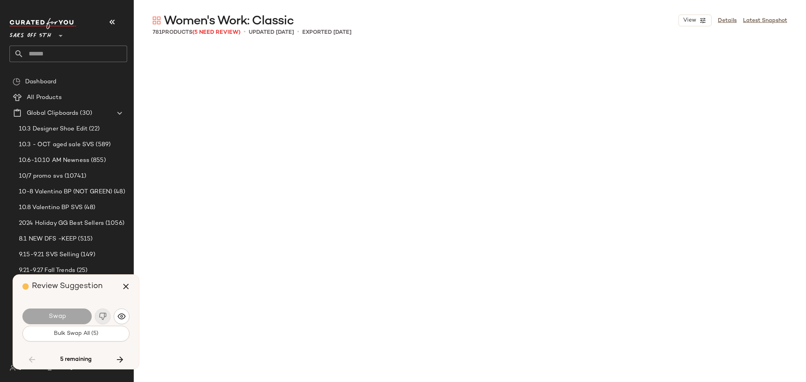
scroll to position [3796, 0]
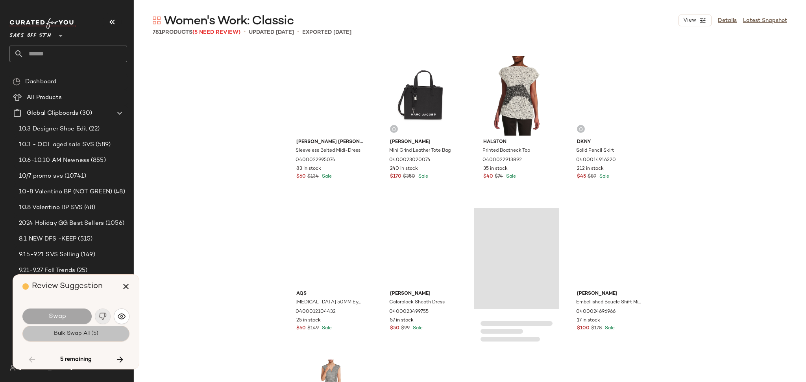
click at [102, 335] on button "Bulk Swap All (5)" at bounding box center [75, 334] width 107 height 16
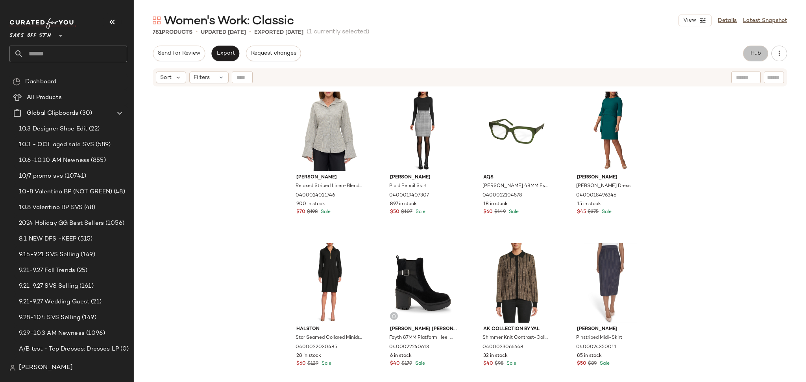
click at [758, 51] on span "Hub" at bounding box center [755, 53] width 11 height 6
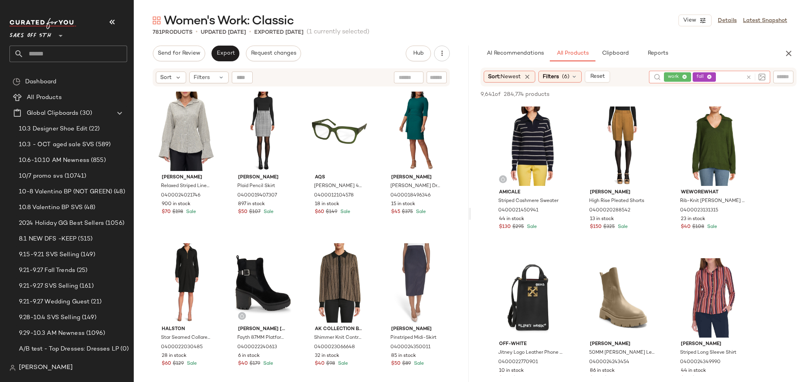
click at [732, 78] on input "text" at bounding box center [729, 77] width 25 height 8
click at [708, 76] on icon at bounding box center [708, 77] width 5 height 5
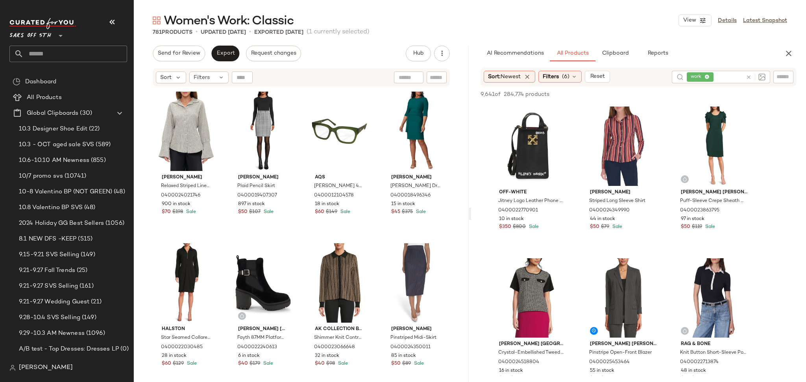
click at [594, 13] on div "Women's Work: Classic View Details Latest Snapshot" at bounding box center [470, 21] width 672 height 16
click at [562, 74] on div "Filters (6)" at bounding box center [559, 77] width 43 height 12
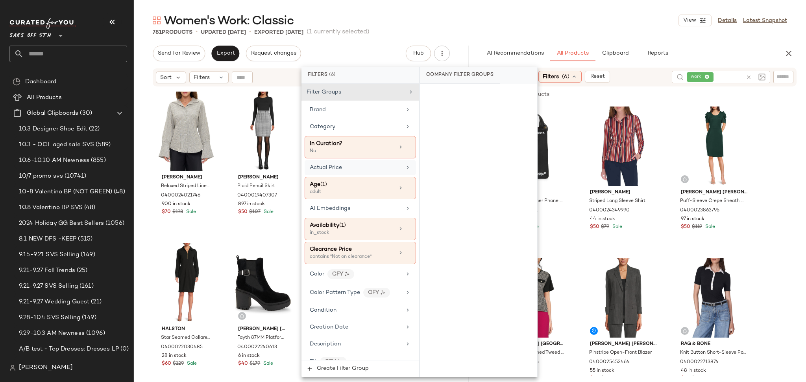
click at [354, 166] on div "Actual Price" at bounding box center [356, 168] width 92 height 8
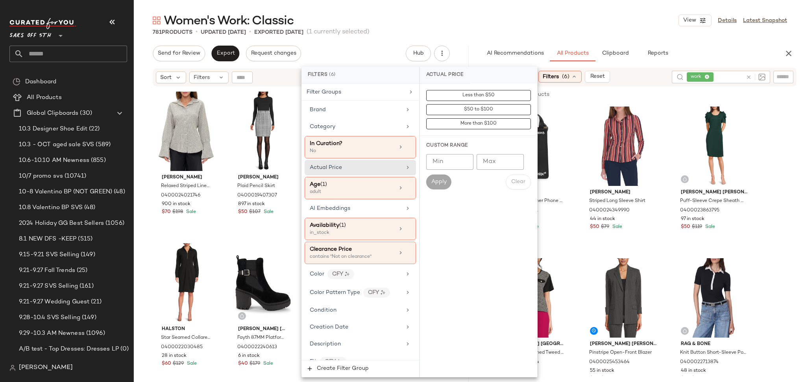
click at [437, 169] on input "Min" at bounding box center [449, 162] width 47 height 16
type input "***"
click at [438, 183] on span "Apply" at bounding box center [439, 182] width 16 height 6
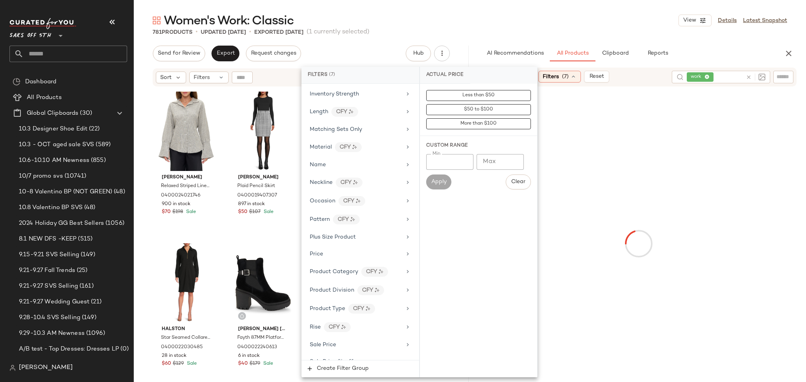
scroll to position [483, 0]
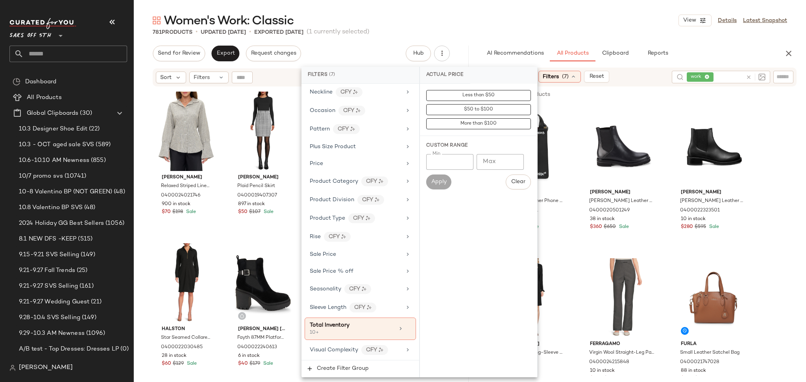
click at [501, 28] on div "781 Products • updated [DATE] • Exported [DATE] (1 currently selected)" at bounding box center [470, 32] width 672 height 8
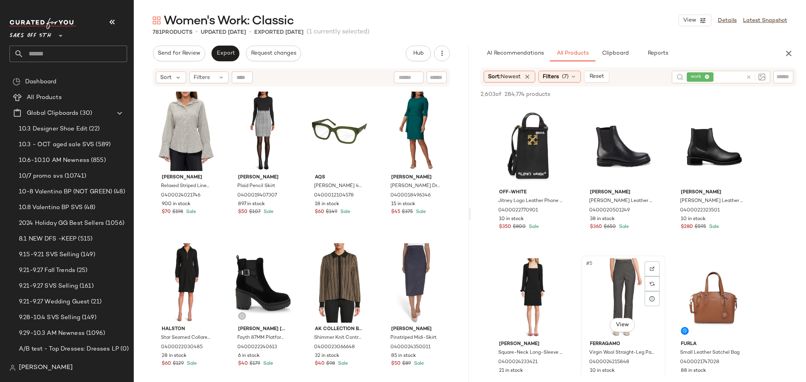
click at [613, 272] on div "#5 View" at bounding box center [622, 297] width 79 height 79
click at [677, 92] on span "Add to Top" at bounding box center [683, 95] width 31 height 6
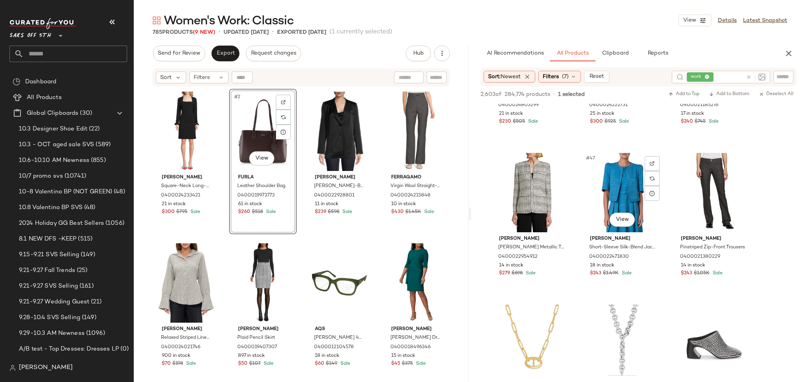
scroll to position [2231, 0]
click at [703, 197] on div "#48 View" at bounding box center [713, 192] width 79 height 79
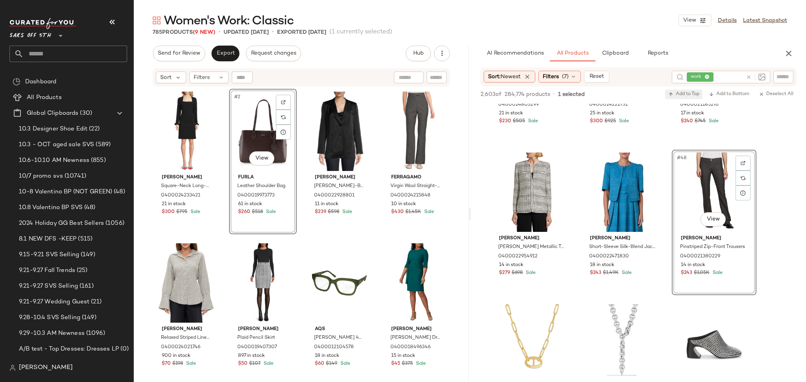
click at [677, 95] on span "Add to Top" at bounding box center [683, 95] width 31 height 6
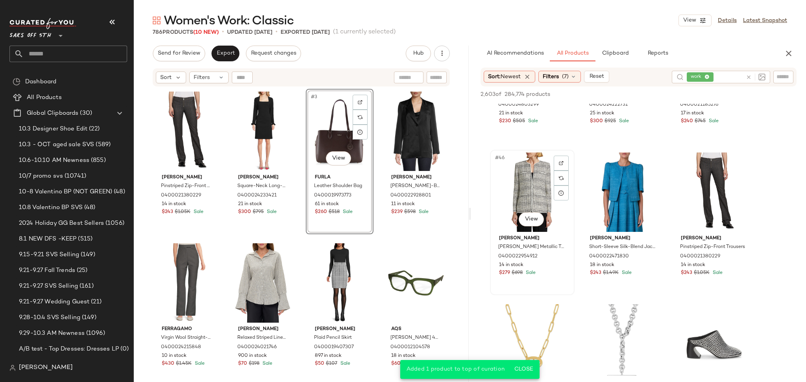
click at [523, 187] on div "#46 View" at bounding box center [531, 192] width 79 height 79
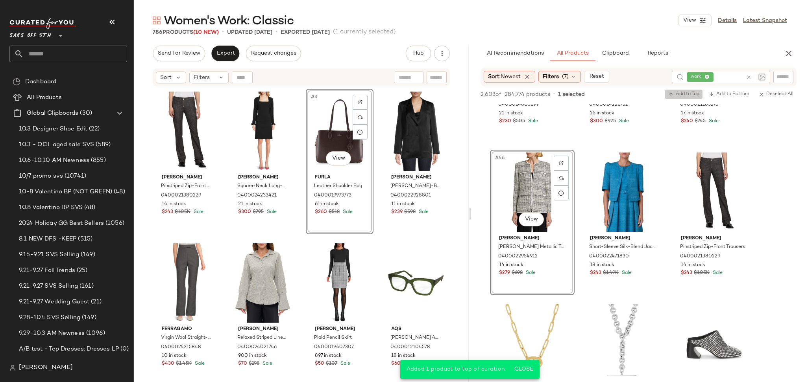
click at [678, 93] on span "Add to Top" at bounding box center [683, 95] width 31 height 6
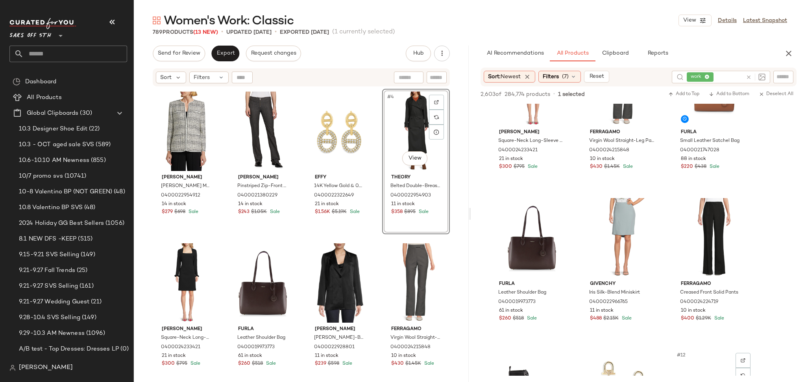
scroll to position [185, 0]
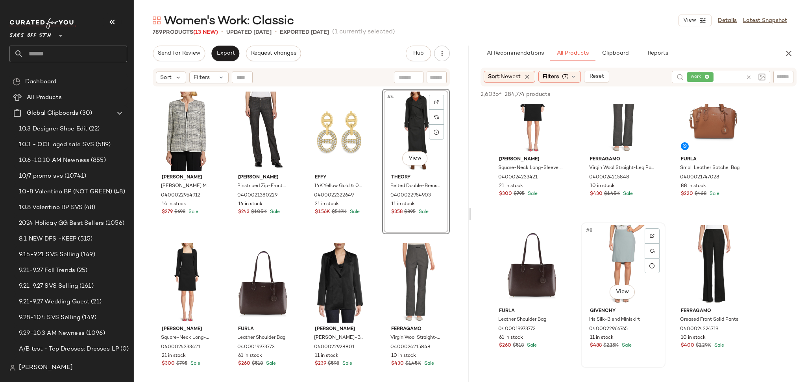
click at [621, 246] on div "#8 View" at bounding box center [622, 264] width 79 height 79
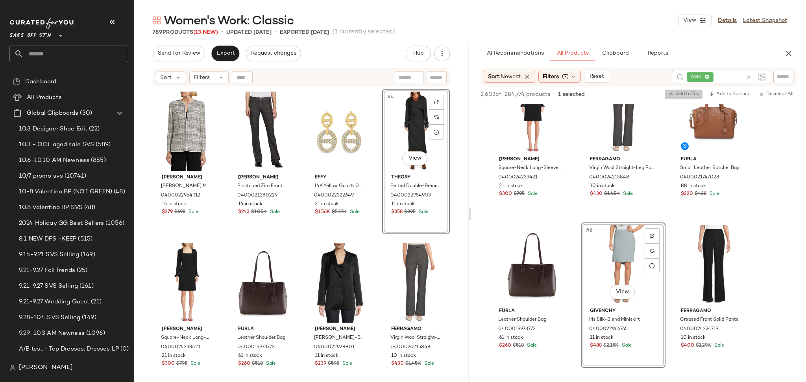
click at [682, 97] on button "Add to Top" at bounding box center [683, 94] width 37 height 9
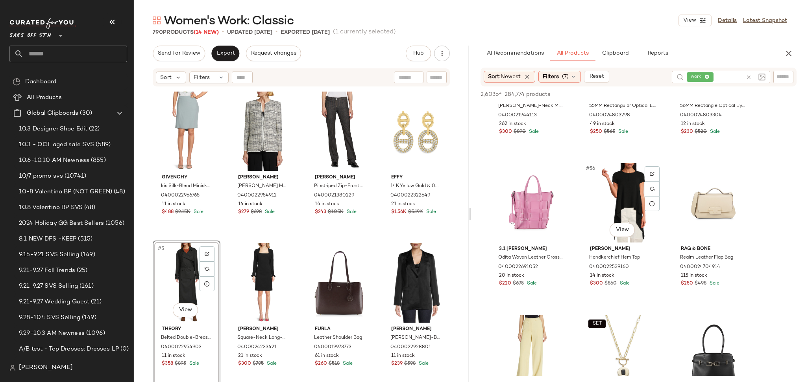
scroll to position [2674, 0]
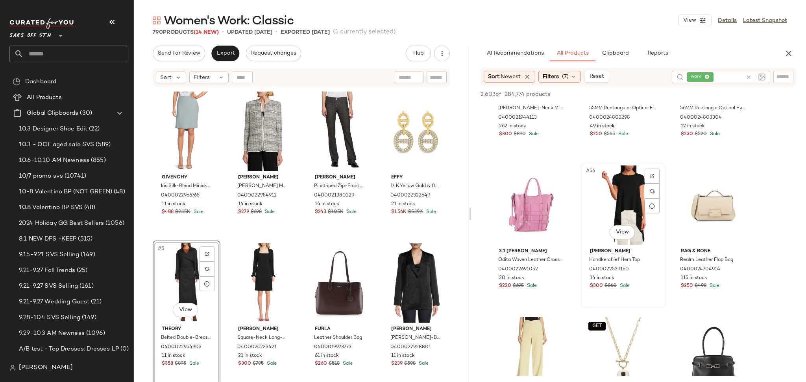
click at [617, 189] on div "#56 View" at bounding box center [622, 205] width 79 height 79
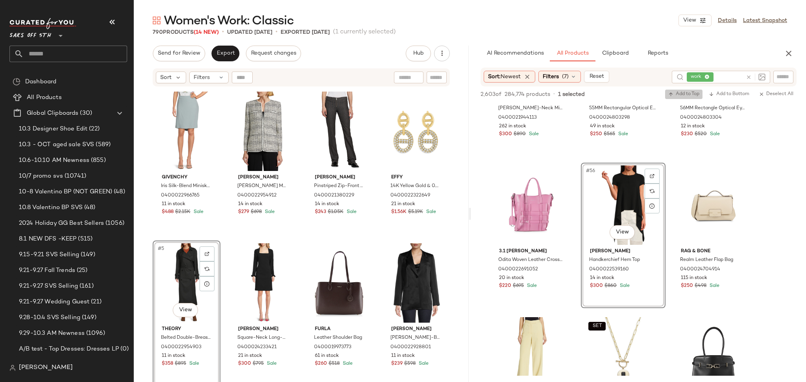
click at [680, 95] on span "Add to Top" at bounding box center [683, 95] width 31 height 6
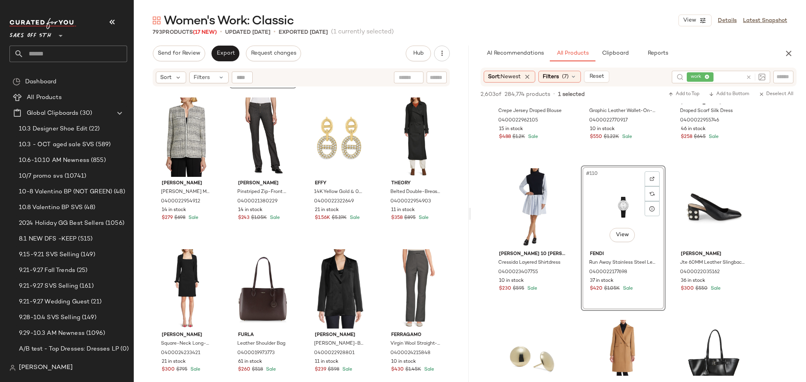
scroll to position [0, 0]
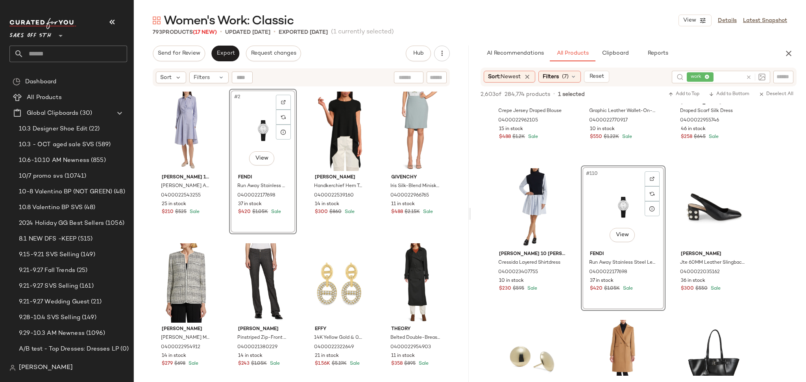
click at [50, 59] on input "text" at bounding box center [75, 54] width 103 height 17
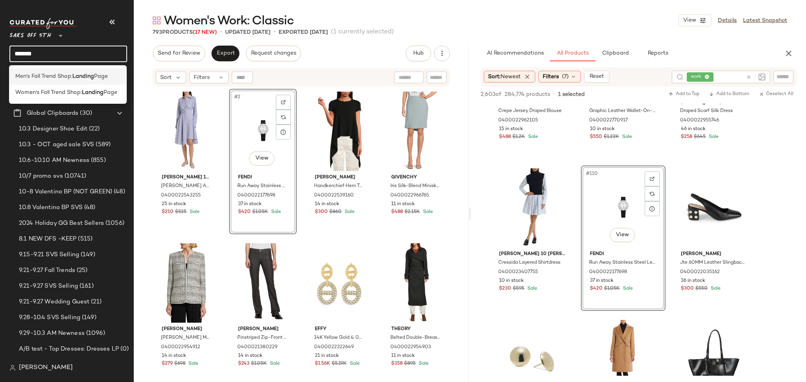
type input "*******"
click at [62, 72] on span "Men's Fall Trend Shop:" at bounding box center [43, 76] width 57 height 8
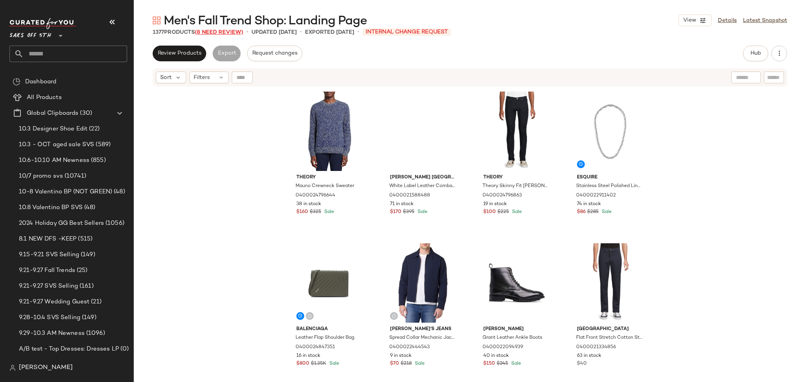
click at [222, 34] on span "(8 Need Review)" at bounding box center [219, 32] width 48 height 6
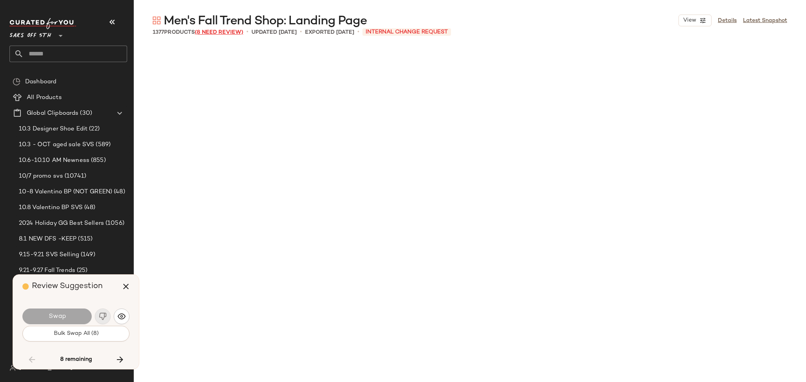
scroll to position [5466, 0]
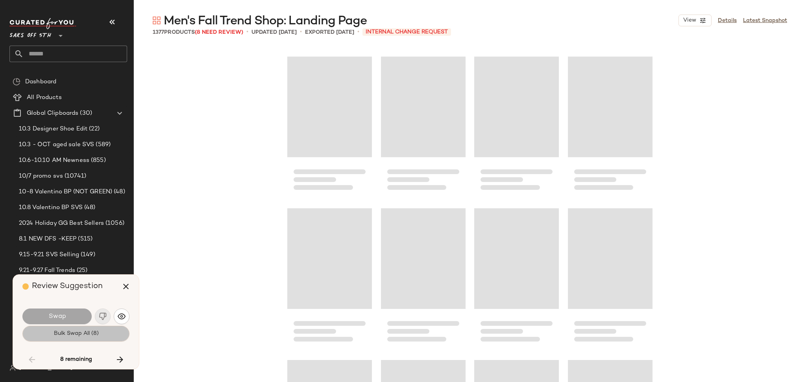
click at [110, 336] on button "Bulk Swap All (8)" at bounding box center [75, 334] width 107 height 16
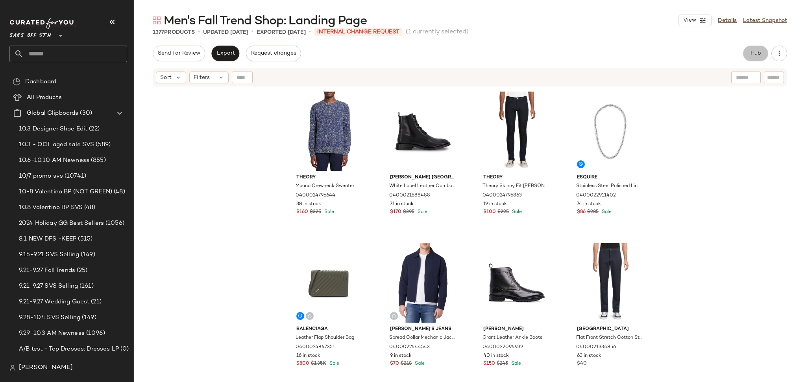
click at [750, 53] on span "Hub" at bounding box center [755, 53] width 11 height 6
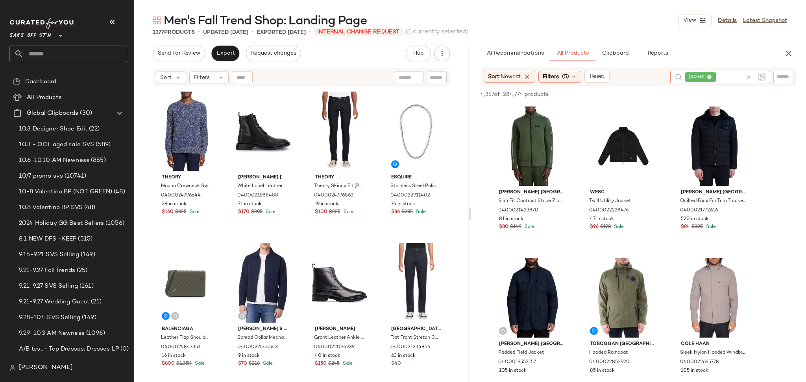
click at [749, 77] on icon at bounding box center [748, 77] width 6 height 6
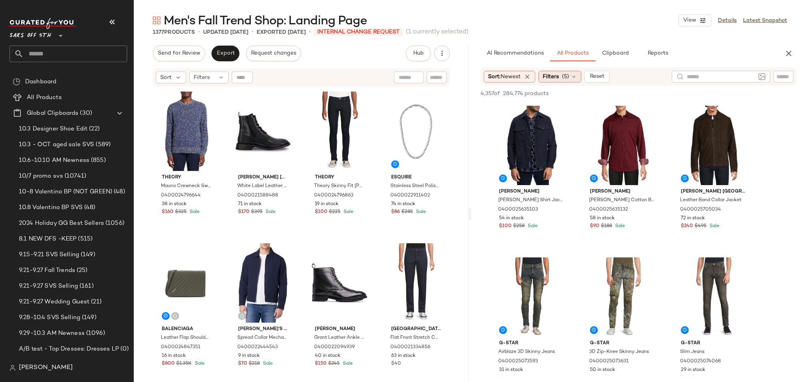
click at [568, 76] on span "(5)" at bounding box center [565, 77] width 7 height 8
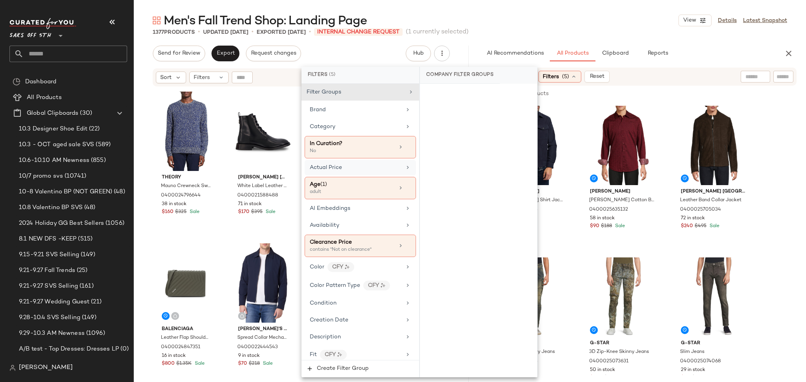
click at [374, 169] on div "Actual Price" at bounding box center [356, 168] width 92 height 8
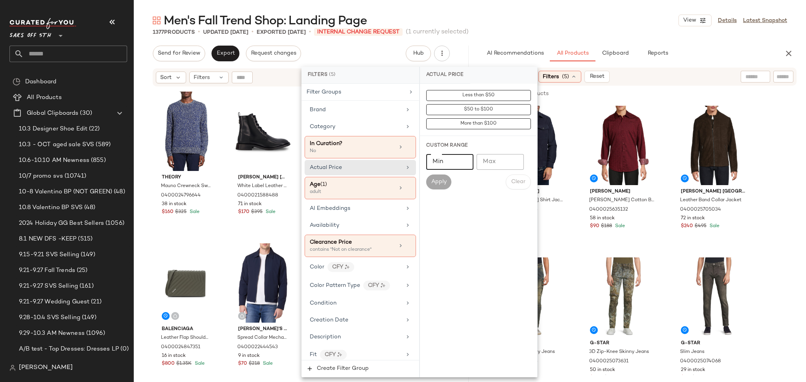
click at [446, 159] on input "Min" at bounding box center [449, 162] width 47 height 16
type input "***"
click at [447, 177] on button "Apply" at bounding box center [438, 182] width 25 height 15
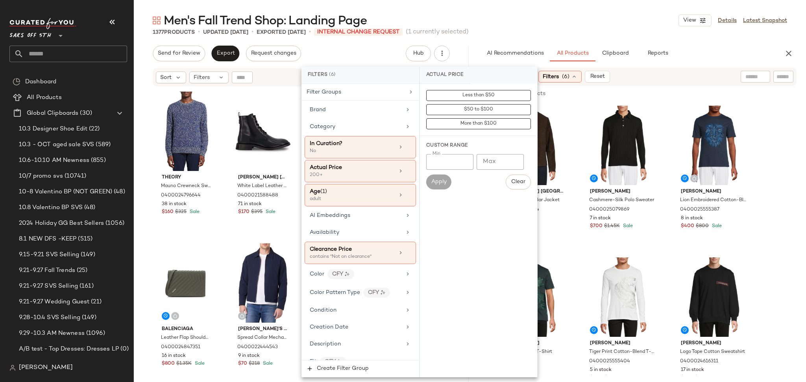
click at [562, 20] on div "Men's Fall Trend Shop: Landing Page View Details Latest Snapshot" at bounding box center [470, 21] width 672 height 16
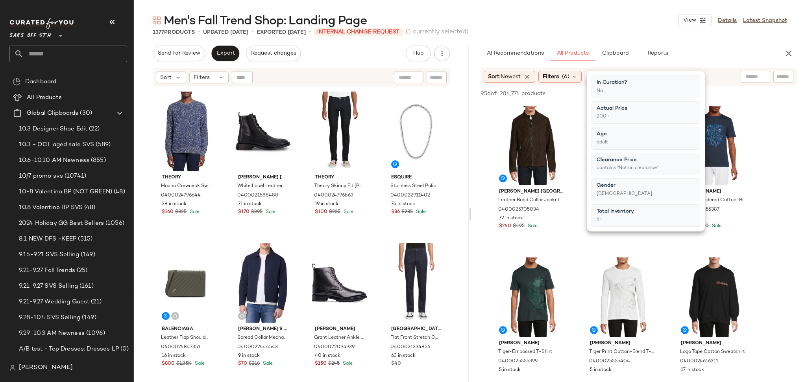
click at [562, 20] on div "Men's Fall Trend Shop: Landing Page View Details Latest Snapshot" at bounding box center [470, 21] width 672 height 16
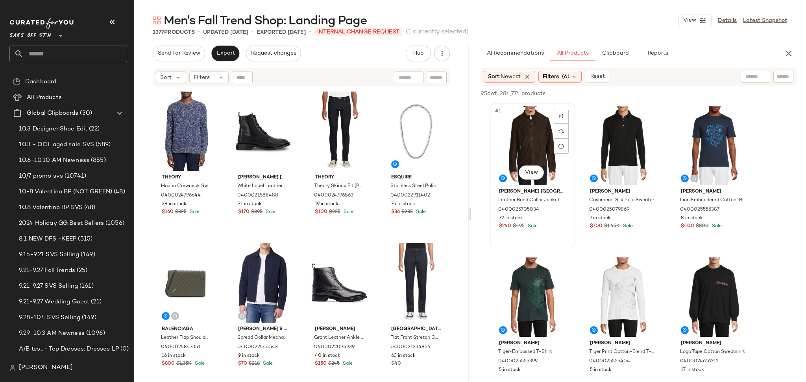
click at [516, 142] on div "#1 View" at bounding box center [531, 145] width 79 height 79
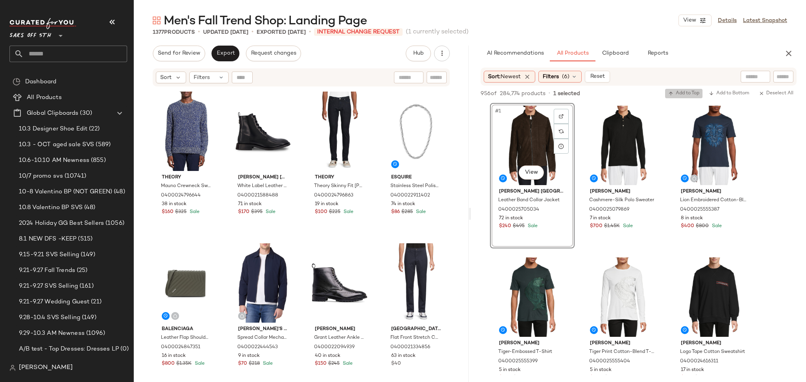
click at [685, 92] on span "Add to Top" at bounding box center [683, 94] width 31 height 6
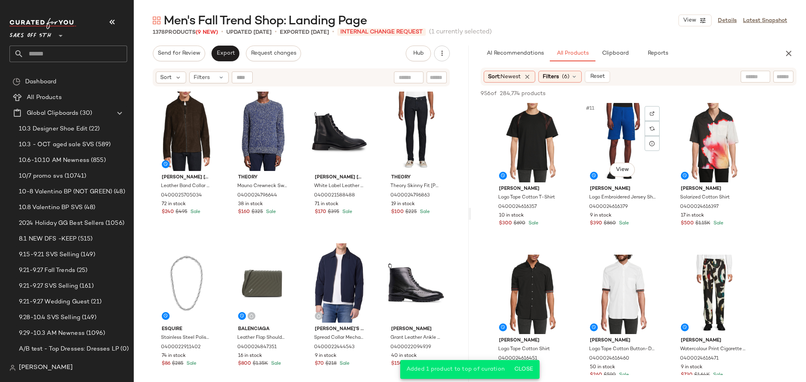
scroll to position [460, 0]
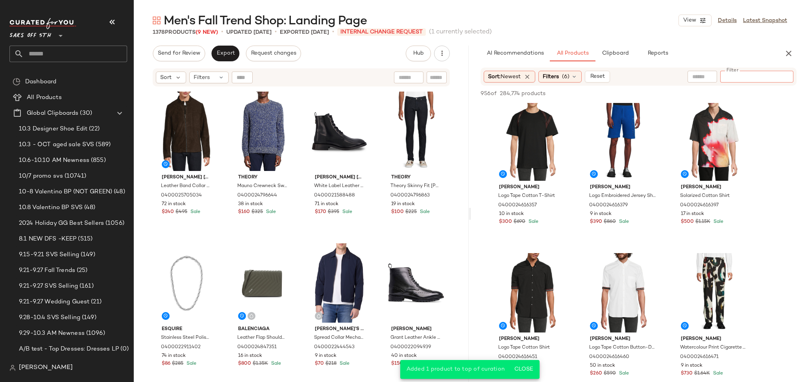
click at [786, 73] on input "Filter" at bounding box center [756, 77] width 67 height 8
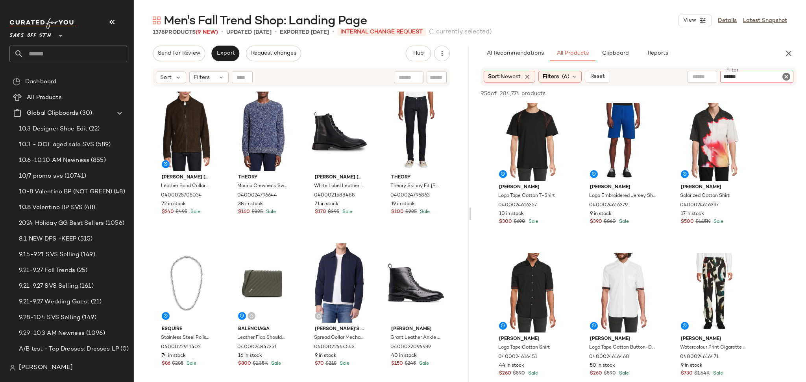
type input "*******"
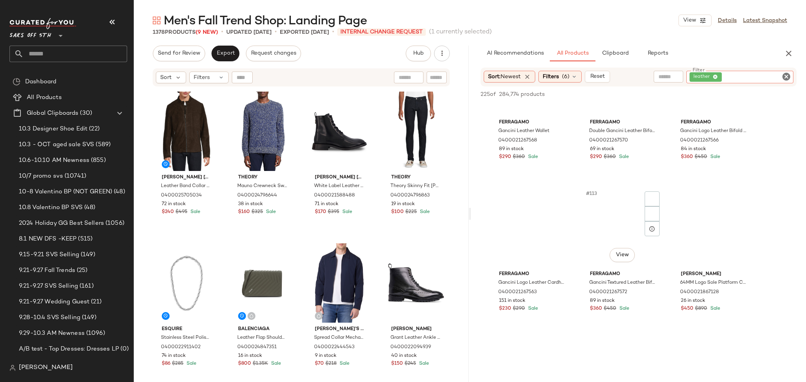
scroll to position [5552, 0]
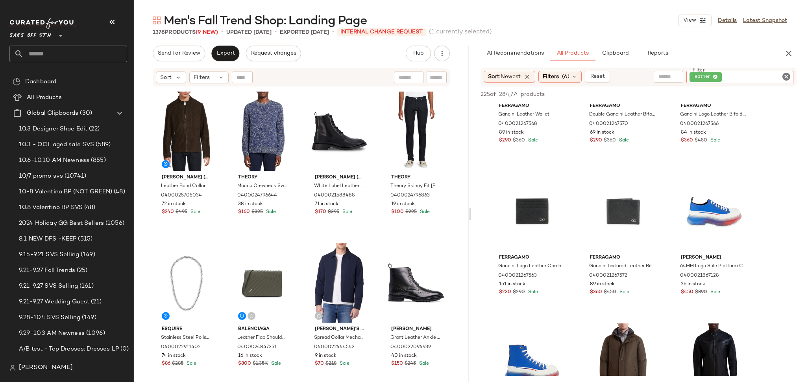
click at [787, 75] on icon "Clear Filter" at bounding box center [785, 76] width 9 height 9
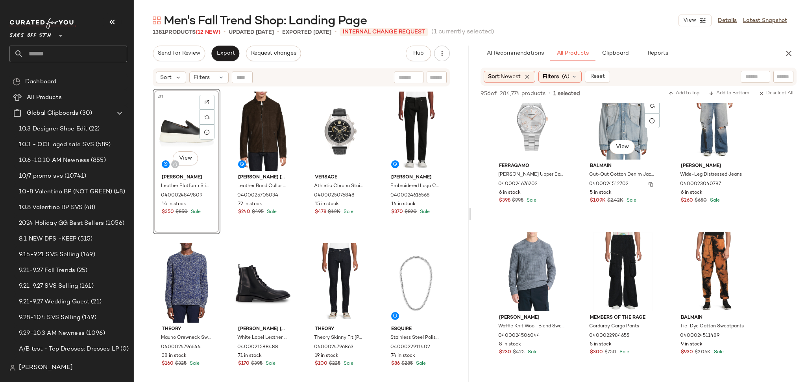
scroll to position [4581, 0]
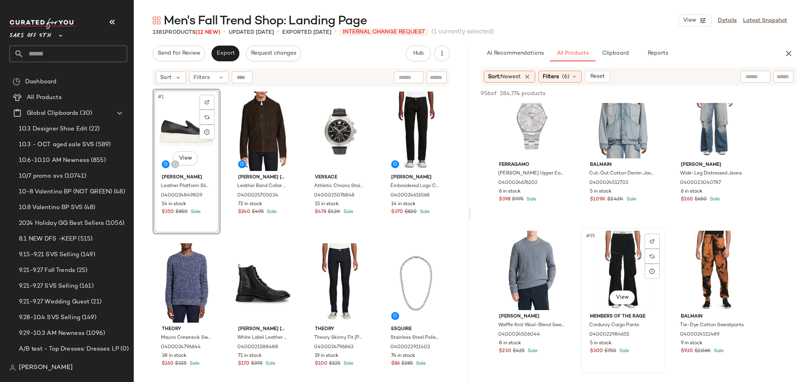
click at [619, 264] on div "#95 View" at bounding box center [622, 270] width 79 height 79
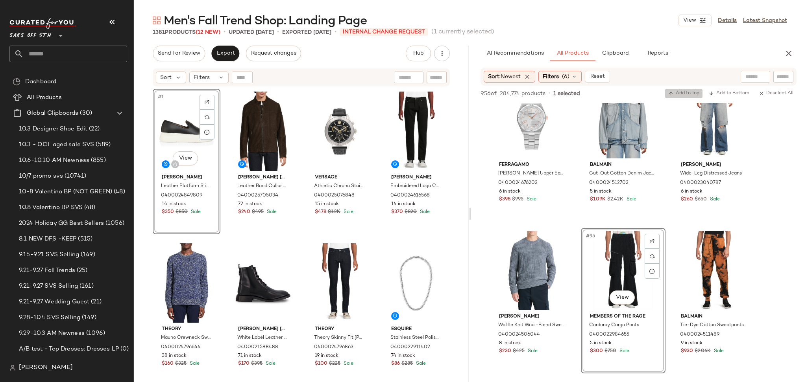
click at [684, 97] on button "Add to Top" at bounding box center [683, 93] width 37 height 9
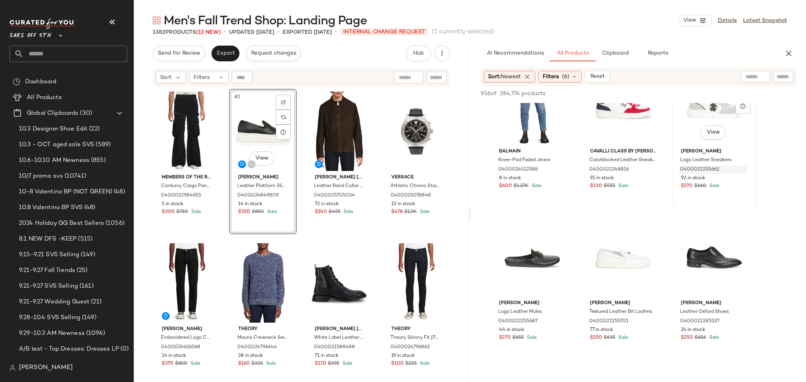
scroll to position [5508, 0]
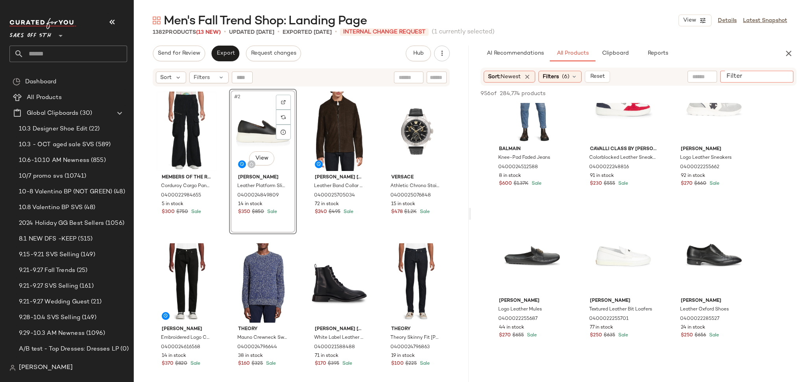
click at [779, 78] on input "Filter" at bounding box center [756, 77] width 67 height 8
type input "*****"
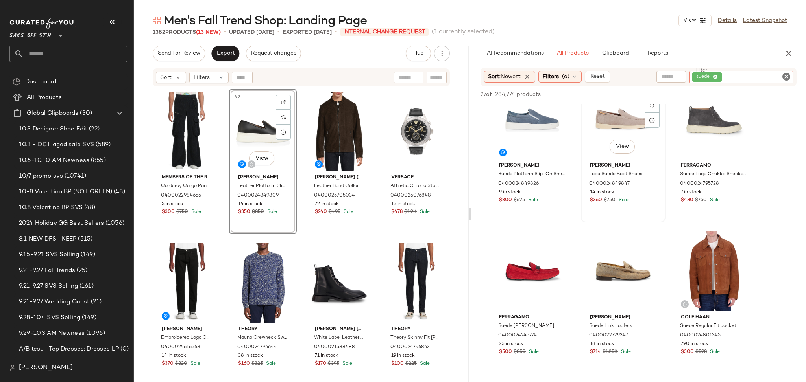
scroll to position [32, 0]
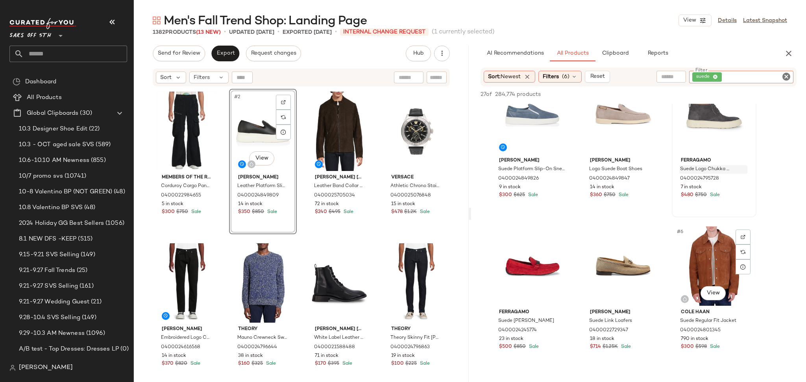
click at [714, 247] on div "#6 View" at bounding box center [713, 266] width 79 height 79
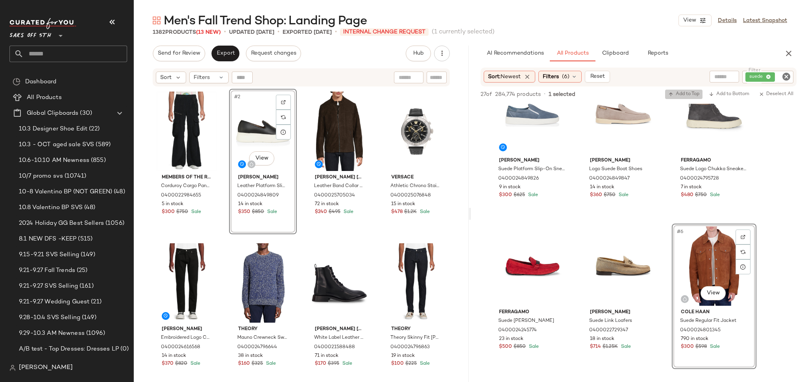
click at [680, 90] on button "Add to Top" at bounding box center [683, 94] width 37 height 9
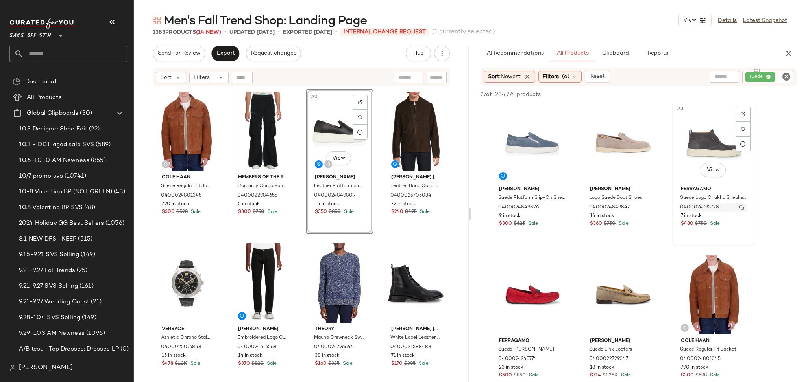
scroll to position [0, 0]
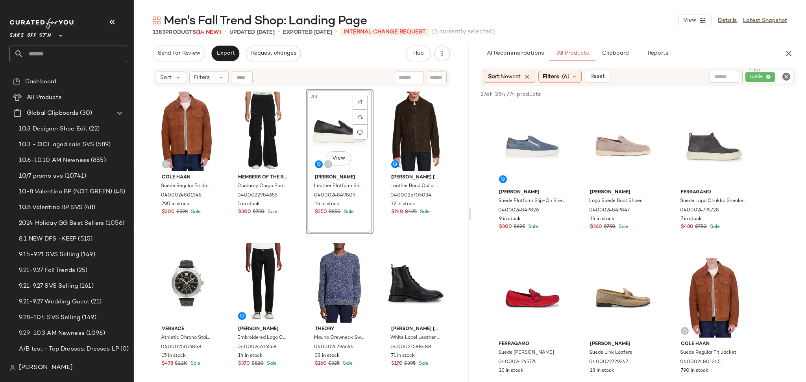
click at [782, 73] on icon "Clear Filter" at bounding box center [785, 76] width 9 height 9
